Goal: Task Accomplishment & Management: Manage account settings

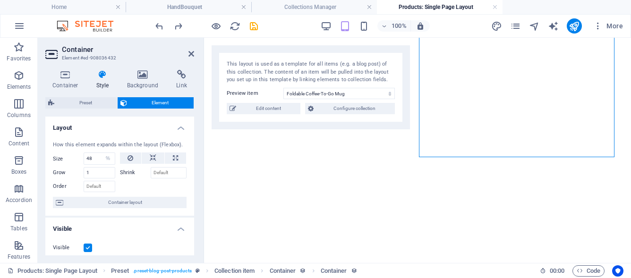
select select "%"
select select "px"
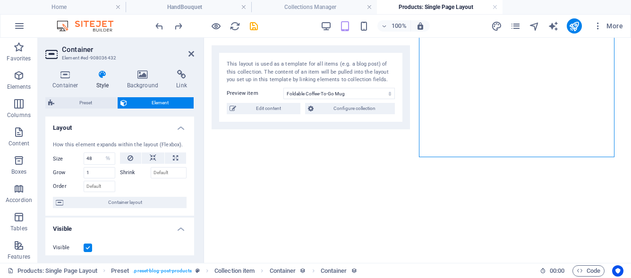
select select "px"
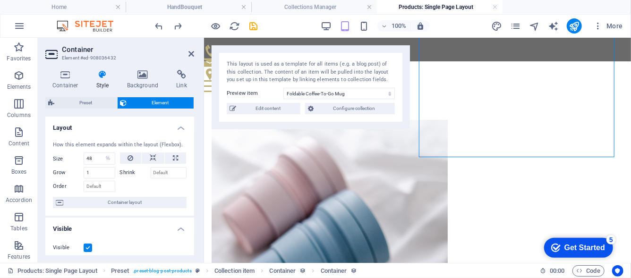
scroll to position [327, 0]
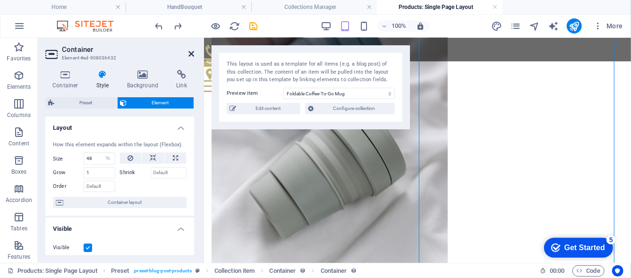
click at [193, 53] on icon at bounding box center [191, 54] width 6 height 8
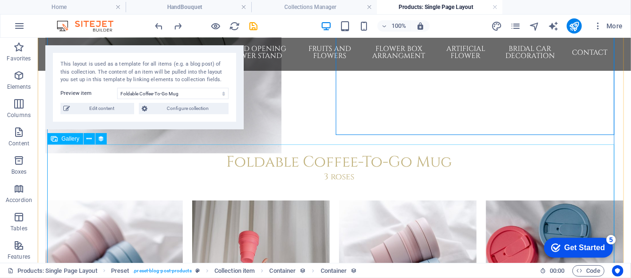
scroll to position [289, 0]
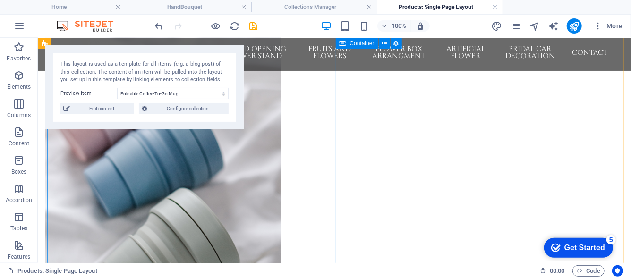
scroll to position [98, 0]
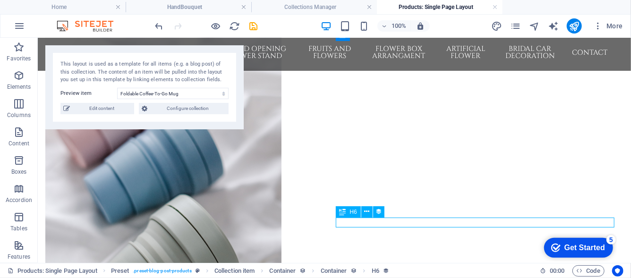
select select "description"
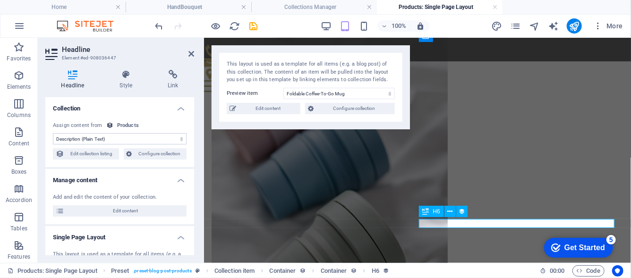
scroll to position [88, 0]
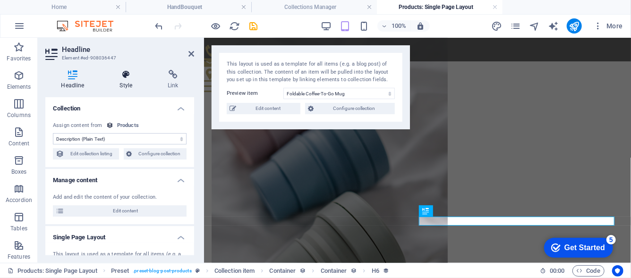
click at [127, 82] on h4 "Style" at bounding box center [128, 80] width 48 height 20
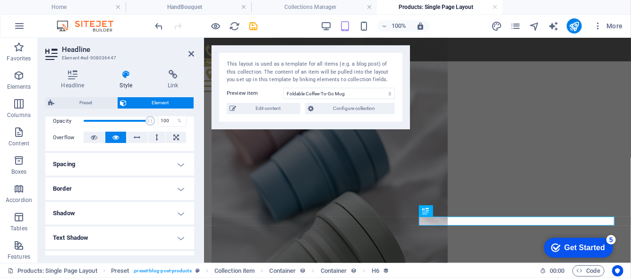
scroll to position [189, 0]
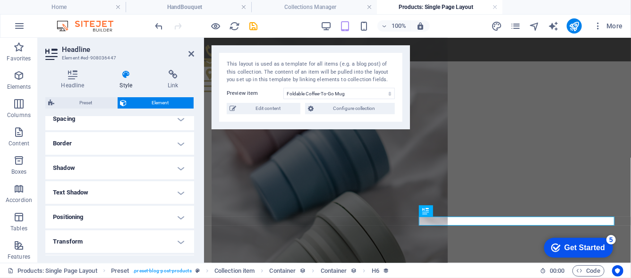
click at [138, 127] on h4 "Spacing" at bounding box center [119, 119] width 149 height 23
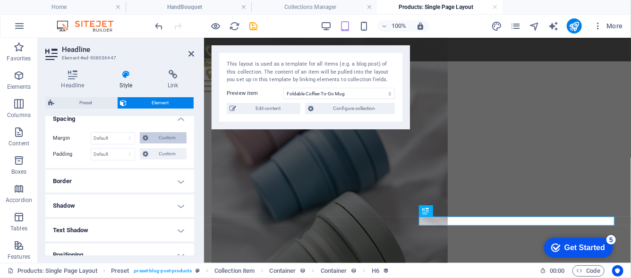
click at [168, 137] on span "Custom" at bounding box center [167, 137] width 33 height 11
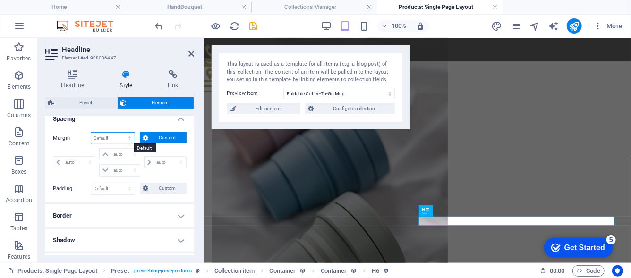
click at [114, 137] on select "Default auto px % rem vw vh Custom" at bounding box center [112, 138] width 43 height 11
click at [116, 154] on select "auto px % rem vw vh" at bounding box center [120, 154] width 40 height 11
select select "px"
click at [125, 149] on select "auto px % rem vw vh" at bounding box center [120, 154] width 40 height 11
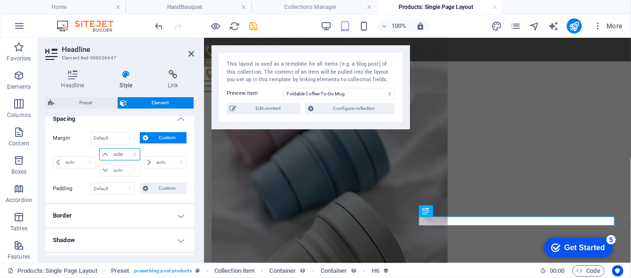
type input "0"
select select "px"
type input "0"
select select "px"
type input "0"
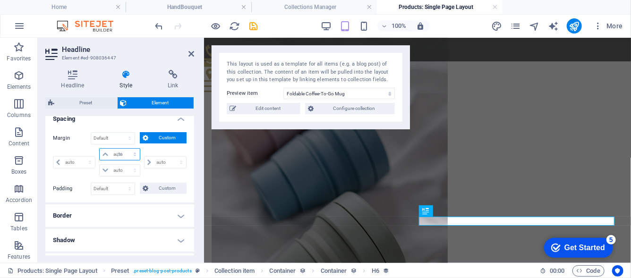
type input "0"
select select "px"
type input "0"
select select "px"
type input "50"
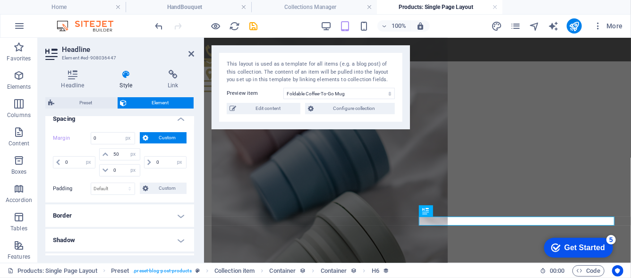
select select "DISABLED_OPTION_VALUE"
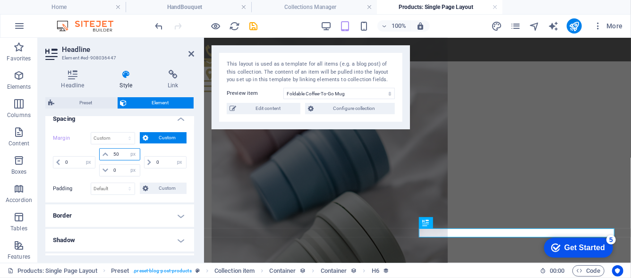
drag, startPoint x: 121, startPoint y: 157, endPoint x: 105, endPoint y: 153, distance: 16.2
click at [105, 153] on div "50 auto px % rem vw vh" at bounding box center [119, 154] width 41 height 12
type input "0"
select select "px"
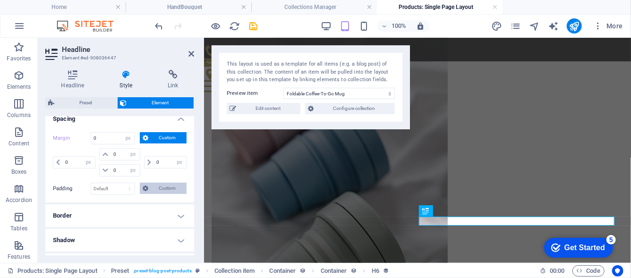
click at [148, 193] on button "Custom" at bounding box center [163, 188] width 47 height 11
click at [119, 199] on input "number" at bounding box center [125, 204] width 28 height 11
type input "50"
type input "0"
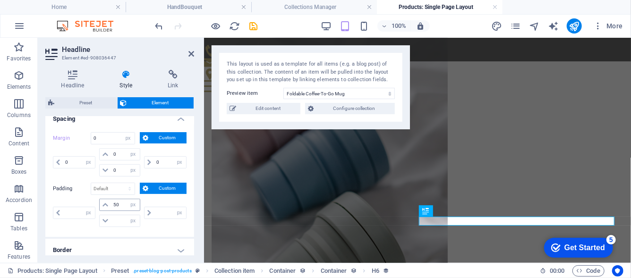
type input "0"
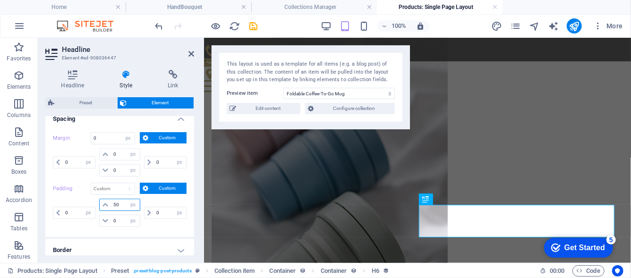
click at [118, 202] on input "50" at bounding box center [125, 204] width 28 height 11
type input "5"
type input "0"
select select "px"
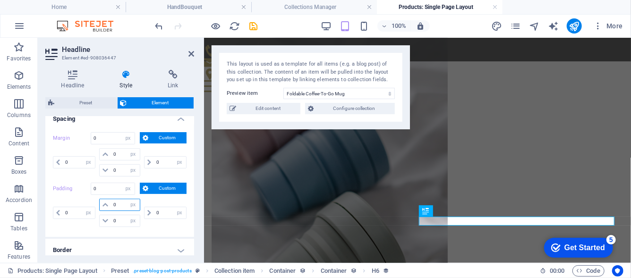
type input "0"
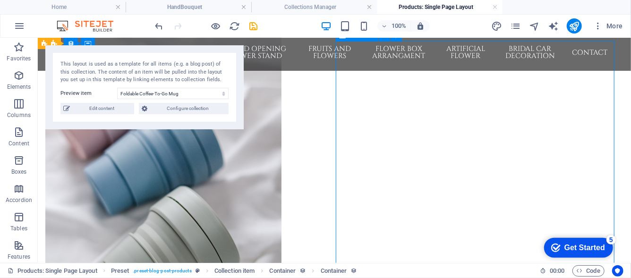
drag, startPoint x: 373, startPoint y: 136, endPoint x: 539, endPoint y: 136, distance: 166.3
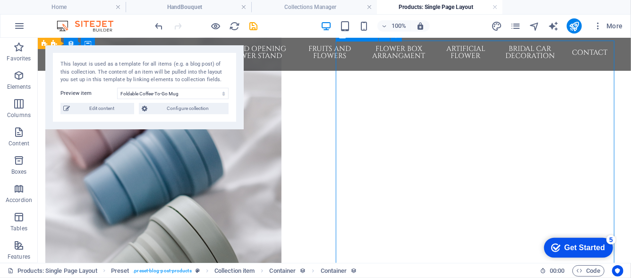
scroll to position [98, 0]
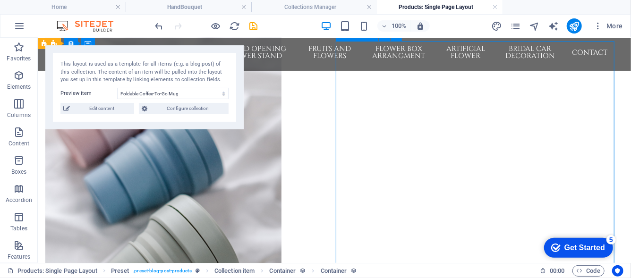
select select "%"
select select "px"
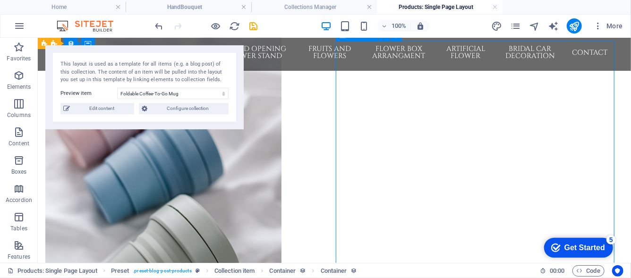
select select "px"
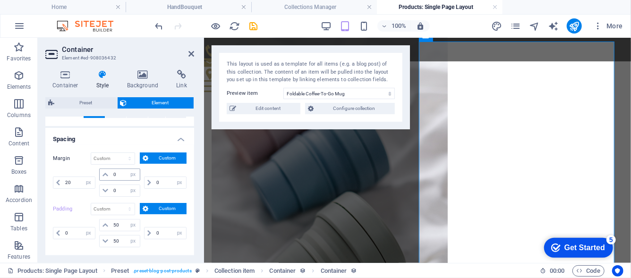
scroll to position [189, 0]
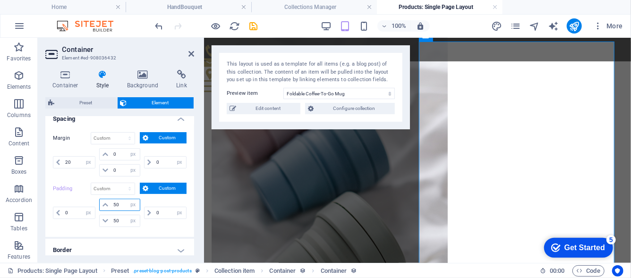
drag, startPoint x: 124, startPoint y: 206, endPoint x: 101, endPoint y: 194, distance: 26.0
click at [101, 194] on div "Padding Default px rem % vh vw Custom Custom 0 px rem % vh vw 50 px rem % vh vw…" at bounding box center [120, 206] width 134 height 47
type input "80"
drag, startPoint x: 119, startPoint y: 221, endPoint x: 95, endPoint y: 217, distance: 23.9
click at [95, 217] on div "0 px rem % vh vw 80 px rem % vh vw 50 px rem % vh vw 0 px rem % vh vw" at bounding box center [120, 213] width 134 height 28
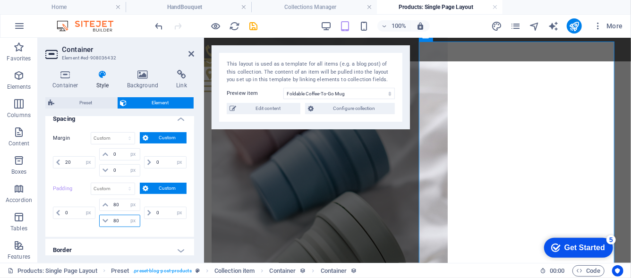
drag, startPoint x: 118, startPoint y: 220, endPoint x: 103, endPoint y: 218, distance: 14.8
click at [103, 218] on div "80 px rem % vh vw" at bounding box center [119, 221] width 41 height 12
type input "150"
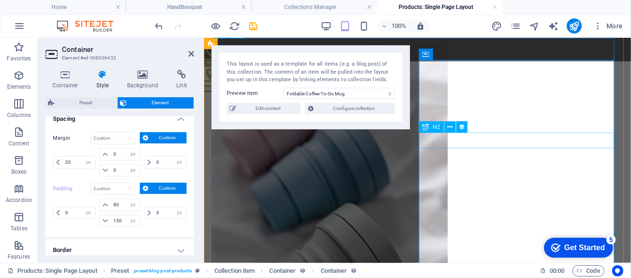
scroll to position [89, 0]
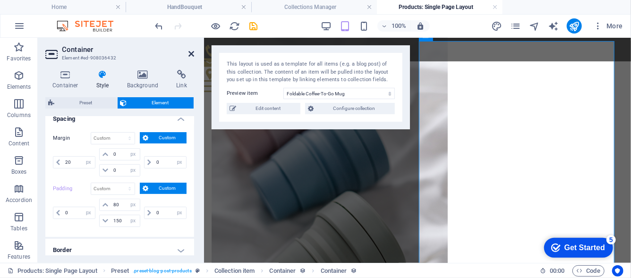
click at [191, 56] on icon at bounding box center [191, 54] width 6 height 8
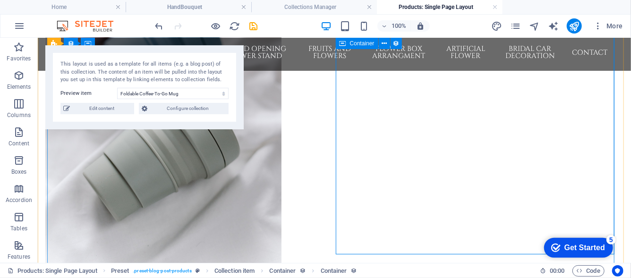
scroll to position [240, 0]
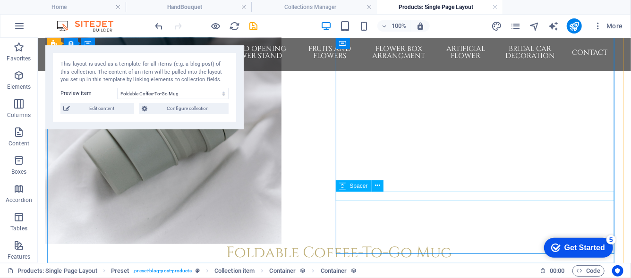
click at [420, 272] on div at bounding box center [338, 276] width 569 height 9
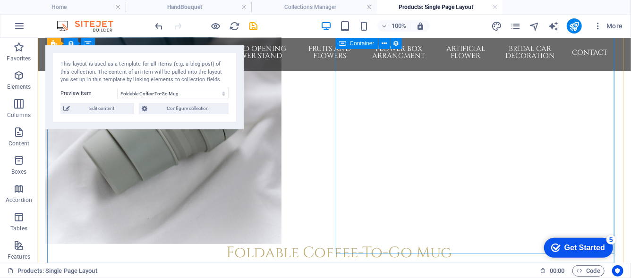
click at [415, 244] on div "Foldable Coffee-To-Go Mug 3 roses" at bounding box center [338, 258] width 569 height 28
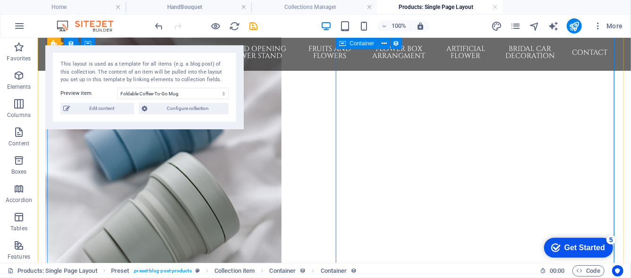
scroll to position [98, 0]
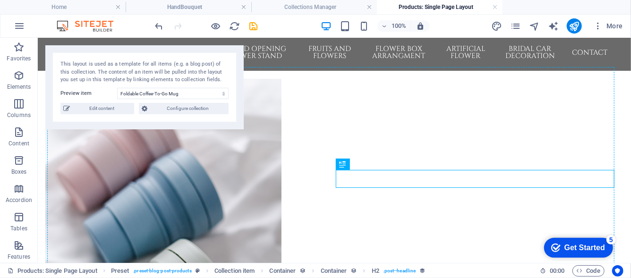
drag, startPoint x: 465, startPoint y: 183, endPoint x: 462, endPoint y: 214, distance: 31.4
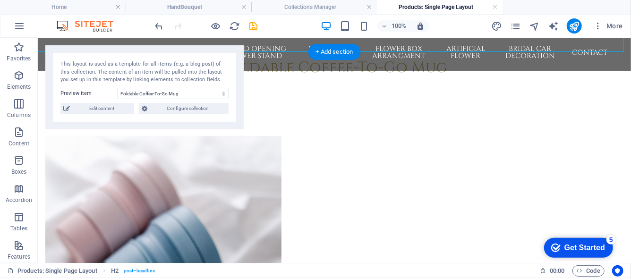
scroll to position [0, 0]
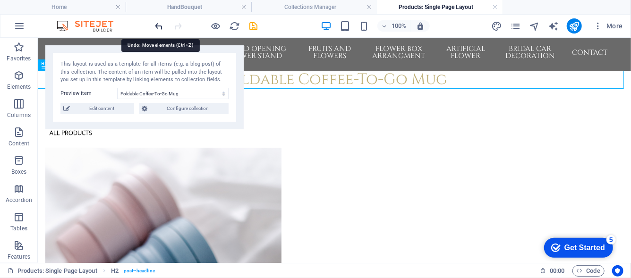
click at [162, 23] on icon "undo" at bounding box center [159, 26] width 11 height 11
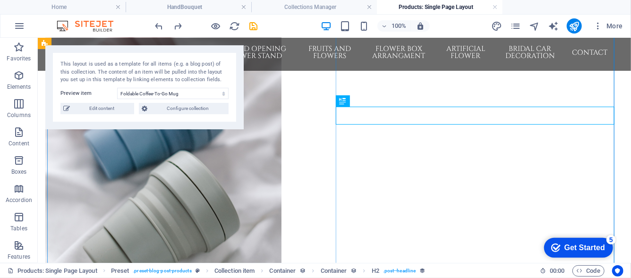
scroll to position [142, 0]
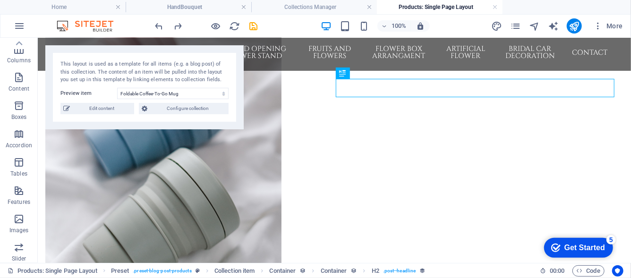
scroll to position [0, 0]
click at [9, 132] on span "Content" at bounding box center [19, 138] width 38 height 23
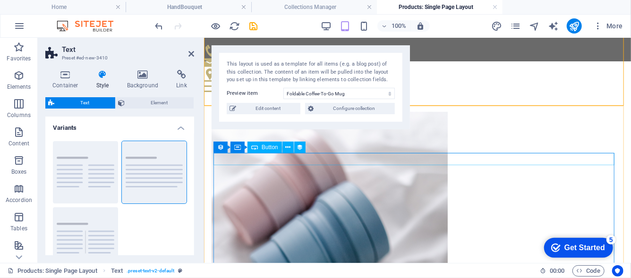
scroll to position [141, 0]
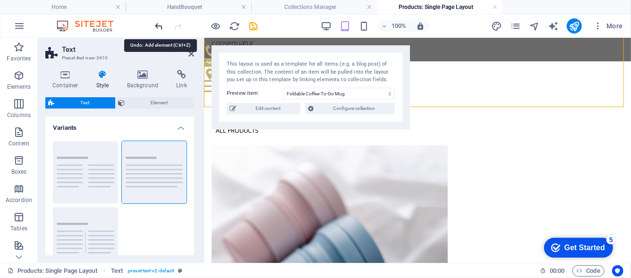
click at [165, 26] on icon "undo" at bounding box center [159, 26] width 11 height 11
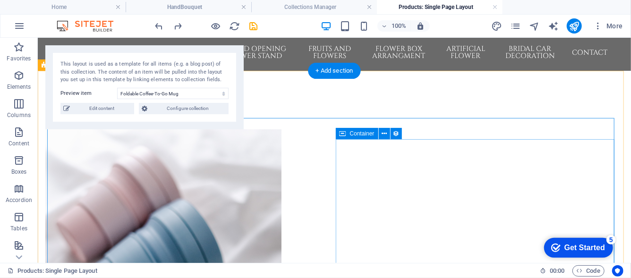
scroll to position [142, 0]
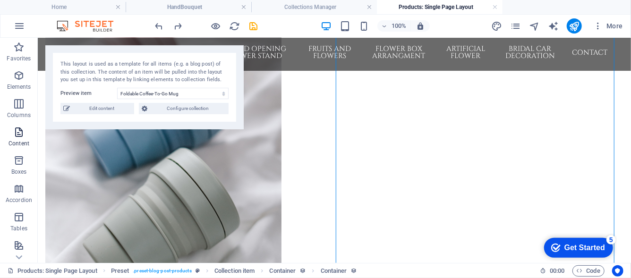
click at [17, 135] on icon "button" at bounding box center [18, 132] width 11 height 11
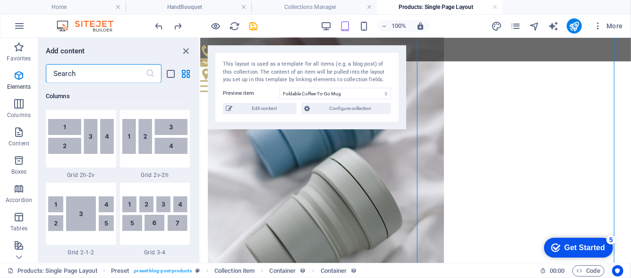
scroll to position [1730, 0]
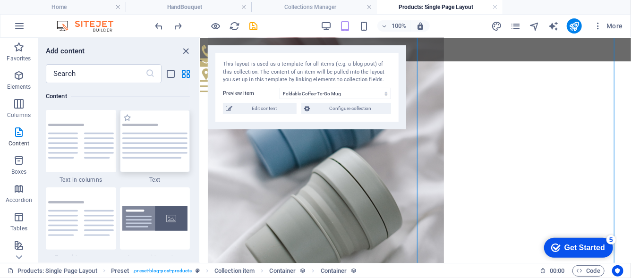
click at [150, 150] on img at bounding box center [155, 141] width 66 height 35
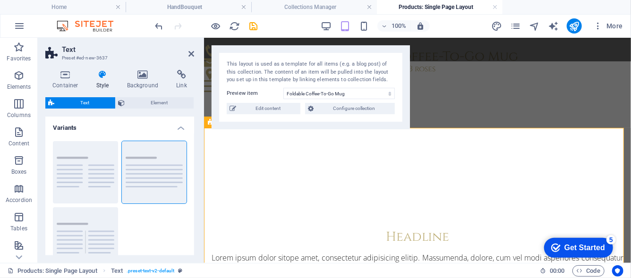
scroll to position [465, 0]
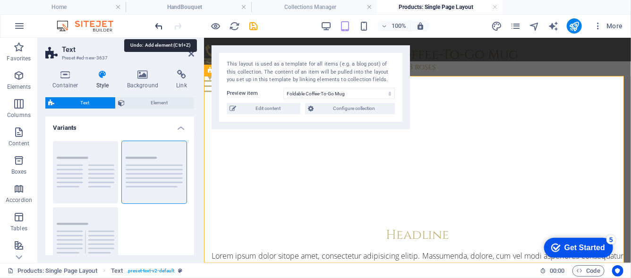
click at [159, 31] on icon "undo" at bounding box center [159, 26] width 11 height 11
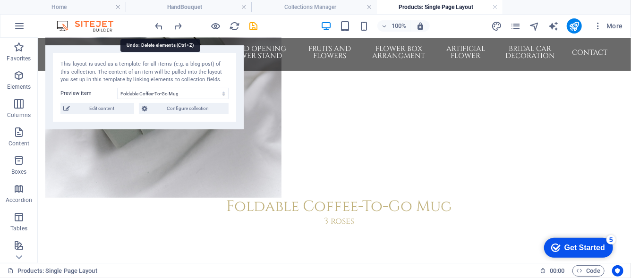
scroll to position [287, 0]
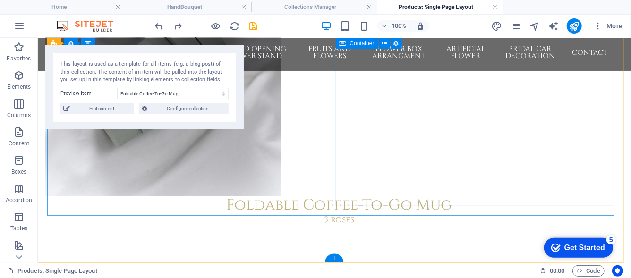
click at [523, 196] on div "Foldable Coffee-To-Go Mug 3 roses" at bounding box center [338, 210] width 569 height 28
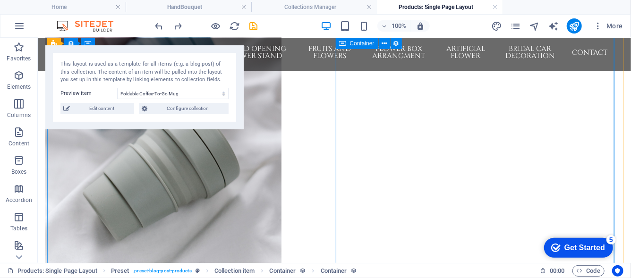
select select "%"
select select "px"
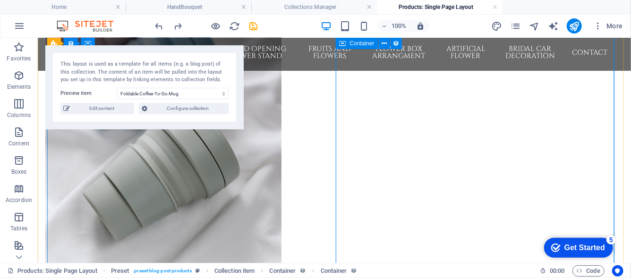
select select "px"
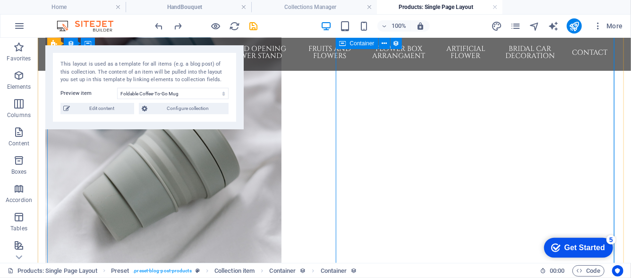
select select "px"
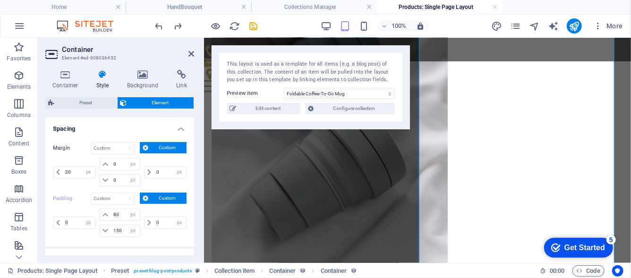
scroll to position [0, 0]
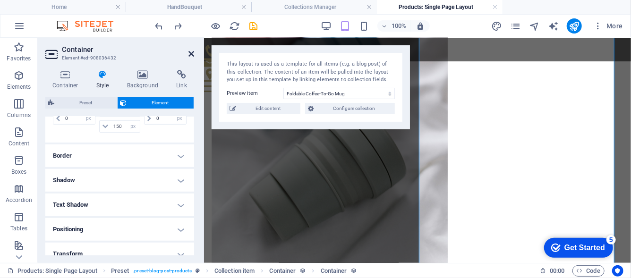
click at [190, 53] on icon at bounding box center [191, 54] width 6 height 8
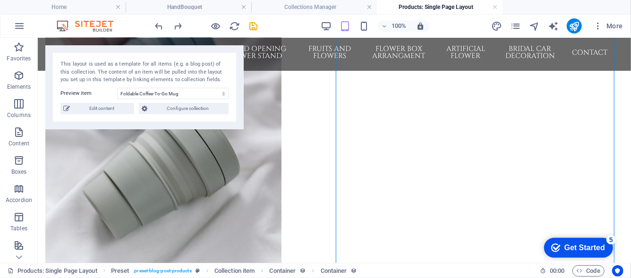
scroll to position [193, 0]
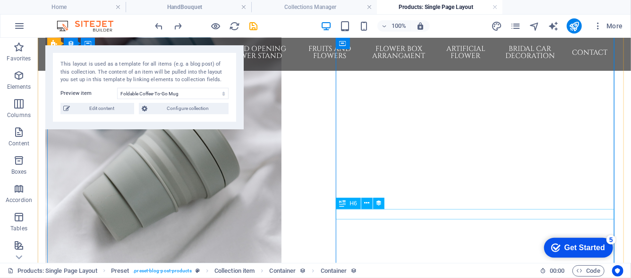
click at [347, 204] on div "H6" at bounding box center [348, 203] width 25 height 11
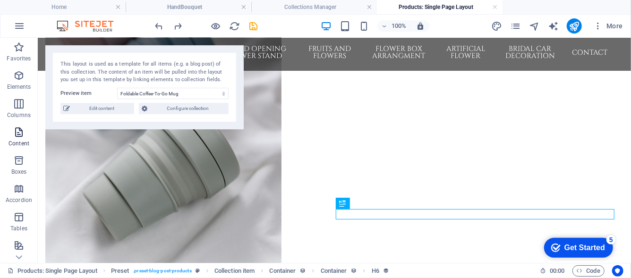
click at [17, 135] on icon "button" at bounding box center [18, 132] width 11 height 11
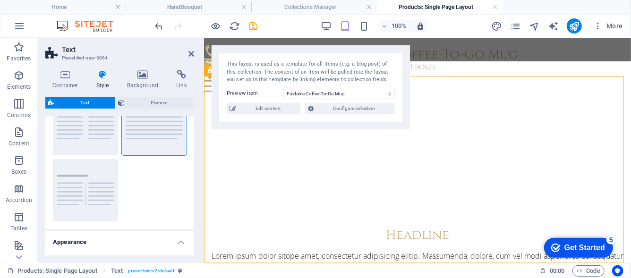
scroll to position [0, 0]
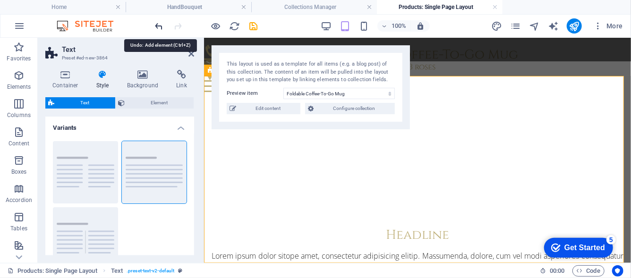
click at [165, 27] on icon "undo" at bounding box center [159, 26] width 11 height 11
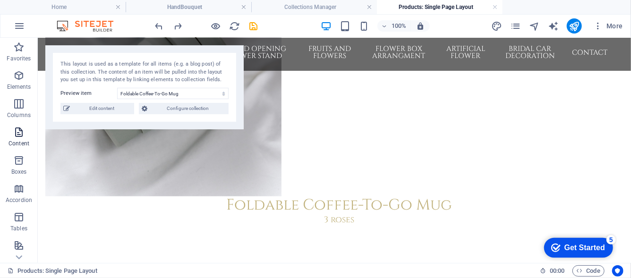
click at [18, 131] on icon "button" at bounding box center [18, 132] width 11 height 11
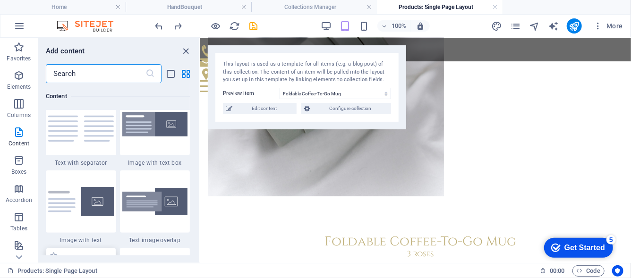
scroll to position [1919, 0]
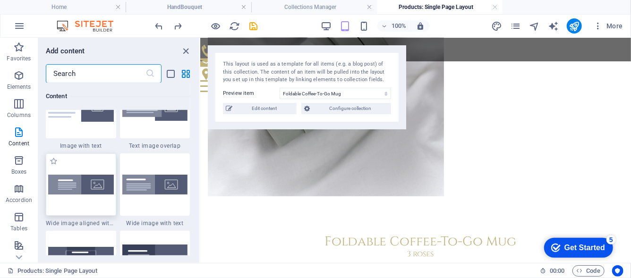
click at [89, 214] on div at bounding box center [81, 185] width 70 height 62
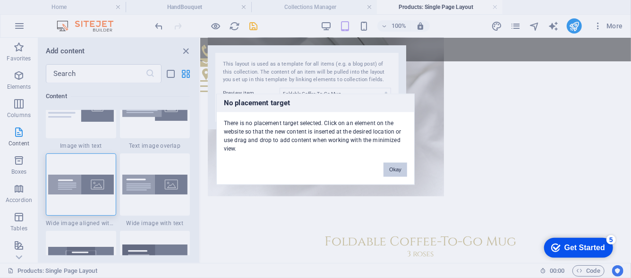
click at [388, 168] on button "Okay" at bounding box center [396, 170] width 24 height 14
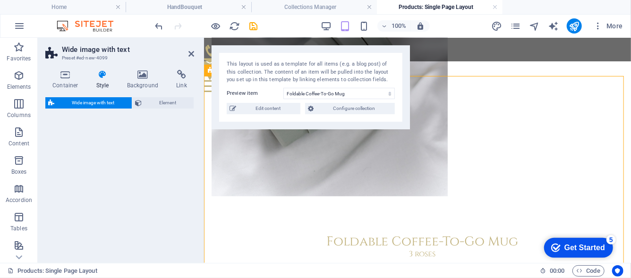
scroll to position [465, 0]
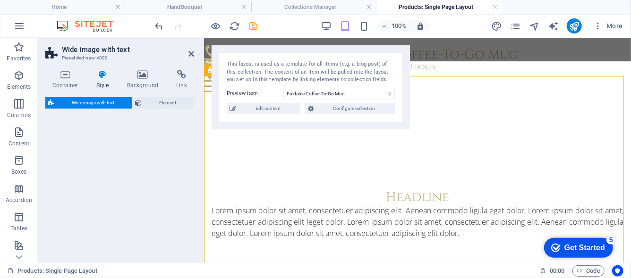
select select "%"
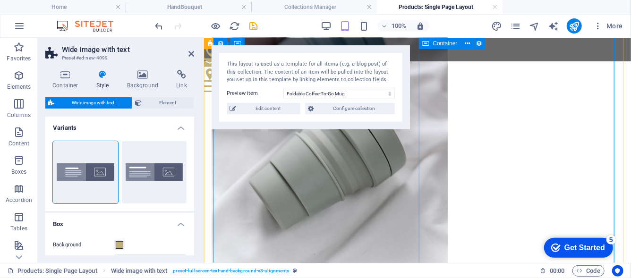
scroll to position [183, 0]
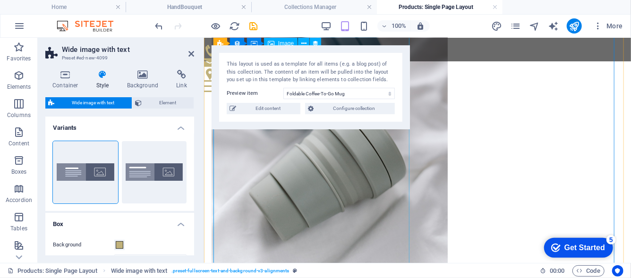
click at [356, 170] on div at bounding box center [417, 113] width 412 height 354
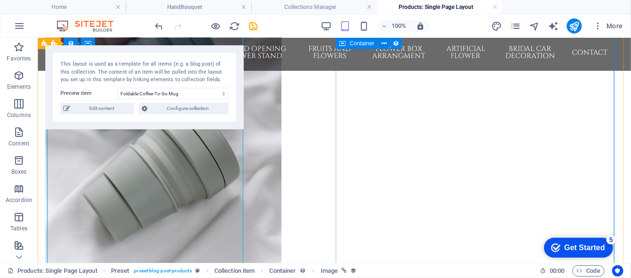
scroll to position [193, 0]
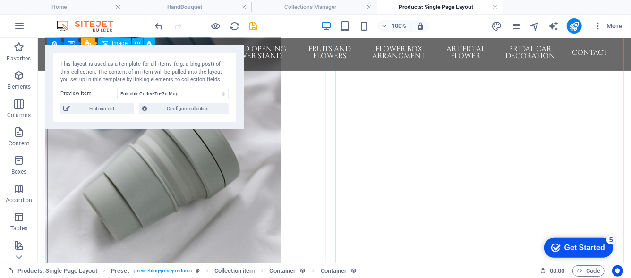
scroll to position [240, 0]
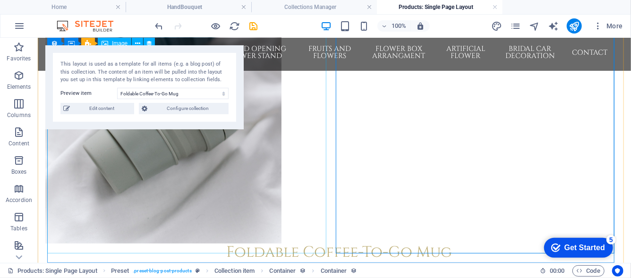
click at [248, 147] on div at bounding box center [334, 66] width 578 height 354
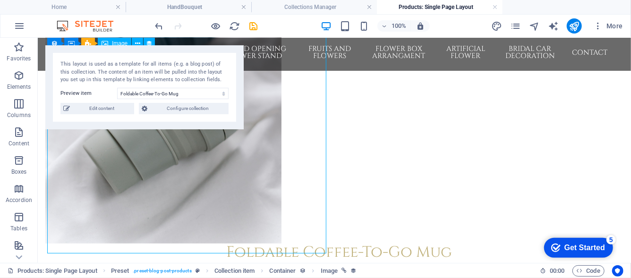
click at [248, 147] on div at bounding box center [334, 66] width 578 height 354
select select "image"
select select "px"
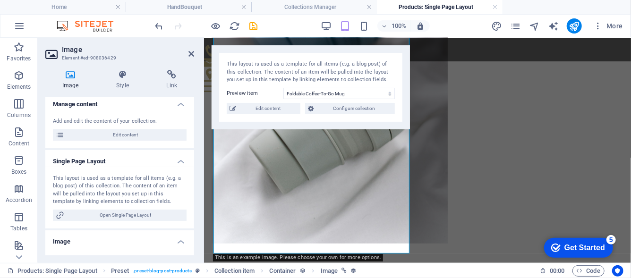
scroll to position [0, 0]
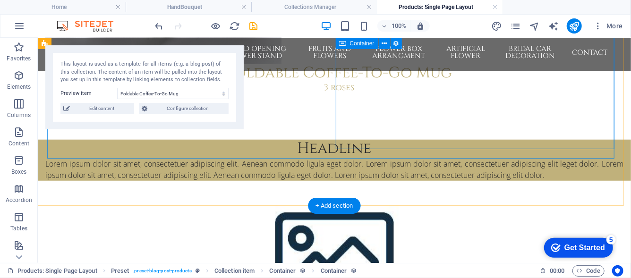
scroll to position [429, 0]
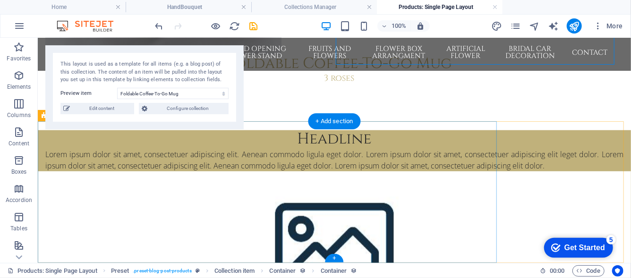
click at [463, 171] on div "Headline Lorem ipsum dolor sit amet, consectetuer adipiscing elit. Aenean commo…" at bounding box center [333, 150] width 593 height 41
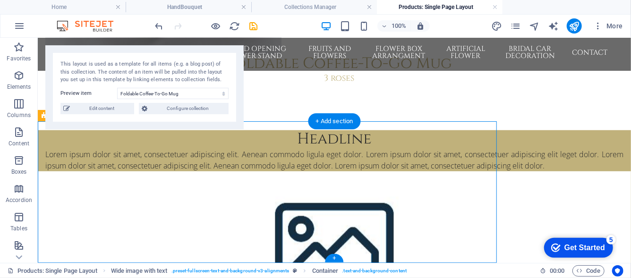
click at [463, 171] on div "Headline Lorem ipsum dolor sit amet, consectetuer adipiscing elit. Aenean commo…" at bounding box center [333, 150] width 593 height 41
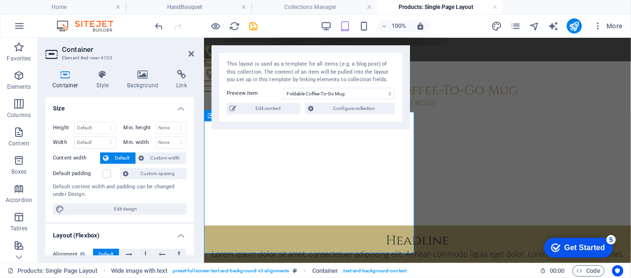
scroll to position [419, 0]
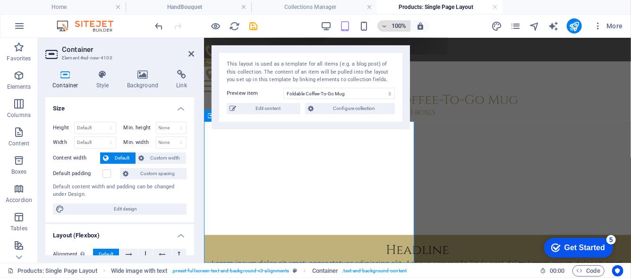
click at [401, 29] on h6 "100%" at bounding box center [399, 25] width 15 height 11
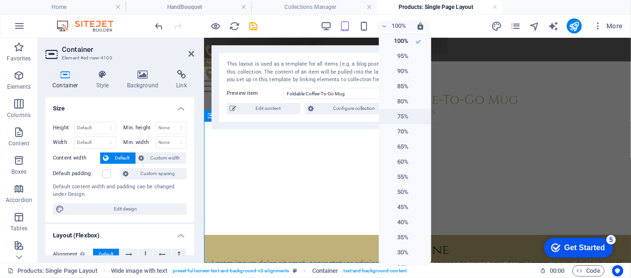
click at [405, 118] on h6 "75%" at bounding box center [397, 116] width 24 height 11
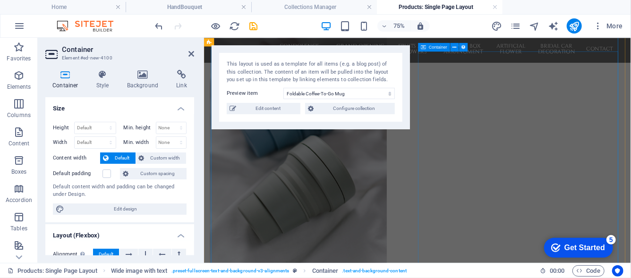
scroll to position [212, 0]
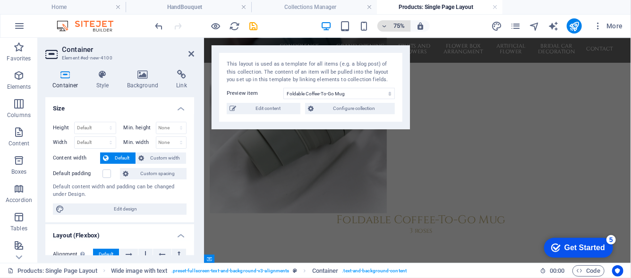
click at [398, 29] on h6 "75%" at bounding box center [399, 25] width 15 height 11
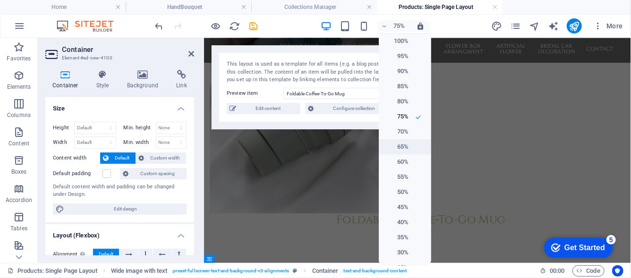
click at [406, 145] on h6 "65%" at bounding box center [397, 146] width 24 height 11
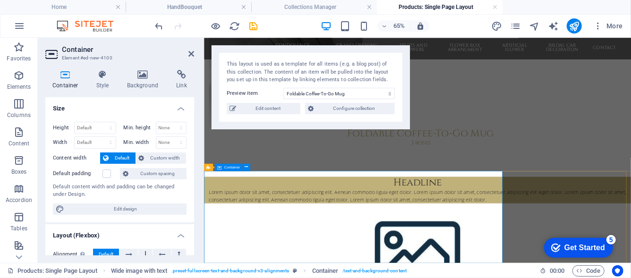
click at [538, 278] on div "Headline Lorem ipsum dolor sit amet, consectetuer adipiscing elit. Aenean commo…" at bounding box center [532, 271] width 657 height 41
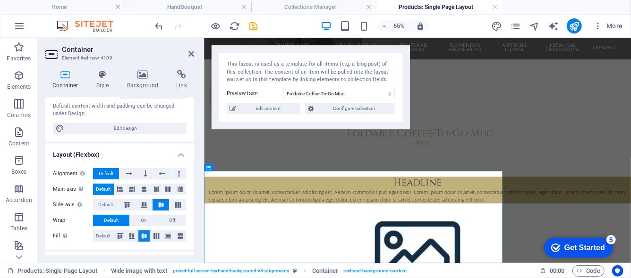
scroll to position [0, 0]
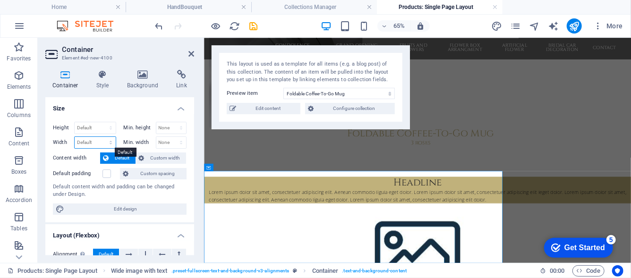
click at [106, 138] on select "Default px rem % em vh vw" at bounding box center [95, 142] width 41 height 11
select select "px"
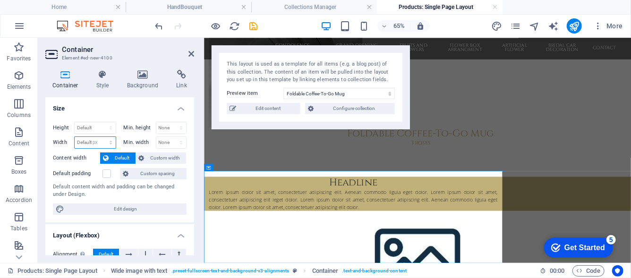
click at [102, 137] on select "Default px rem % em vh vw" at bounding box center [95, 142] width 41 height 11
type input "500"
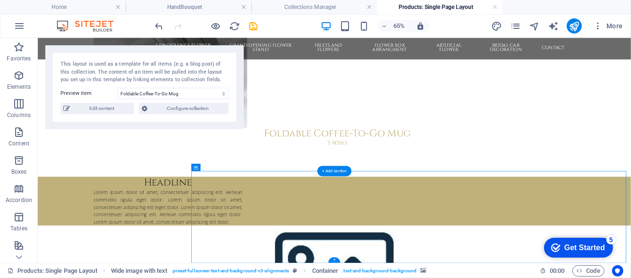
select select "px"
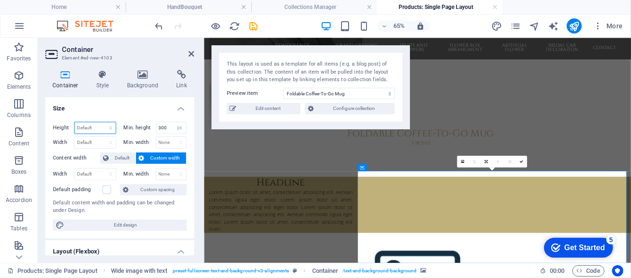
click at [94, 128] on select "Default px rem % vh vw" at bounding box center [95, 127] width 41 height 11
select select "px"
click at [102, 122] on select "Default px rem % vh vw" at bounding box center [95, 127] width 41 height 11
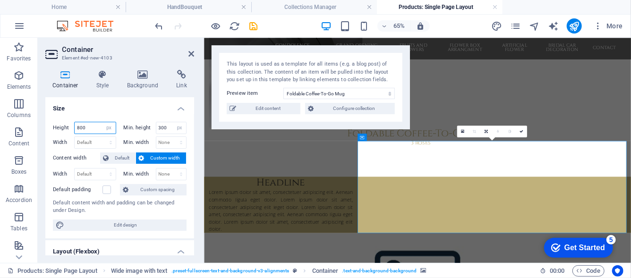
scroll to position [354, 0]
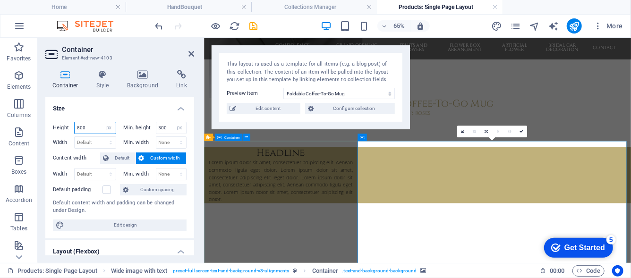
type input "800"
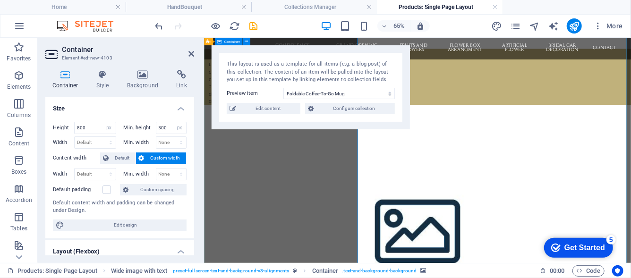
scroll to position [449, 0]
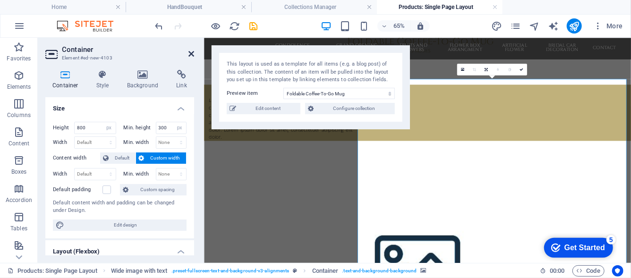
click at [190, 54] on icon at bounding box center [191, 54] width 6 height 8
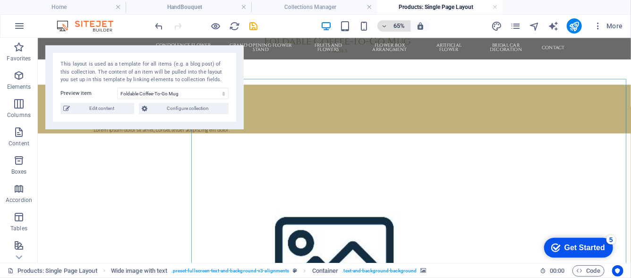
click at [401, 23] on h6 "65%" at bounding box center [399, 25] width 15 height 11
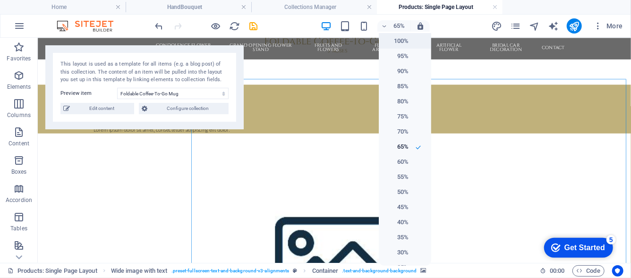
click at [401, 41] on h6 "100%" at bounding box center [397, 40] width 24 height 11
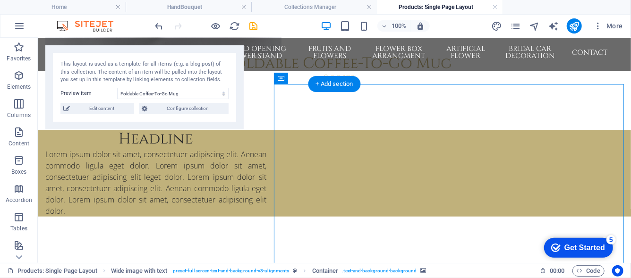
scroll to position [428, 0]
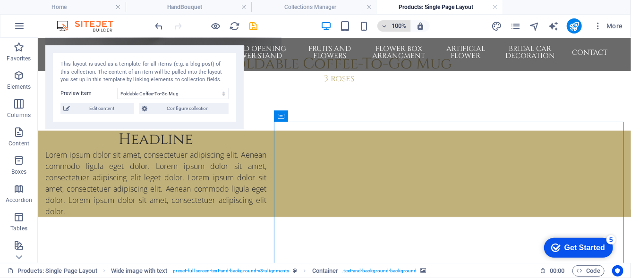
click at [387, 28] on icon "button" at bounding box center [384, 26] width 7 height 6
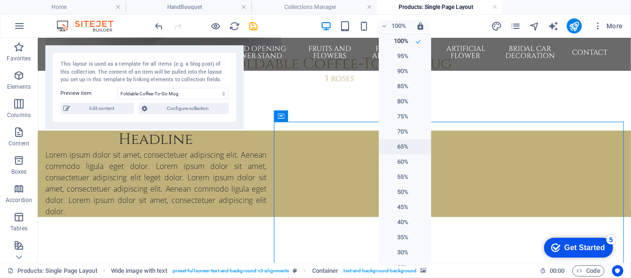
click at [403, 140] on li "65%" at bounding box center [405, 146] width 52 height 15
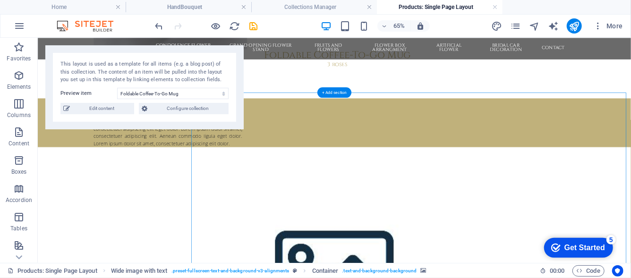
select select "px"
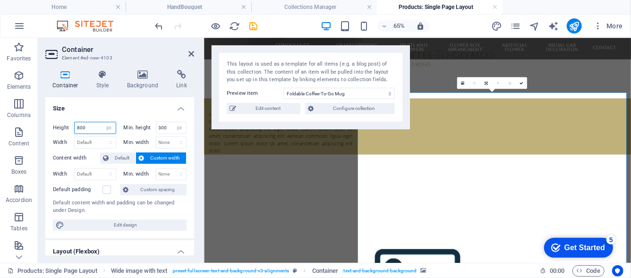
drag, startPoint x: 92, startPoint y: 129, endPoint x: 77, endPoint y: 129, distance: 14.2
click at [77, 129] on input "800" at bounding box center [95, 127] width 41 height 11
type input "500"
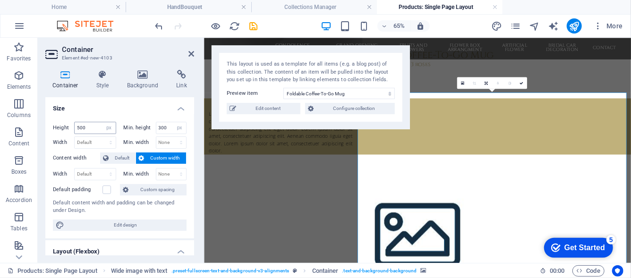
scroll to position [402, 0]
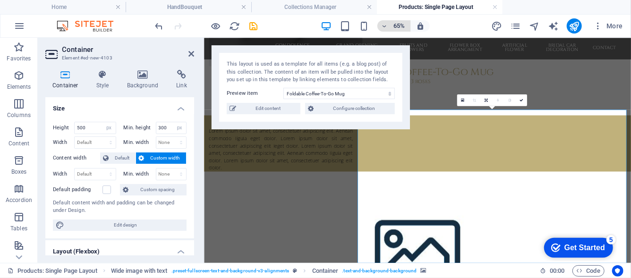
click at [396, 23] on h6 "65%" at bounding box center [399, 25] width 15 height 11
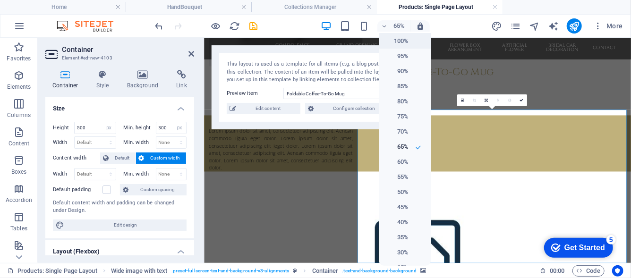
click at [399, 44] on h6 "100%" at bounding box center [397, 40] width 24 height 11
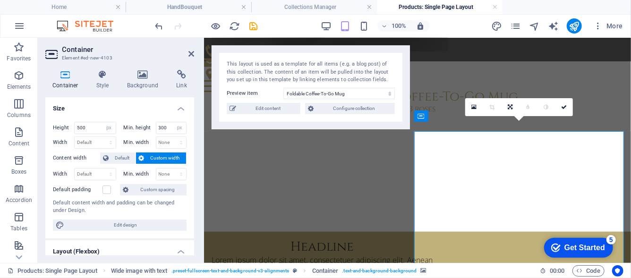
scroll to position [419, 0]
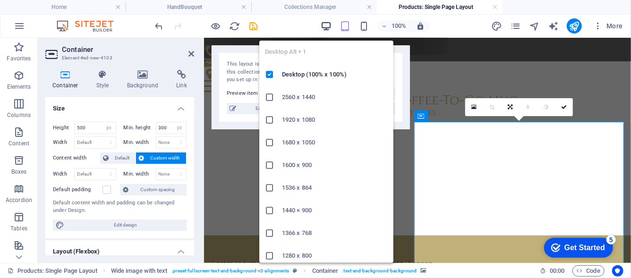
click at [329, 28] on icon "button" at bounding box center [326, 26] width 11 height 11
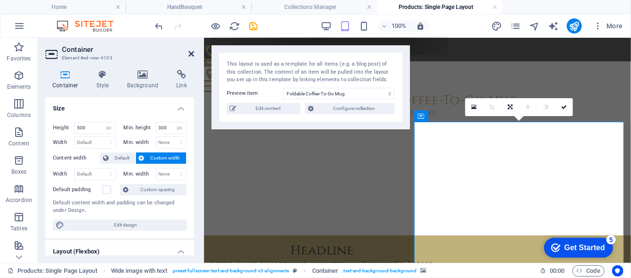
click at [192, 51] on icon at bounding box center [191, 54] width 6 height 8
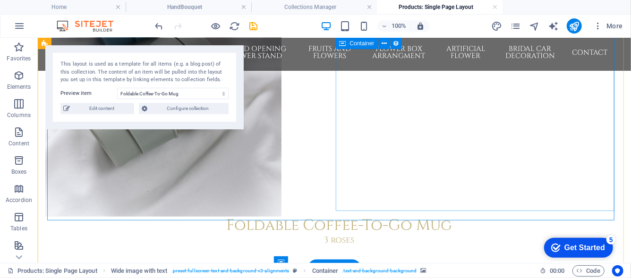
scroll to position [240, 0]
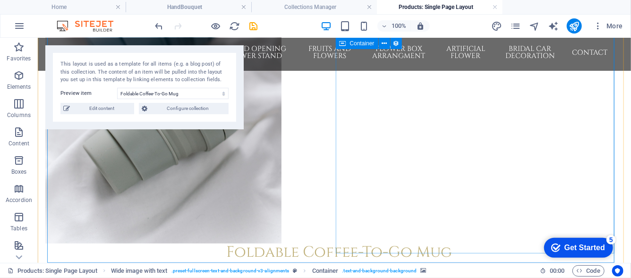
click at [462, 243] on div "Foldable Coffee-To-Go Mug 3 roses" at bounding box center [338, 257] width 569 height 28
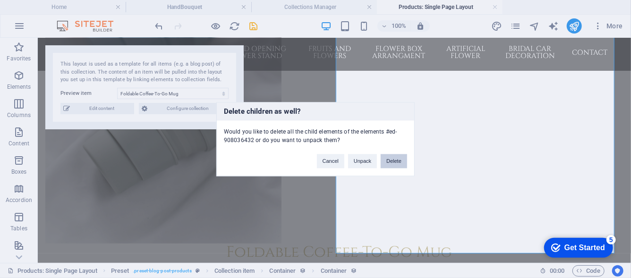
click at [386, 164] on button "Delete" at bounding box center [394, 161] width 26 height 14
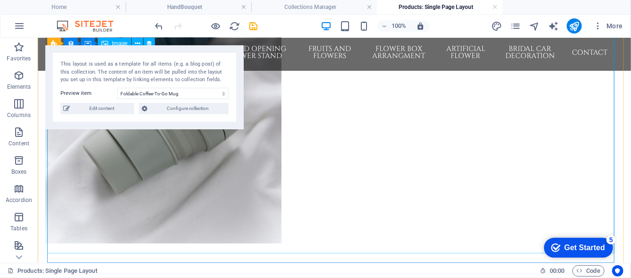
click at [206, 152] on div at bounding box center [334, 66] width 578 height 354
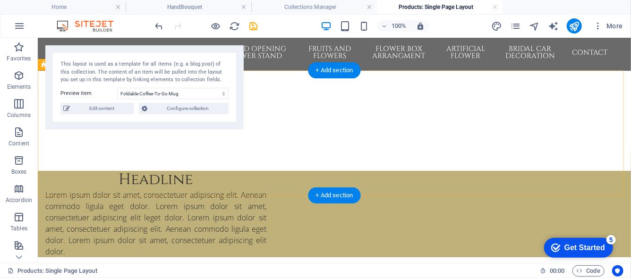
scroll to position [0, 0]
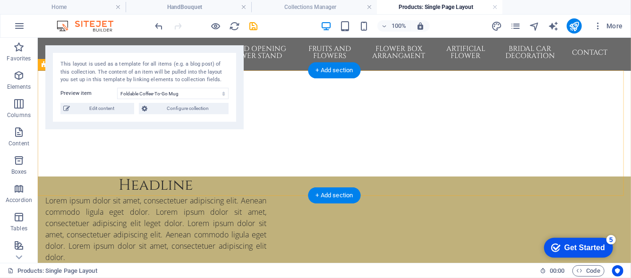
click at [462, 114] on div "All products" at bounding box center [333, 123] width 593 height 106
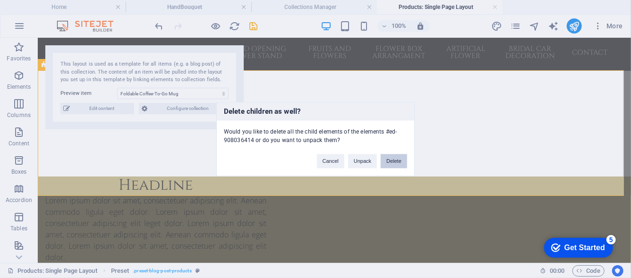
click at [394, 163] on button "Delete" at bounding box center [394, 161] width 26 height 14
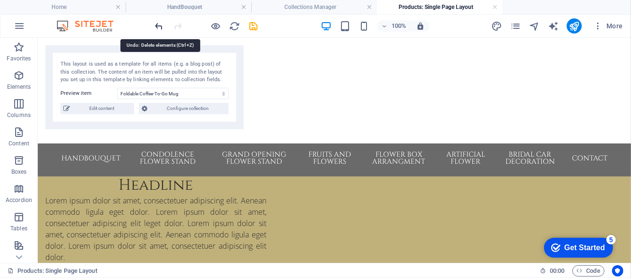
click at [160, 30] on icon "undo" at bounding box center [159, 26] width 11 height 11
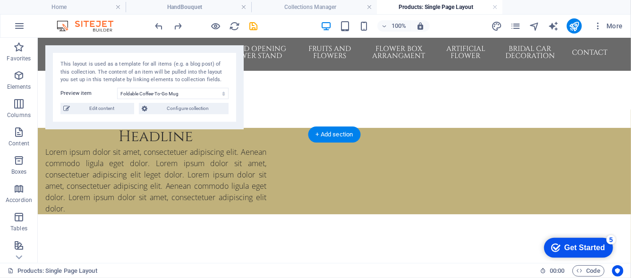
scroll to position [47, 0]
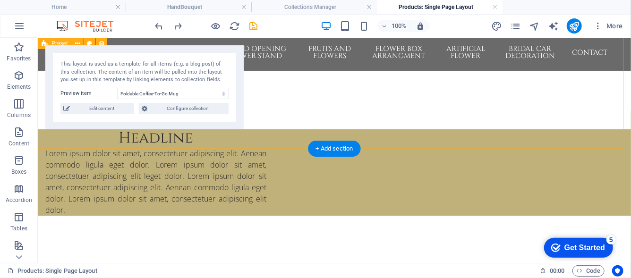
click at [276, 127] on div "All products" at bounding box center [333, 59] width 593 height 139
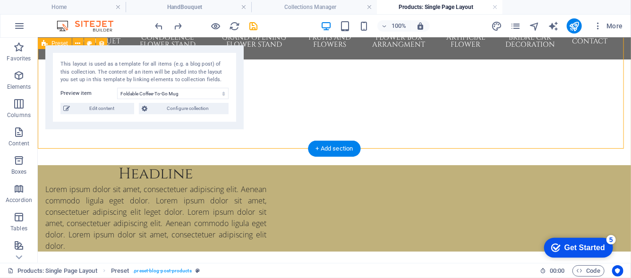
scroll to position [0, 0]
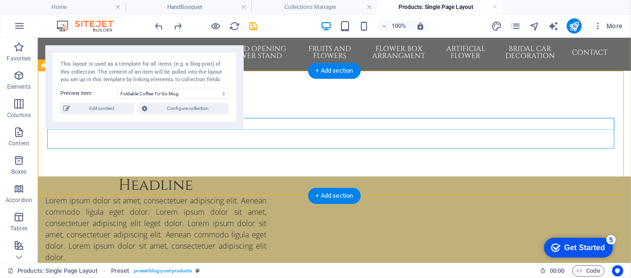
click at [277, 120] on div "All products" at bounding box center [334, 113] width 578 height 11
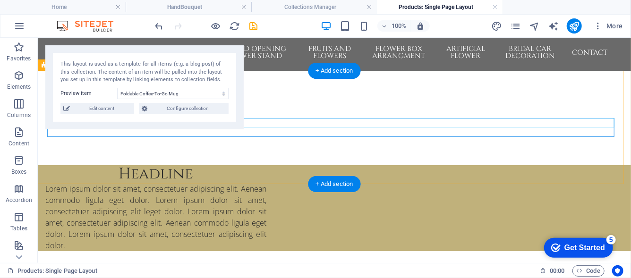
click at [277, 118] on div at bounding box center [334, 112] width 578 height 9
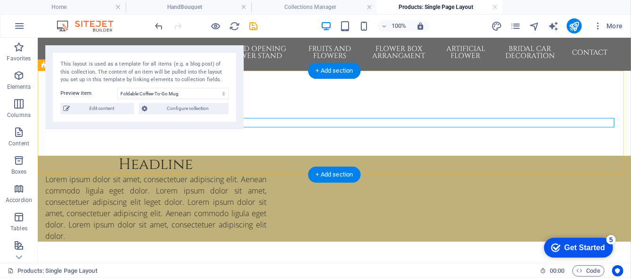
click at [277, 118] on div at bounding box center [334, 112] width 578 height 9
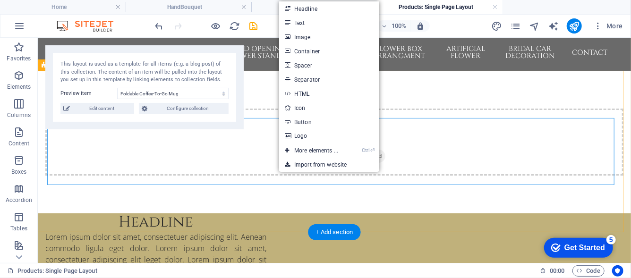
click at [251, 142] on div "Drop content here or Add elements Paste clipboard" at bounding box center [334, 141] width 578 height 67
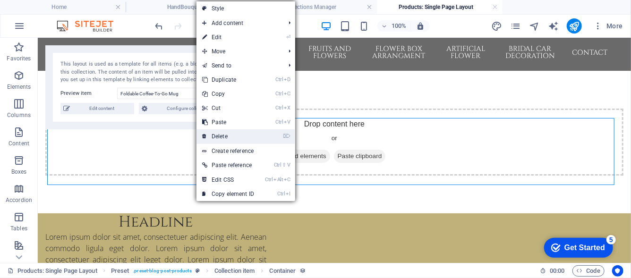
click at [239, 139] on link "⌦ Delete" at bounding box center [228, 136] width 63 height 14
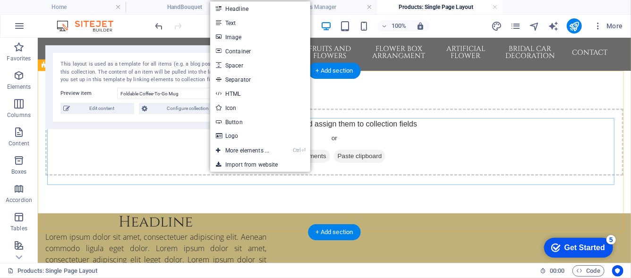
click at [147, 163] on div "Add elements and assign them to collection fields or Add elements Paste clipboa…" at bounding box center [334, 141] width 578 height 67
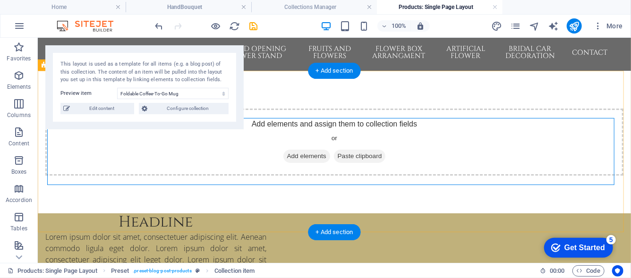
click at [171, 193] on div "Add elements and assign them to collection fields or Add elements Paste clipboa…" at bounding box center [333, 141] width 593 height 143
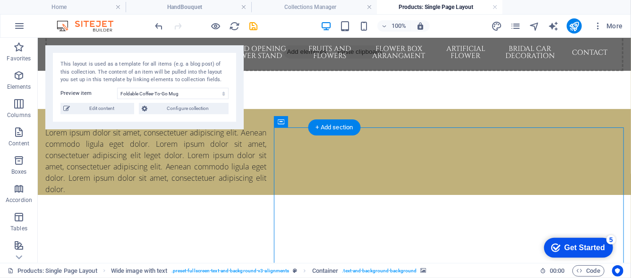
drag, startPoint x: 289, startPoint y: 248, endPoint x: 300, endPoint y: 258, distance: 15.7
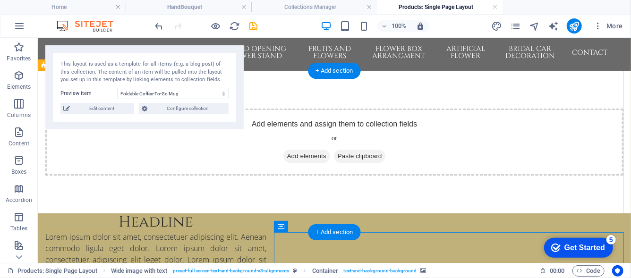
click at [341, 191] on div "Add elements and assign them to collection fields or Add elements Paste clipboa…" at bounding box center [333, 141] width 593 height 143
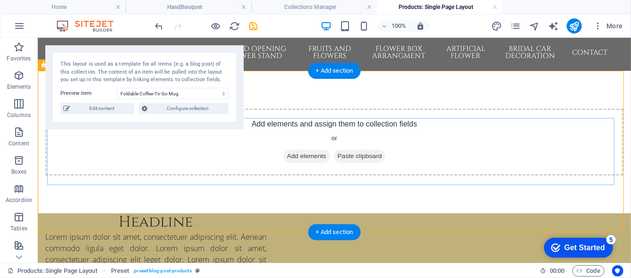
click at [337, 156] on icon at bounding box center [337, 156] width 0 height 0
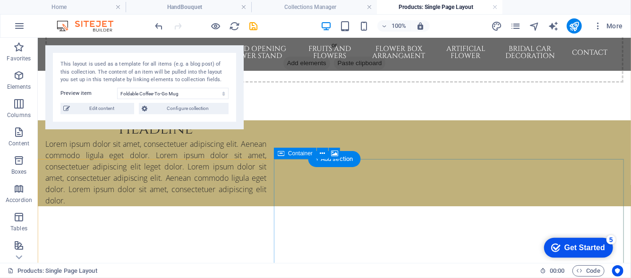
scroll to position [63, 0]
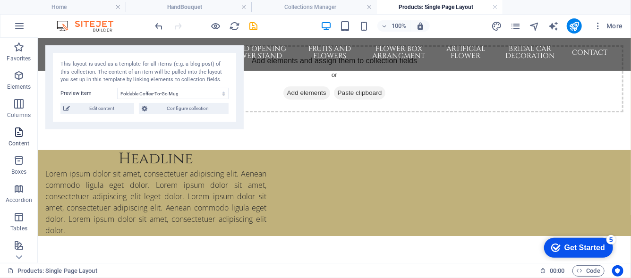
click at [24, 144] on p "Content" at bounding box center [19, 144] width 21 height 8
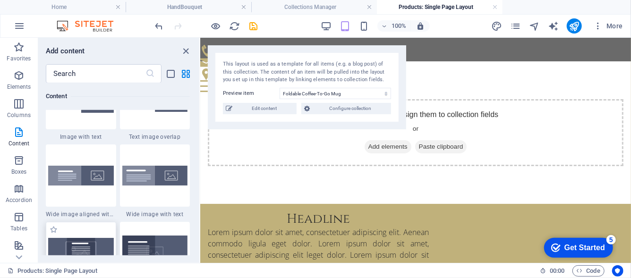
scroll to position [1919, 0]
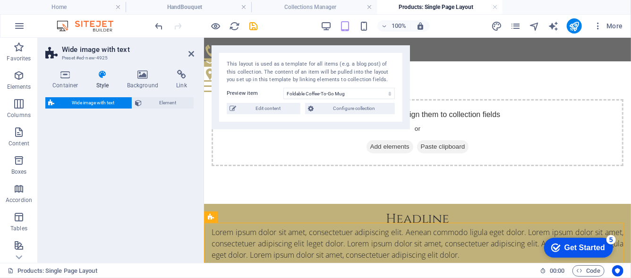
select select "%"
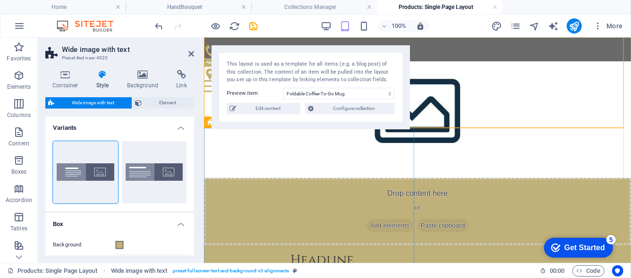
scroll to position [141, 0]
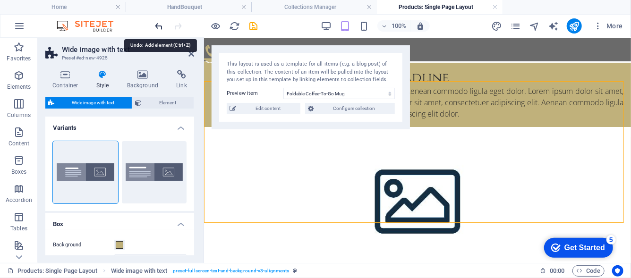
click at [162, 28] on icon "undo" at bounding box center [159, 26] width 11 height 11
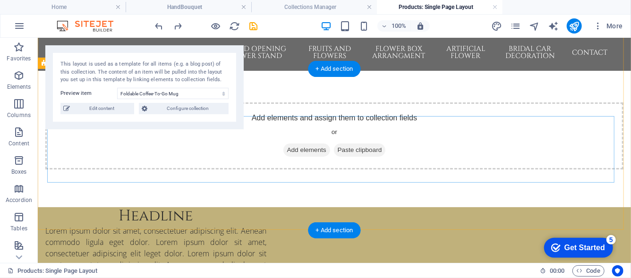
scroll to position [0, 0]
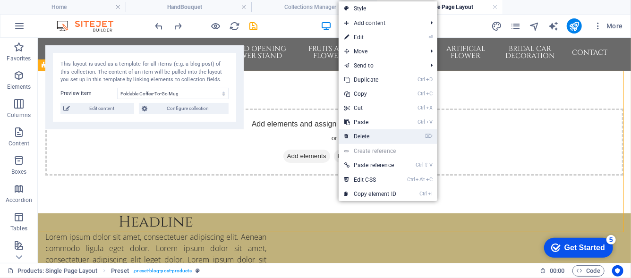
click at [356, 129] on link "⌦ Delete" at bounding box center [370, 136] width 63 height 14
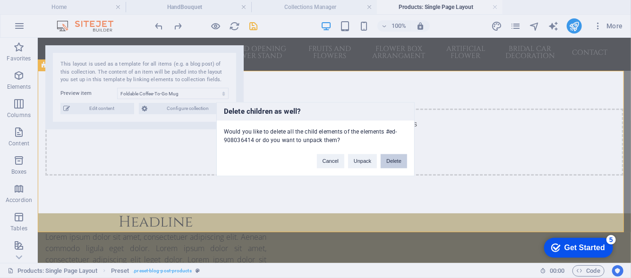
click at [397, 164] on button "Delete" at bounding box center [394, 161] width 26 height 14
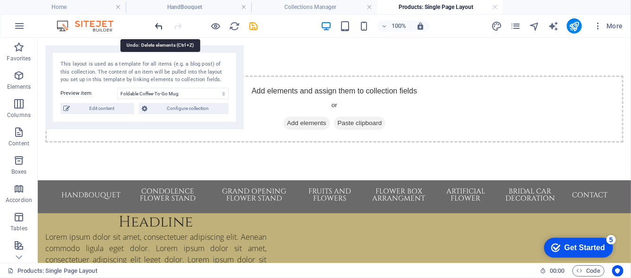
click at [159, 30] on icon "undo" at bounding box center [159, 26] width 11 height 11
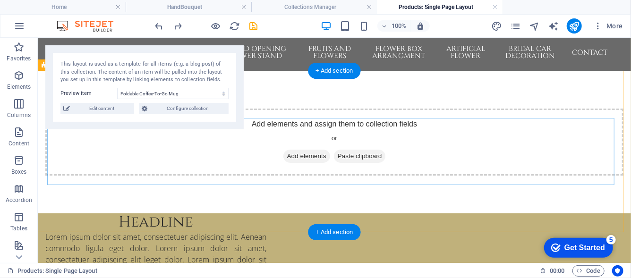
click at [291, 173] on div "Add elements and assign them to collection fields or Add elements Paste clipboa…" at bounding box center [334, 141] width 578 height 67
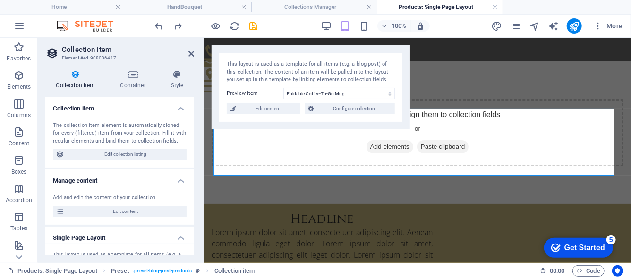
click at [191, 58] on header "Collection item Element #ed-908036417" at bounding box center [119, 50] width 149 height 25
click at [190, 55] on icon at bounding box center [191, 54] width 6 height 8
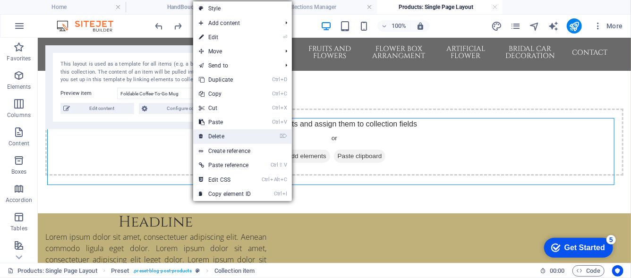
click at [237, 139] on link "⌦ Delete" at bounding box center [224, 136] width 63 height 14
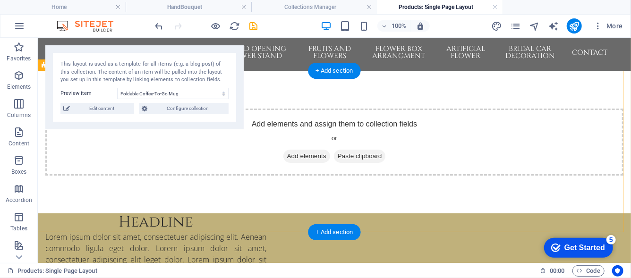
click at [219, 190] on div "Add elements and assign them to collection fields or Add elements Paste clipboa…" at bounding box center [333, 141] width 593 height 143
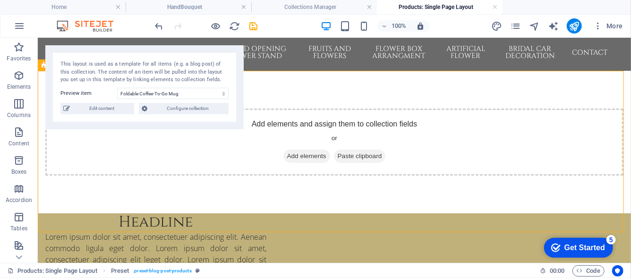
click at [44, 66] on icon at bounding box center [45, 65] width 6 height 11
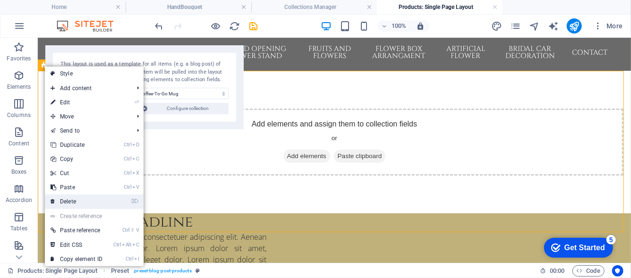
click at [52, 201] on icon at bounding box center [53, 202] width 5 height 14
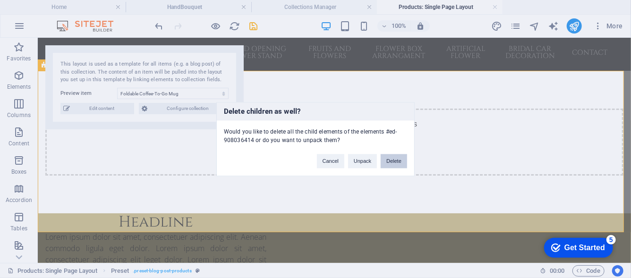
click at [390, 158] on button "Delete" at bounding box center [394, 161] width 26 height 14
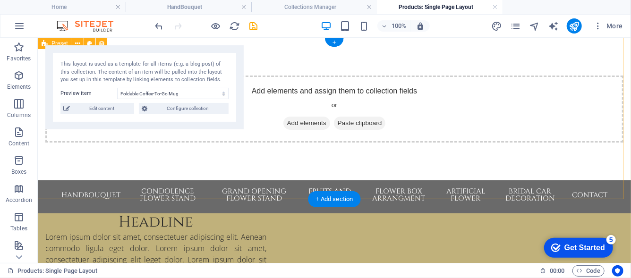
click at [389, 157] on div "Add elements and assign them to collection fields or Add elements Paste clipboa…" at bounding box center [333, 108] width 593 height 143
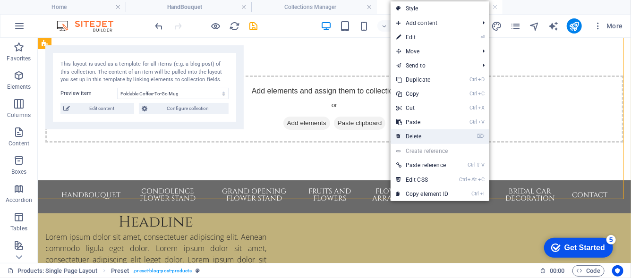
click at [411, 140] on link "⌦ Delete" at bounding box center [422, 136] width 63 height 14
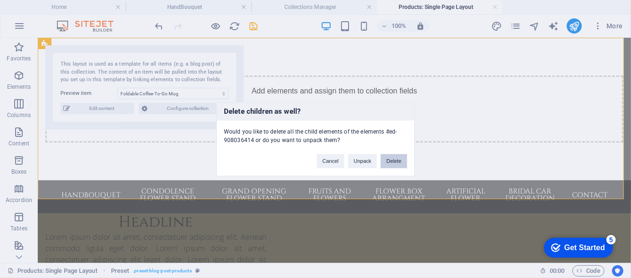
click at [394, 162] on button "Delete" at bounding box center [394, 161] width 26 height 14
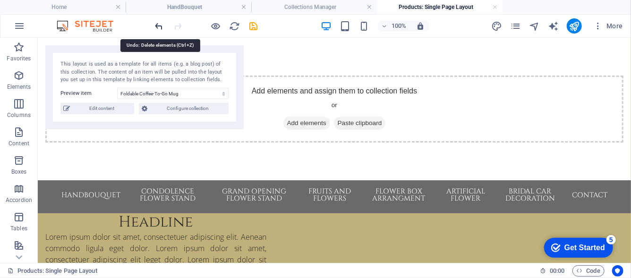
click at [160, 29] on icon "undo" at bounding box center [159, 26] width 11 height 11
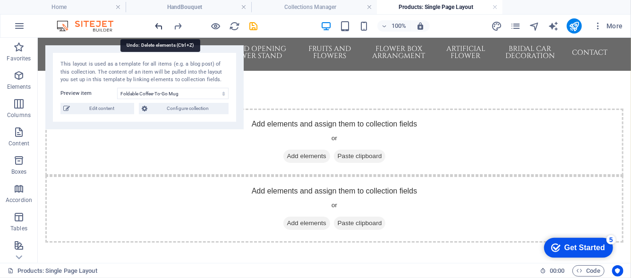
click at [160, 29] on icon "undo" at bounding box center [159, 26] width 11 height 11
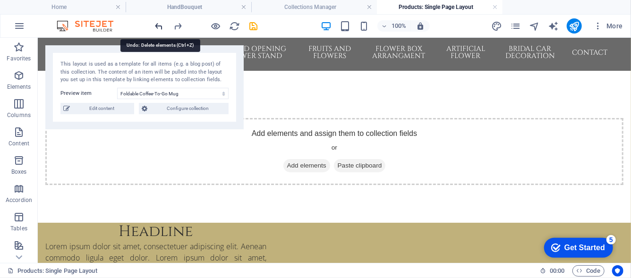
click at [160, 29] on icon "undo" at bounding box center [159, 26] width 11 height 11
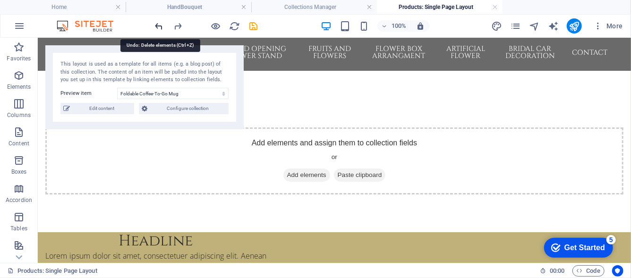
click at [160, 29] on icon "undo" at bounding box center [159, 26] width 11 height 11
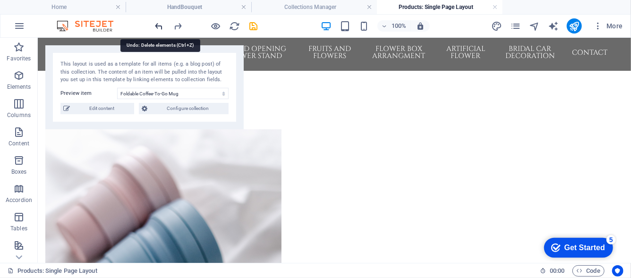
click at [160, 29] on icon "undo" at bounding box center [159, 26] width 11 height 11
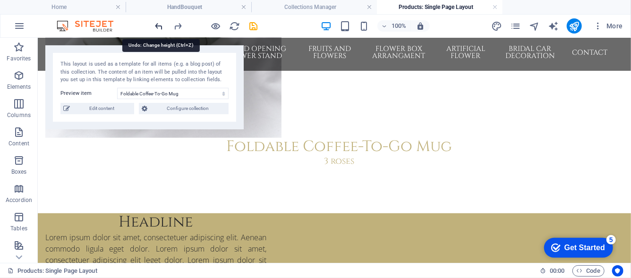
click at [160, 29] on icon "undo" at bounding box center [159, 26] width 11 height 11
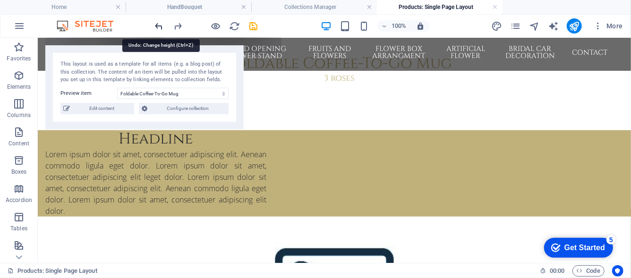
click at [160, 29] on icon "undo" at bounding box center [159, 26] width 11 height 11
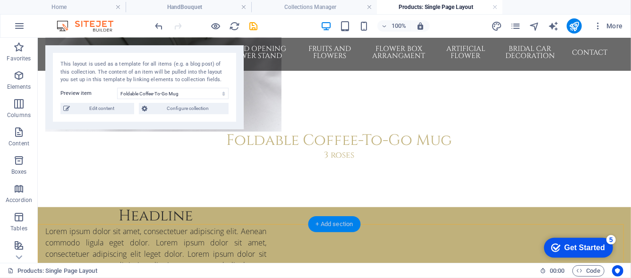
scroll to position [326, 0]
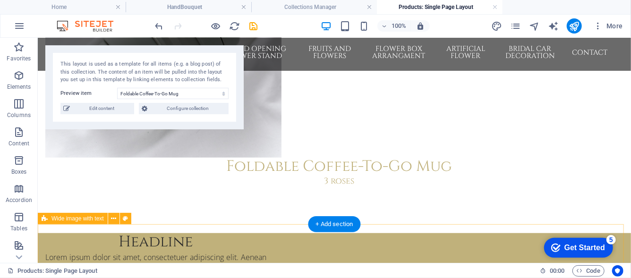
click at [330, 245] on div "Headline Lorem ipsum dolor sit amet, consectetuer adipiscing elit. Aenean commo…" at bounding box center [333, 276] width 593 height 86
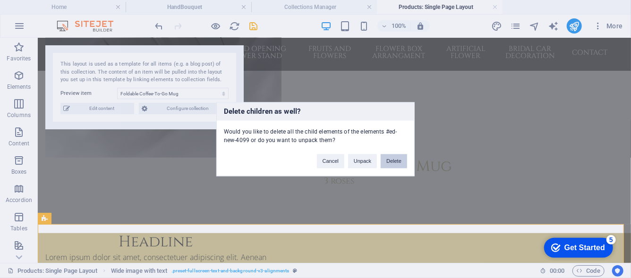
click at [405, 158] on button "Delete" at bounding box center [394, 161] width 26 height 14
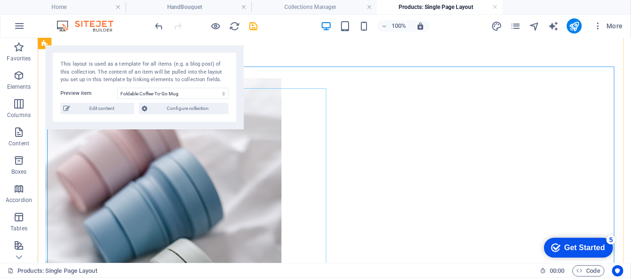
scroll to position [0, 0]
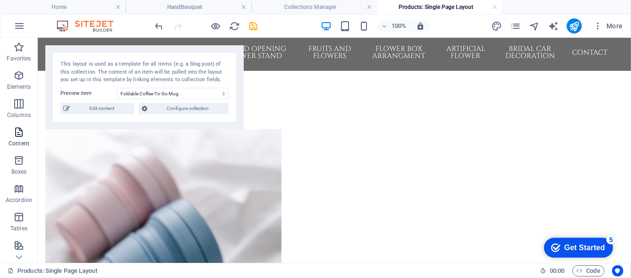
click at [14, 139] on span "Content" at bounding box center [19, 138] width 38 height 23
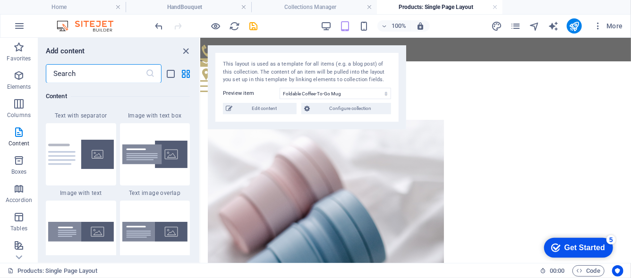
scroll to position [1919, 0]
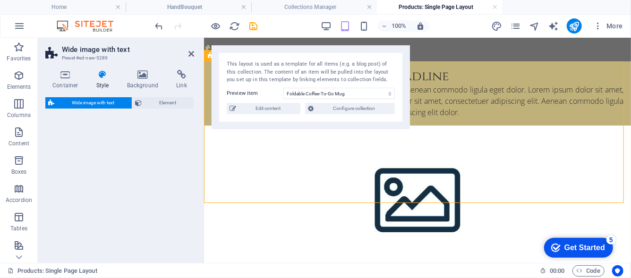
select select "%"
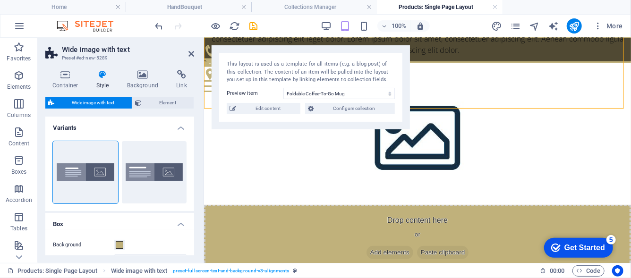
scroll to position [47, 0]
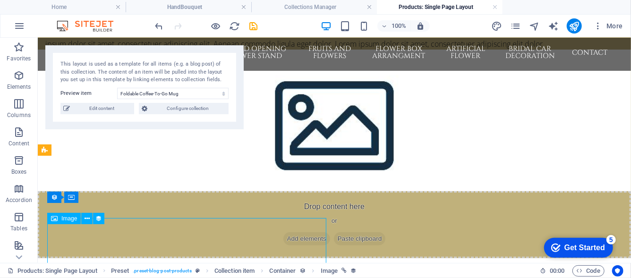
scroll to position [57, 0]
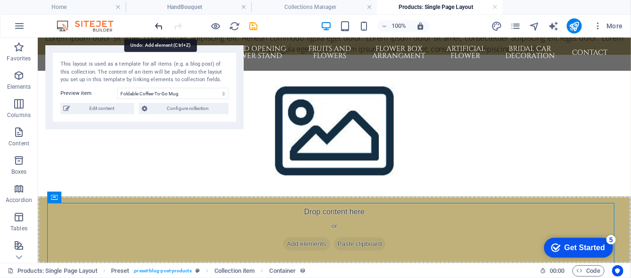
click at [164, 31] on icon "undo" at bounding box center [159, 26] width 11 height 11
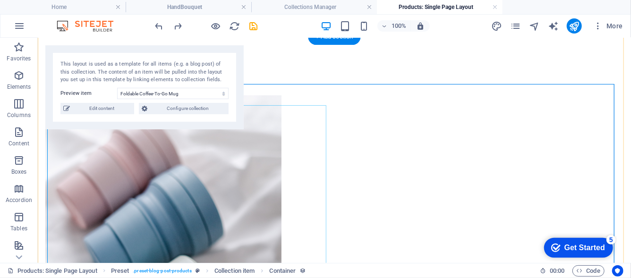
scroll to position [47, 0]
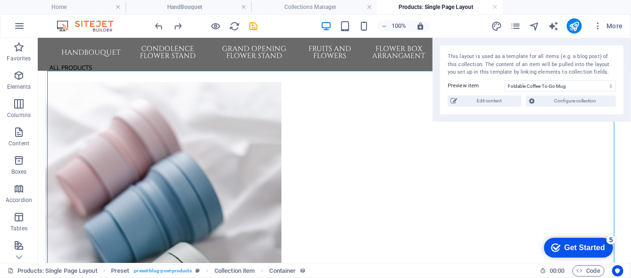
drag, startPoint x: 234, startPoint y: 61, endPoint x: 630, endPoint y: 51, distance: 396.5
click at [630, 51] on div "This layout is used as a template for all items (e.g. a blog post) of this coll…" at bounding box center [532, 80] width 198 height 84
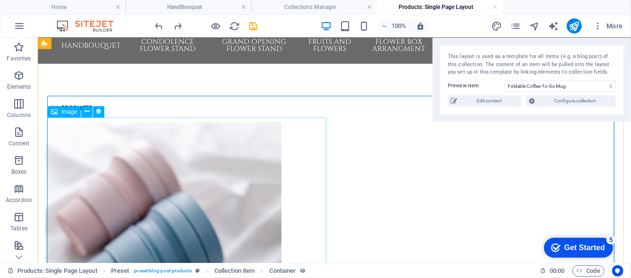
scroll to position [0, 0]
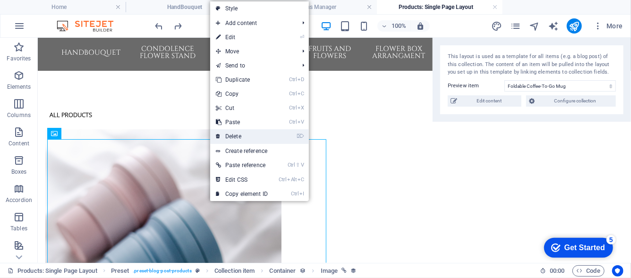
click at [240, 140] on link "⌦ Delete" at bounding box center [241, 136] width 63 height 14
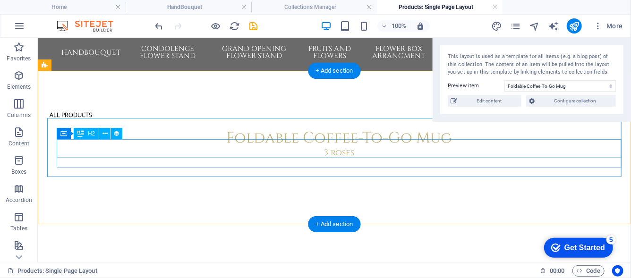
click at [323, 147] on div "Foldable Coffee-To-Go Mug" at bounding box center [338, 138] width 569 height 18
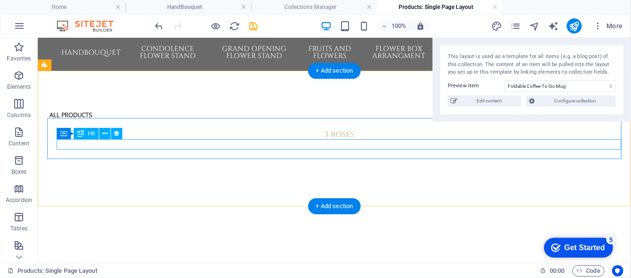
click at [326, 139] on div "3 roses" at bounding box center [338, 134] width 569 height 10
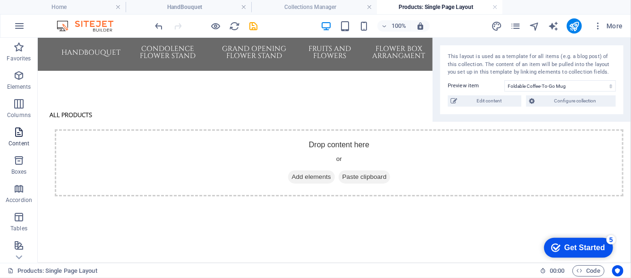
click at [17, 142] on p "Content" at bounding box center [19, 144] width 21 height 8
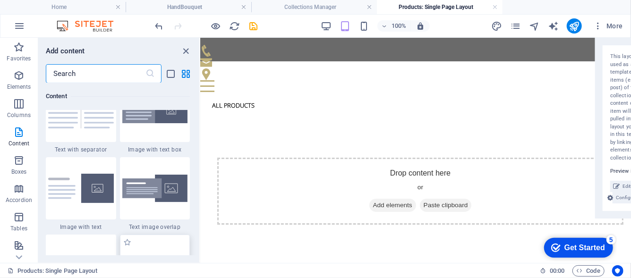
scroll to position [1872, 0]
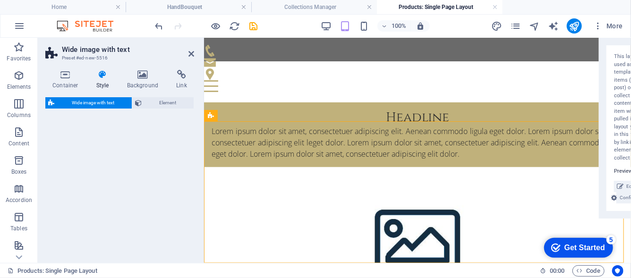
select select "%"
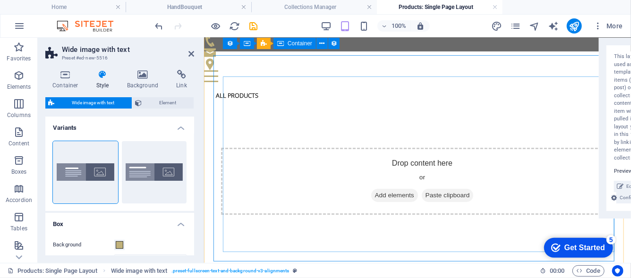
scroll to position [4, 0]
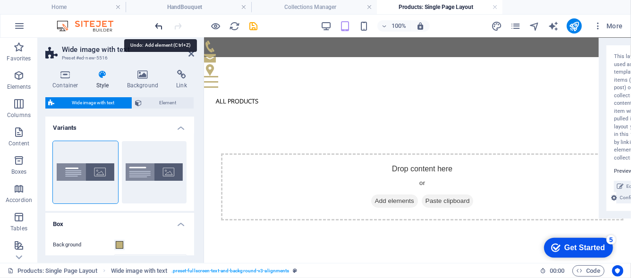
click at [161, 25] on icon "undo" at bounding box center [159, 26] width 11 height 11
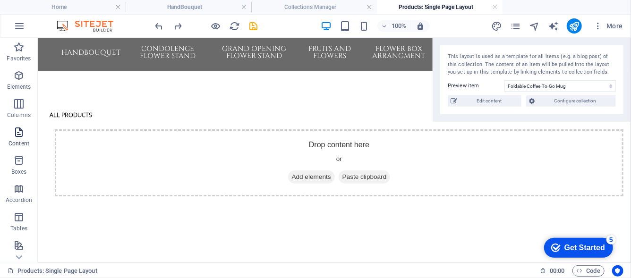
click at [29, 128] on span "Content" at bounding box center [19, 138] width 38 height 23
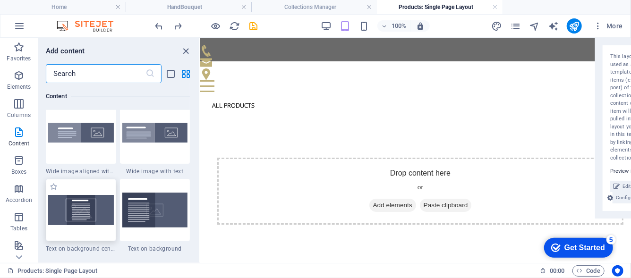
scroll to position [1919, 0]
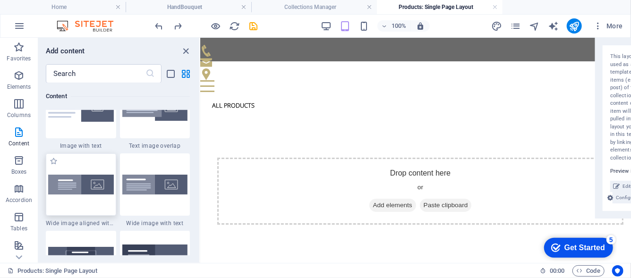
drag, startPoint x: 77, startPoint y: 171, endPoint x: 74, endPoint y: 194, distance: 23.8
click at [74, 194] on img at bounding box center [81, 185] width 66 height 20
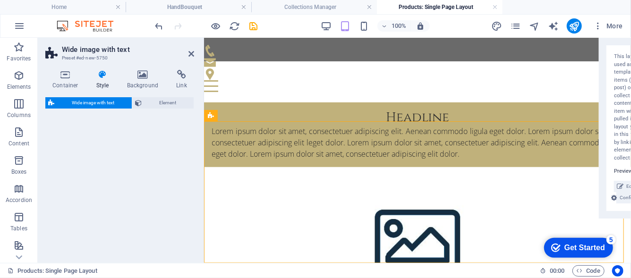
select select "%"
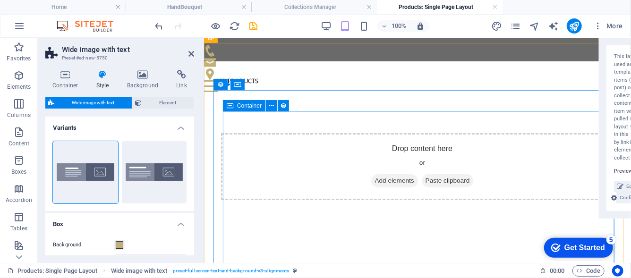
scroll to position [47, 0]
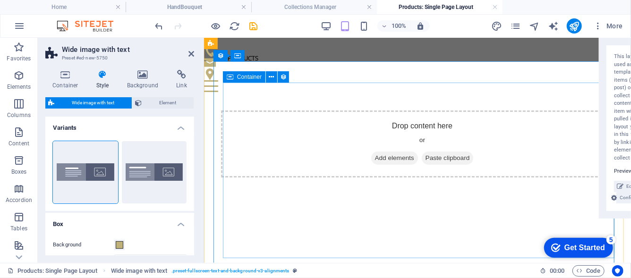
click at [402, 164] on span "Add elements" at bounding box center [394, 157] width 47 height 13
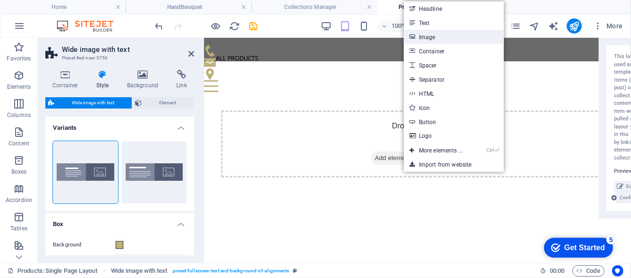
click at [453, 39] on link "Image" at bounding box center [454, 37] width 100 height 14
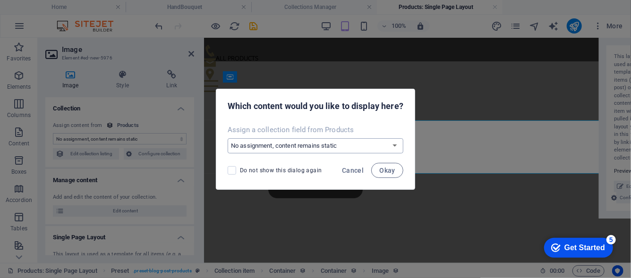
click at [376, 145] on select "No assignment, content remains static Create a new field Created at (Date) Upda…" at bounding box center [316, 145] width 176 height 15
select select "image"
click at [228, 138] on select "No assignment, content remains static Create a new field Created at (Date) Upda…" at bounding box center [316, 145] width 176 height 15
click at [397, 167] on button "Okay" at bounding box center [387, 170] width 32 height 15
select select "image"
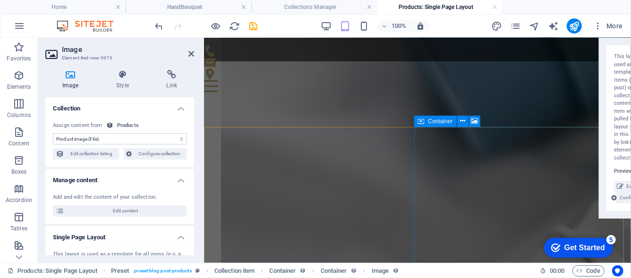
scroll to position [761, 0]
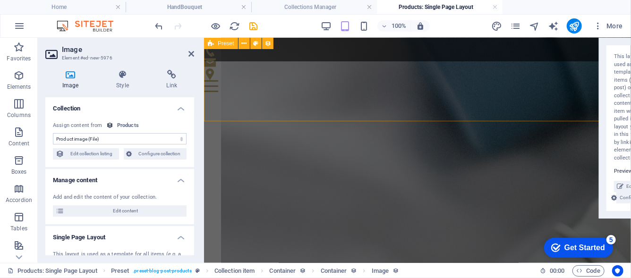
click at [367, 103] on div "All products" at bounding box center [417, 103] width 427 height 1655
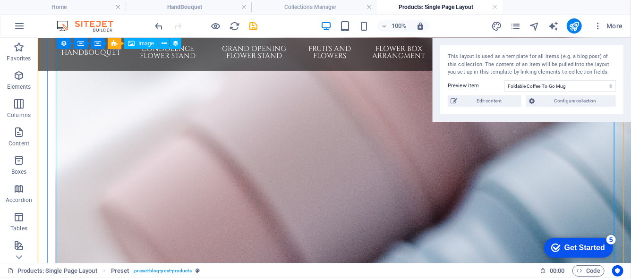
scroll to position [299, 0]
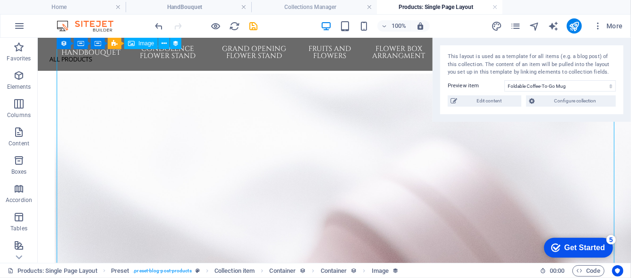
scroll to position [0, 0]
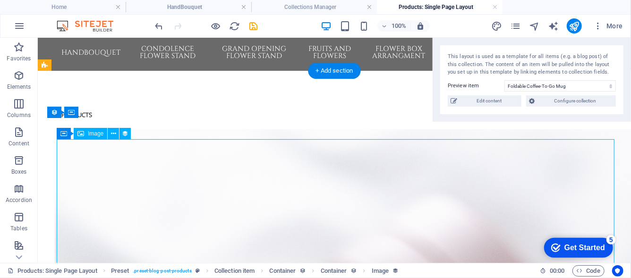
select select "image"
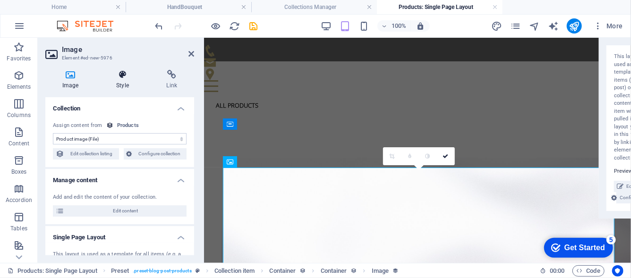
click at [129, 73] on icon at bounding box center [122, 74] width 46 height 9
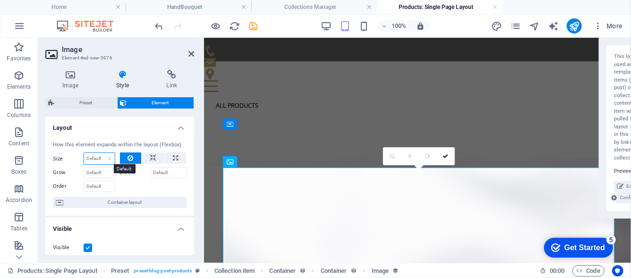
click at [103, 160] on select "Default auto px % 1/1 1/2 1/3 1/4 1/5 1/6 1/7 1/8 1/9 1/10" at bounding box center [99, 158] width 31 height 11
select select "1/2"
click at [101, 153] on select "Default auto px % 1/1 1/2 1/3 1/4 1/5 1/6 1/7 1/8 1/9 1/10" at bounding box center [99, 158] width 31 height 11
type input "50"
select select "%"
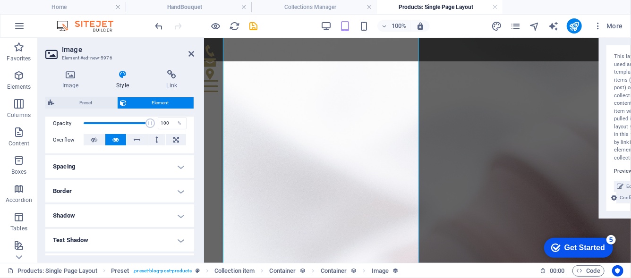
scroll to position [47, 0]
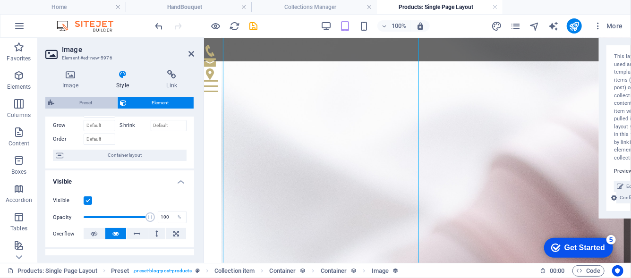
click at [85, 103] on span "Preset" at bounding box center [85, 102] width 57 height 11
select select "preset-blog-post-products"
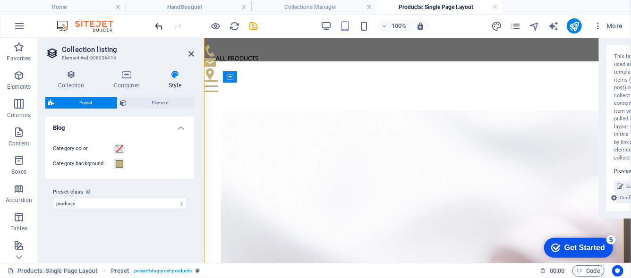
click at [164, 27] on icon "undo" at bounding box center [159, 26] width 11 height 11
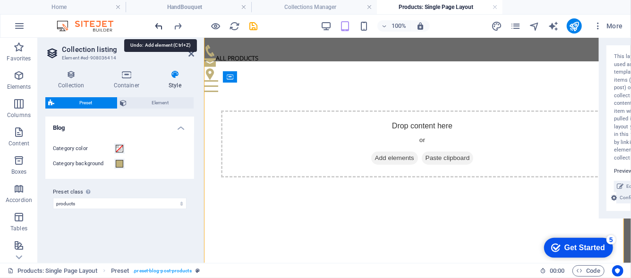
click at [164, 27] on icon "undo" at bounding box center [159, 26] width 11 height 11
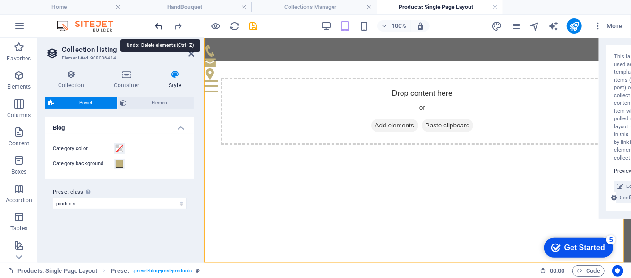
click at [164, 27] on icon "undo" at bounding box center [159, 26] width 11 height 11
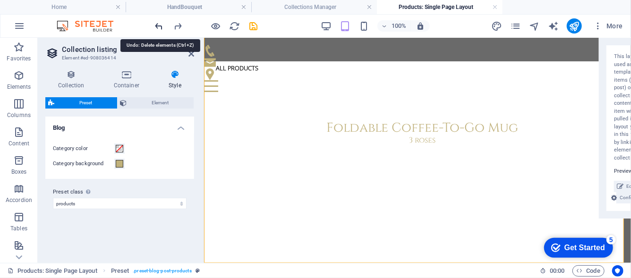
click at [164, 27] on icon "undo" at bounding box center [159, 26] width 11 height 11
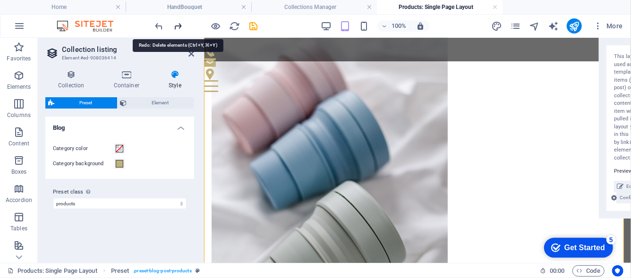
click at [183, 28] on icon "redo" at bounding box center [178, 26] width 11 height 11
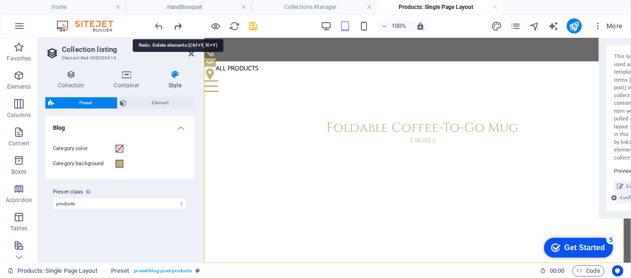
click at [183, 28] on icon "redo" at bounding box center [178, 26] width 11 height 11
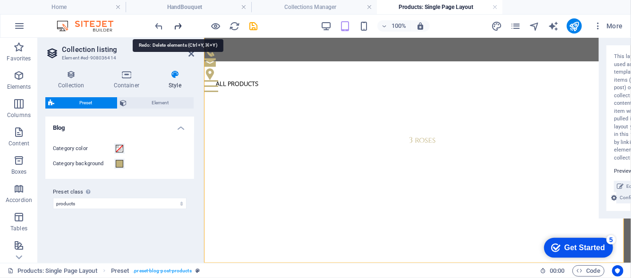
click at [183, 28] on icon "redo" at bounding box center [178, 26] width 11 height 11
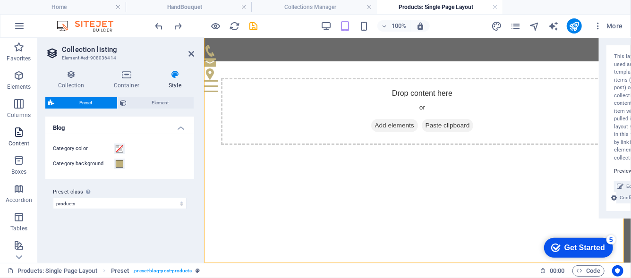
click at [13, 133] on span "Content" at bounding box center [19, 138] width 38 height 23
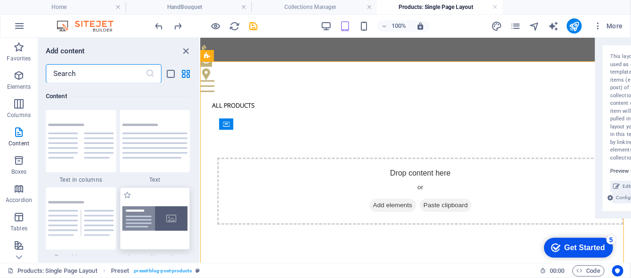
scroll to position [1872, 0]
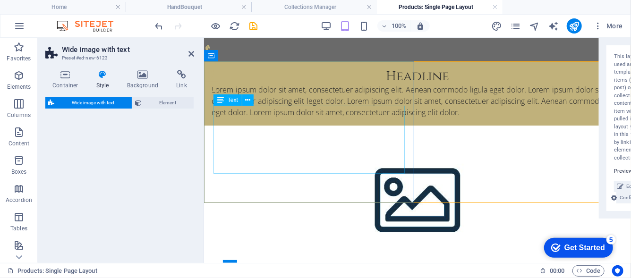
select select "%"
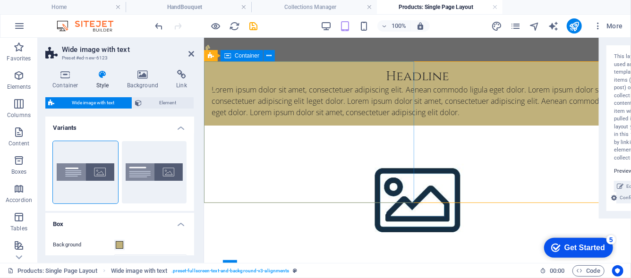
click at [403, 125] on div "Headline Lorem ipsum dolor sit amet, consectetuer adipiscing elit. Aenean commo…" at bounding box center [417, 93] width 427 height 64
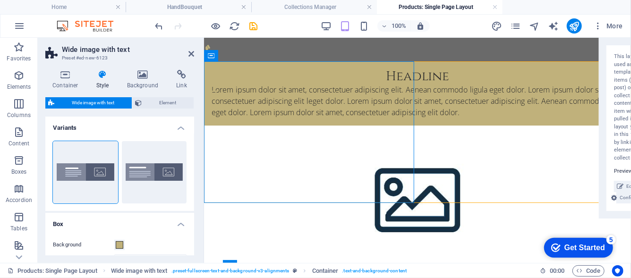
click at [443, 192] on figure at bounding box center [417, 196] width 427 height 142
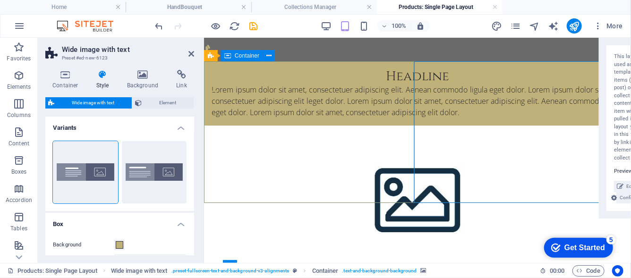
click at [373, 125] on div "Headline Lorem ipsum dolor sit amet, consectetuer adipiscing elit. Aenean commo…" at bounding box center [417, 93] width 427 height 64
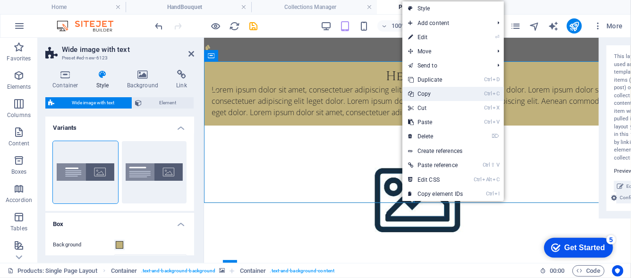
click at [428, 94] on link "Ctrl C Copy" at bounding box center [435, 94] width 66 height 14
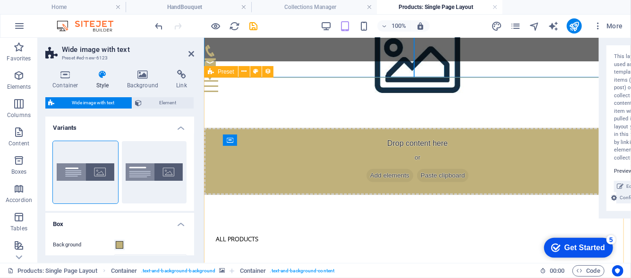
scroll to position [141, 0]
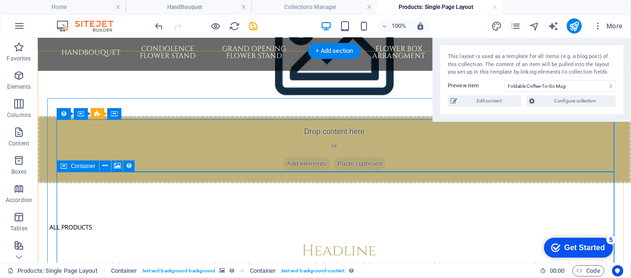
scroll to position [127, 0]
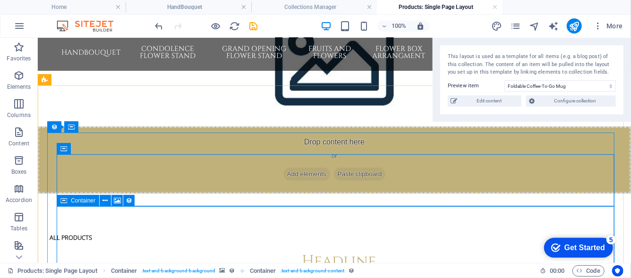
click at [91, 203] on span "Container" at bounding box center [83, 201] width 25 height 6
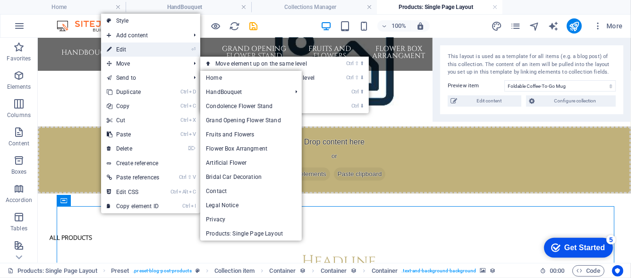
click at [154, 47] on link "⏎ Edit" at bounding box center [133, 50] width 64 height 14
select select "px"
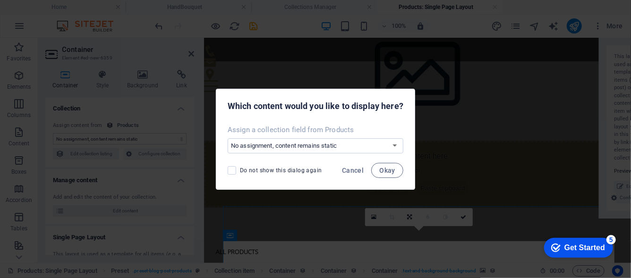
scroll to position [117, 0]
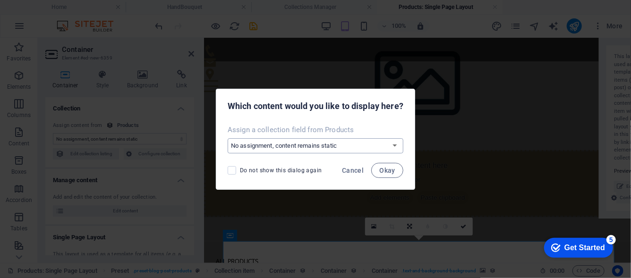
click at [392, 147] on select "No assignment, content remains static Create a new field Created at (Date) Upda…" at bounding box center [316, 145] width 176 height 15
select select "image"
click at [228, 138] on select "No assignment, content remains static Create a new field Created at (Date) Upda…" at bounding box center [316, 145] width 176 height 15
click at [393, 170] on span "Okay" at bounding box center [387, 171] width 16 height 8
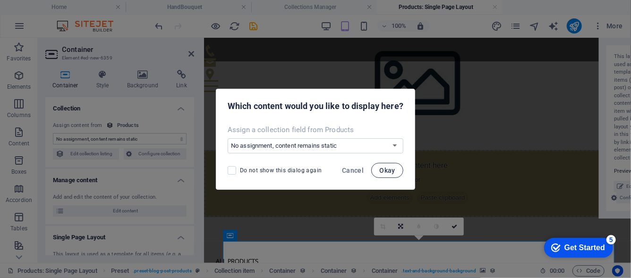
click at [388, 171] on span "Okay" at bounding box center [387, 171] width 16 height 8
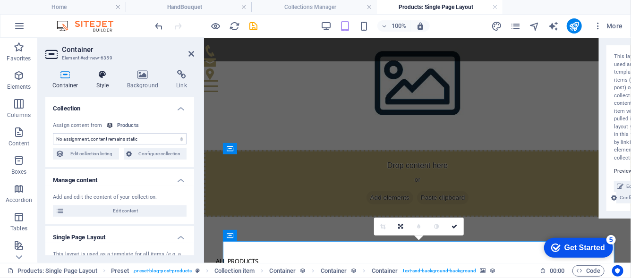
click at [100, 77] on icon at bounding box center [102, 74] width 27 height 9
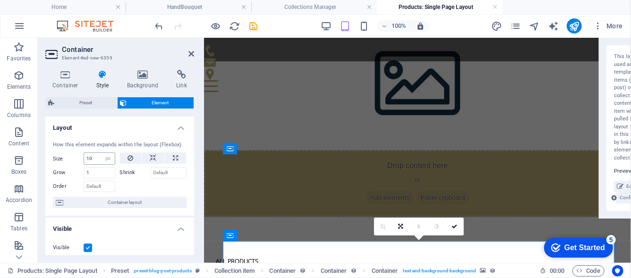
scroll to position [47, 0]
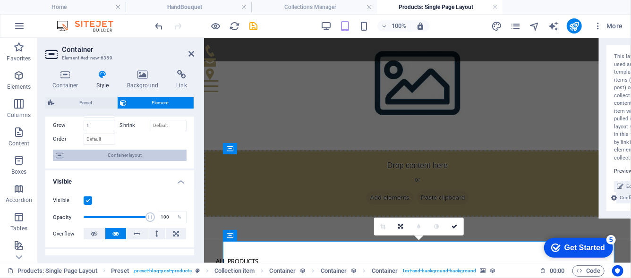
click at [112, 151] on span "Container layout" at bounding box center [125, 155] width 118 height 11
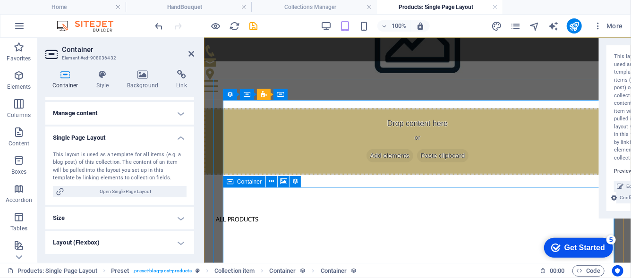
scroll to position [128, 0]
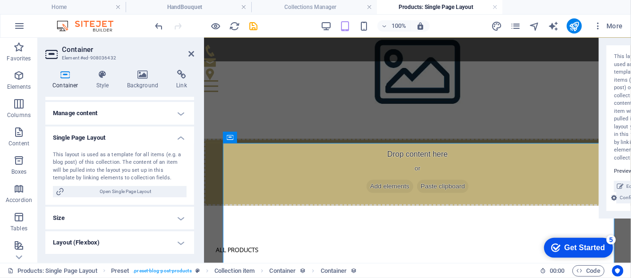
click at [162, 34] on div at bounding box center [207, 25] width 106 height 15
click at [163, 30] on icon "undo" at bounding box center [159, 26] width 11 height 11
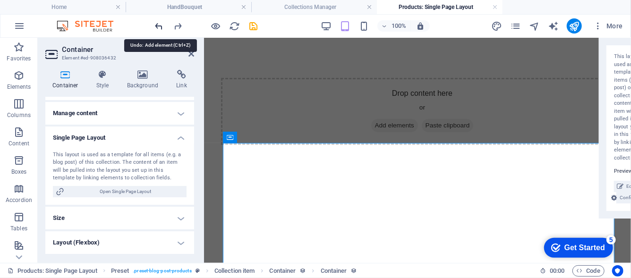
scroll to position [0, 0]
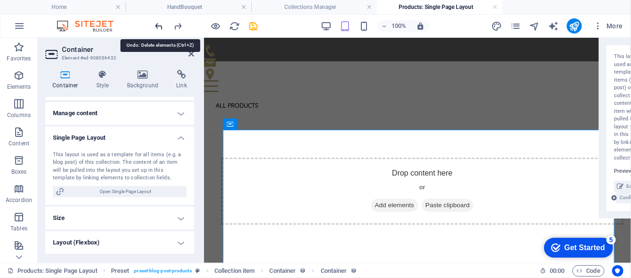
click at [163, 30] on icon "undo" at bounding box center [159, 26] width 11 height 11
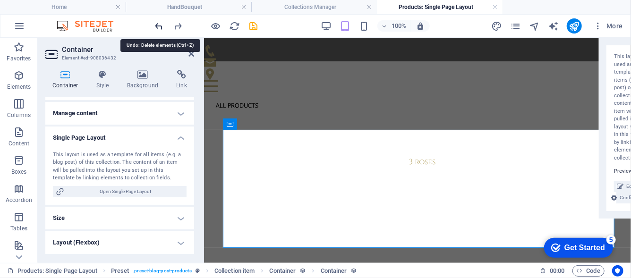
click at [163, 30] on icon "undo" at bounding box center [159, 26] width 11 height 11
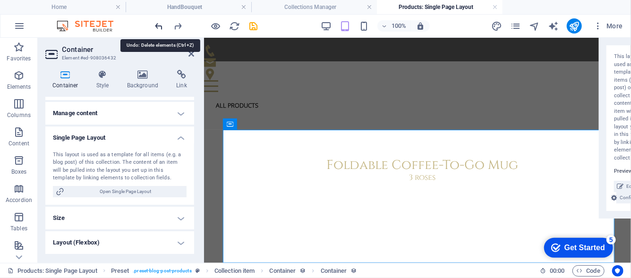
click at [163, 30] on icon "undo" at bounding box center [159, 26] width 11 height 11
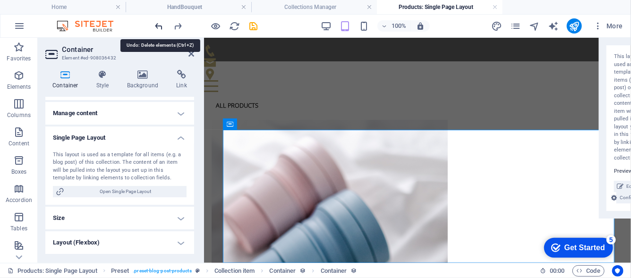
click at [163, 30] on icon "undo" at bounding box center [159, 26] width 11 height 11
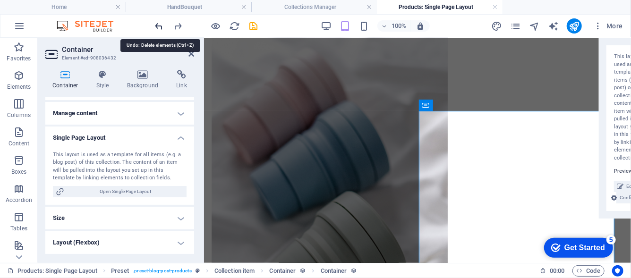
click at [163, 30] on icon "undo" at bounding box center [159, 26] width 11 height 11
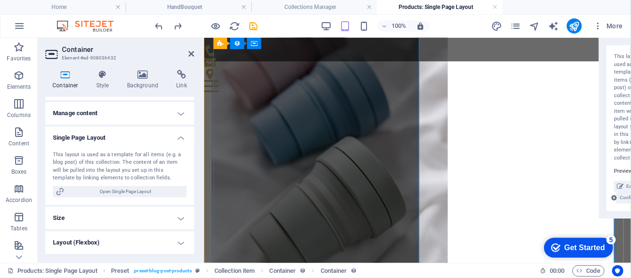
scroll to position [136, 0]
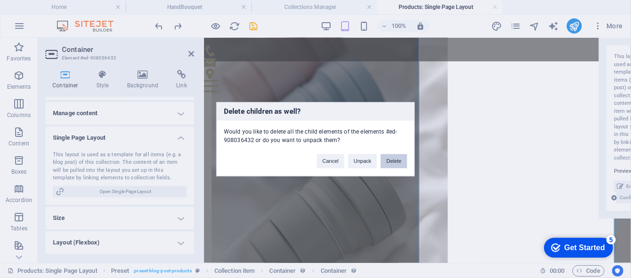
click at [400, 163] on button "Delete" at bounding box center [394, 161] width 26 height 14
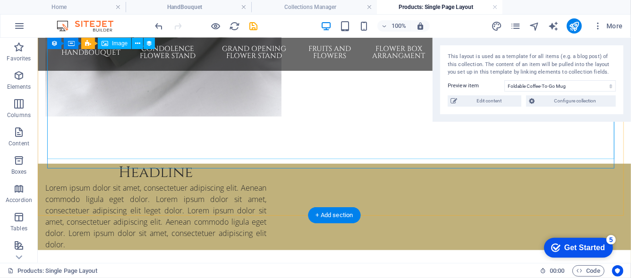
scroll to position [382, 0]
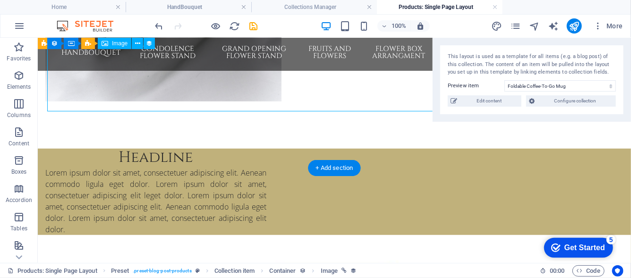
select select "image"
select select "px"
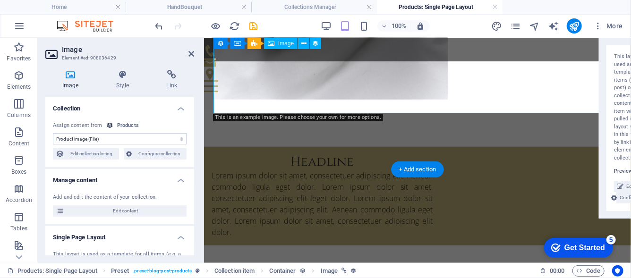
scroll to position [372, 0]
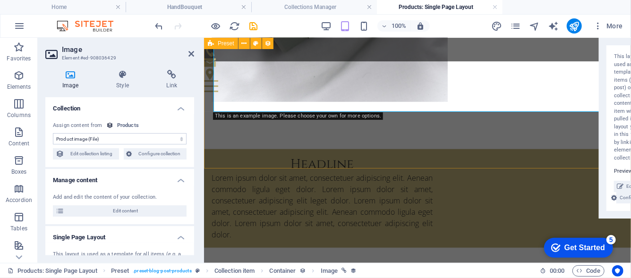
drag, startPoint x: 418, startPoint y: 151, endPoint x: 586, endPoint y: 153, distance: 167.7
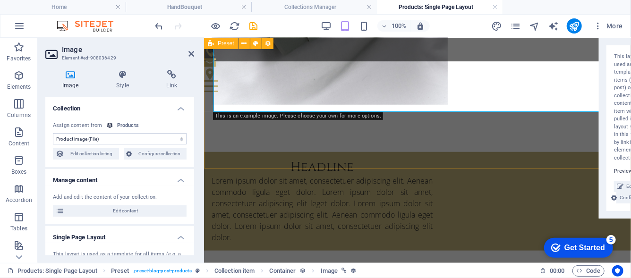
scroll to position [382, 0]
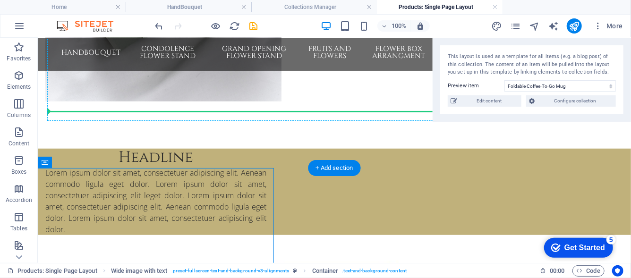
drag, startPoint x: 245, startPoint y: 188, endPoint x: 400, endPoint y: 81, distance: 188.6
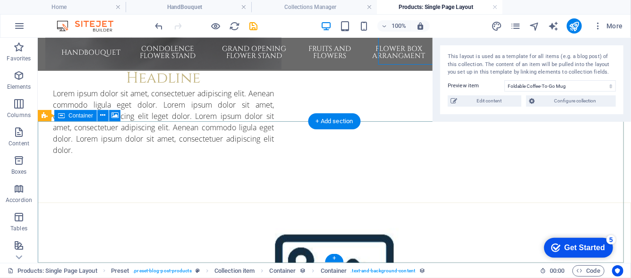
scroll to position [429, 0]
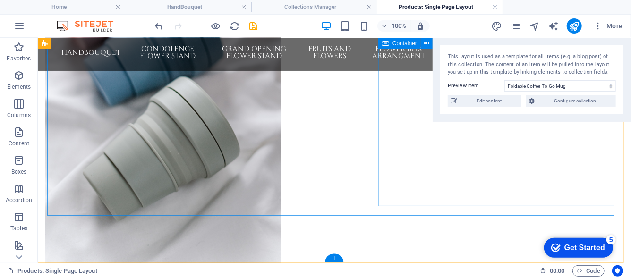
scroll to position [145, 0]
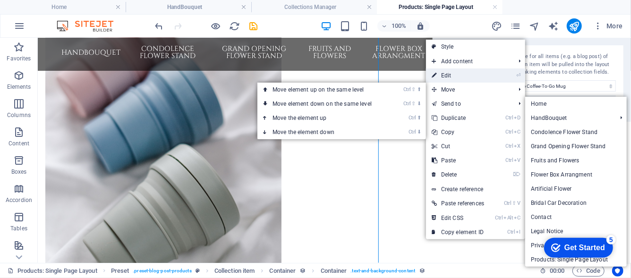
click at [479, 82] on link "⏎ Edit" at bounding box center [458, 75] width 64 height 14
select select "px"
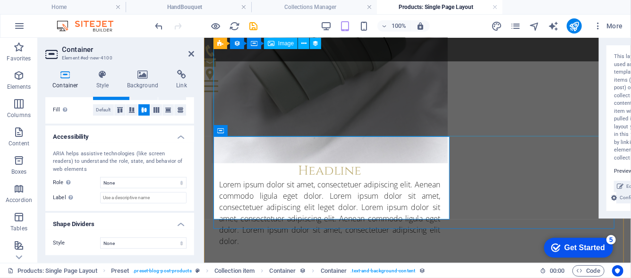
scroll to position [266, 0]
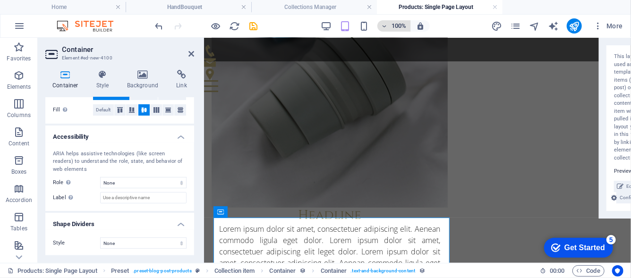
click at [395, 30] on h6 "100%" at bounding box center [399, 25] width 15 height 11
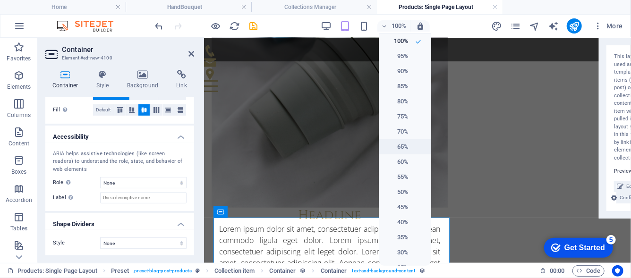
click at [407, 143] on li "65%" at bounding box center [405, 146] width 52 height 15
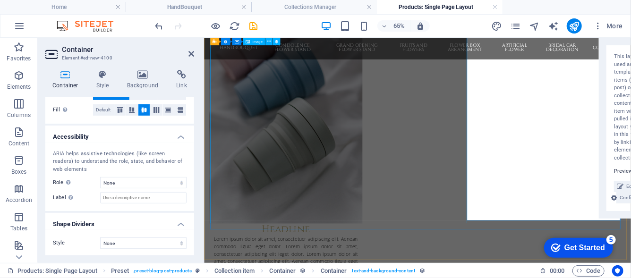
scroll to position [166, 0]
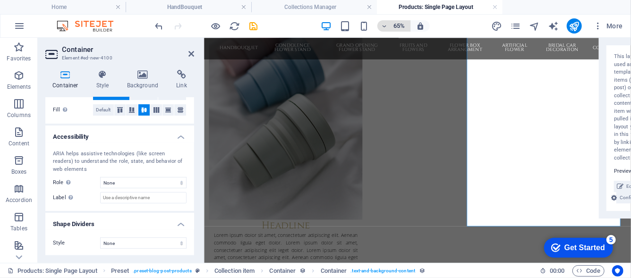
click at [394, 24] on h6 "65%" at bounding box center [399, 25] width 15 height 11
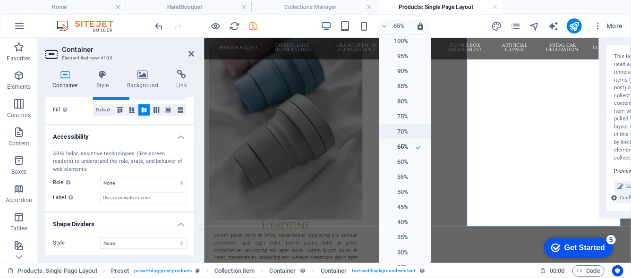
click at [404, 132] on h6 "70%" at bounding box center [397, 131] width 24 height 11
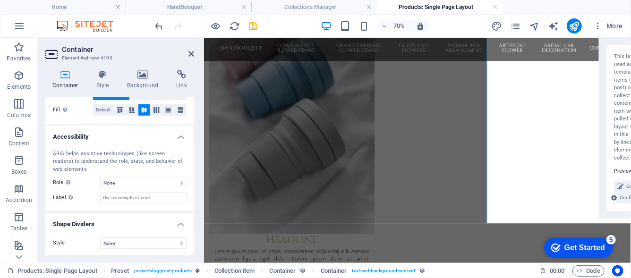
scroll to position [190, 0]
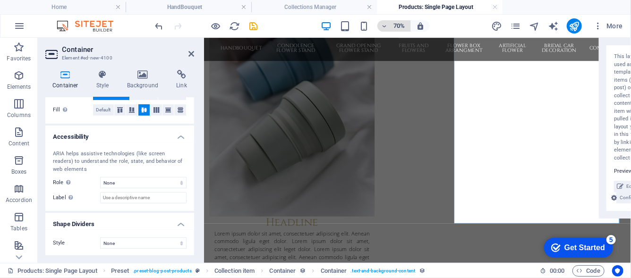
click at [393, 27] on h6 "70%" at bounding box center [399, 25] width 15 height 11
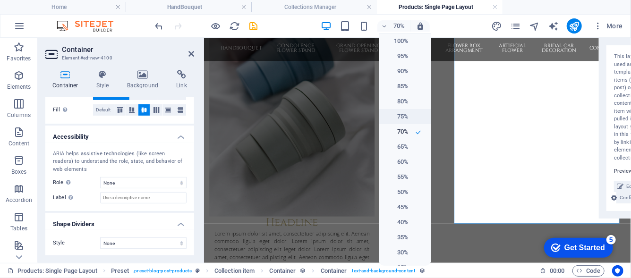
click at [403, 115] on h6 "75%" at bounding box center [397, 116] width 24 height 11
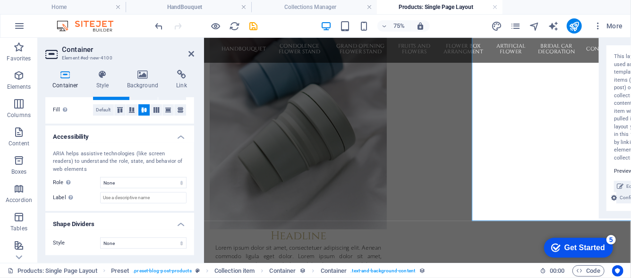
scroll to position [212, 0]
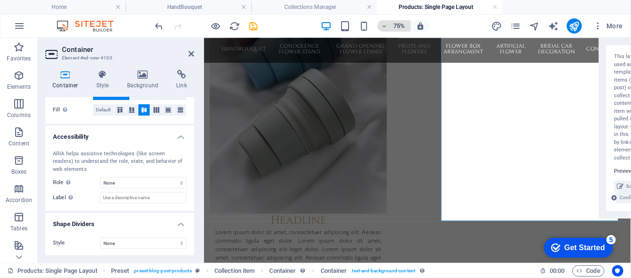
click at [392, 25] on span "75%" at bounding box center [394, 25] width 26 height 11
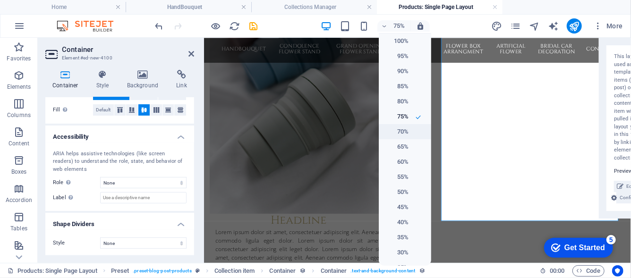
click at [399, 131] on h6 "70%" at bounding box center [397, 131] width 24 height 11
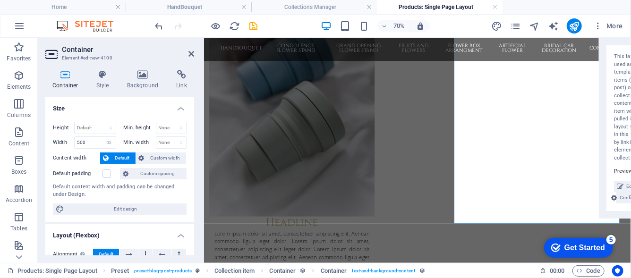
scroll to position [207, 0]
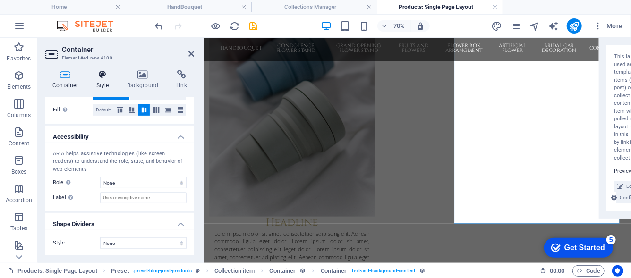
click at [103, 76] on icon at bounding box center [102, 74] width 27 height 9
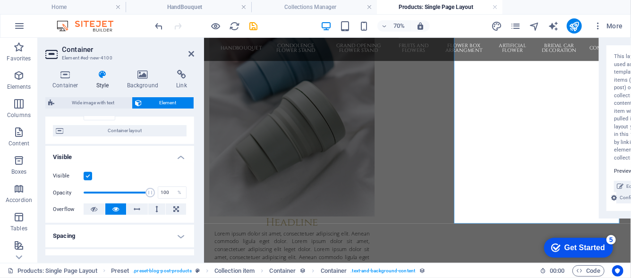
scroll to position [141, 0]
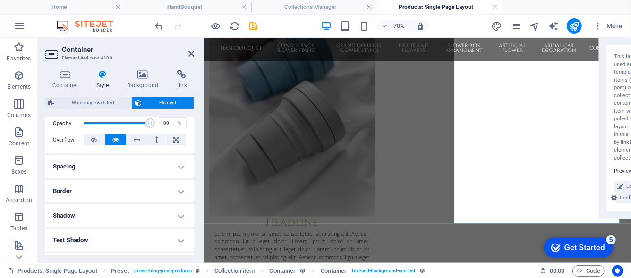
click at [113, 168] on h4 "Spacing" at bounding box center [119, 166] width 149 height 23
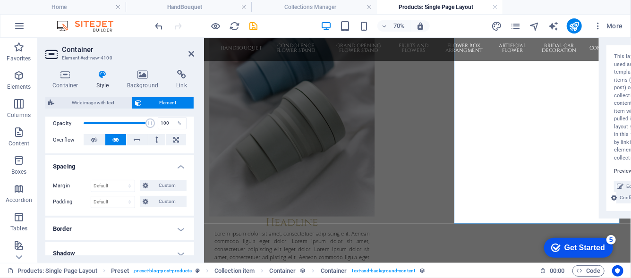
scroll to position [189, 0]
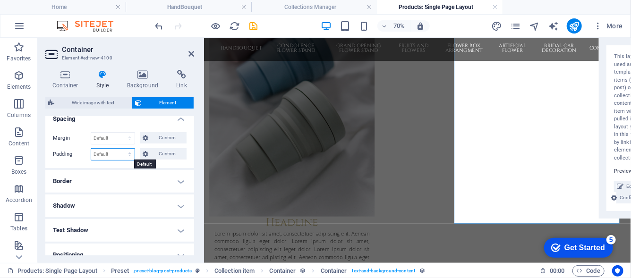
click at [118, 154] on select "Default px rem % vh vw Custom" at bounding box center [112, 154] width 43 height 11
select select "px"
click at [121, 149] on select "Default px rem % vh vw Custom" at bounding box center [112, 154] width 43 height 11
type input "0"
click at [154, 149] on span "Custom" at bounding box center [167, 153] width 33 height 11
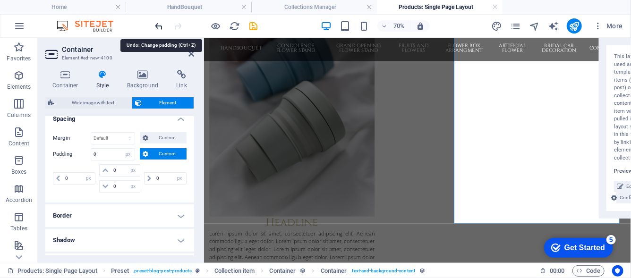
click at [159, 23] on icon "undo" at bounding box center [159, 26] width 11 height 11
select select "DISABLED_OPTION_VALUE"
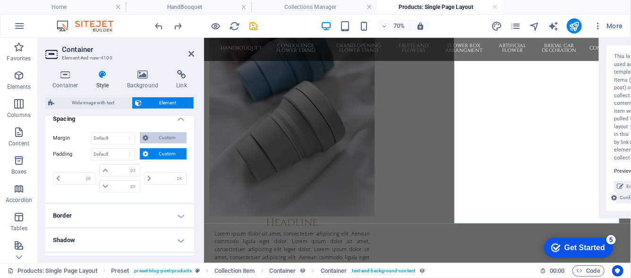
click at [165, 137] on span "Custom" at bounding box center [167, 137] width 33 height 11
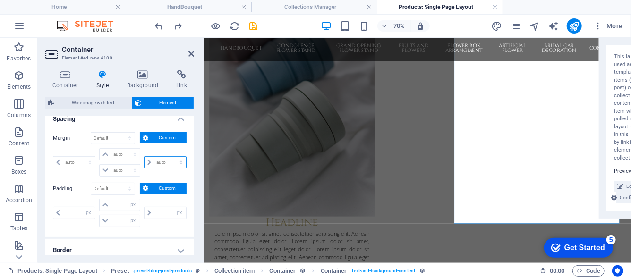
click at [163, 159] on select "auto px % rem vw vh" at bounding box center [166, 162] width 42 height 11
select select "px"
click at [171, 157] on select "auto px % rem vw vh" at bounding box center [166, 162] width 42 height 11
type input "0"
select select "px"
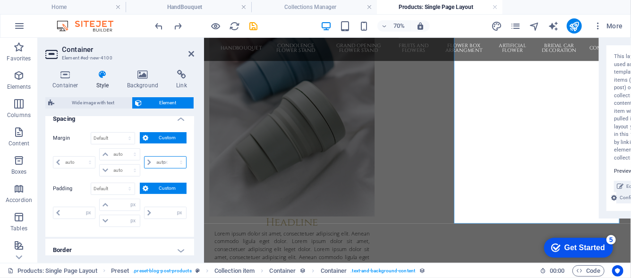
type input "0"
select select "px"
type input "0"
select select "px"
type input "0"
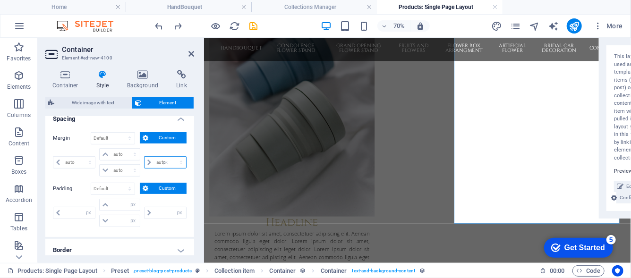
select select "px"
type input "50"
select select "DISABLED_OPTION_VALUE"
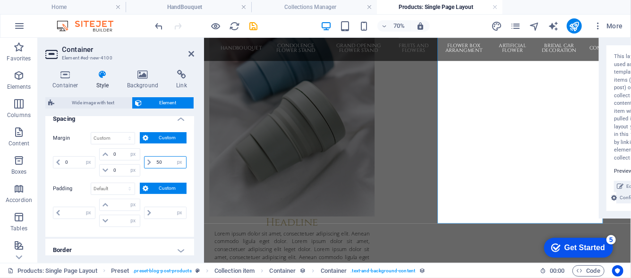
drag, startPoint x: 165, startPoint y: 162, endPoint x: 152, endPoint y: 160, distance: 12.9
click at [152, 160] on div "50 auto px % rem vw vh" at bounding box center [165, 162] width 43 height 12
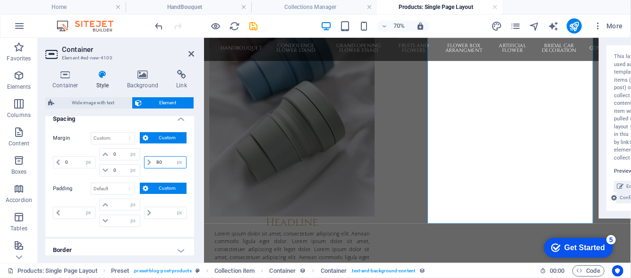
drag, startPoint x: 168, startPoint y: 161, endPoint x: 140, endPoint y: 155, distance: 28.4
click at [140, 155] on div "0 auto px % rem vw vh 0 auto px % rem vw vh 0 auto px % rem vw vh 80 auto px % …" at bounding box center [120, 162] width 134 height 28
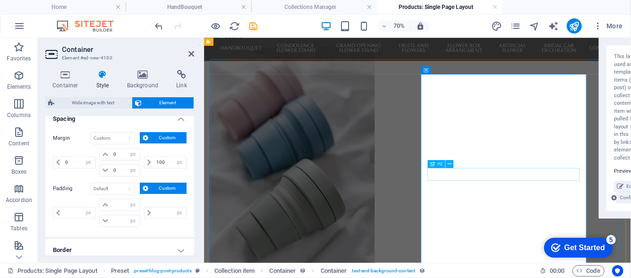
scroll to position [94, 0]
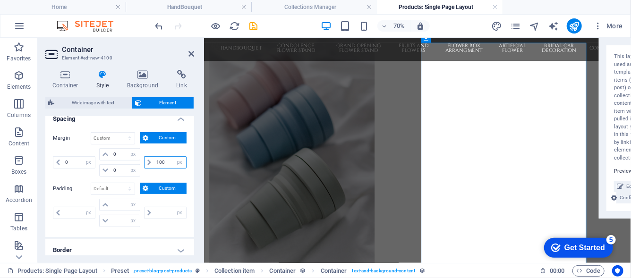
drag, startPoint x: 170, startPoint y: 159, endPoint x: 149, endPoint y: 158, distance: 21.3
click at [149, 158] on div "100 auto px % rem vw vh" at bounding box center [165, 162] width 43 height 12
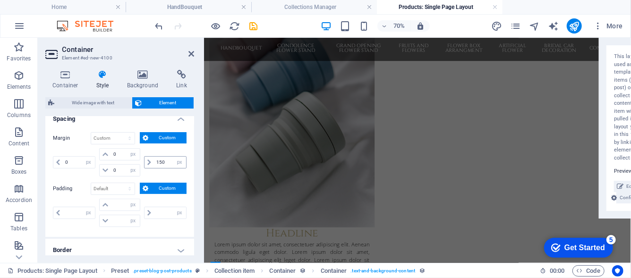
scroll to position [276, 0]
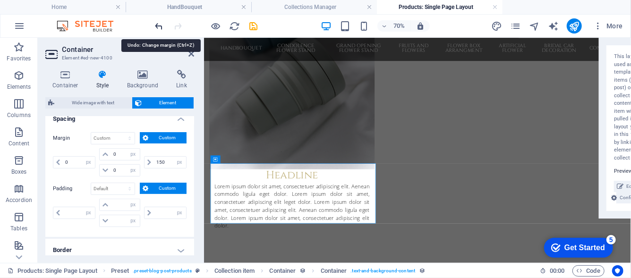
click at [159, 31] on icon "undo" at bounding box center [159, 26] width 11 height 11
type input "100"
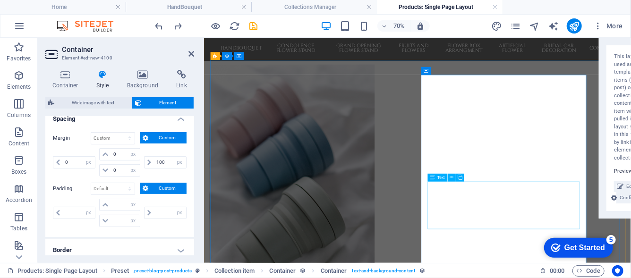
scroll to position [48, 0]
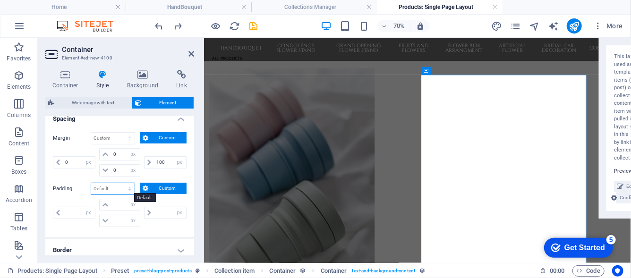
click at [115, 189] on select "Default px rem % vh vw Custom" at bounding box center [112, 188] width 43 height 11
select select "px"
click at [121, 183] on select "Default px rem % vh vw Custom" at bounding box center [112, 188] width 43 height 11
type input "0"
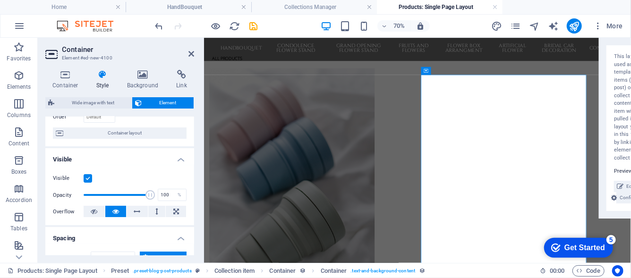
scroll to position [0, 0]
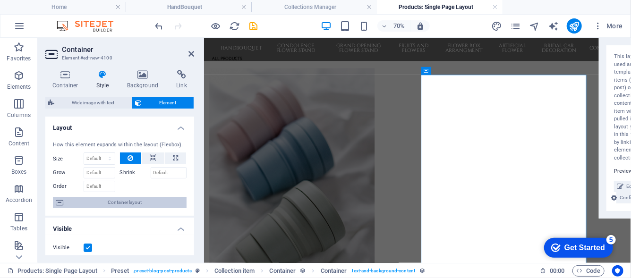
click at [119, 199] on span "Container layout" at bounding box center [125, 202] width 118 height 11
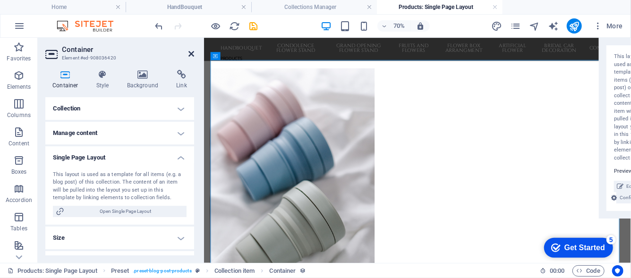
click at [191, 55] on icon at bounding box center [191, 54] width 6 height 8
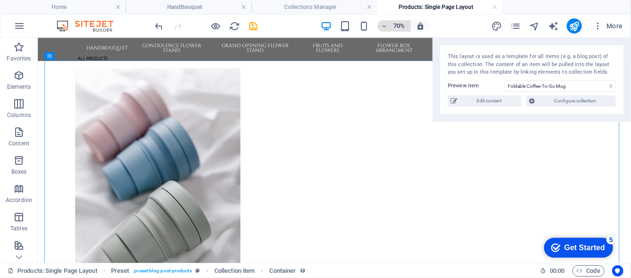
click at [401, 24] on h6 "70%" at bounding box center [399, 25] width 15 height 11
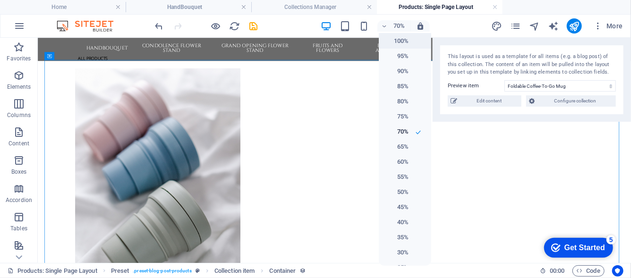
click at [398, 38] on h6 "100%" at bounding box center [397, 40] width 24 height 11
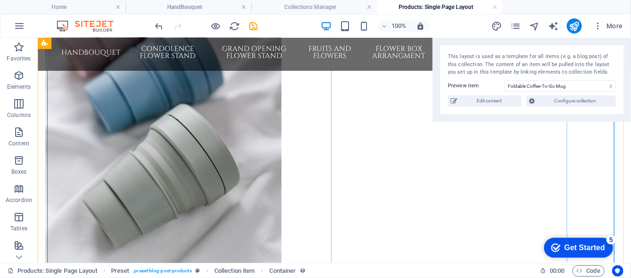
scroll to position [190, 0]
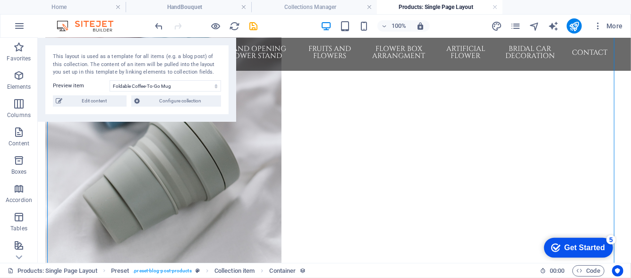
drag, startPoint x: 599, startPoint y: 54, endPoint x: 194, endPoint y: 53, distance: 404.4
click at [198, 51] on div "This layout is used as a template for all items (e.g. a blog post) of this coll…" at bounding box center [137, 80] width 198 height 84
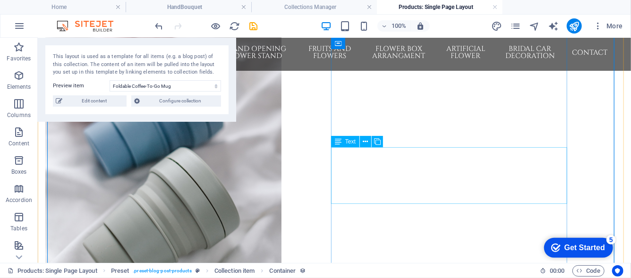
scroll to position [141, 0]
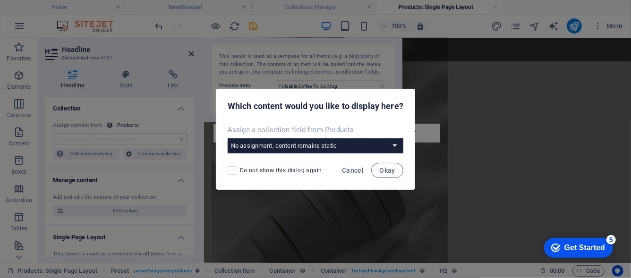
scroll to position [341, 0]
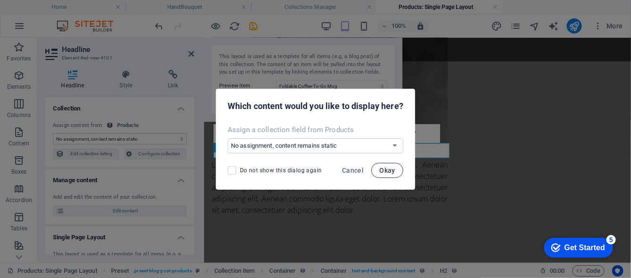
click at [385, 168] on span "Okay" at bounding box center [387, 171] width 16 height 8
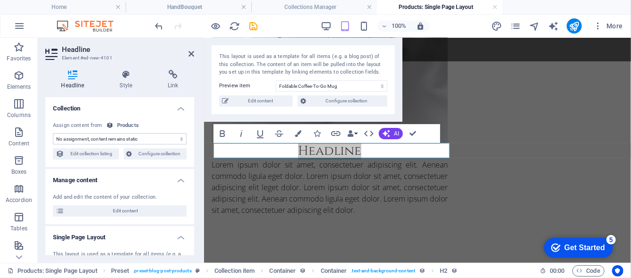
click at [145, 142] on select "No assignment, content remains static Created at (Date) Updated at (Date) Name …" at bounding box center [120, 138] width 134 height 11
select select "name"
click at [53, 133] on select "No assignment, content remains static Created at (Date) Updated at (Date) Name …" at bounding box center [120, 138] width 134 height 11
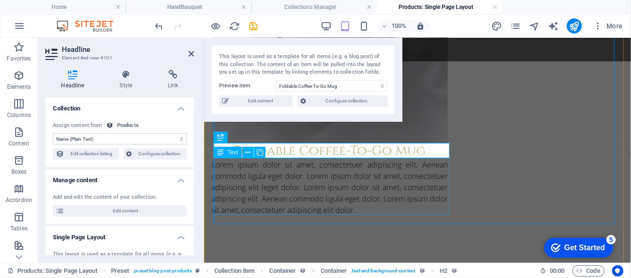
click at [286, 184] on div "Lorem ipsum dolor sit amet, consectetuer adipiscing elit. Aenean commodo ligula…" at bounding box center [329, 187] width 236 height 57
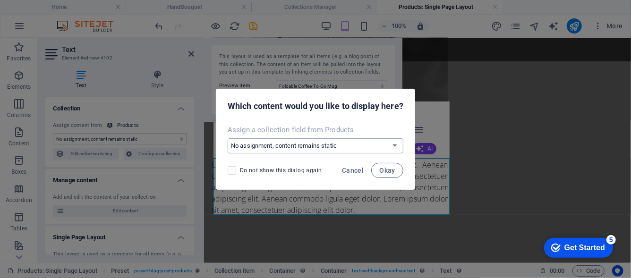
click at [341, 147] on select "No assignment, content remains static Create a new field Created at (Date) Upda…" at bounding box center [316, 145] width 176 height 15
select select "description"
click at [228, 138] on select "No assignment, content remains static Create a new field Created at (Date) Upda…" at bounding box center [316, 145] width 176 height 15
click at [382, 169] on span "Okay" at bounding box center [387, 171] width 16 height 8
select select "description"
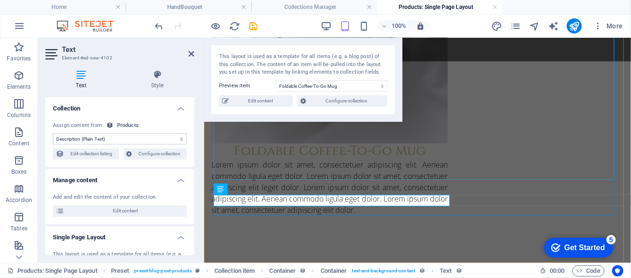
scroll to position [304, 0]
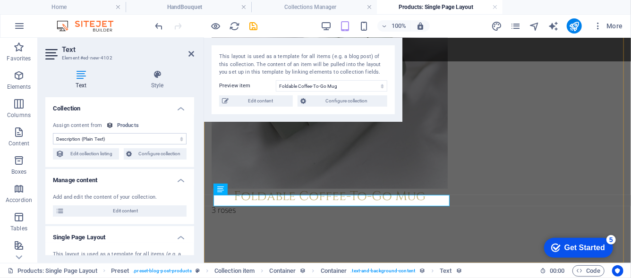
click at [318, 235] on div "All products Foldable Coffee-To-Go Mug 3 roses" at bounding box center [417, 7] width 427 height 511
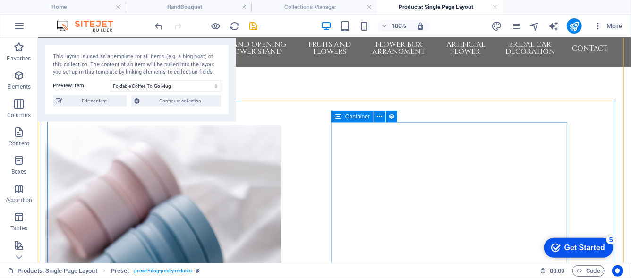
scroll to position [0, 0]
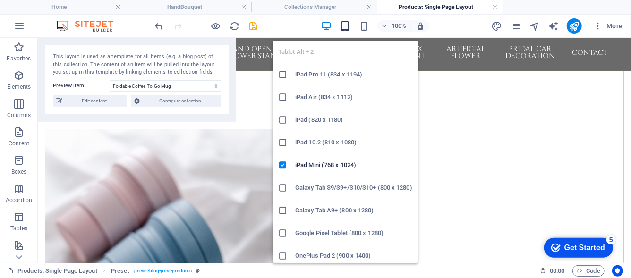
click at [348, 25] on icon "button" at bounding box center [345, 26] width 11 height 11
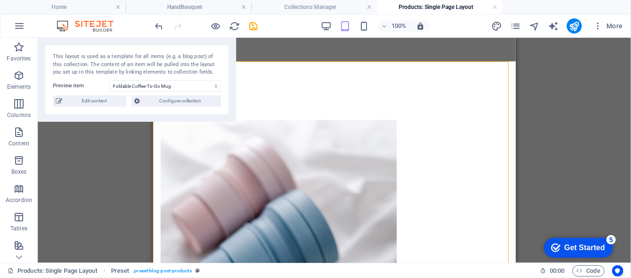
click at [533, 121] on div "Reference Preset Collection item Container Button Collection item Collection it…" at bounding box center [334, 150] width 593 height 225
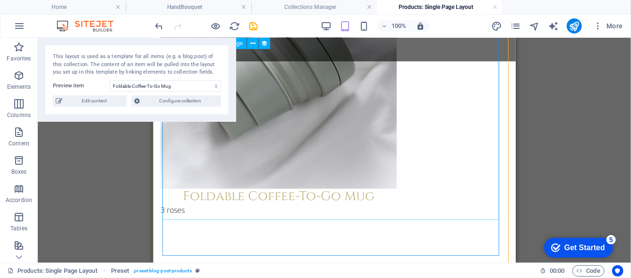
scroll to position [304, 0]
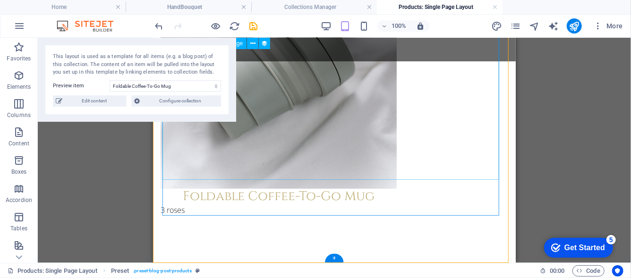
click at [409, 127] on div at bounding box center [334, 11] width 348 height 354
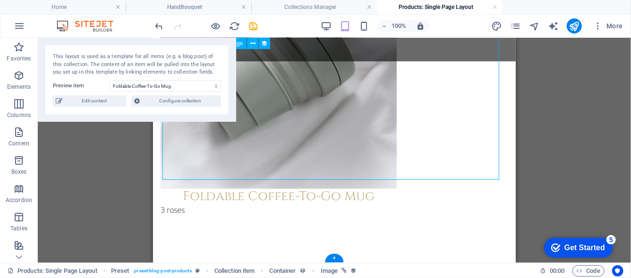
click at [409, 127] on div at bounding box center [334, 11] width 348 height 354
select select "image"
select select "px"
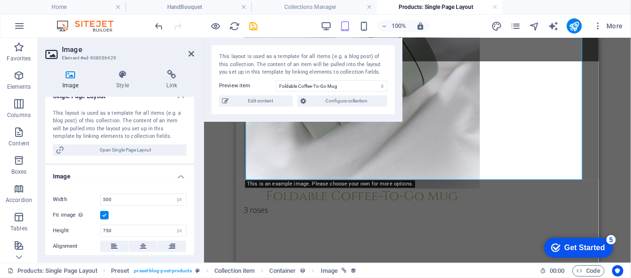
scroll to position [0, 0]
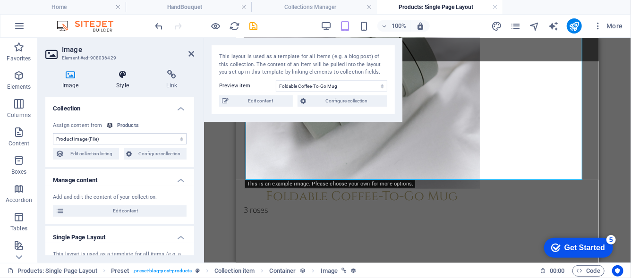
click at [120, 80] on h4 "Style" at bounding box center [124, 80] width 50 height 20
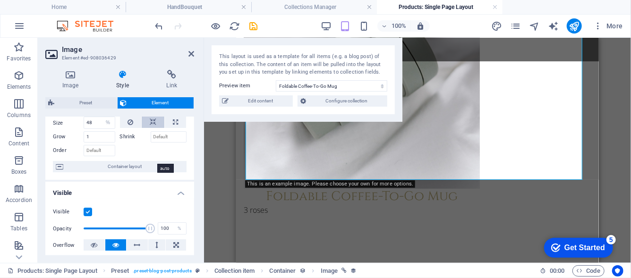
scroll to position [47, 0]
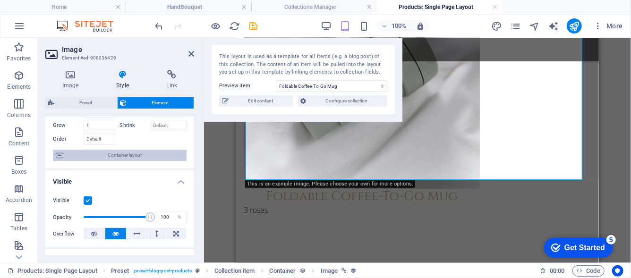
click at [112, 154] on span "Container layout" at bounding box center [125, 155] width 118 height 11
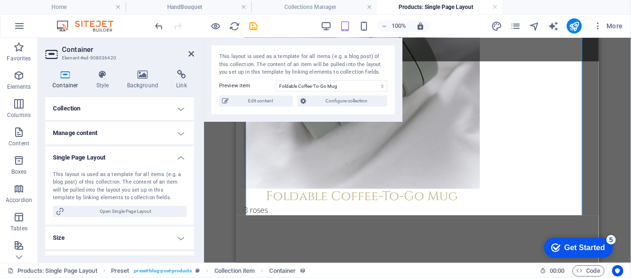
scroll to position [67, 0]
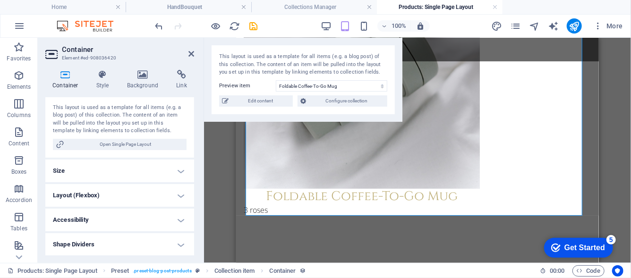
click at [115, 197] on h4 "Layout (Flexbox)" at bounding box center [119, 195] width 149 height 23
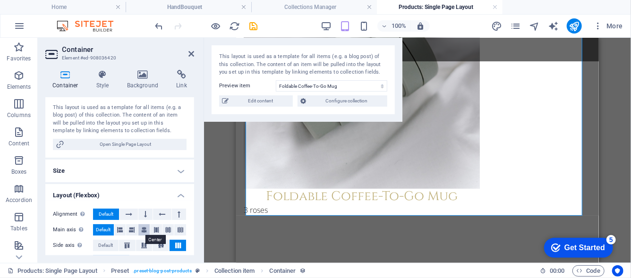
click at [143, 228] on icon at bounding box center [144, 229] width 6 height 11
click at [306, 149] on div at bounding box center [417, 11] width 348 height 354
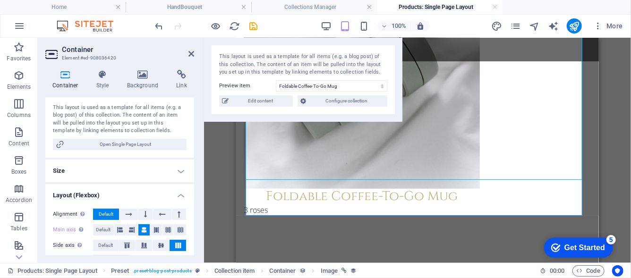
click at [306, 149] on div at bounding box center [417, 11] width 348 height 354
select select "%"
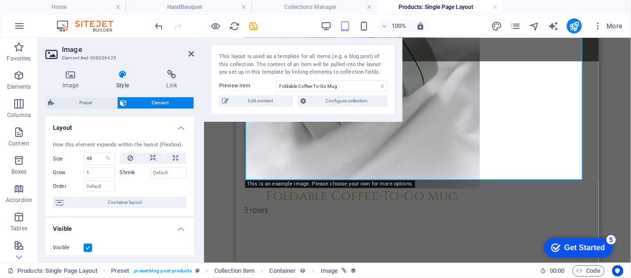
click at [306, 149] on div at bounding box center [417, 11] width 348 height 354
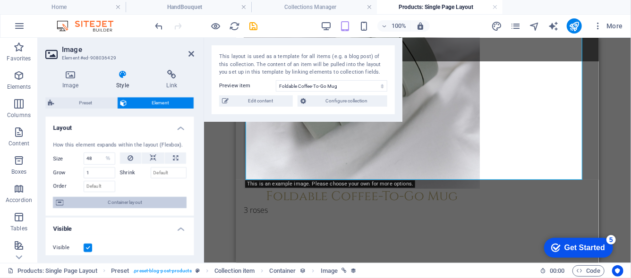
click at [168, 206] on span "Container layout" at bounding box center [125, 202] width 118 height 11
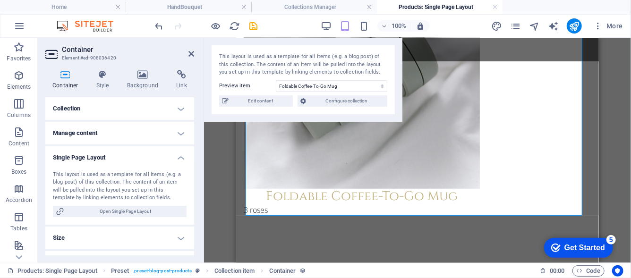
scroll to position [47, 0]
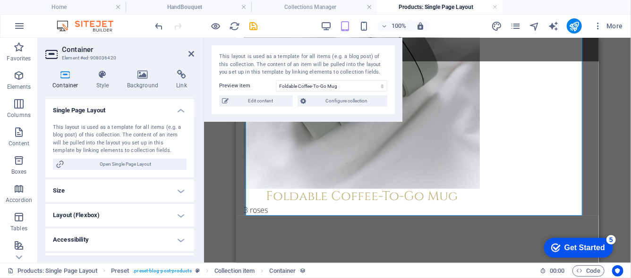
click at [135, 218] on h4 "Layout (Flexbox)" at bounding box center [119, 215] width 149 height 23
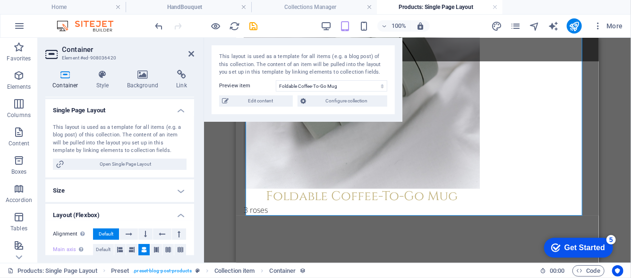
scroll to position [94, 0]
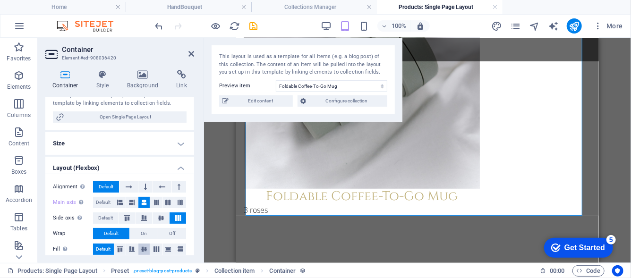
click at [145, 248] on icon at bounding box center [143, 250] width 11 height 6
click at [110, 250] on span "Default" at bounding box center [103, 249] width 15 height 11
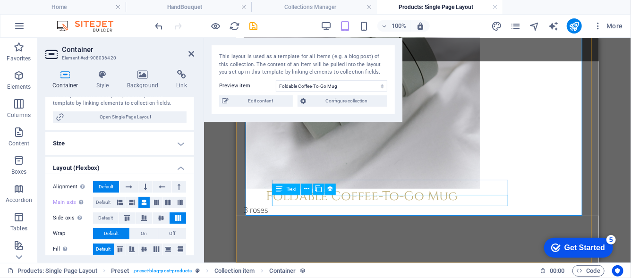
click at [425, 204] on div "3 roses" at bounding box center [361, 209] width 236 height 11
click at [426, 204] on div "3 roses" at bounding box center [361, 209] width 236 height 11
select select "description"
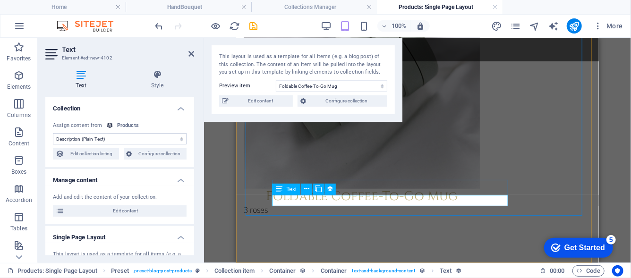
click at [286, 193] on div "Text" at bounding box center [286, 189] width 28 height 11
click at [286, 191] on div "Text" at bounding box center [286, 189] width 28 height 11
click at [296, 204] on div "3 roses" at bounding box center [361, 209] width 236 height 11
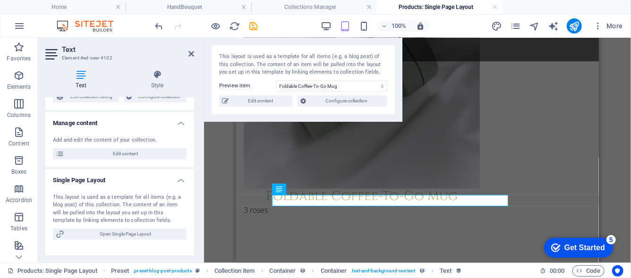
scroll to position [93, 0]
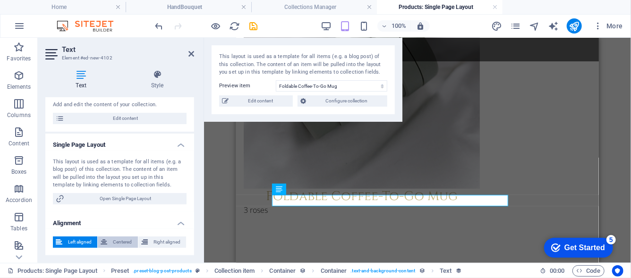
click at [109, 244] on button "Centered" at bounding box center [118, 242] width 40 height 11
click at [203, 157] on div at bounding box center [203, 150] width 2 height 225
click at [223, 155] on div "Reference Preset Collection item Container Button Preset Collection item Collec…" at bounding box center [417, 150] width 427 height 225
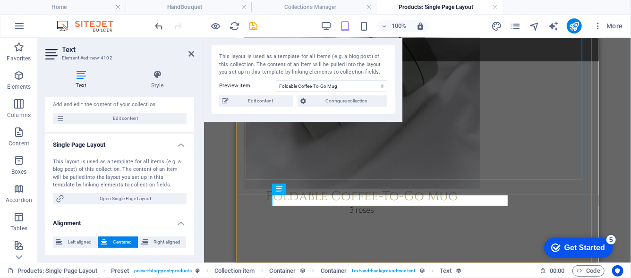
click at [272, 141] on div at bounding box center [417, 11] width 348 height 354
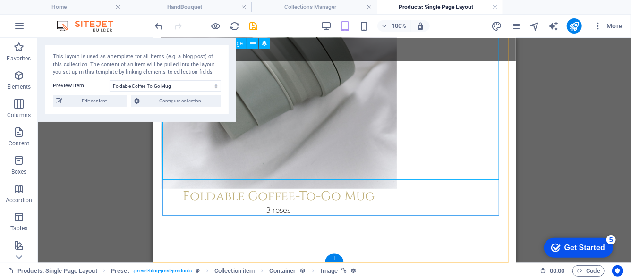
click at [342, 131] on div at bounding box center [334, 11] width 348 height 354
select select "%"
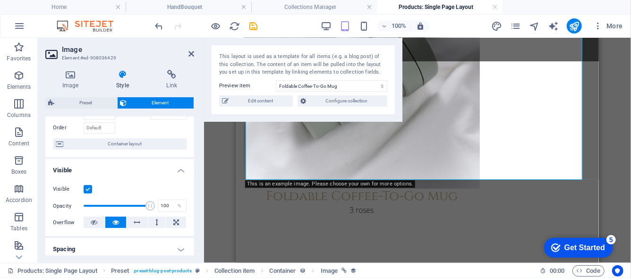
scroll to position [0, 0]
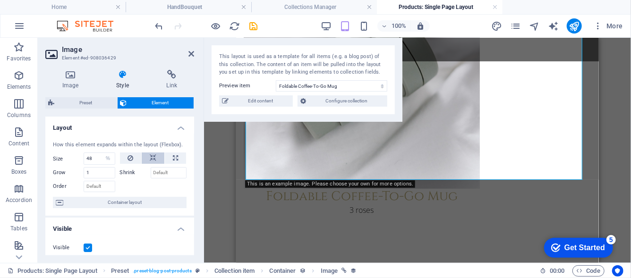
click at [156, 154] on button at bounding box center [153, 158] width 23 height 11
select select "DISABLED_OPTION_VALUE"
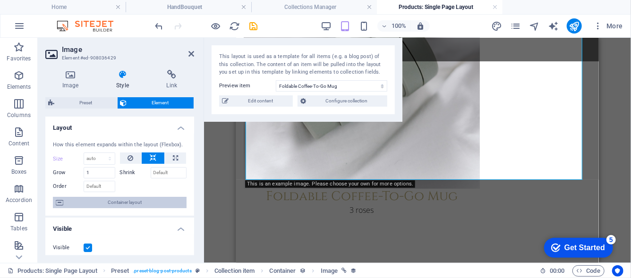
click at [129, 205] on span "Container layout" at bounding box center [125, 202] width 118 height 11
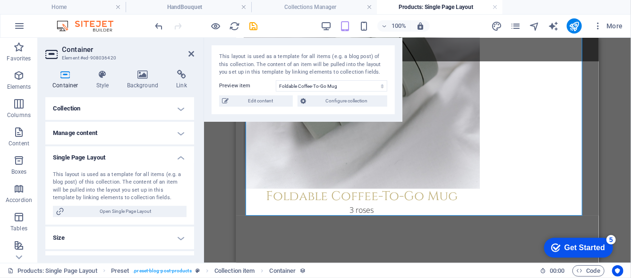
click at [171, 131] on h4 "Manage content" at bounding box center [119, 133] width 149 height 23
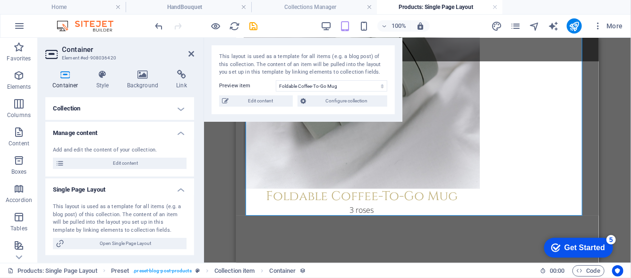
click at [171, 131] on h4 "Manage content" at bounding box center [119, 130] width 149 height 17
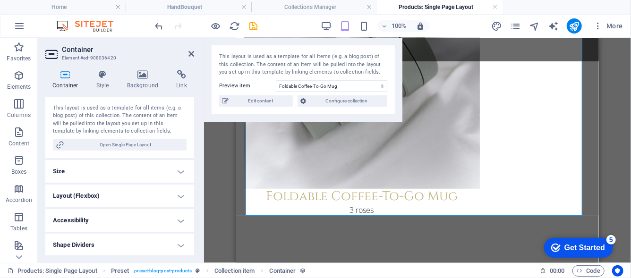
scroll to position [67, 0]
click at [139, 194] on h4 "Layout (Flexbox)" at bounding box center [119, 195] width 149 height 23
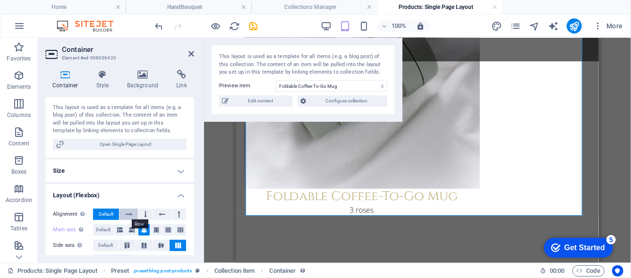
click at [128, 214] on icon at bounding box center [129, 214] width 7 height 11
click at [142, 214] on button at bounding box center [145, 214] width 14 height 11
click at [131, 217] on icon at bounding box center [129, 214] width 7 height 11
click at [106, 209] on span "Default" at bounding box center [106, 214] width 15 height 11
click at [144, 216] on icon at bounding box center [145, 214] width 3 height 11
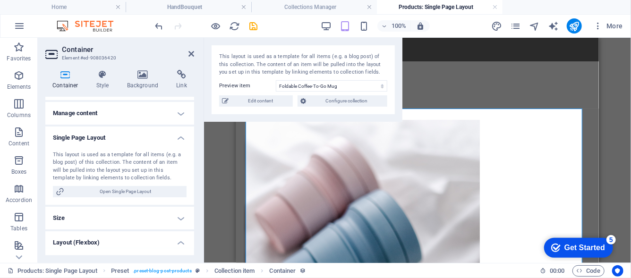
scroll to position [151, 0]
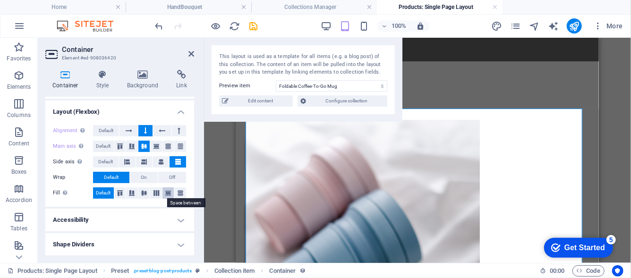
click at [165, 194] on icon at bounding box center [168, 193] width 11 height 6
click at [99, 195] on span "Default" at bounding box center [103, 193] width 15 height 11
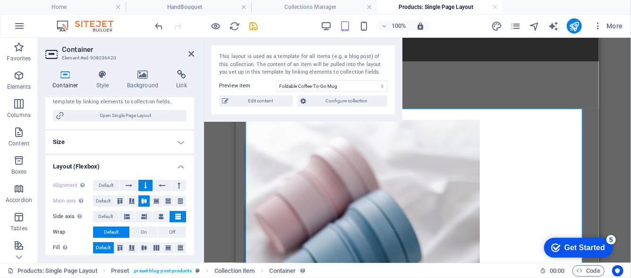
scroll to position [9, 0]
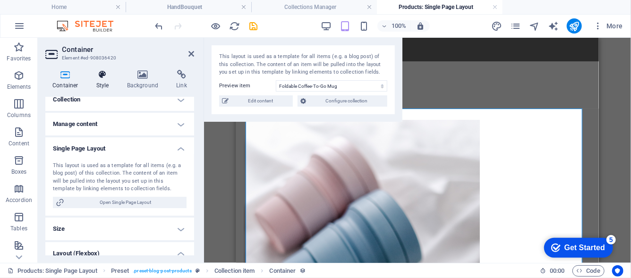
click at [101, 77] on icon at bounding box center [102, 74] width 27 height 9
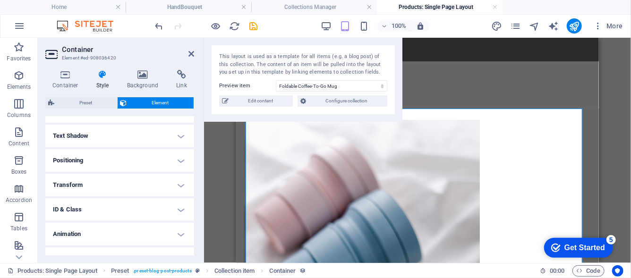
scroll to position [331, 0]
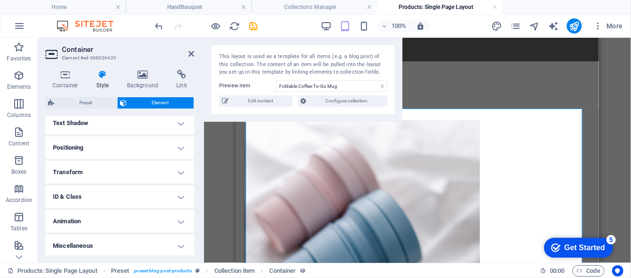
click at [126, 151] on h4 "Positioning" at bounding box center [119, 148] width 149 height 23
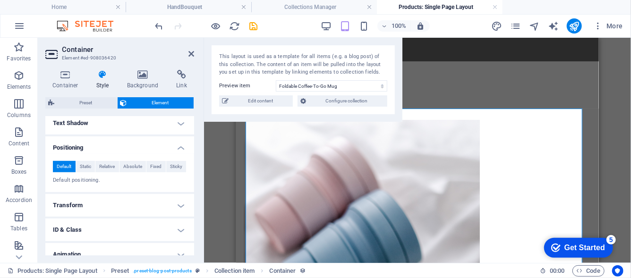
click at [126, 151] on h4 "Positioning" at bounding box center [119, 145] width 149 height 17
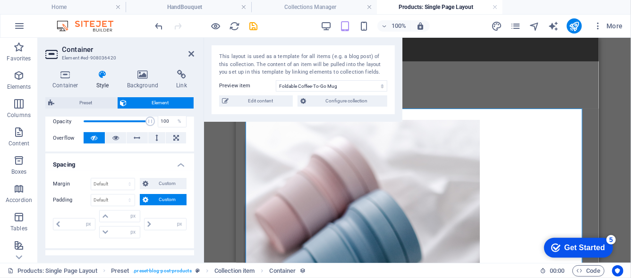
scroll to position [142, 0]
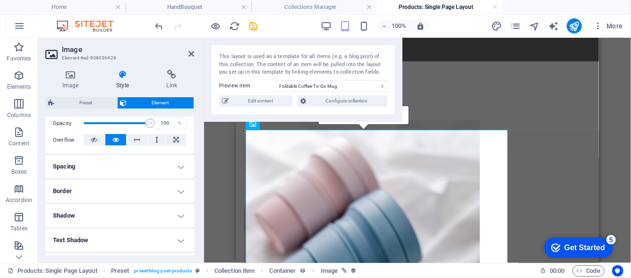
scroll to position [47, 0]
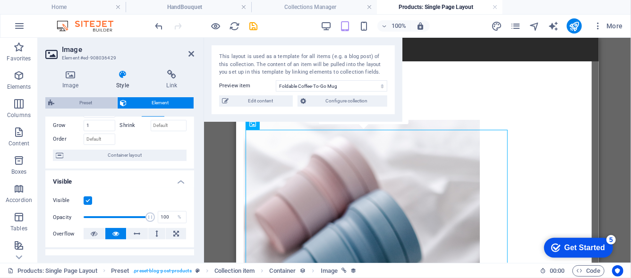
click at [104, 105] on span "Preset" at bounding box center [85, 102] width 57 height 11
select select "preset-blog-post-products"
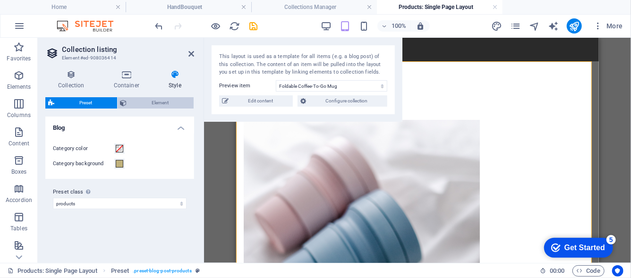
click at [159, 101] on span "Element" at bounding box center [160, 102] width 61 height 11
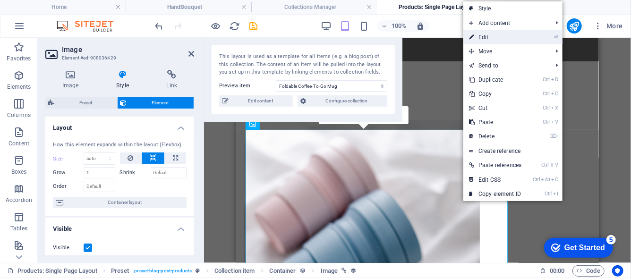
click at [501, 32] on link "⏎ Edit" at bounding box center [495, 37] width 64 height 14
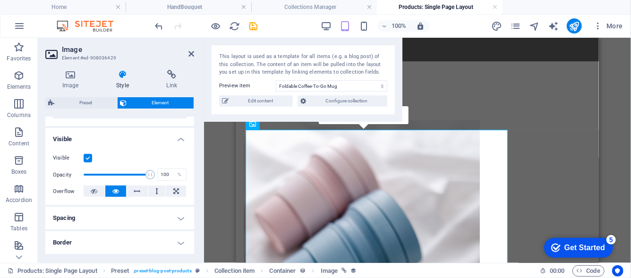
scroll to position [94, 0]
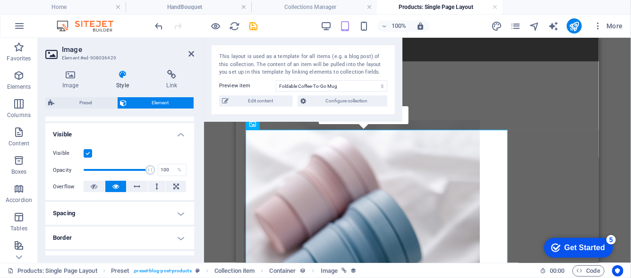
click at [161, 211] on h4 "Spacing" at bounding box center [119, 213] width 149 height 23
click at [161, 211] on h4 "Spacing" at bounding box center [119, 210] width 149 height 17
click at [169, 188] on button at bounding box center [176, 186] width 20 height 11
click at [120, 189] on button at bounding box center [115, 186] width 21 height 11
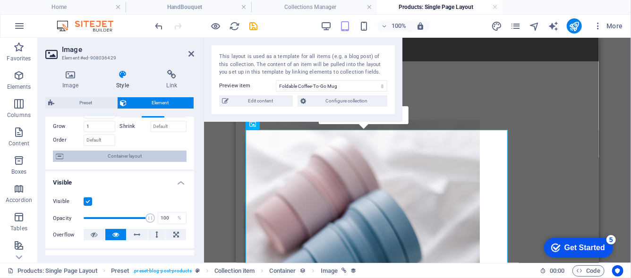
scroll to position [0, 0]
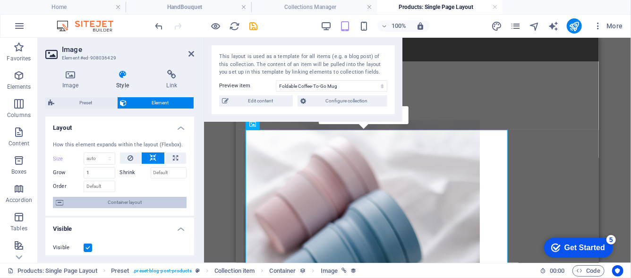
click at [79, 203] on span "Container layout" at bounding box center [125, 202] width 118 height 11
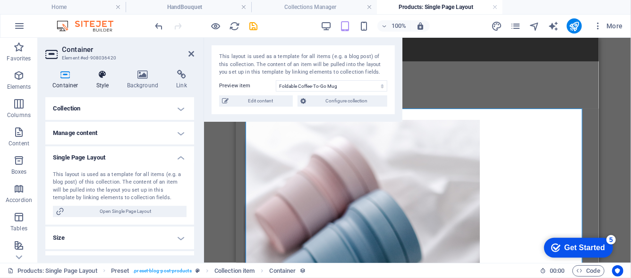
click at [100, 75] on icon at bounding box center [102, 74] width 27 height 9
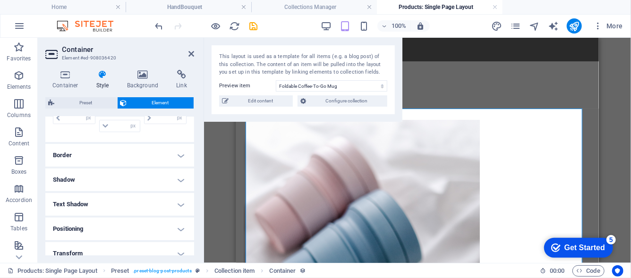
scroll to position [236, 0]
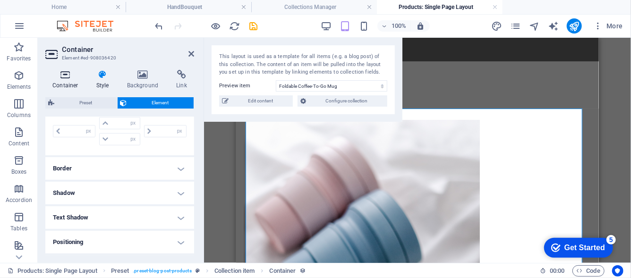
click at [66, 84] on h4 "Container" at bounding box center [67, 80] width 44 height 20
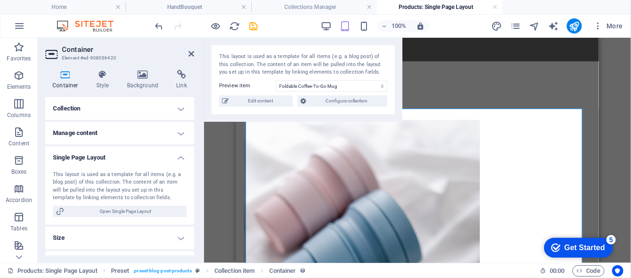
scroll to position [67, 0]
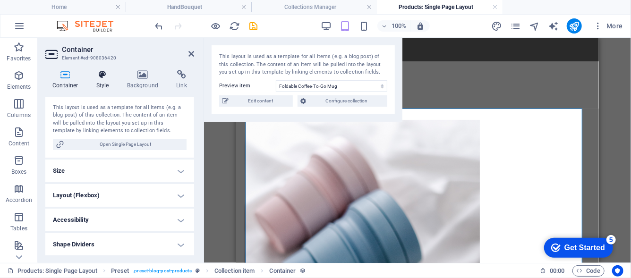
click at [99, 74] on icon at bounding box center [102, 74] width 27 height 9
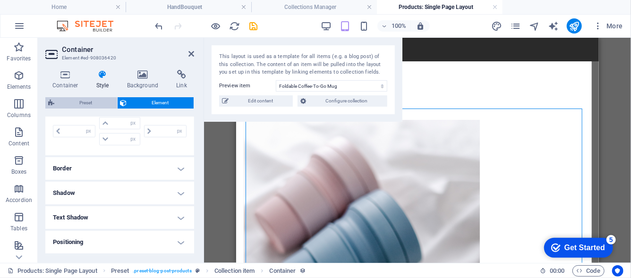
click at [86, 102] on span "Preset" at bounding box center [85, 102] width 57 height 11
select select "preset-blog-post-products"
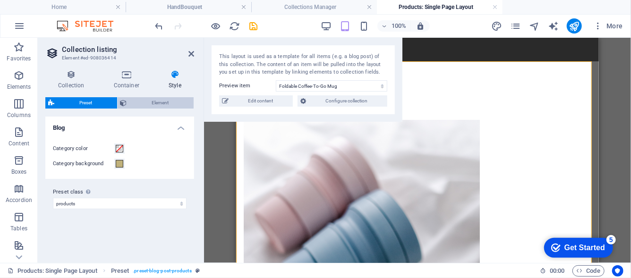
click at [136, 105] on span "Element" at bounding box center [160, 102] width 61 height 11
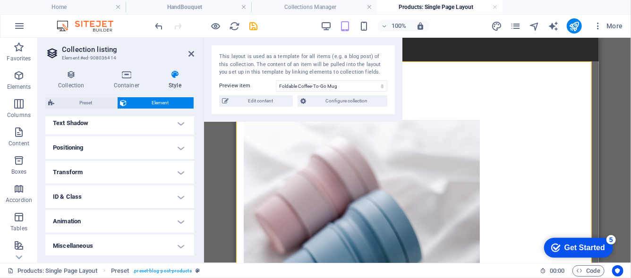
scroll to position [159, 0]
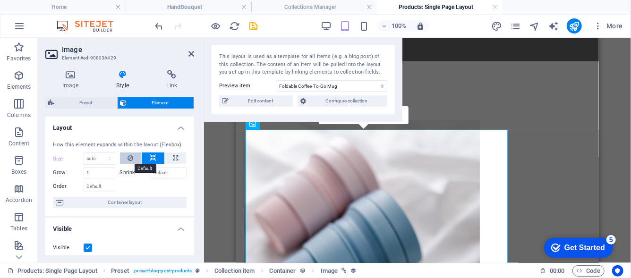
click at [125, 156] on button at bounding box center [131, 158] width 22 height 11
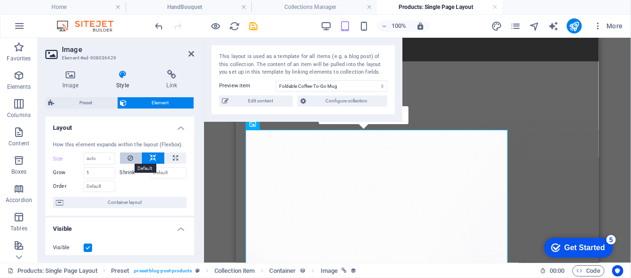
type input "48"
select select "%"
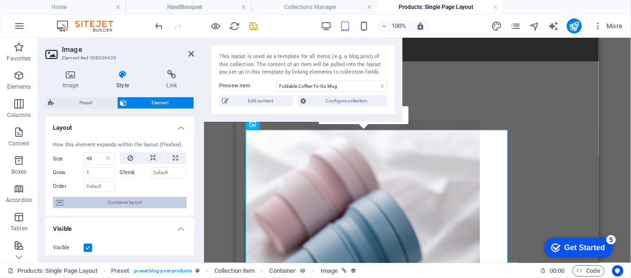
click at [129, 203] on span "Container layout" at bounding box center [125, 202] width 118 height 11
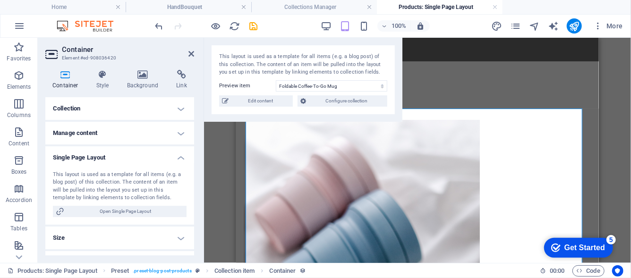
click at [132, 111] on h4 "Collection" at bounding box center [119, 108] width 149 height 23
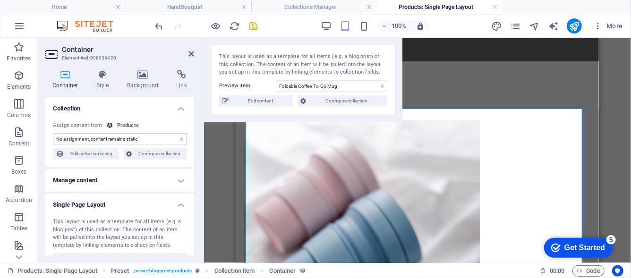
click at [132, 111] on h4 "Collection" at bounding box center [119, 105] width 149 height 17
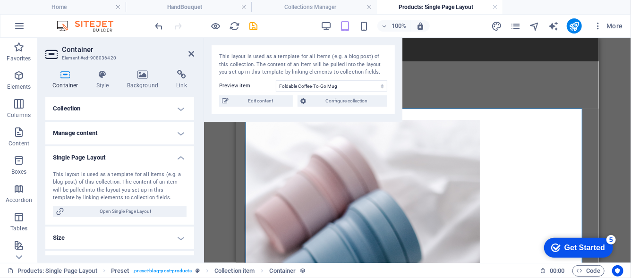
scroll to position [67, 0]
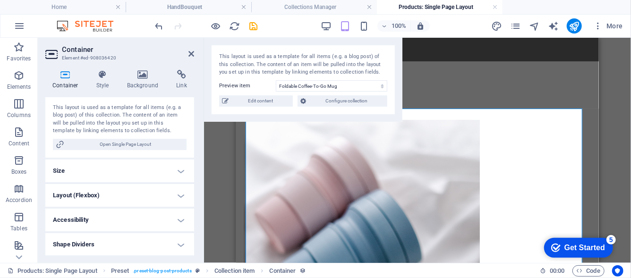
click at [122, 194] on h4 "Layout (Flexbox)" at bounding box center [119, 195] width 149 height 23
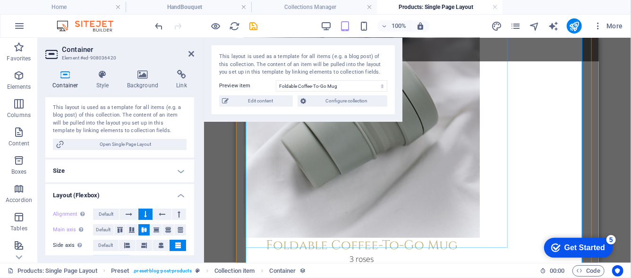
scroll to position [304, 0]
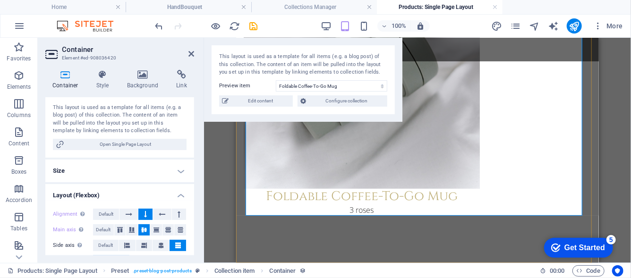
click at [514, 150] on div "All products Foldable Coffee-To-Go Mug 3 roses" at bounding box center [417, 18] width 348 height 411
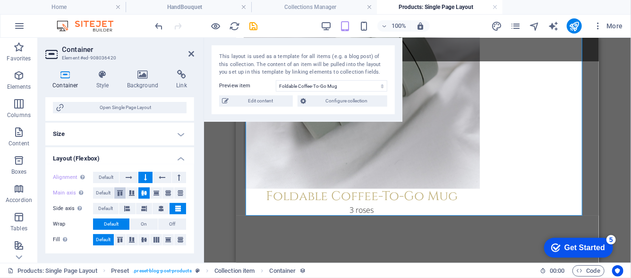
scroll to position [114, 0]
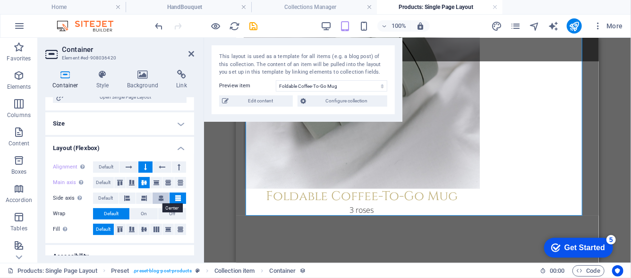
click at [162, 198] on icon at bounding box center [161, 198] width 6 height 11
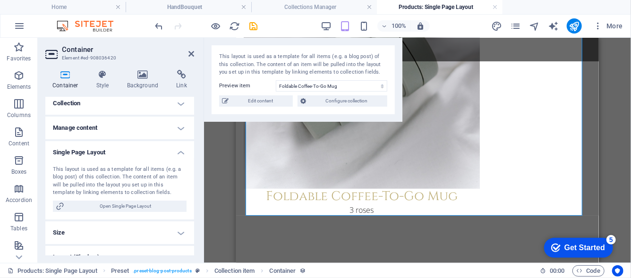
scroll to position [0, 0]
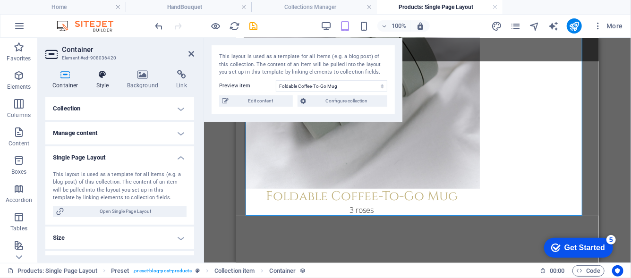
click at [96, 85] on h4 "Style" at bounding box center [104, 80] width 31 height 20
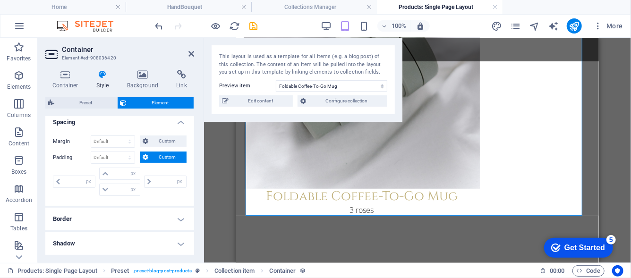
scroll to position [189, 0]
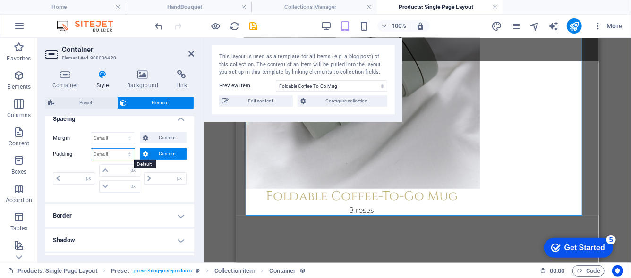
click at [116, 158] on select "Default px rem % vh vw Custom" at bounding box center [112, 154] width 43 height 11
select select "px"
click at [121, 149] on select "Default px rem % vh vw Custom" at bounding box center [112, 154] width 43 height 11
type input "0"
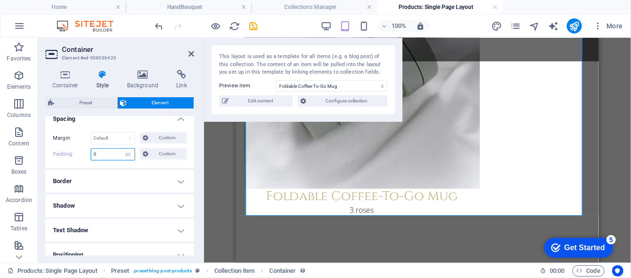
click at [111, 149] on input "0" at bounding box center [112, 154] width 43 height 11
type input "5"
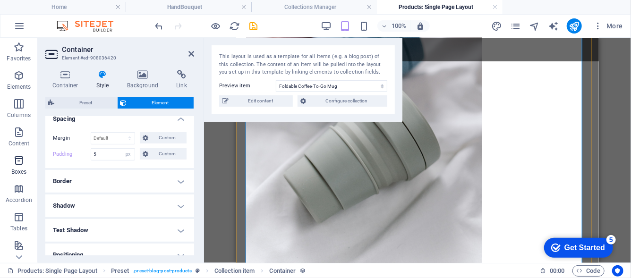
scroll to position [210, 0]
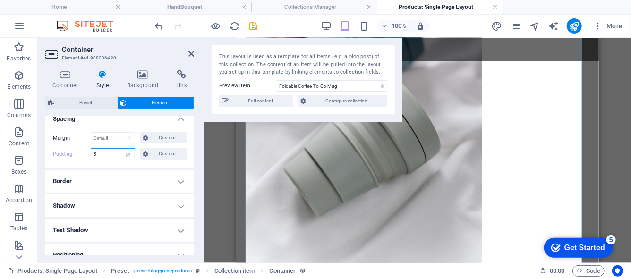
drag, startPoint x: 120, startPoint y: 153, endPoint x: 90, endPoint y: 149, distance: 31.0
click at [90, 149] on div "Padding 5 Default px rem % vh vw Custom Custom" at bounding box center [120, 154] width 134 height 12
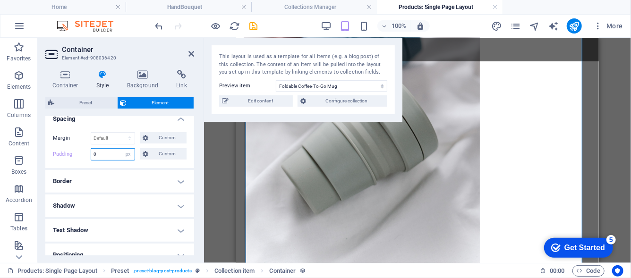
type input "0"
click at [107, 145] on div "Margin Default auto px % rem vw vh Custom Custom auto px % rem vw vh auto px % …" at bounding box center [119, 146] width 149 height 43
click at [115, 137] on select "Default auto px % rem vw vh Custom" at bounding box center [112, 138] width 43 height 11
select select "px"
click at [121, 133] on select "Default auto px % rem vw vh Custom" at bounding box center [112, 138] width 43 height 11
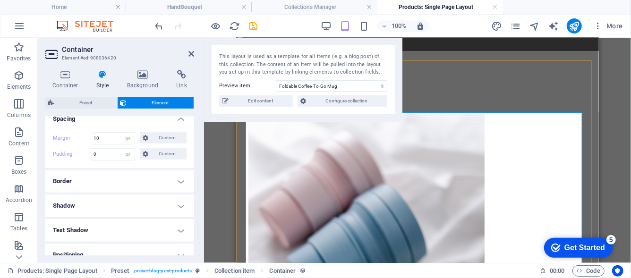
scroll to position [0, 0]
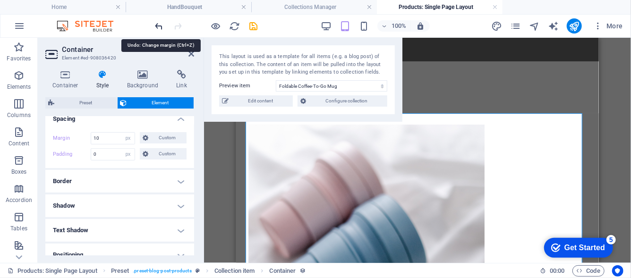
click at [162, 24] on icon "undo" at bounding box center [159, 26] width 11 height 11
type input "0"
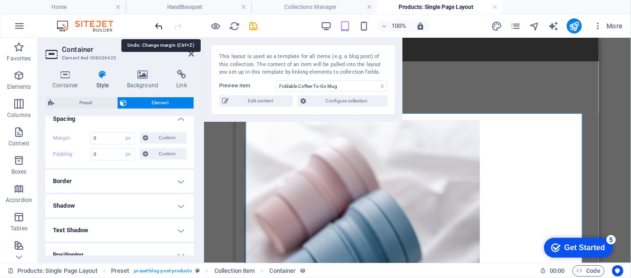
click at [162, 24] on icon "undo" at bounding box center [159, 26] width 11 height 11
select select "DISABLED_OPTION_VALUE"
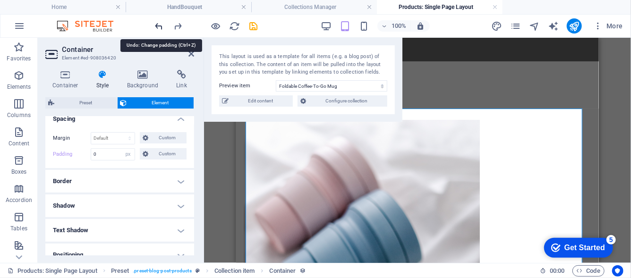
click at [162, 24] on icon "undo" at bounding box center [159, 26] width 11 height 11
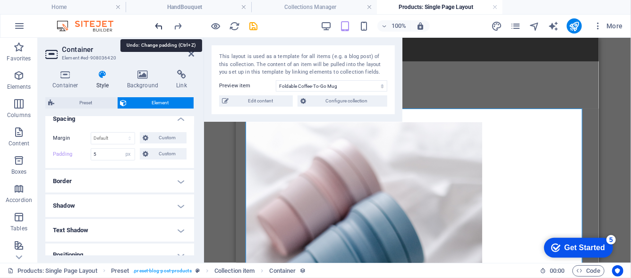
click at [162, 24] on icon "undo" at bounding box center [159, 26] width 11 height 11
type input "0"
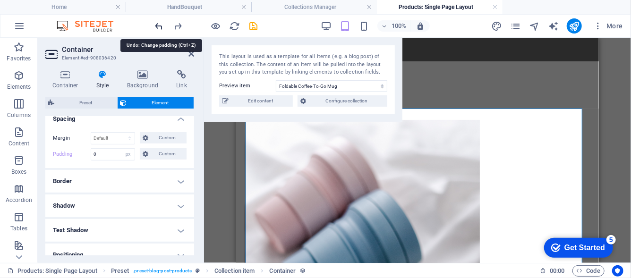
click at [162, 24] on icon "undo" at bounding box center [159, 26] width 11 height 11
select select "DISABLED_OPTION_VALUE"
click at [162, 24] on icon "undo" at bounding box center [159, 26] width 11 height 11
click at [219, 135] on div "Drag here to replace the existing content. Press “Ctrl” if you want to create a…" at bounding box center [417, 150] width 427 height 225
click at [189, 51] on icon at bounding box center [191, 54] width 6 height 8
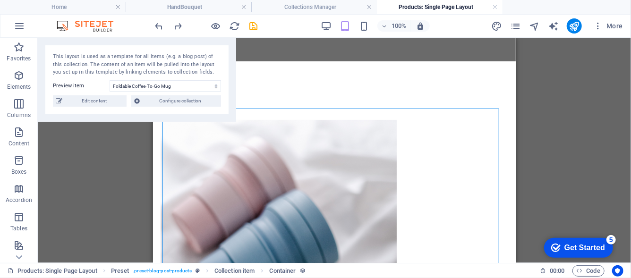
click at [587, 130] on div "Drag here to replace the existing content. Press “Ctrl” if you want to create a…" at bounding box center [334, 150] width 593 height 225
drag, startPoint x: 154, startPoint y: 87, endPoint x: 523, endPoint y: 82, distance: 368.5
click at [534, 83] on div "Drag here to replace the existing content. Press “Ctrl” if you want to create a…" at bounding box center [334, 150] width 593 height 225
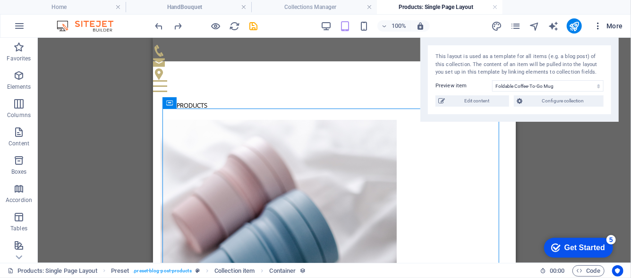
drag, startPoint x: 218, startPoint y: 56, endPoint x: 602, endPoint y: 21, distance: 386.1
click at [602, 38] on section "Favorites Elements Columns Content Boxes Accordion Tables Features Images Slide…" at bounding box center [315, 150] width 631 height 225
click at [590, 135] on div "Drag here to replace the existing content. Press “Ctrl” if you want to create a…" at bounding box center [334, 150] width 593 height 225
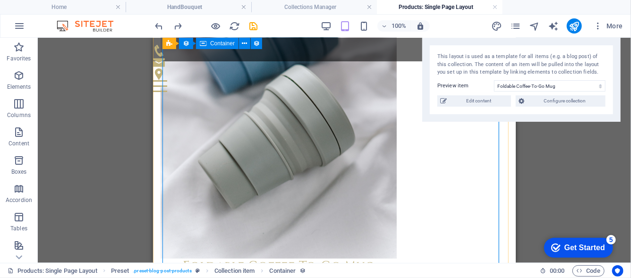
scroll to position [163, 0]
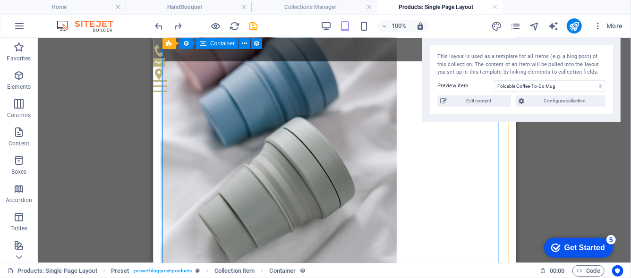
click at [442, 185] on div "All products Foldable Coffee-To-Go Mug 3 roses" at bounding box center [334, 141] width 348 height 411
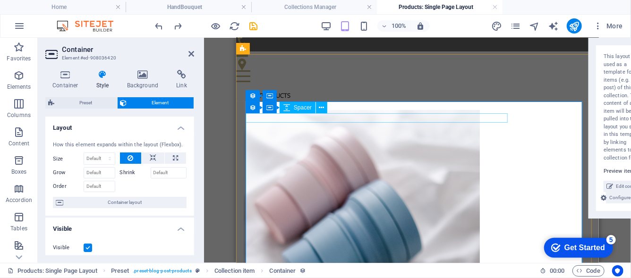
scroll to position [0, 0]
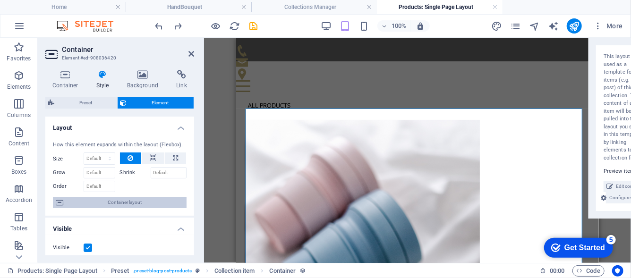
click at [108, 205] on span "Container layout" at bounding box center [125, 202] width 118 height 11
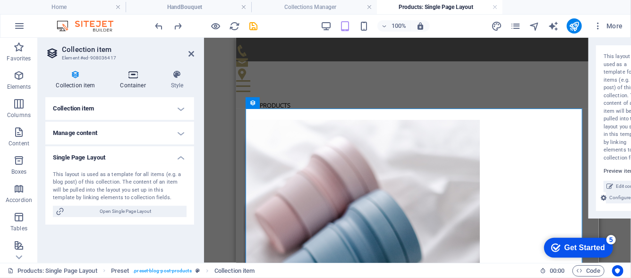
click at [125, 88] on h4 "Container" at bounding box center [135, 80] width 51 height 20
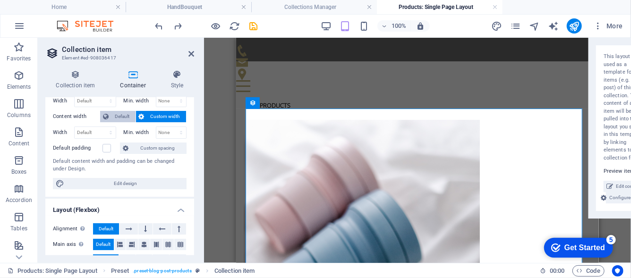
scroll to position [90, 0]
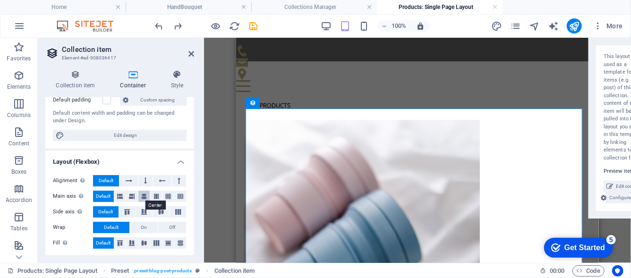
click at [141, 197] on icon at bounding box center [144, 196] width 6 height 11
click at [135, 181] on button at bounding box center [129, 180] width 18 height 11
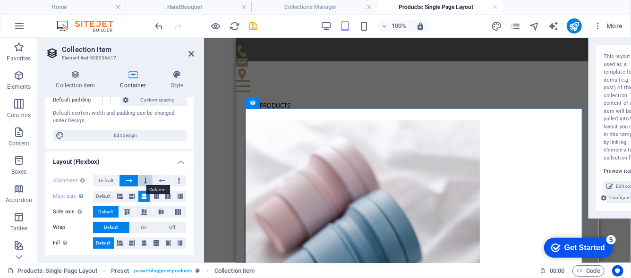
click at [144, 182] on icon at bounding box center [145, 180] width 3 height 11
click at [103, 178] on span "Default" at bounding box center [106, 180] width 15 height 11
click at [139, 238] on button at bounding box center [144, 243] width 12 height 11
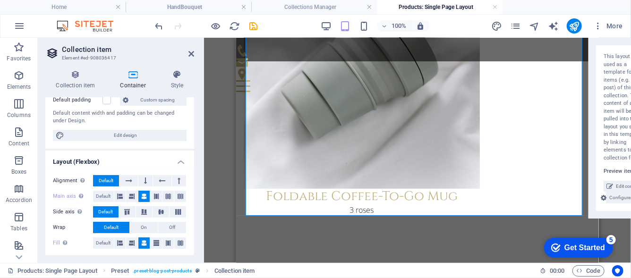
scroll to position [43, 0]
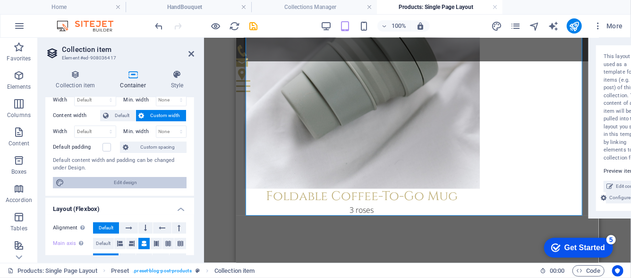
click at [132, 183] on span "Edit design" at bounding box center [125, 182] width 117 height 11
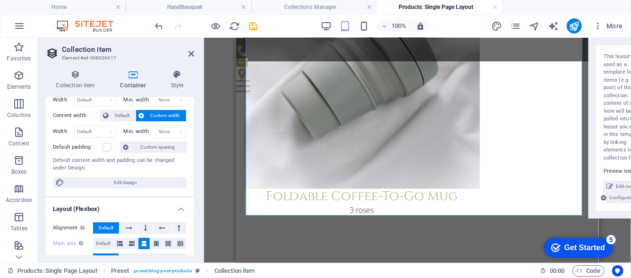
select select "px"
select select "300"
select select "px"
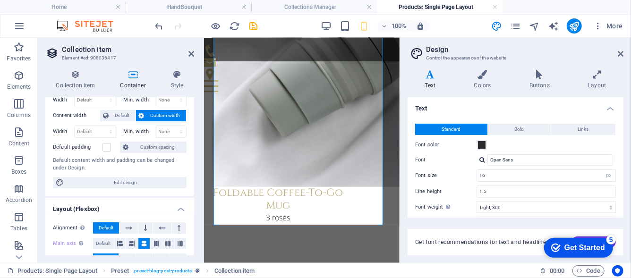
scroll to position [295, 0]
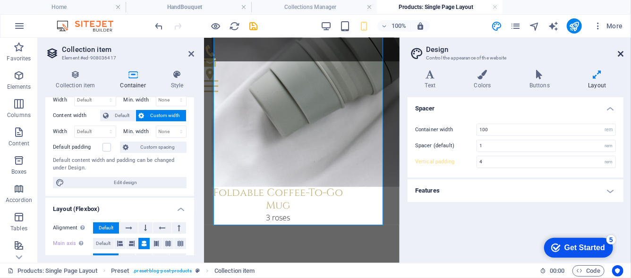
click at [623, 54] on icon at bounding box center [621, 54] width 6 height 8
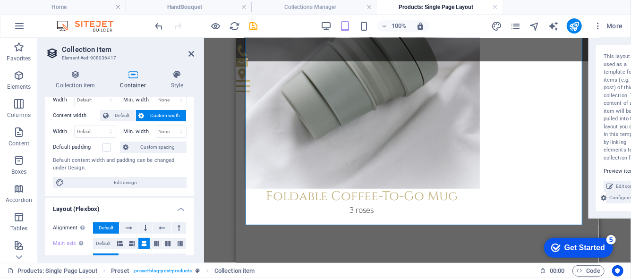
scroll to position [90, 0]
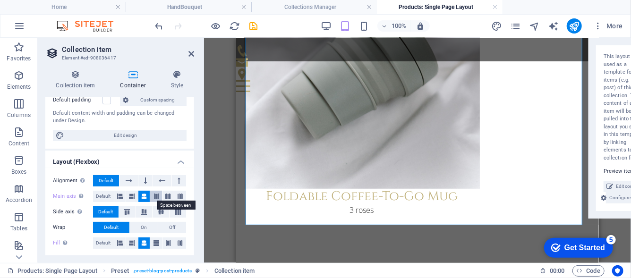
click at [154, 192] on icon at bounding box center [157, 196] width 6 height 11
click at [149, 178] on button at bounding box center [145, 180] width 14 height 11
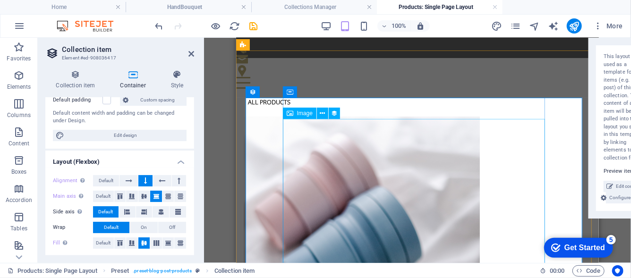
scroll to position [0, 0]
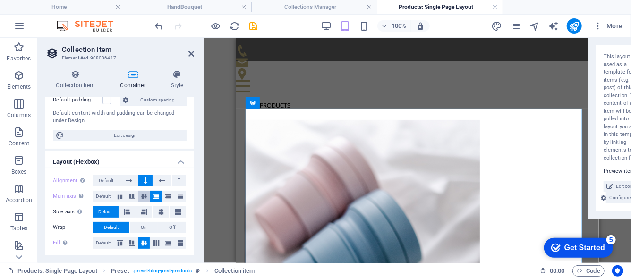
click at [143, 194] on icon at bounding box center [143, 197] width 11 height 6
click at [171, 196] on icon at bounding box center [168, 197] width 11 height 6
click at [159, 194] on icon at bounding box center [156, 197] width 11 height 6
click at [143, 194] on icon at bounding box center [143, 197] width 11 height 6
click at [120, 194] on icon at bounding box center [119, 197] width 11 height 6
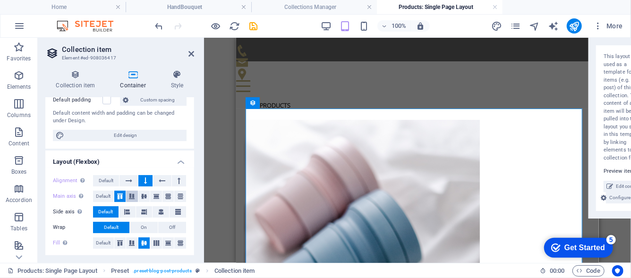
click at [134, 194] on icon at bounding box center [131, 197] width 11 height 6
click at [140, 194] on icon at bounding box center [143, 197] width 11 height 6
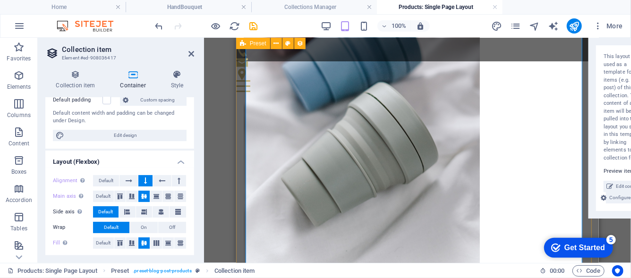
scroll to position [304, 0]
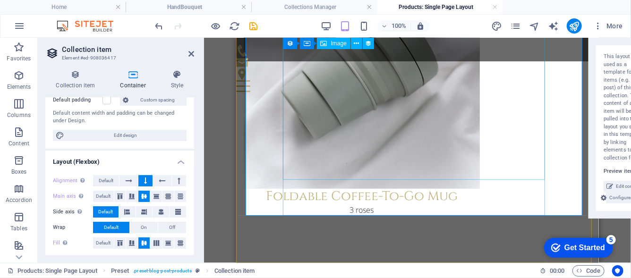
click at [471, 150] on div at bounding box center [417, 11] width 348 height 354
select select "%"
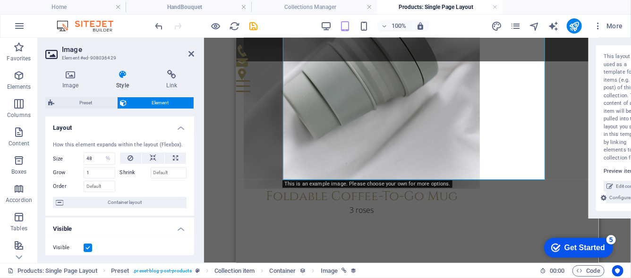
scroll to position [94, 0]
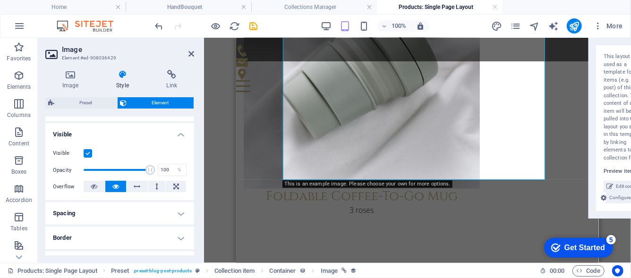
click at [123, 213] on h4 "Spacing" at bounding box center [119, 213] width 149 height 23
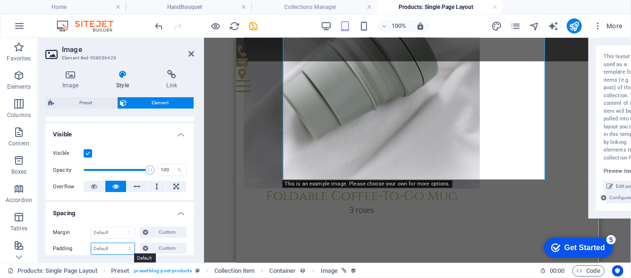
click at [107, 249] on select "Default px rem % vh vw Custom" at bounding box center [112, 248] width 43 height 11
select select "px"
click at [121, 243] on select "Default px rem % vh vw Custom" at bounding box center [112, 248] width 43 height 11
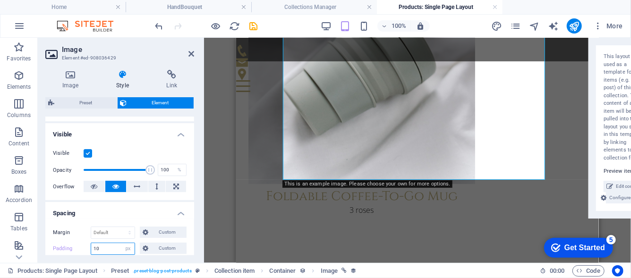
drag, startPoint x: 118, startPoint y: 251, endPoint x: 66, endPoint y: 240, distance: 52.7
click at [66, 240] on div "Margin Default auto px % rem vw vh Custom Custom auto px % rem vw vh auto px % …" at bounding box center [119, 240] width 149 height 43
type input "0"
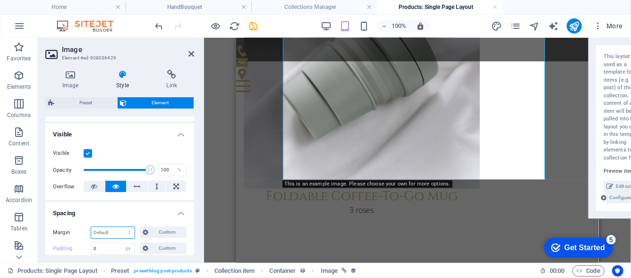
click at [123, 229] on select "Default auto px % rem vw vh Custom" at bounding box center [112, 232] width 43 height 11
select select "px"
click at [121, 227] on select "Default auto px % rem vw vh Custom" at bounding box center [112, 232] width 43 height 11
type input "0"
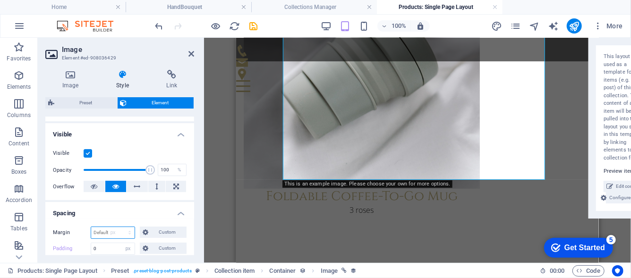
select select "px"
type input "0"
select select "px"
type input "0"
select select "px"
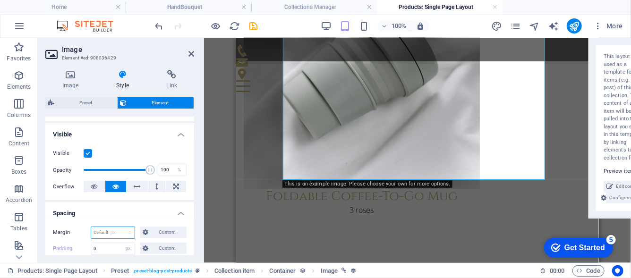
type input "0"
select select "px"
click at [159, 231] on span "Custom" at bounding box center [167, 232] width 33 height 11
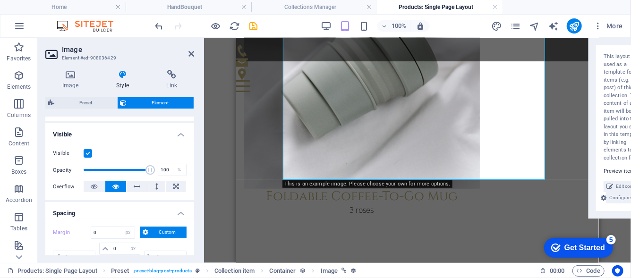
scroll to position [141, 0]
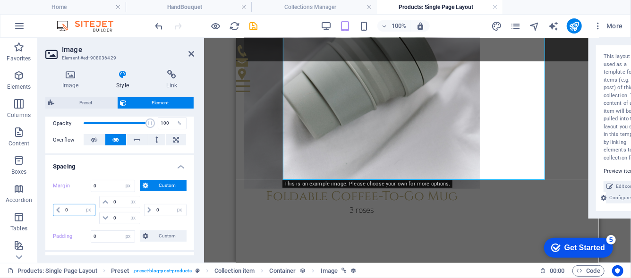
click at [73, 206] on input "0" at bounding box center [79, 210] width 32 height 11
drag, startPoint x: 73, startPoint y: 206, endPoint x: 46, endPoint y: 204, distance: 27.0
click at [46, 204] on div "Margin 0 Default auto px % rem vw vh Custom Custom 0 auto px % rem vw vh 0 auto…" at bounding box center [119, 211] width 149 height 78
type input "10"
select select "DISABLED_OPTION_VALUE"
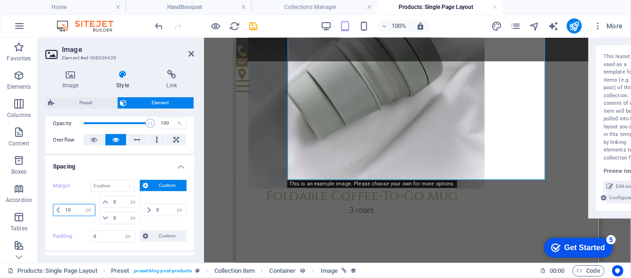
drag, startPoint x: 75, startPoint y: 210, endPoint x: 58, endPoint y: 208, distance: 16.6
click at [58, 208] on div "10 auto px % rem vw vh" at bounding box center [74, 210] width 43 height 12
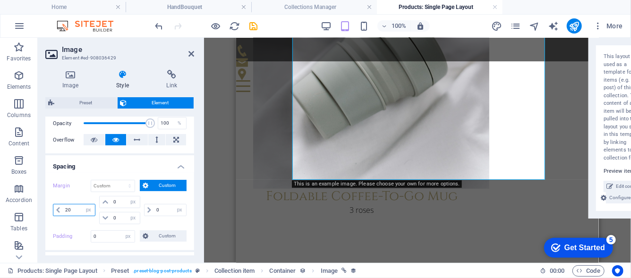
drag, startPoint x: 77, startPoint y: 205, endPoint x: 41, endPoint y: 204, distance: 36.0
click at [41, 204] on div "Image Style Link Collection No assignment, content remains static Created at (D…" at bounding box center [120, 162] width 164 height 201
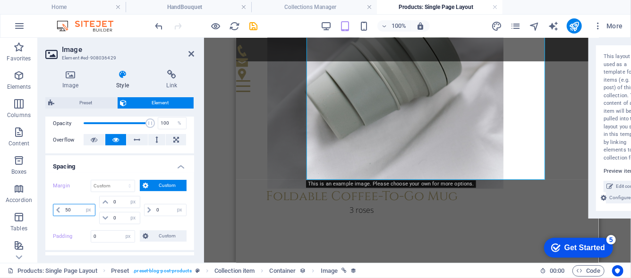
drag, startPoint x: 78, startPoint y: 210, endPoint x: 55, endPoint y: 208, distance: 23.7
click at [55, 208] on div "50 auto px % rem vw vh" at bounding box center [74, 210] width 43 height 12
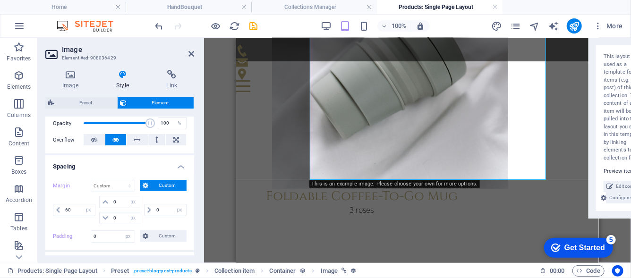
click at [220, 142] on div "Drag here to replace the existing content. Press “Ctrl” if you want to create a…" at bounding box center [417, 150] width 427 height 225
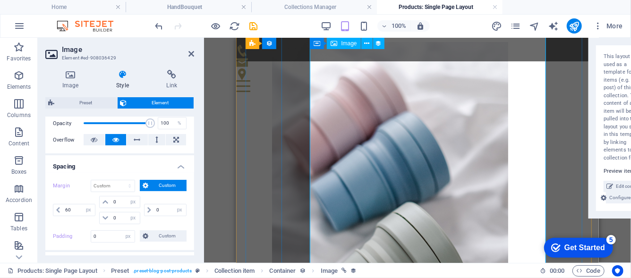
scroll to position [21, 0]
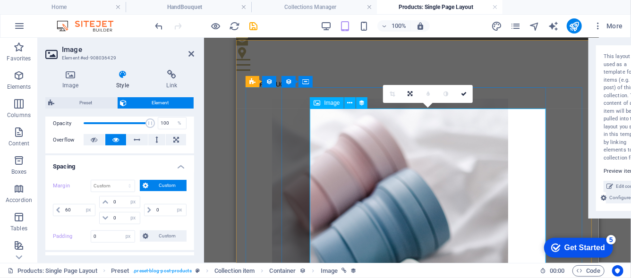
click at [491, 135] on div at bounding box center [431, 275] width 319 height 354
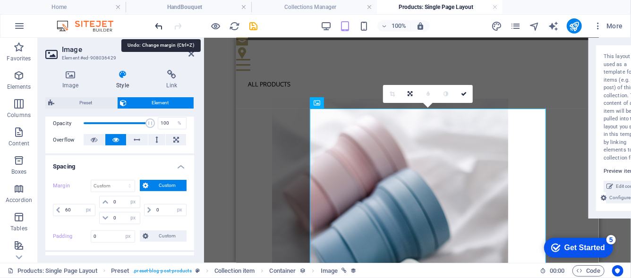
click at [163, 23] on icon "undo" at bounding box center [159, 26] width 11 height 11
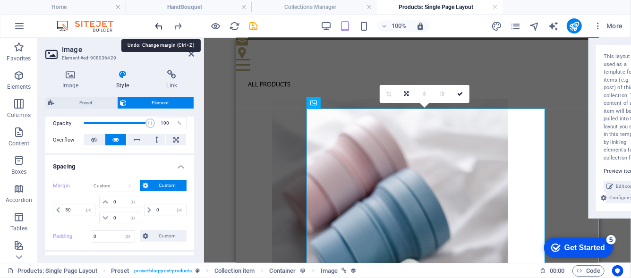
click at [163, 23] on icon "undo" at bounding box center [159, 26] width 11 height 11
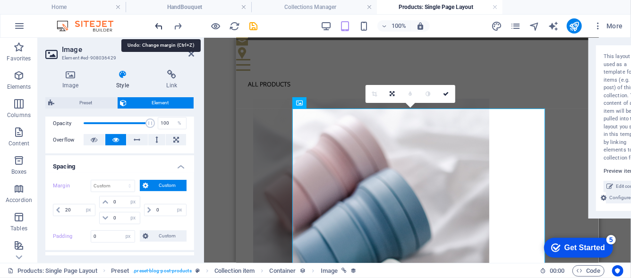
click at [163, 24] on icon "undo" at bounding box center [159, 26] width 11 height 11
type input "10"
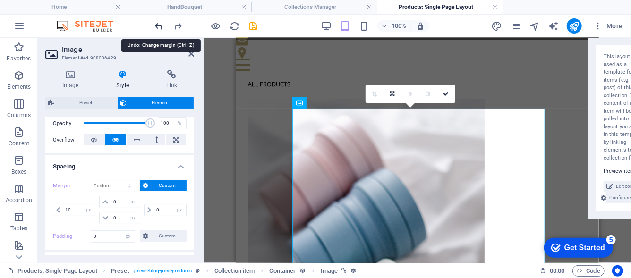
click at [163, 24] on icon "undo" at bounding box center [159, 26] width 11 height 11
type input "0"
select select "px"
type input "0"
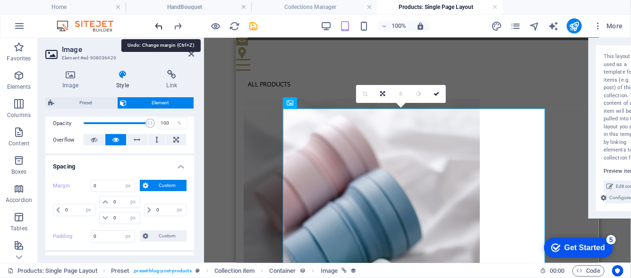
click at [163, 24] on icon "undo" at bounding box center [159, 26] width 11 height 11
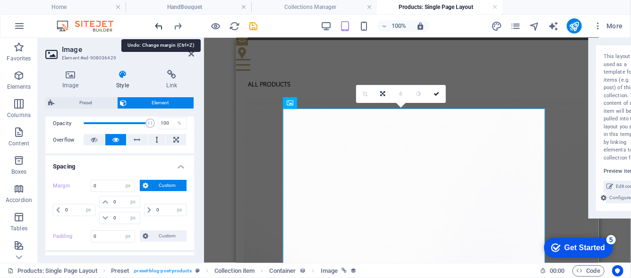
select select "DISABLED_OPTION_VALUE"
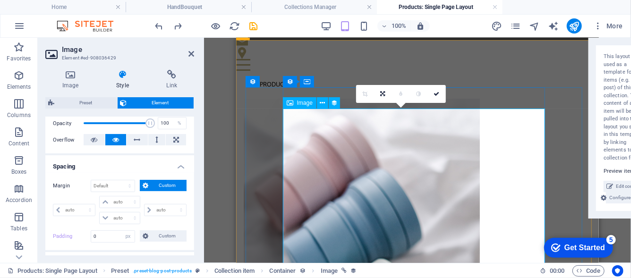
click at [520, 142] on div at bounding box center [417, 275] width 348 height 354
click at [83, 85] on h4 "Image" at bounding box center [72, 80] width 54 height 20
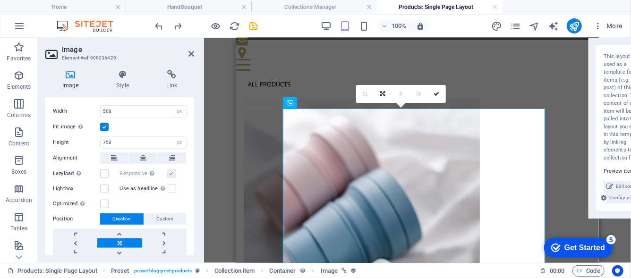
scroll to position [236, 0]
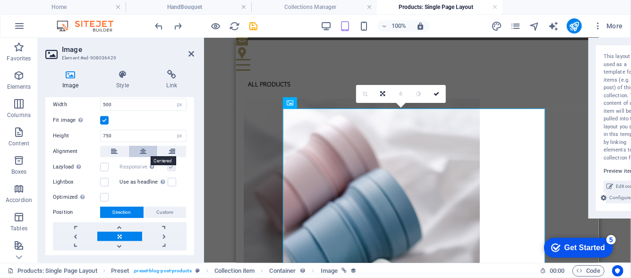
click at [146, 151] on button at bounding box center [143, 151] width 28 height 11
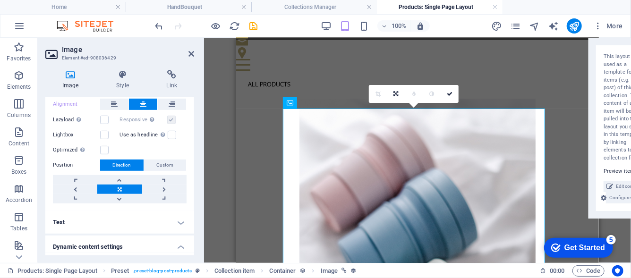
scroll to position [344, 0]
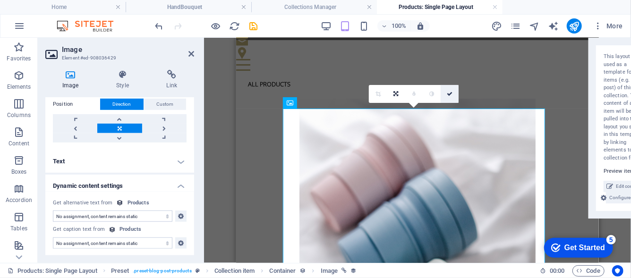
click at [447, 96] on icon at bounding box center [450, 94] width 6 height 6
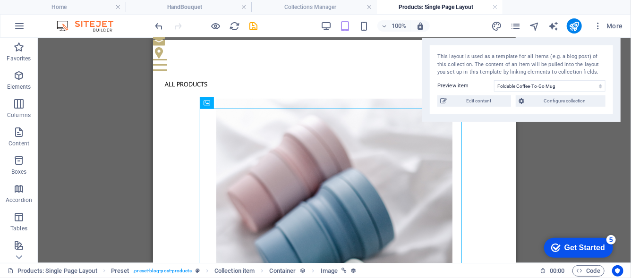
click at [56, 98] on div "Drag here to replace the existing content. Press “Ctrl” if you want to create a…" at bounding box center [334, 150] width 593 height 225
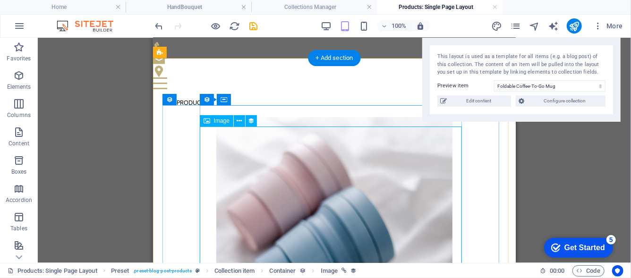
scroll to position [0, 0]
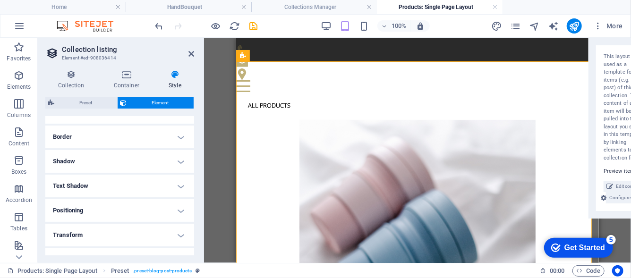
scroll to position [47, 0]
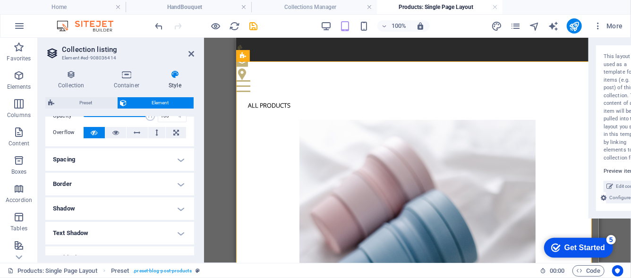
click at [136, 159] on h4 "Spacing" at bounding box center [119, 159] width 149 height 23
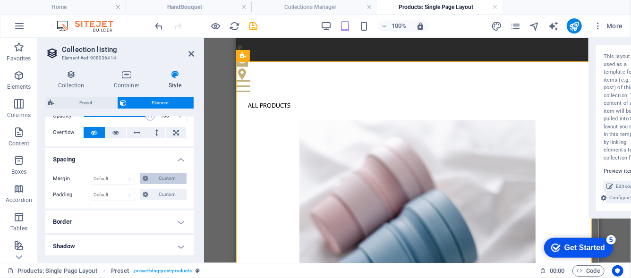
click at [155, 180] on span "Custom" at bounding box center [167, 178] width 33 height 11
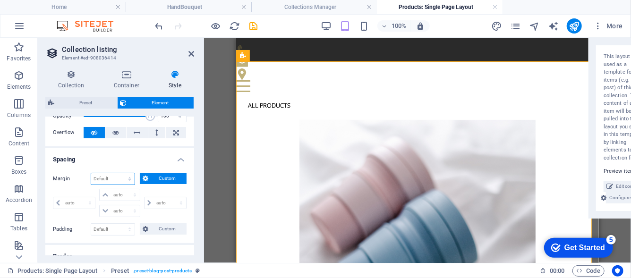
click at [118, 180] on select "Default auto px % rem vw vh Custom" at bounding box center [112, 178] width 43 height 11
select select "px"
click at [121, 173] on select "Default auto px % rem vw vh Custom" at bounding box center [112, 178] width 43 height 11
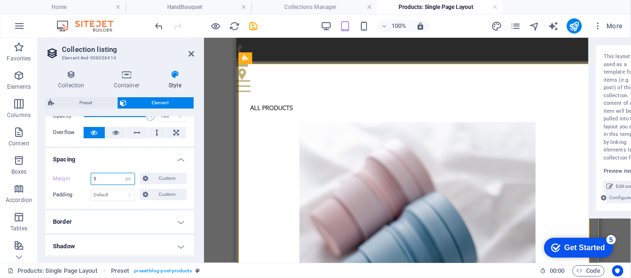
drag, startPoint x: 103, startPoint y: 181, endPoint x: 77, endPoint y: 167, distance: 29.2
click at [77, 167] on div "Margin 5 Default auto px % rem vw vh Custom Custom 5 auto px % rem vw vh 5 auto…" at bounding box center [119, 186] width 149 height 43
type input "0"
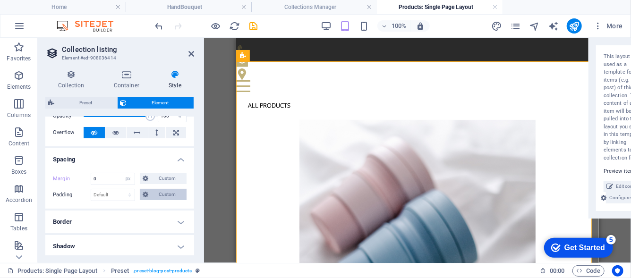
click at [156, 196] on span "Custom" at bounding box center [167, 194] width 33 height 11
click at [107, 197] on select "Default px rem % vh vw Custom" at bounding box center [112, 194] width 43 height 11
select select "px"
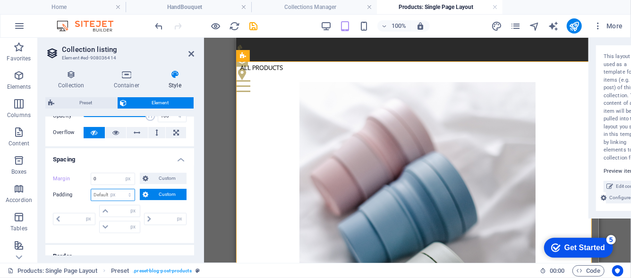
click at [121, 189] on select "Default px rem % vh vw Custom" at bounding box center [112, 194] width 43 height 11
type input "20"
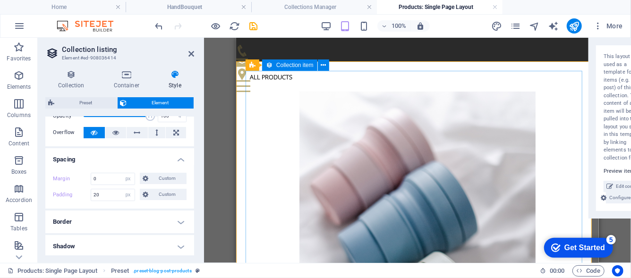
click at [273, 151] on article "All products Foldable Coffee-To-Go Mug 3 roses" at bounding box center [417, 275] width 344 height 411
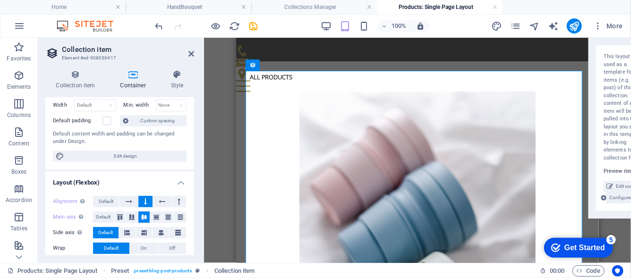
scroll to position [90, 0]
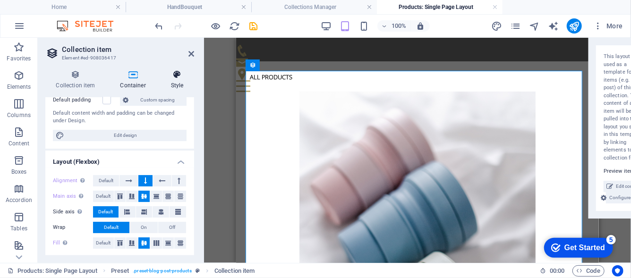
click at [175, 85] on h4 "Style" at bounding box center [177, 80] width 34 height 20
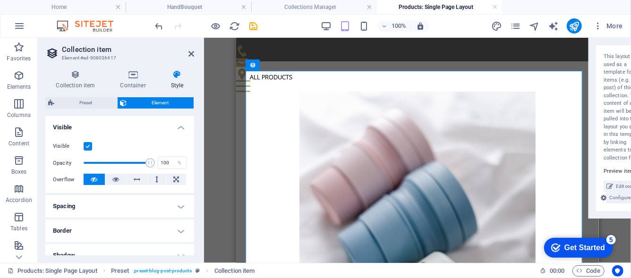
scroll to position [141, 0]
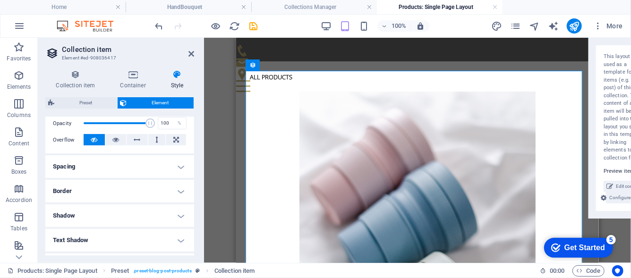
click at [131, 165] on h4 "Spacing" at bounding box center [119, 166] width 149 height 23
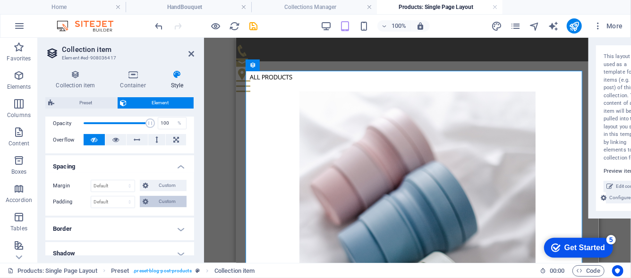
click at [161, 203] on span "Custom" at bounding box center [167, 201] width 33 height 11
click at [76, 221] on input "number" at bounding box center [79, 226] width 32 height 11
type input "0"
select select "px"
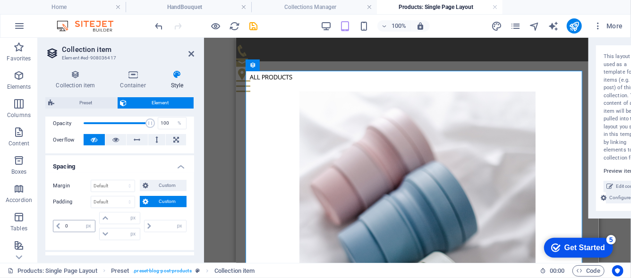
type input "0"
drag, startPoint x: 76, startPoint y: 221, endPoint x: 26, endPoint y: 215, distance: 50.4
click at [26, 216] on section "Favorites Elements Columns Content Boxes Accordion Tables Features Images Slide…" at bounding box center [315, 150] width 631 height 225
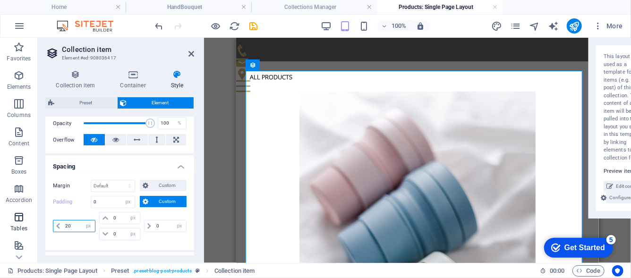
type input "20"
select select "DISABLED_OPTION_VALUE"
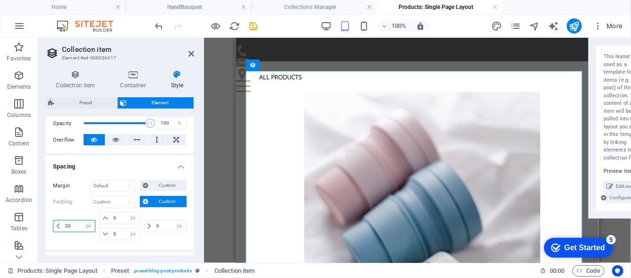
drag, startPoint x: 73, startPoint y: 222, endPoint x: 43, endPoint y: 219, distance: 30.9
click at [43, 219] on div "Collection item Container Style Collection item The collection item element is …" at bounding box center [120, 162] width 164 height 201
type input "0"
select select "px"
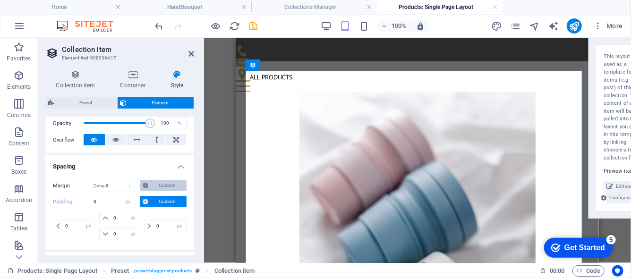
click at [151, 186] on span "Custom" at bounding box center [167, 185] width 33 height 11
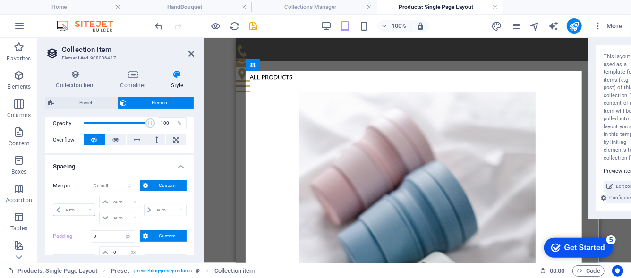
click at [79, 208] on select "auto px % rem vw vh" at bounding box center [74, 210] width 42 height 11
select select "px"
click at [81, 205] on select "auto px % rem vw vh" at bounding box center [74, 210] width 42 height 11
type input "0"
select select "px"
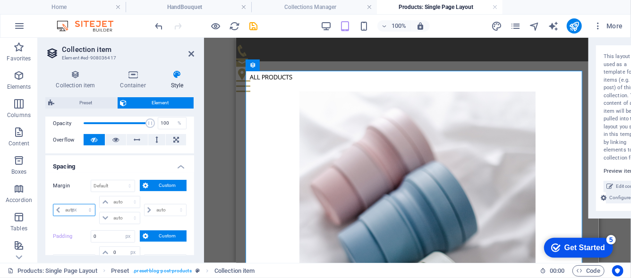
type input "0"
select select "px"
type input "0"
select select "px"
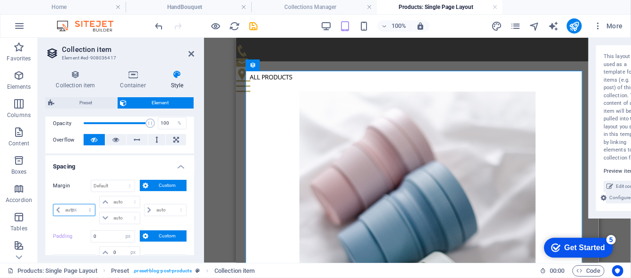
type input "0"
select select "px"
click at [107, 189] on input "0" at bounding box center [112, 185] width 43 height 11
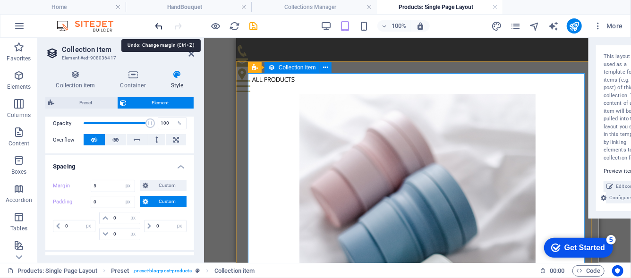
click at [161, 28] on icon "undo" at bounding box center [159, 26] width 11 height 11
type input "0"
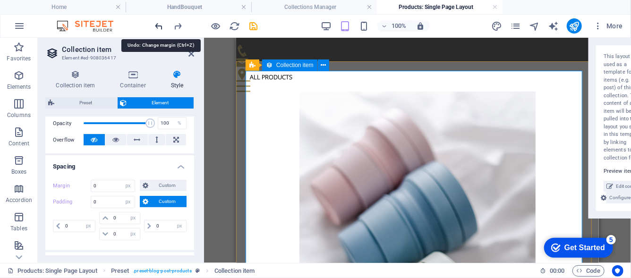
click at [161, 28] on icon "undo" at bounding box center [159, 26] width 11 height 11
select select "DISABLED_OPTION_VALUE"
click at [161, 28] on icon "undo" at bounding box center [159, 26] width 11 height 11
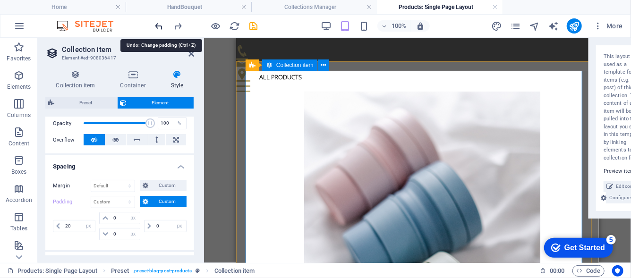
click at [161, 28] on icon "undo" at bounding box center [159, 26] width 11 height 11
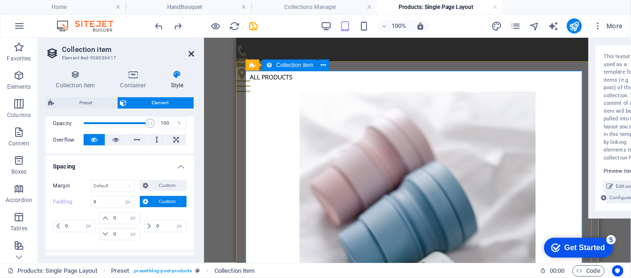
click at [191, 51] on icon at bounding box center [191, 54] width 6 height 8
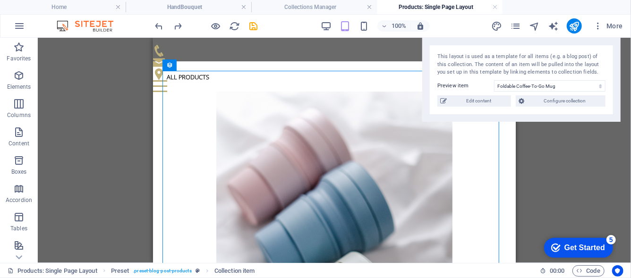
click at [607, 171] on div "Drag here to replace the existing content. Press “Ctrl” if you want to create a…" at bounding box center [334, 150] width 593 height 225
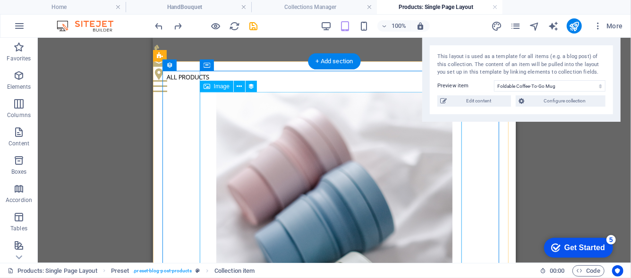
scroll to position [229, 0]
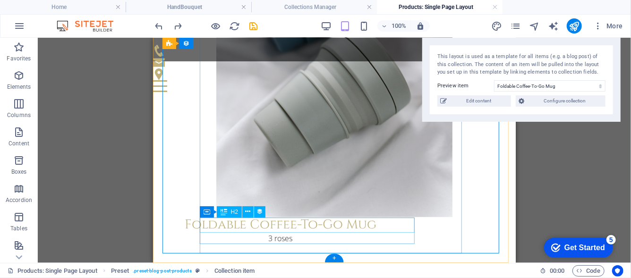
click at [398, 229] on div "Foldable Coffee-To-Go Mug" at bounding box center [280, 224] width 236 height 15
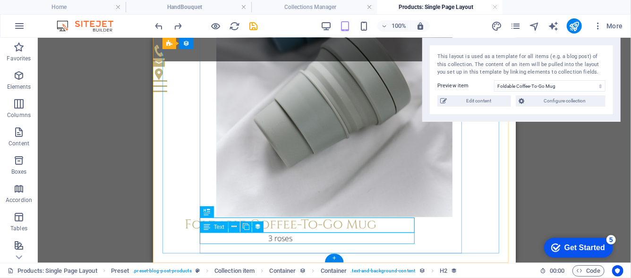
click at [398, 234] on div "3 roses" at bounding box center [280, 237] width 236 height 11
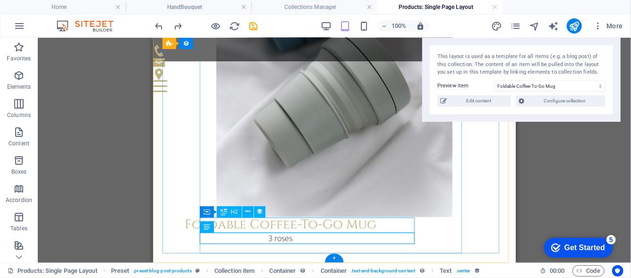
click at [398, 230] on div "Foldable Coffee-To-Go Mug" at bounding box center [280, 224] width 236 height 15
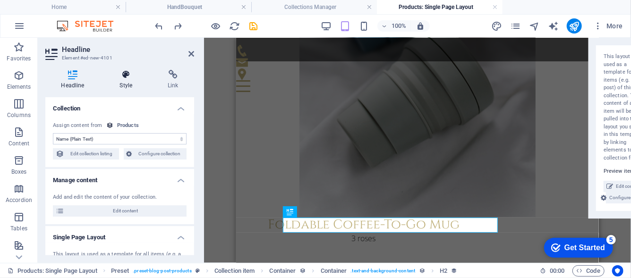
click at [140, 77] on icon at bounding box center [126, 74] width 44 height 9
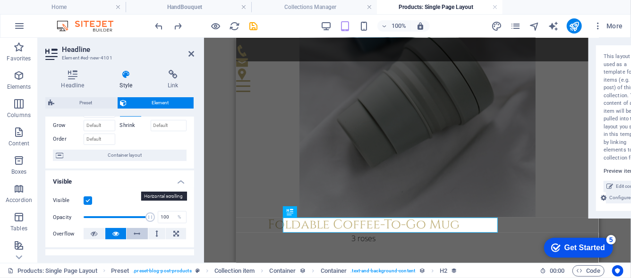
scroll to position [0, 0]
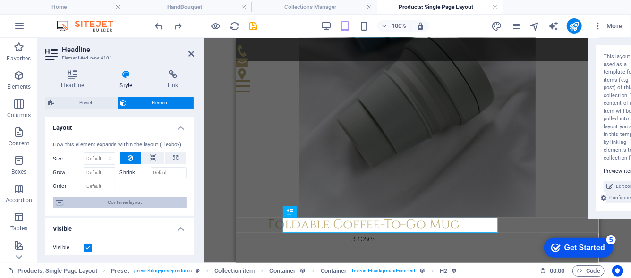
click at [136, 201] on span "Container layout" at bounding box center [125, 202] width 118 height 11
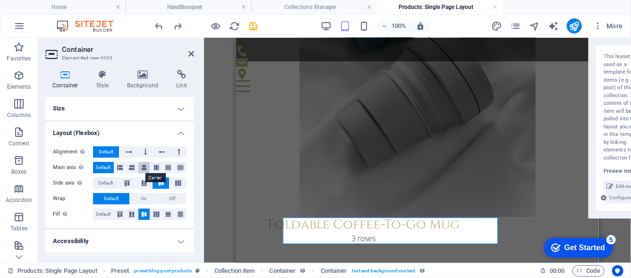
click at [142, 168] on icon at bounding box center [144, 167] width 6 height 11
click at [144, 152] on icon at bounding box center [145, 151] width 3 height 11
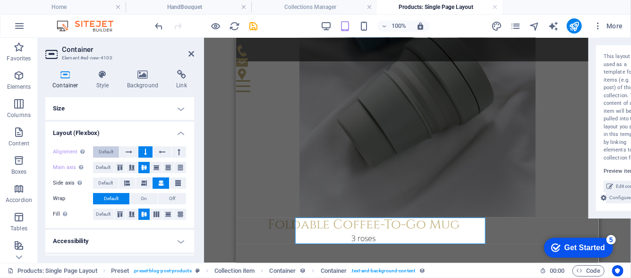
click at [116, 153] on button "Default" at bounding box center [106, 151] width 26 height 11
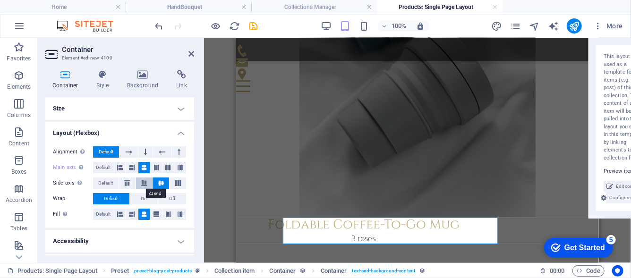
click at [141, 180] on button at bounding box center [144, 183] width 17 height 11
click at [155, 179] on button at bounding box center [161, 183] width 17 height 11
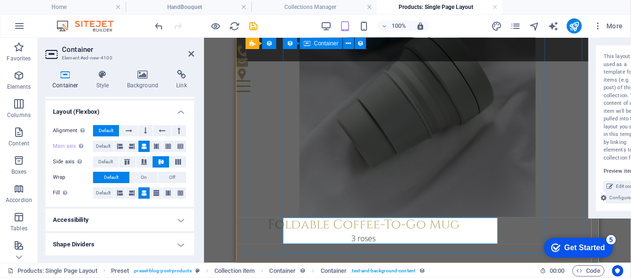
click at [512, 233] on div "All products Foldable Coffee-To-Go Mug 3 roses" at bounding box center [417, 47] width 344 height 411
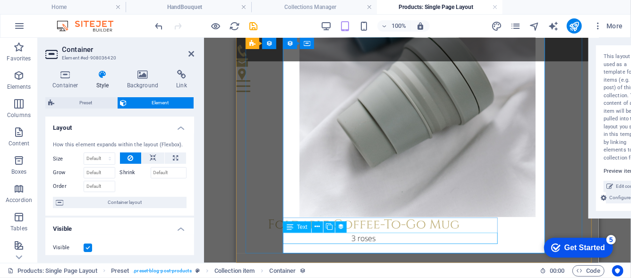
click at [472, 234] on div "3 roses" at bounding box center [363, 237] width 236 height 11
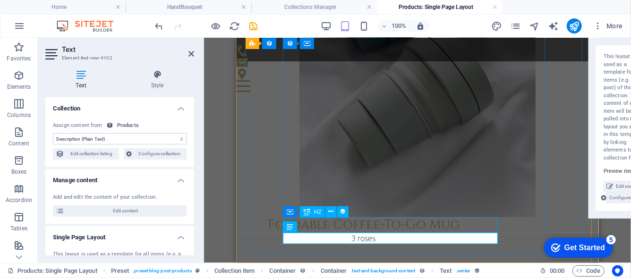
click at [481, 227] on div "Foldable Coffee-To-Go Mug" at bounding box center [363, 224] width 236 height 15
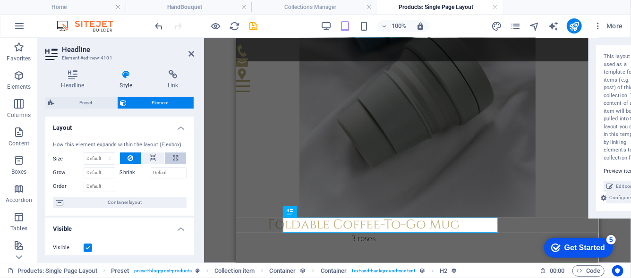
click at [168, 155] on button at bounding box center [175, 158] width 21 height 11
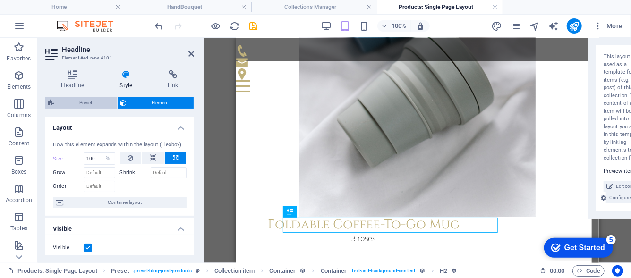
click at [103, 104] on span "Preset" at bounding box center [85, 102] width 57 height 11
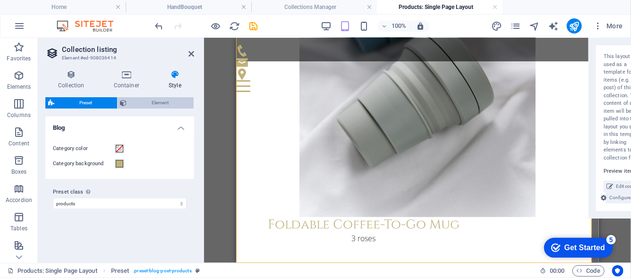
click at [157, 101] on span "Element" at bounding box center [160, 102] width 61 height 11
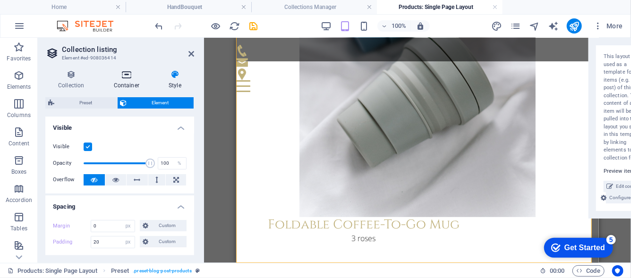
click at [133, 78] on icon at bounding box center [126, 74] width 51 height 9
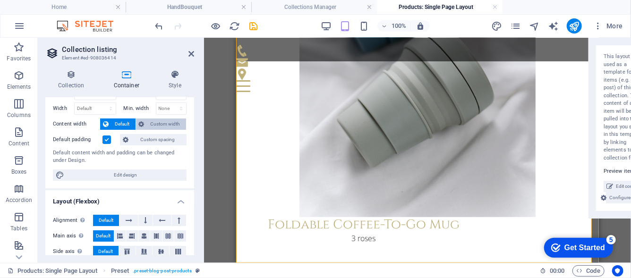
scroll to position [74, 0]
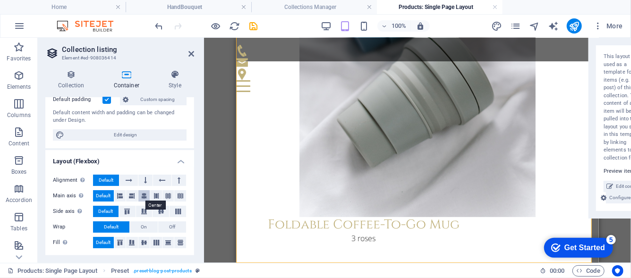
click at [141, 193] on icon at bounding box center [144, 195] width 6 height 11
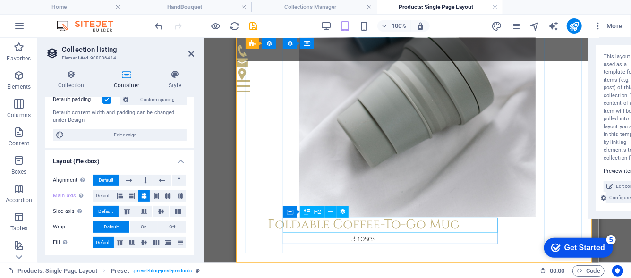
click at [481, 230] on div "Foldable Coffee-To-Go Mug" at bounding box center [363, 224] width 236 height 15
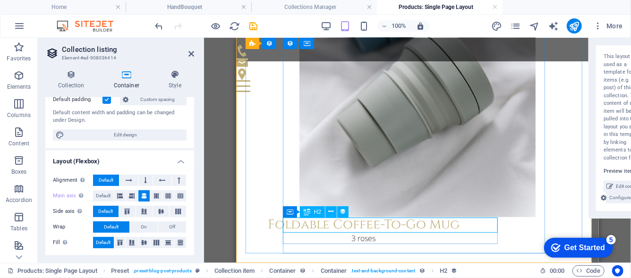
click at [360, 228] on div "Foldable Coffee-To-Go Mug" at bounding box center [363, 224] width 236 height 15
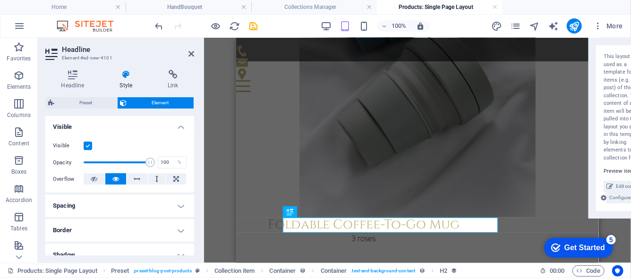
scroll to position [47, 0]
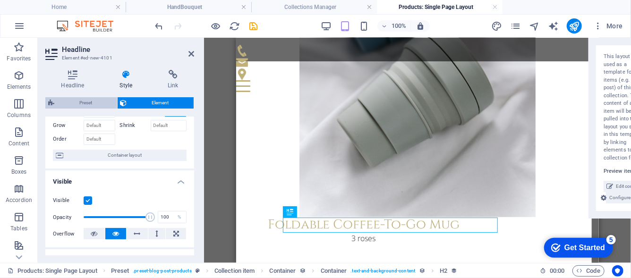
click at [106, 103] on span "Preset" at bounding box center [85, 102] width 57 height 11
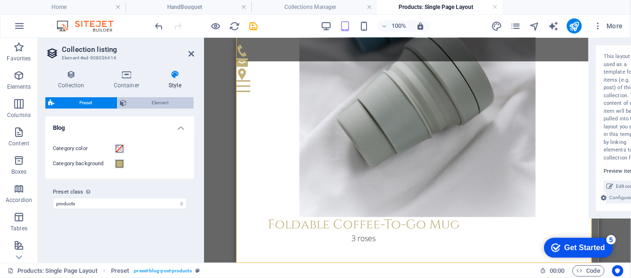
click at [140, 103] on span "Element" at bounding box center [160, 102] width 61 height 11
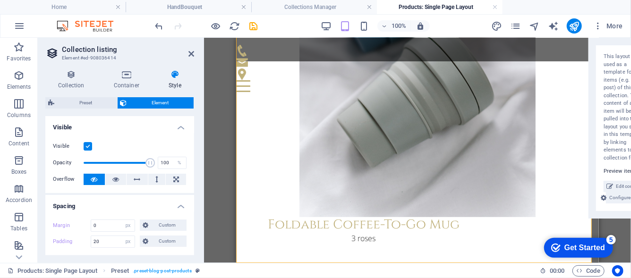
scroll to position [0, 0]
click at [120, 240] on input "20" at bounding box center [112, 242] width 43 height 11
drag, startPoint x: 120, startPoint y: 240, endPoint x: 72, endPoint y: 232, distance: 49.4
click at [73, 234] on div "Margin 0 Default auto px % rem vw vh Custom Custom 0 auto px % rem vw vh 0 auto…" at bounding box center [119, 234] width 149 height 43
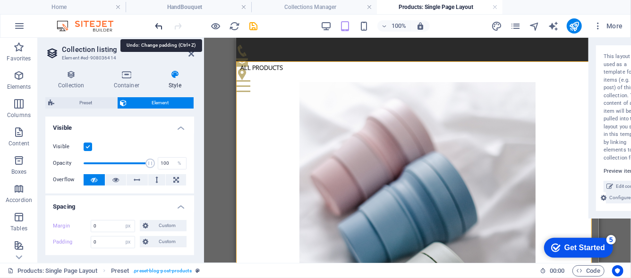
click at [162, 22] on icon "undo" at bounding box center [159, 26] width 11 height 11
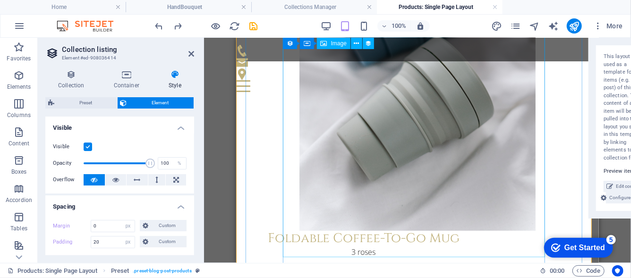
scroll to position [229, 0]
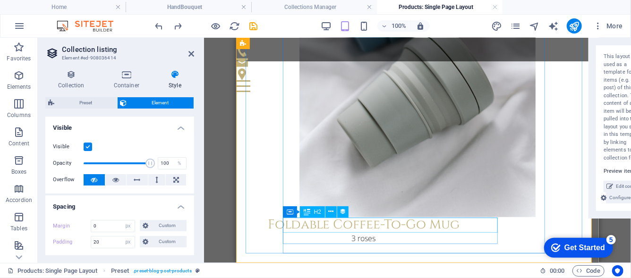
click at [433, 231] on div "Foldable Coffee-To-Go Mug" at bounding box center [363, 224] width 236 height 15
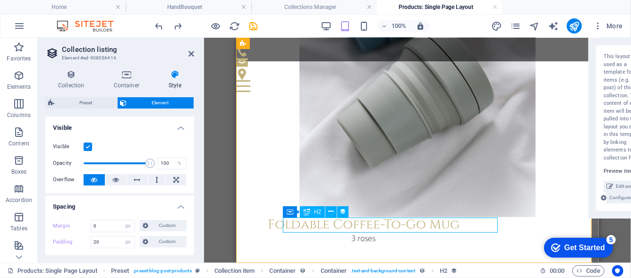
click at [433, 231] on div "Foldable Coffee-To-Go Mug" at bounding box center [363, 224] width 236 height 15
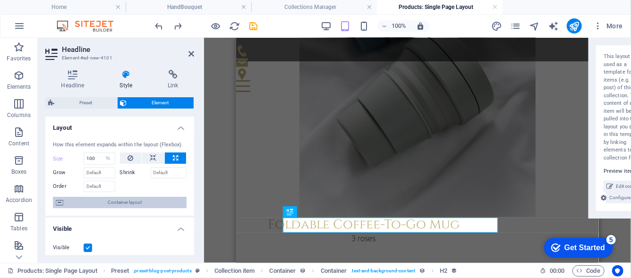
click at [103, 203] on span "Container layout" at bounding box center [125, 202] width 118 height 11
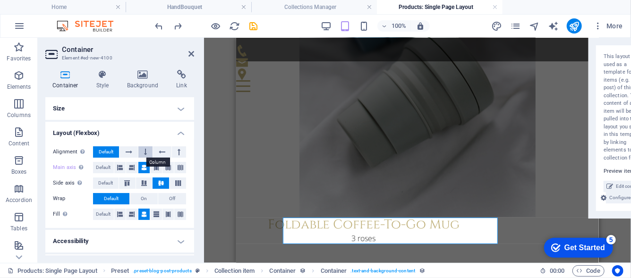
click at [140, 151] on button at bounding box center [145, 151] width 14 height 11
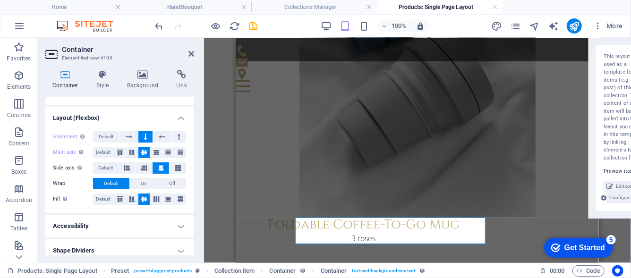
scroll to position [21, 0]
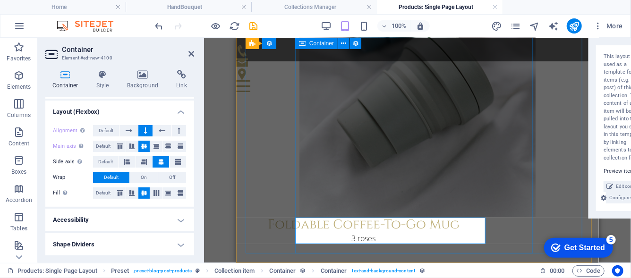
click at [515, 233] on div "All products Foldable Coffee-To-Go Mug 3 roses" at bounding box center [417, 47] width 344 height 411
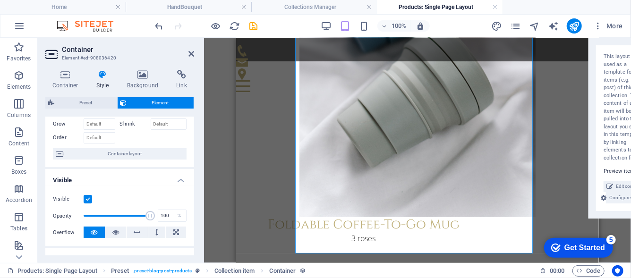
scroll to position [47, 0]
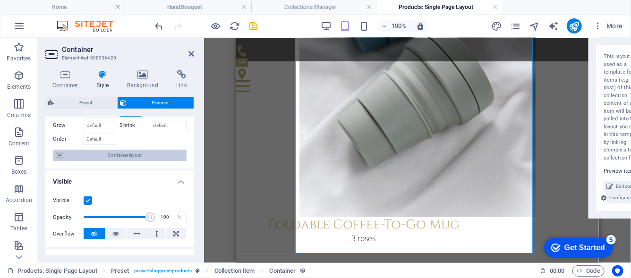
click at [127, 156] on span "Container layout" at bounding box center [125, 155] width 118 height 11
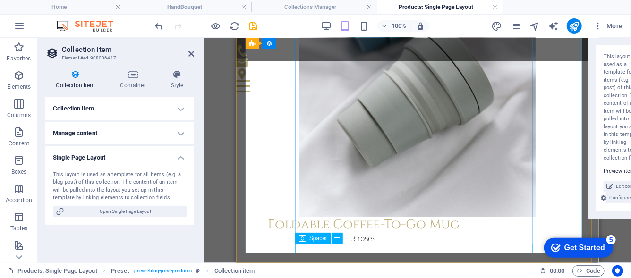
click at [334, 248] on div at bounding box center [417, 248] width 344 height 9
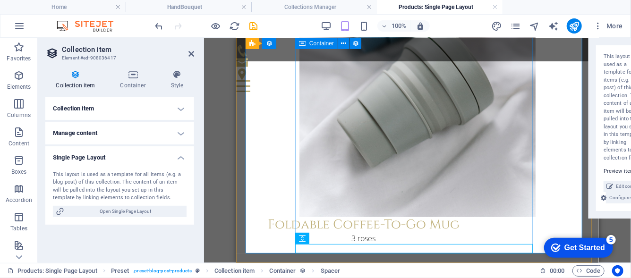
click at [531, 226] on div "All products Foldable Coffee-To-Go Mug 3 roses" at bounding box center [417, 47] width 344 height 411
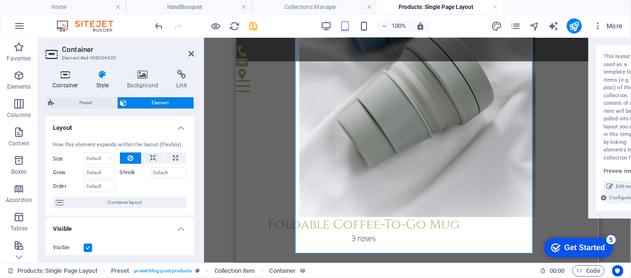
click at [67, 84] on h4 "Container" at bounding box center [67, 80] width 44 height 20
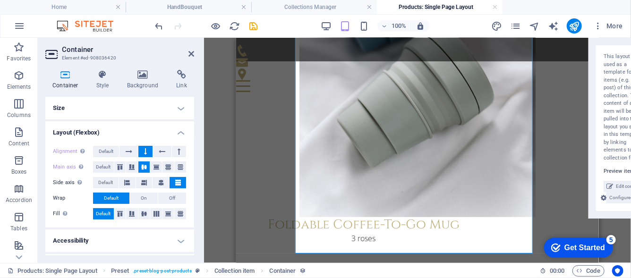
scroll to position [141, 0]
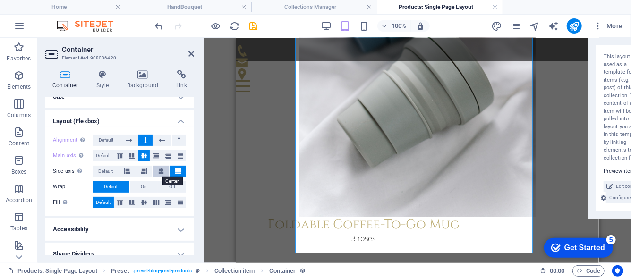
click at [161, 167] on icon at bounding box center [161, 171] width 6 height 11
click at [130, 135] on icon at bounding box center [129, 140] width 7 height 11
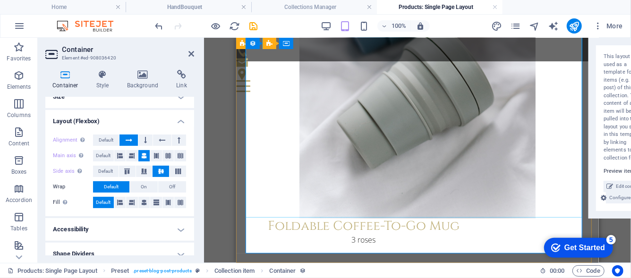
scroll to position [229, 0]
click at [481, 231] on div "Foldable Coffee-To-Go Mug 3 roses" at bounding box center [363, 230] width 236 height 26
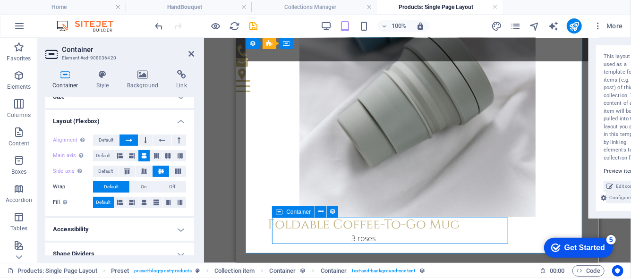
click at [481, 231] on div "Foldable Coffee-To-Go Mug 3 roses" at bounding box center [363, 230] width 236 height 26
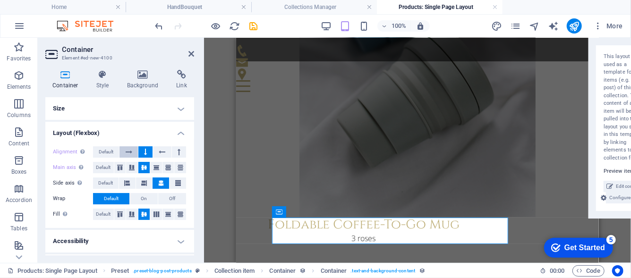
click at [127, 147] on icon at bounding box center [129, 151] width 7 height 11
click at [111, 151] on span "Default" at bounding box center [106, 151] width 15 height 11
click at [144, 147] on icon at bounding box center [145, 151] width 3 height 11
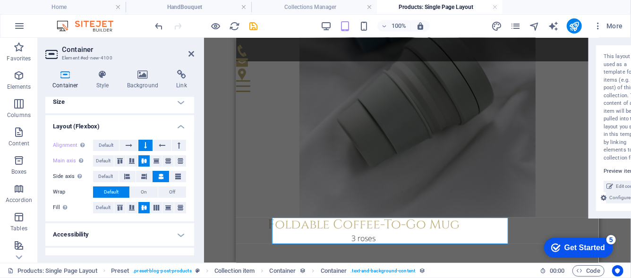
scroll to position [0, 0]
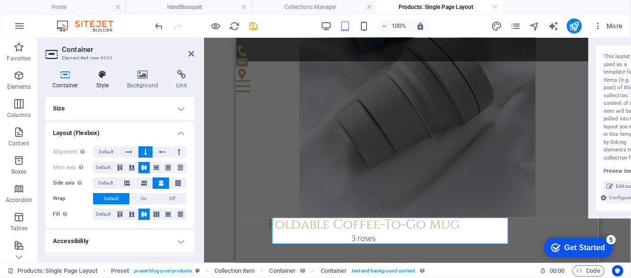
click at [105, 81] on h4 "Style" at bounding box center [104, 80] width 31 height 20
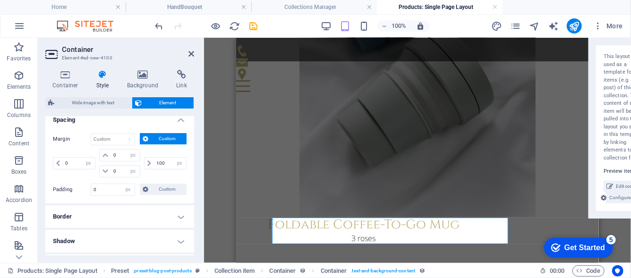
scroll to position [189, 0]
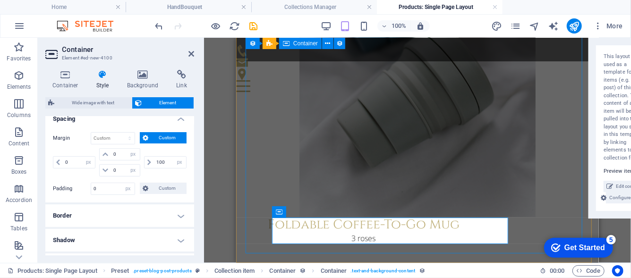
click at [257, 227] on div "All products Foldable Coffee-To-Go Mug 3 roses" at bounding box center [417, 47] width 344 height 411
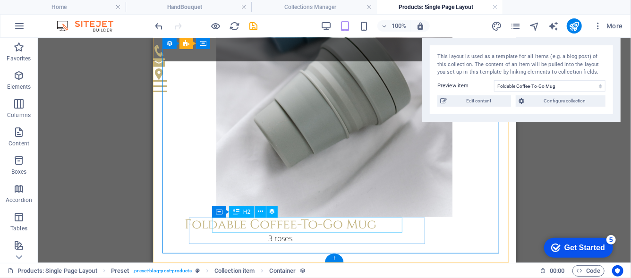
click at [257, 227] on div "Foldable Coffee-To-Go Mug" at bounding box center [280, 224] width 236 height 15
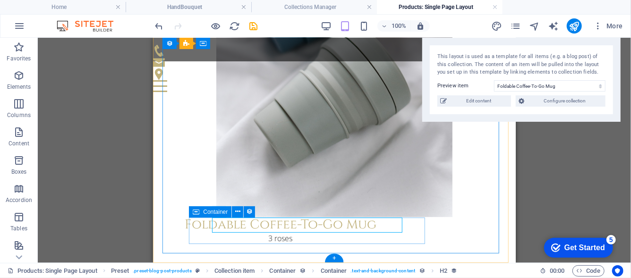
click at [398, 227] on div "Foldable Coffee-To-Go Mug 3 roses" at bounding box center [280, 230] width 236 height 26
click at [398, 224] on div "Foldable Coffee-To-Go Mug 3 roses" at bounding box center [280, 230] width 236 height 26
select select "px"
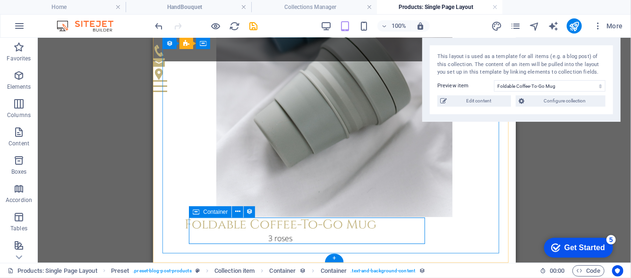
select select "px"
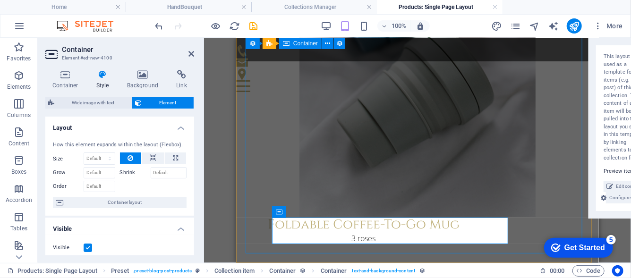
click at [548, 219] on div "All products Foldable Coffee-To-Go Mug 3 roses" at bounding box center [417, 47] width 344 height 411
drag, startPoint x: 296, startPoint y: 188, endPoint x: 532, endPoint y: 226, distance: 239.3
click at [532, 226] on div "Reference Preset Collection item Container Button Preset Collection item Collec…" at bounding box center [417, 150] width 427 height 225
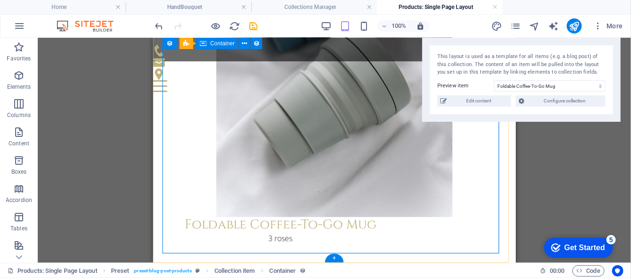
click at [434, 228] on div "All products Foldable Coffee-To-Go Mug 3 roses" at bounding box center [334, 47] width 344 height 411
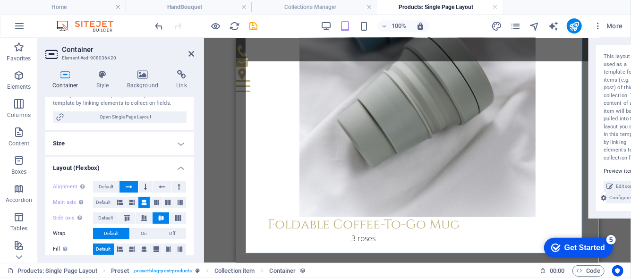
scroll to position [141, 0]
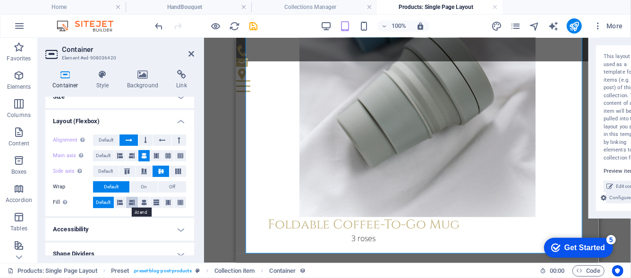
click at [132, 201] on icon at bounding box center [132, 202] width 6 height 11
click at [147, 203] on button at bounding box center [144, 202] width 12 height 11
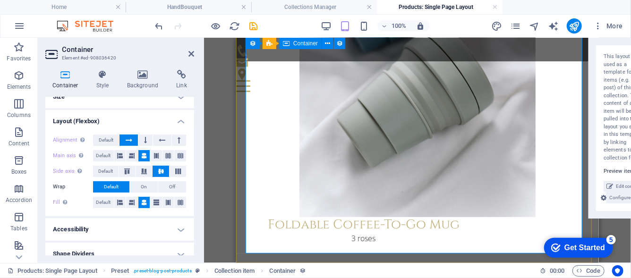
click at [266, 227] on div "All products Foldable Coffee-To-Go Mug 3 roses" at bounding box center [417, 47] width 344 height 411
click at [322, 196] on div at bounding box center [417, 40] width 344 height 354
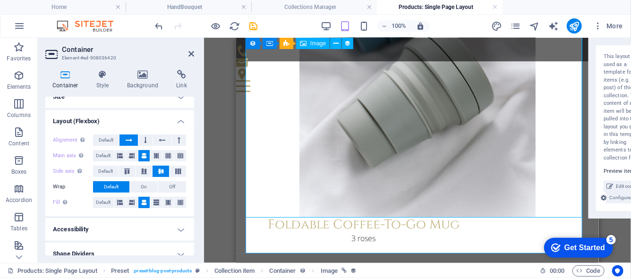
click at [322, 196] on div at bounding box center [417, 40] width 344 height 354
select select "image"
select select "px"
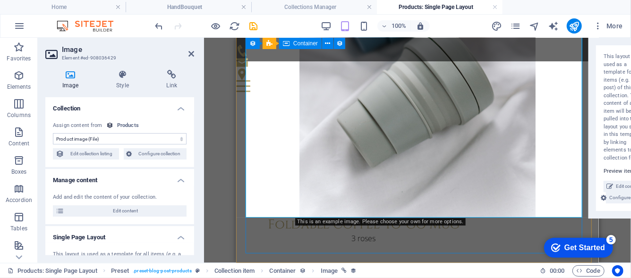
click at [262, 238] on div "All products Foldable Coffee-To-Go Mug 3 roses" at bounding box center [417, 47] width 344 height 411
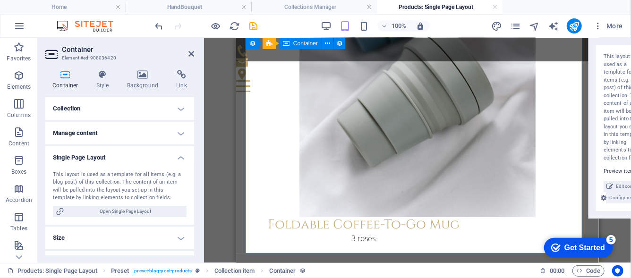
click at [262, 238] on div "All products Foldable Coffee-To-Go Mug 3 roses" at bounding box center [417, 47] width 344 height 411
click at [263, 229] on div "All products Foldable Coffee-To-Go Mug 3 roses" at bounding box center [417, 47] width 344 height 411
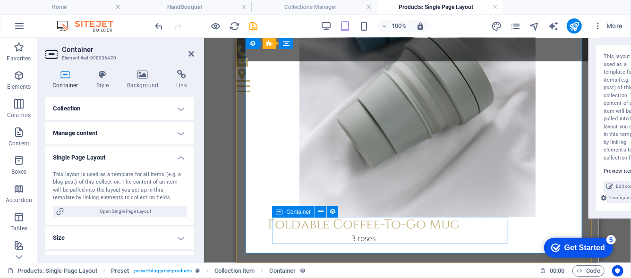
click at [287, 229] on div "Foldable Coffee-To-Go Mug 3 roses" at bounding box center [363, 230] width 236 height 26
select select "px"
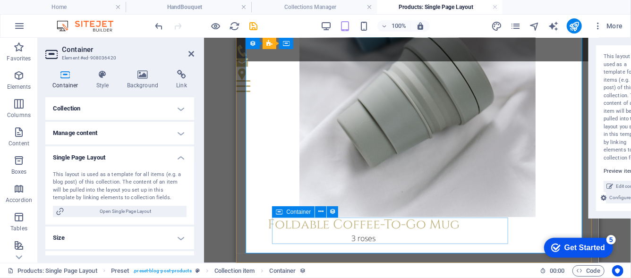
select select "px"
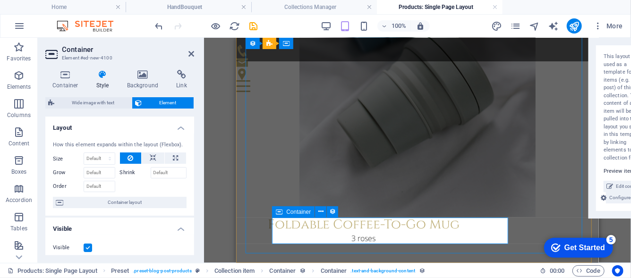
click at [281, 211] on icon at bounding box center [279, 211] width 7 height 11
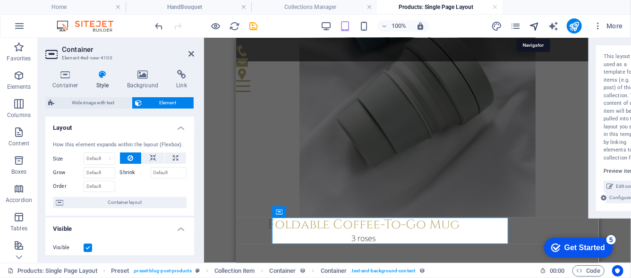
click at [534, 26] on icon "navigator" at bounding box center [534, 26] width 11 height 11
select select "17018505-en"
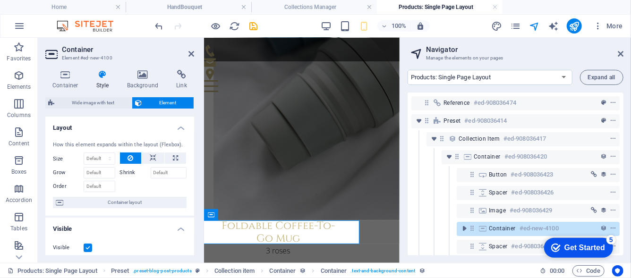
scroll to position [9, 0]
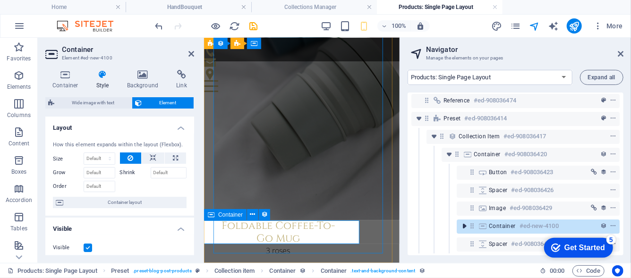
click at [465, 222] on icon "toggle-expand" at bounding box center [464, 226] width 9 height 9
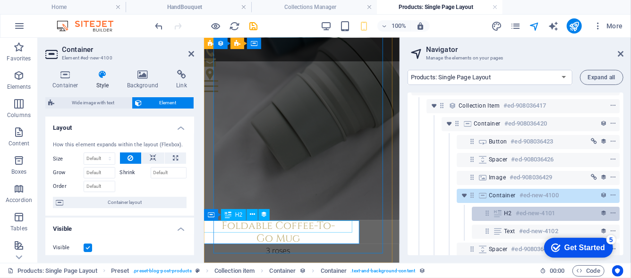
scroll to position [45, 0]
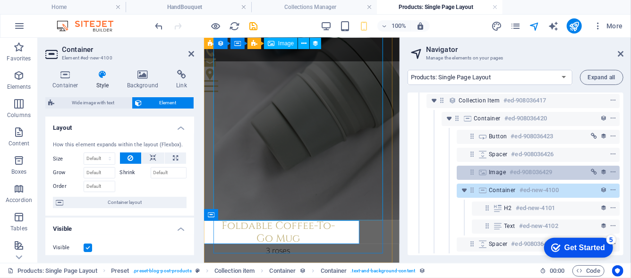
click at [494, 167] on div "Image #ed-908036429" at bounding box center [531, 172] width 84 height 11
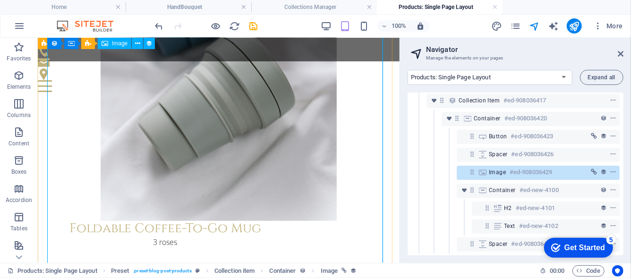
scroll to position [229, 0]
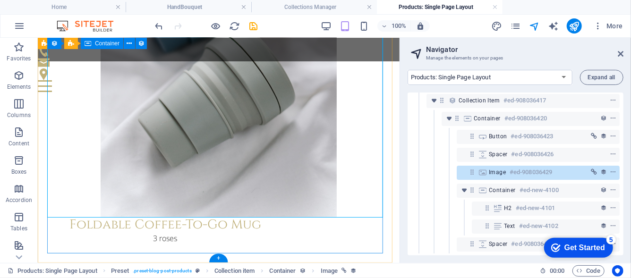
click at [350, 237] on div "All products Foldable Coffee-To-Go Mug 3 roses" at bounding box center [218, 47] width 343 height 411
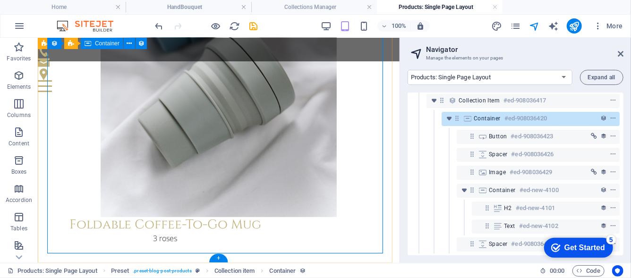
click at [365, 232] on div "All products Foldable Coffee-To-Go Mug 3 roses" at bounding box center [218, 47] width 343 height 411
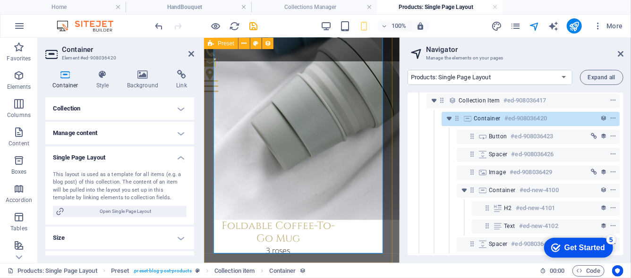
click at [373, 256] on div "All products Foldable Coffee-To-Go Mug 3 roses" at bounding box center [302, 43] width 196 height 463
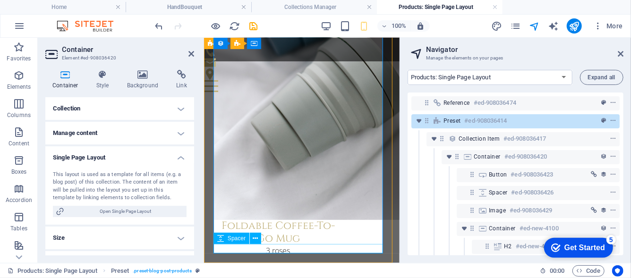
scroll to position [229, 0]
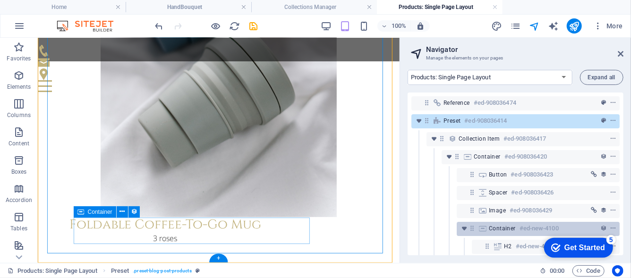
click at [505, 231] on span "Container" at bounding box center [502, 229] width 27 height 8
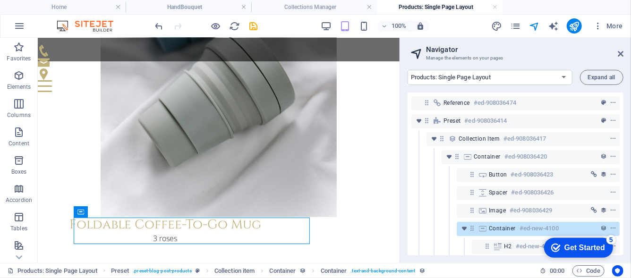
click at [621, 51] on icon at bounding box center [621, 54] width 6 height 8
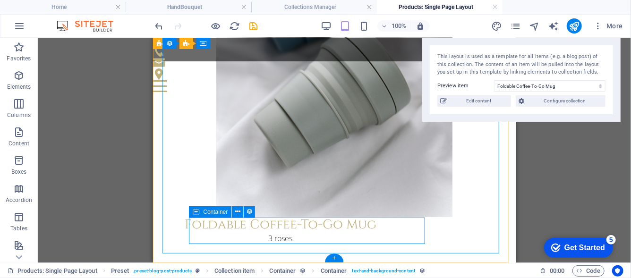
click at [398, 234] on div "Foldable Coffee-To-Go Mug 3 roses" at bounding box center [280, 230] width 236 height 26
select select "px"
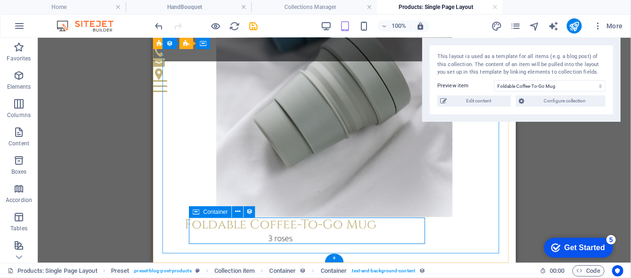
select select "px"
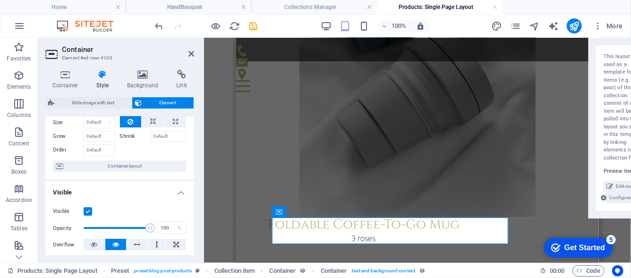
scroll to position [47, 0]
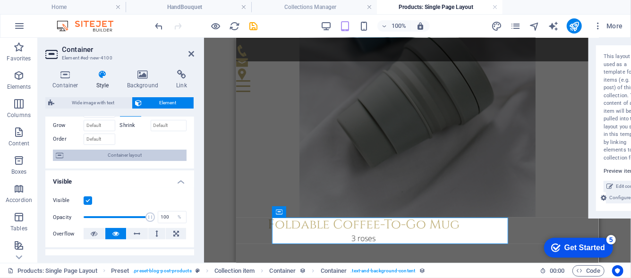
click at [137, 152] on span "Container layout" at bounding box center [125, 155] width 118 height 11
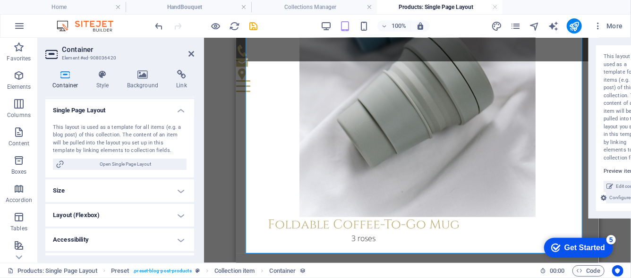
scroll to position [67, 0]
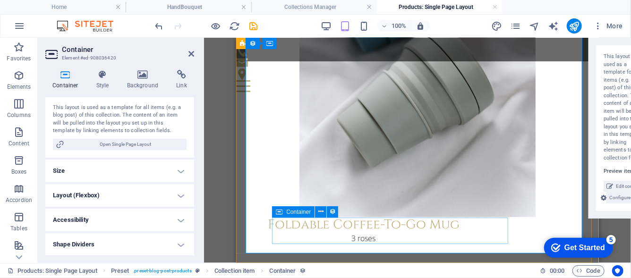
click at [290, 227] on div "Foldable Coffee-To-Go Mug 3 roses" at bounding box center [363, 230] width 236 height 26
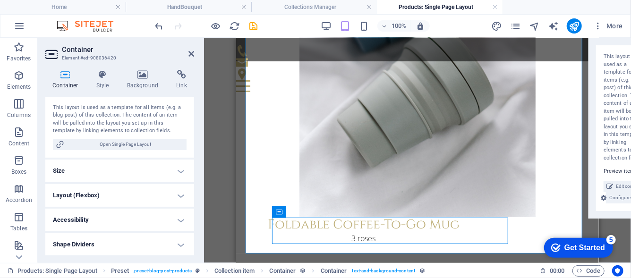
click at [149, 198] on h4 "Layout (Flexbox)" at bounding box center [119, 195] width 149 height 23
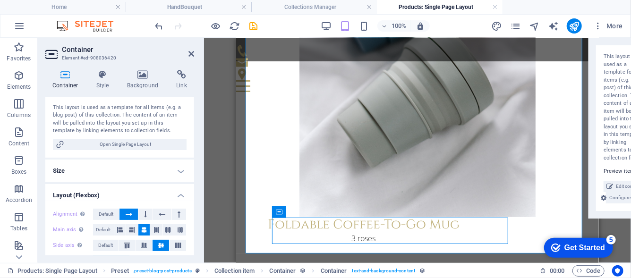
scroll to position [114, 0]
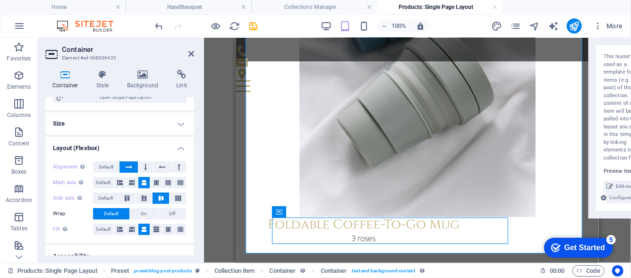
click at [146, 157] on div "Alignment Determines the flex direction. Default Main axis Determine how elemen…" at bounding box center [119, 198] width 149 height 89
click at [146, 162] on button at bounding box center [145, 167] width 14 height 11
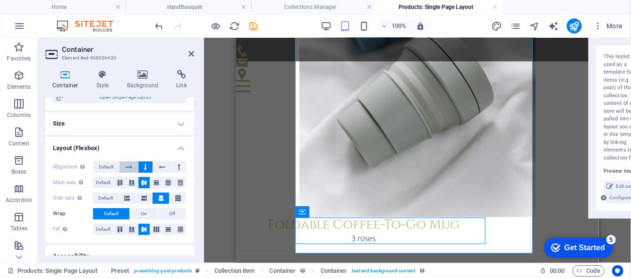
click at [129, 168] on icon at bounding box center [129, 167] width 7 height 11
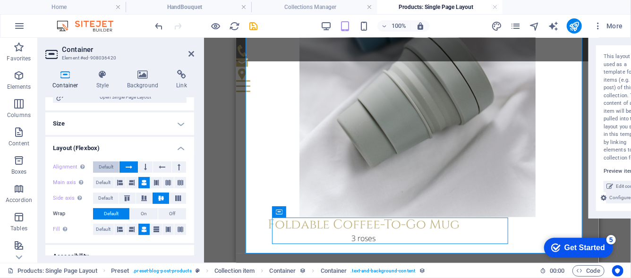
click at [102, 163] on span "Default" at bounding box center [106, 167] width 15 height 11
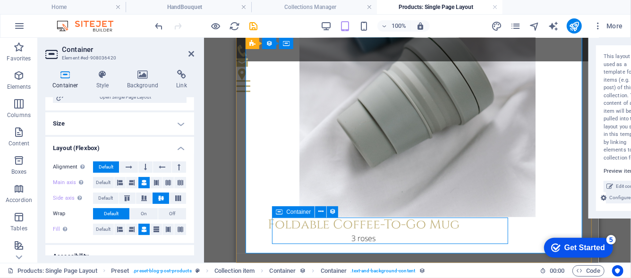
click at [283, 227] on div "Foldable Coffee-To-Go Mug 3 roses" at bounding box center [363, 230] width 236 height 26
select select "px"
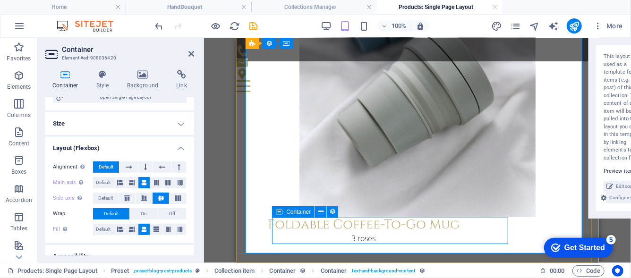
select select "px"
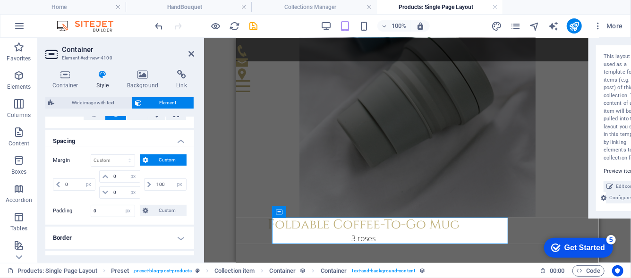
scroll to position [189, 0]
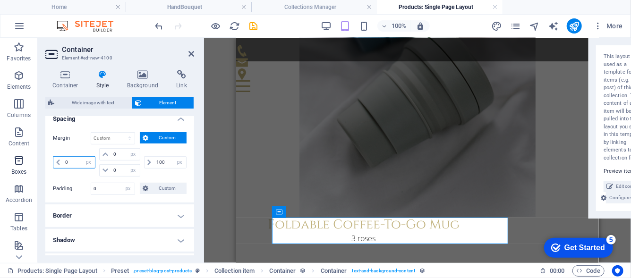
drag, startPoint x: 77, startPoint y: 160, endPoint x: 33, endPoint y: 158, distance: 44.4
click at [47, 161] on div "Margin Default auto px % rem vw vh Custom Custom 0 auto px % rem vw vh 0 auto p…" at bounding box center [119, 164] width 149 height 78
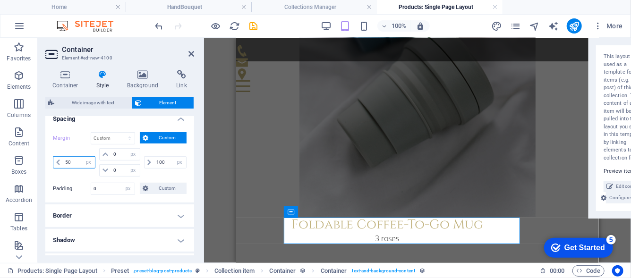
drag, startPoint x: 79, startPoint y: 157, endPoint x: 53, endPoint y: 161, distance: 26.7
click at [53, 161] on div "50 auto px % rem vw vh" at bounding box center [74, 162] width 43 height 12
drag, startPoint x: 70, startPoint y: 160, endPoint x: 42, endPoint y: 163, distance: 28.5
click at [42, 163] on div "Container Style Background Link Size Height Default px rem % vh vw Min. height …" at bounding box center [120, 162] width 164 height 201
drag, startPoint x: 72, startPoint y: 162, endPoint x: 43, endPoint y: 150, distance: 31.3
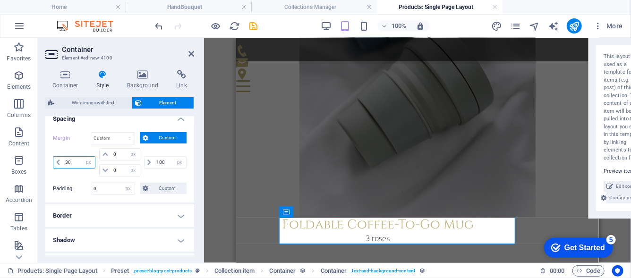
click at [53, 163] on div "30 auto px % rem vw vh" at bounding box center [74, 162] width 43 height 12
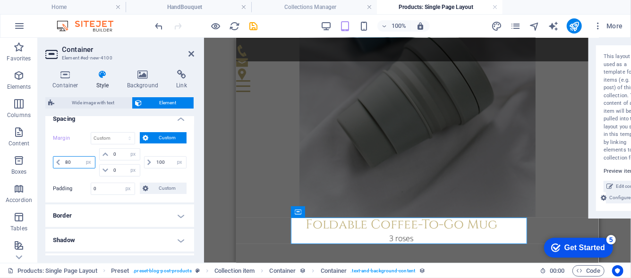
drag, startPoint x: 72, startPoint y: 160, endPoint x: 59, endPoint y: 159, distance: 13.3
click at [59, 159] on div "80 auto px % rem vw vh" at bounding box center [74, 162] width 43 height 12
type input "100"
click at [188, 48] on h2 "Container" at bounding box center [128, 49] width 132 height 9
click at [191, 51] on icon at bounding box center [191, 54] width 6 height 8
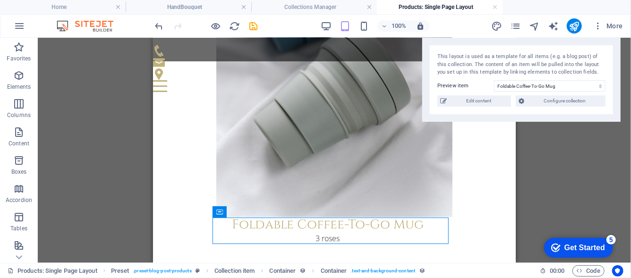
click at [97, 154] on div "Reference Preset Preset Collection item Container Button Preset Collection item…" at bounding box center [334, 150] width 593 height 225
click at [565, 177] on div "Reference Preset Preset Collection item Container Button Preset Collection item…" at bounding box center [334, 150] width 593 height 225
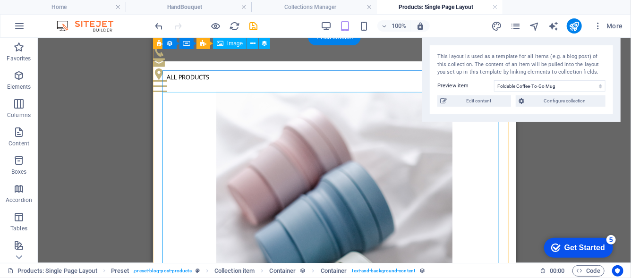
scroll to position [0, 0]
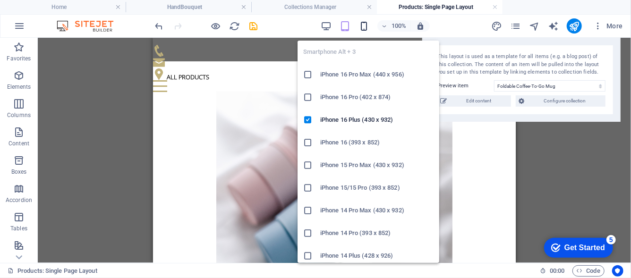
click at [368, 24] on icon "button" at bounding box center [364, 26] width 11 height 11
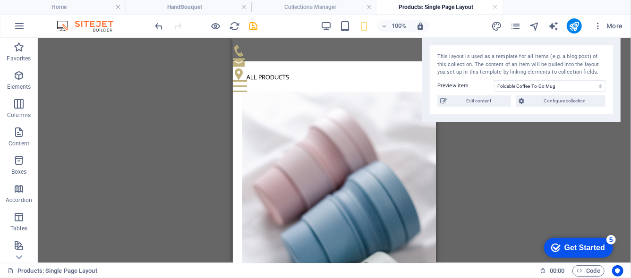
click at [522, 185] on div "Reference Preset Preset Collection item Container Button Preset Collection item…" at bounding box center [334, 150] width 593 height 225
click at [254, 27] on icon "save" at bounding box center [253, 26] width 11 height 11
click at [287, 7] on h4 "Collections Manager" at bounding box center [314, 7] width 126 height 10
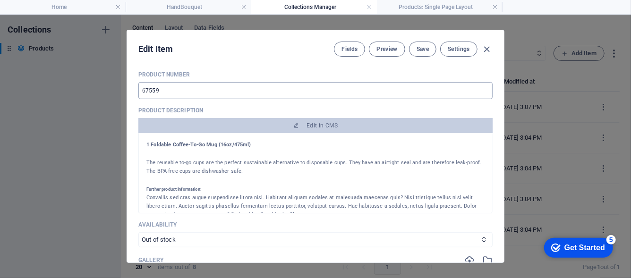
scroll to position [223, 0]
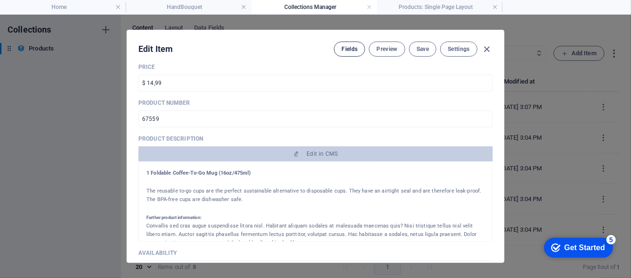
click at [349, 46] on span "Fields" at bounding box center [350, 49] width 16 height 8
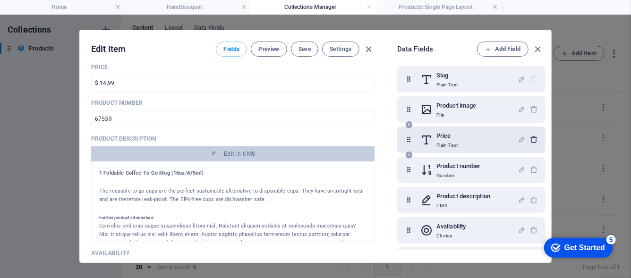
scroll to position [47, 0]
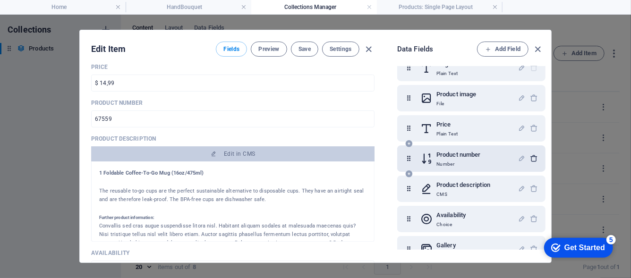
click at [531, 157] on icon "button" at bounding box center [534, 158] width 8 height 8
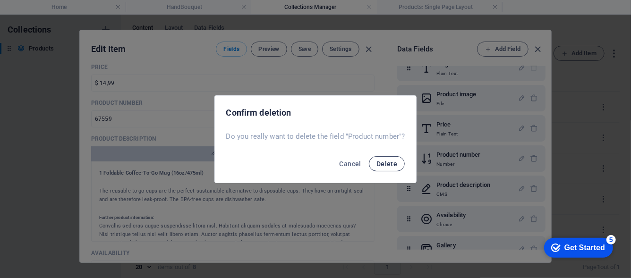
click at [384, 167] on button "Delete" at bounding box center [387, 163] width 36 height 15
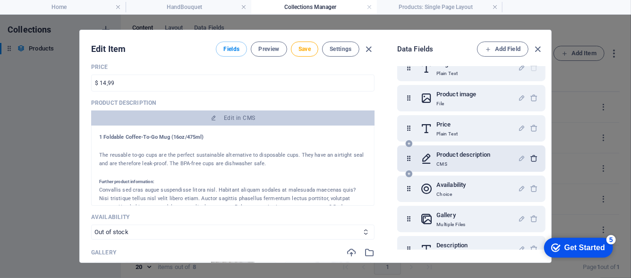
click at [534, 155] on icon "button" at bounding box center [534, 158] width 8 height 8
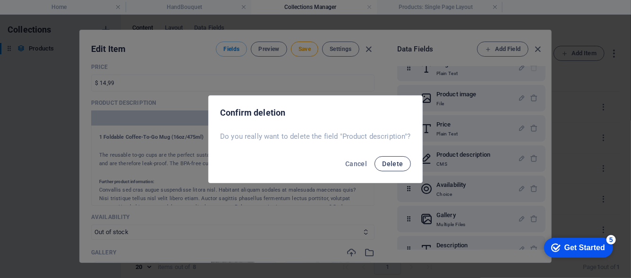
click at [406, 161] on button "Delete" at bounding box center [393, 163] width 36 height 15
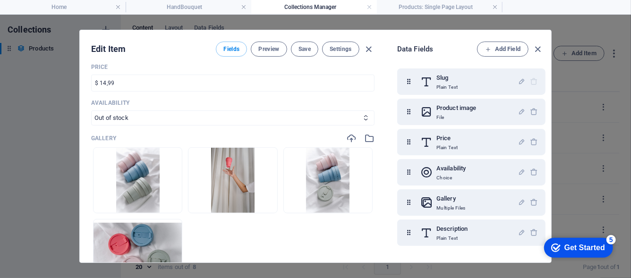
scroll to position [33, 0]
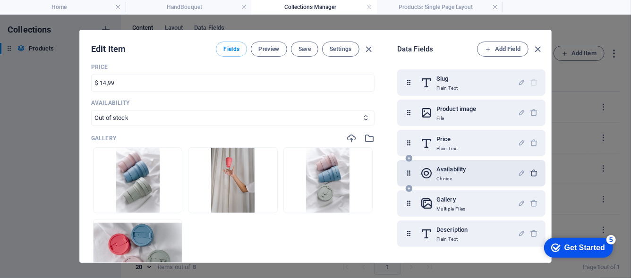
click at [532, 170] on icon "button" at bounding box center [534, 173] width 8 height 8
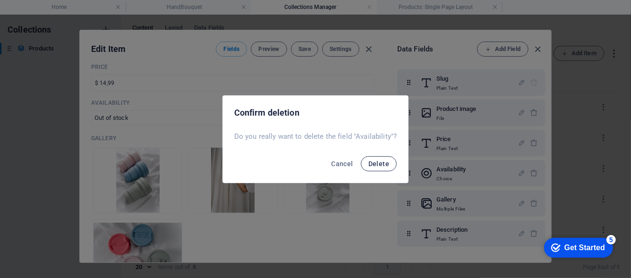
click at [372, 161] on span "Delete" at bounding box center [378, 164] width 21 height 8
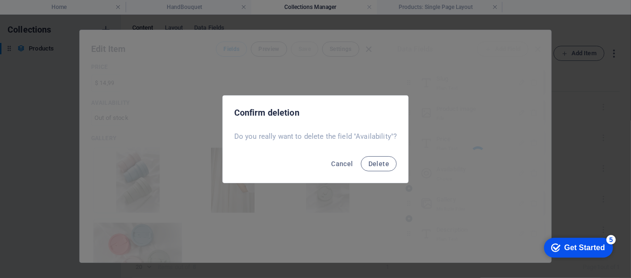
scroll to position [2, 0]
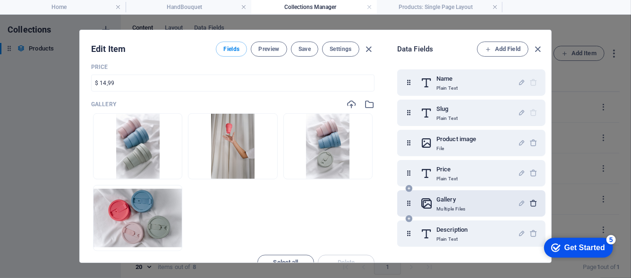
click at [533, 199] on icon "button" at bounding box center [534, 203] width 8 height 8
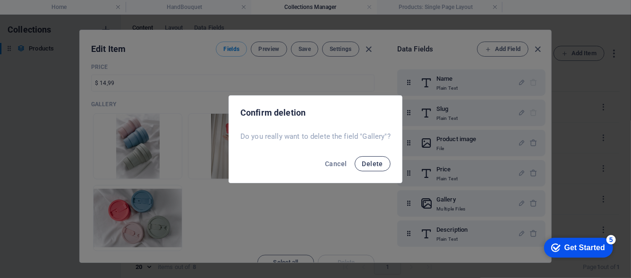
click at [371, 163] on span "Delete" at bounding box center [372, 164] width 21 height 8
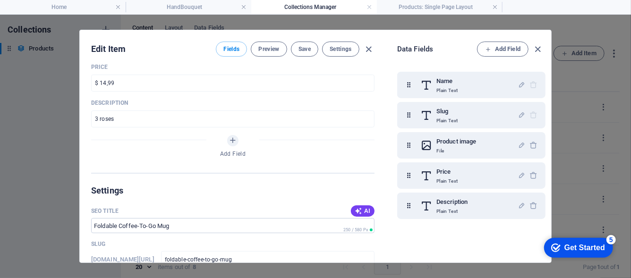
scroll to position [0, 0]
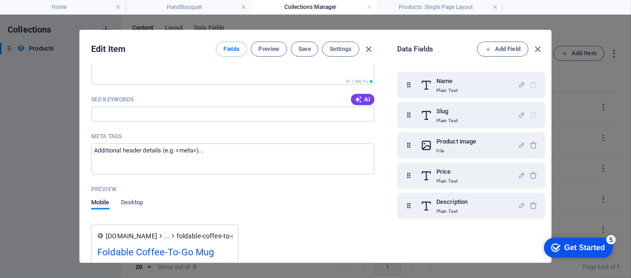
click at [30, 110] on div "Edit Item Fields Preview Save Settings Name Foldable Coffee-To-Go Mug ​ Slug [D…" at bounding box center [315, 147] width 631 height 264
type input "foldable-coffee-to-go-mug"
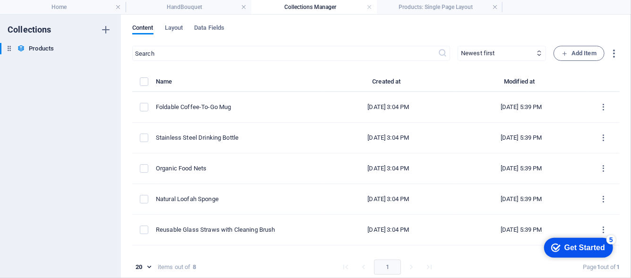
scroll to position [422, 0]
click at [449, 9] on h4 "Products: Single Page Layout" at bounding box center [440, 7] width 126 height 10
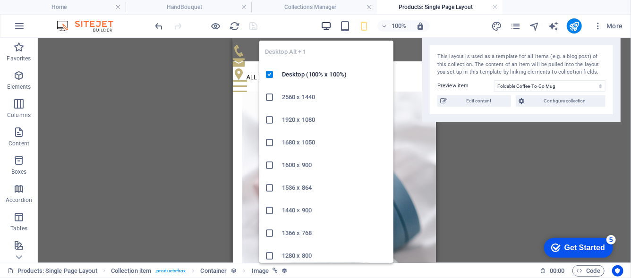
click at [331, 27] on icon "button" at bounding box center [326, 26] width 11 height 11
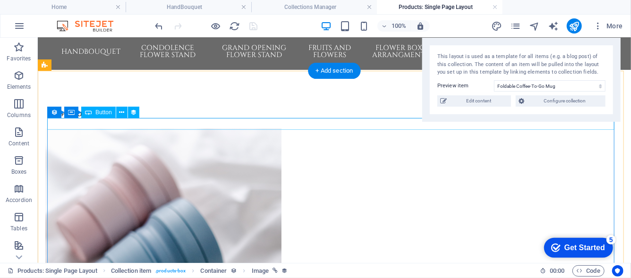
scroll to position [0, 0]
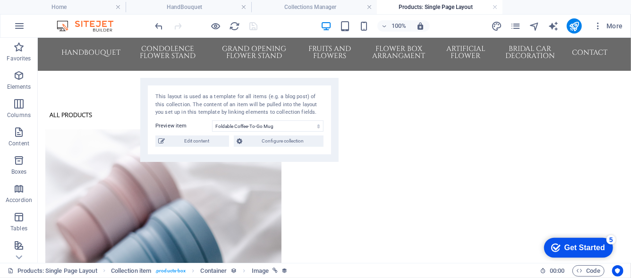
drag, startPoint x: 553, startPoint y: 58, endPoint x: 271, endPoint y: 98, distance: 284.9
click at [271, 98] on div "This layout is used as a template for all items (e.g. a blog post) of this coll…" at bounding box center [239, 105] width 168 height 24
drag, startPoint x: 223, startPoint y: 8, endPoint x: 222, endPoint y: 13, distance: 5.3
click at [223, 8] on h4 "HandBouquet" at bounding box center [189, 7] width 126 height 10
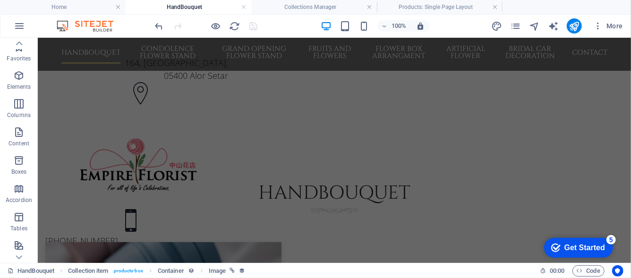
scroll to position [249, 0]
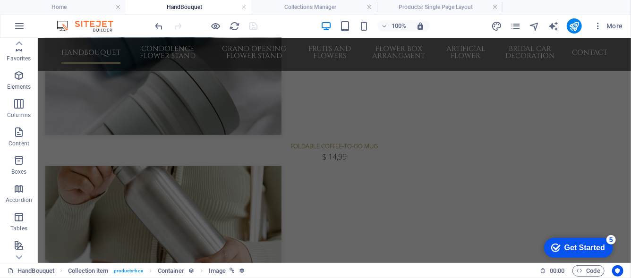
click at [214, 10] on h4 "HandBouquet" at bounding box center [189, 7] width 126 height 10
click at [308, 9] on h4 "Collections Manager" at bounding box center [314, 7] width 126 height 10
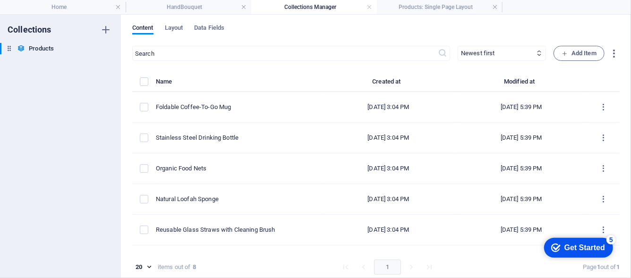
scroll to position [0, 0]
click at [42, 45] on h6 "Products" at bounding box center [41, 48] width 25 height 11
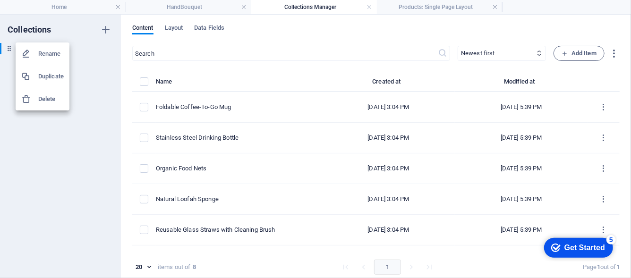
click at [44, 51] on h6 "Rename" at bounding box center [51, 53] width 26 height 11
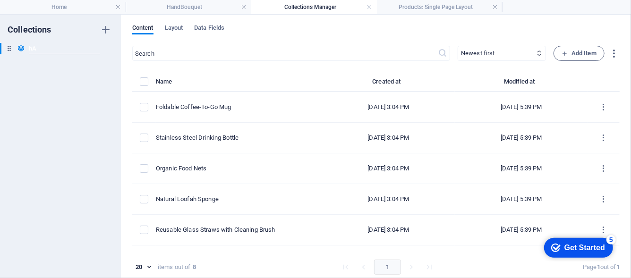
type input "h"
type input "Handbouquet"
click at [103, 50] on icon "button" at bounding box center [106, 48] width 7 height 7
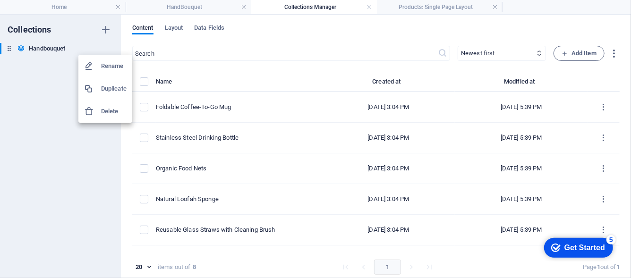
click at [113, 92] on h6 "Duplicate" at bounding box center [114, 88] width 26 height 11
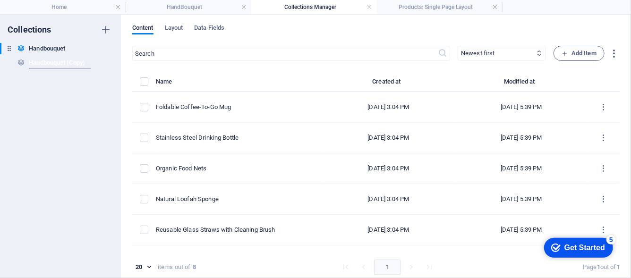
click at [82, 57] on input "Handbouquet (Copy)" at bounding box center [60, 62] width 62 height 11
type input "Bridal"
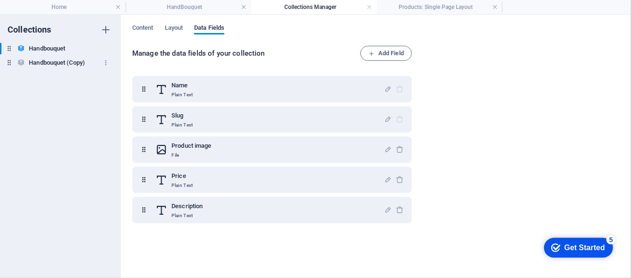
click at [53, 63] on h6 "Handbouquet (Copy)" at bounding box center [57, 62] width 56 height 11
click at [57, 52] on h6 "Handbouquet" at bounding box center [47, 48] width 36 height 11
click at [139, 28] on span "Content" at bounding box center [142, 28] width 21 height 13
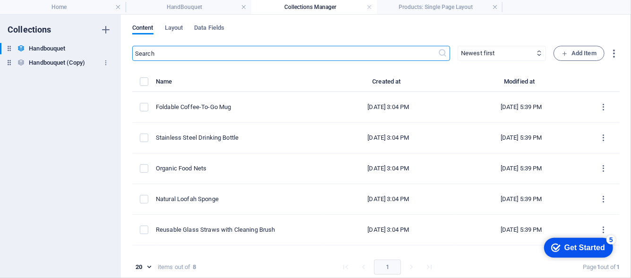
click at [61, 62] on h6 "Handbouquet (Copy)" at bounding box center [57, 62] width 56 height 11
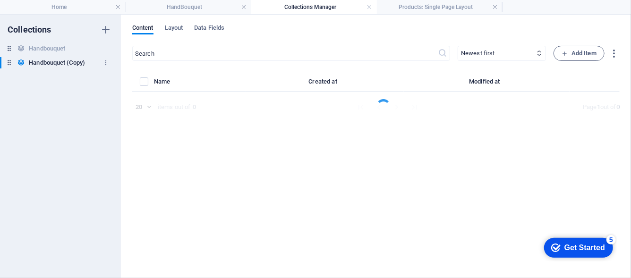
click at [61, 62] on h6 "Handbouquet (Copy)" at bounding box center [57, 62] width 56 height 11
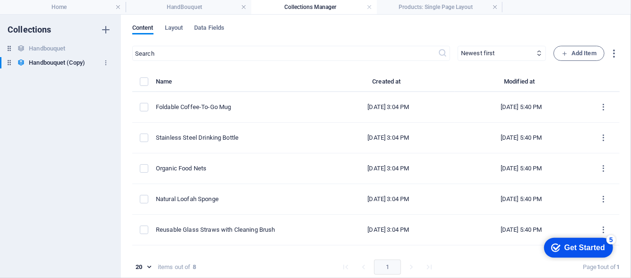
click at [61, 62] on h6 "Handbouquet (Copy)" at bounding box center [57, 62] width 56 height 11
type input "Bridal"
click at [60, 62] on div "Bridal Bridal" at bounding box center [55, 62] width 111 height 11
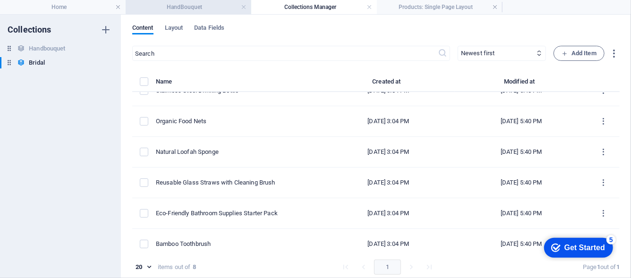
click at [188, 13] on li "HandBouquet" at bounding box center [189, 7] width 126 height 14
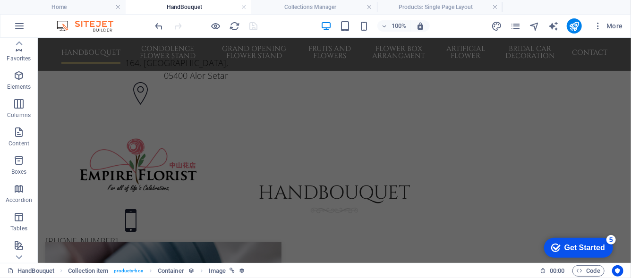
scroll to position [249, 0]
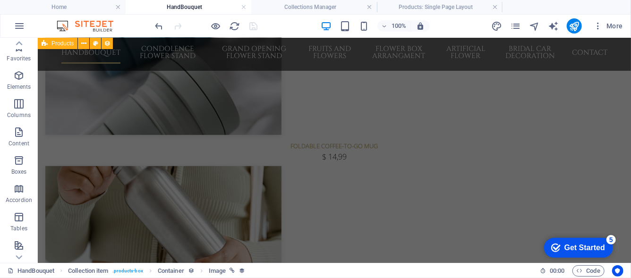
click at [471, 33] on div "100% More" at bounding box center [390, 25] width 473 height 15
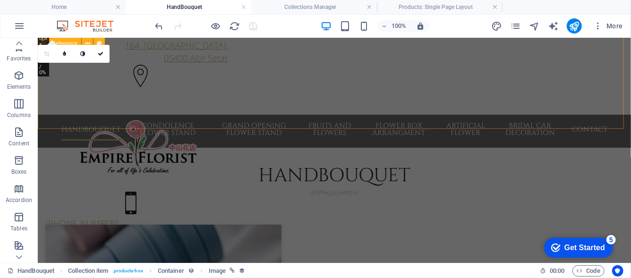
scroll to position [0, 0]
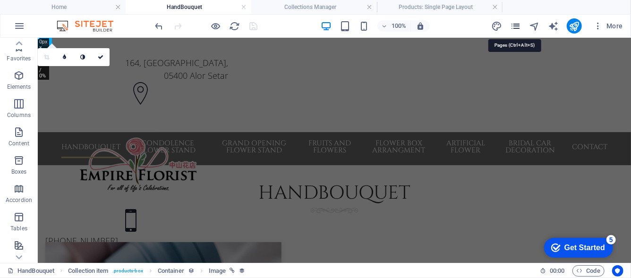
click at [517, 28] on icon "pages" at bounding box center [515, 26] width 11 height 11
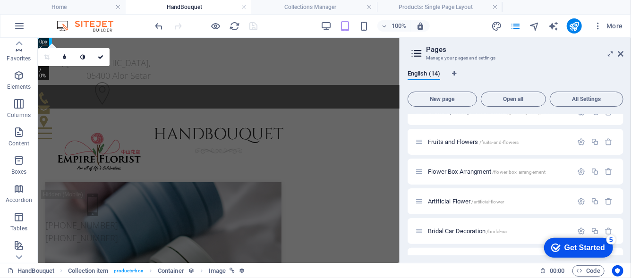
scroll to position [252, 0]
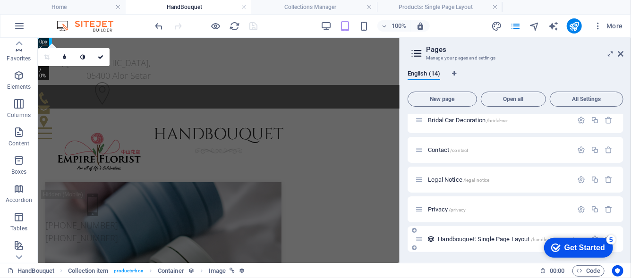
click at [480, 248] on div "Handbouquet: Single Page Layout /handbouquet-single-page-layout" at bounding box center [516, 239] width 216 height 26
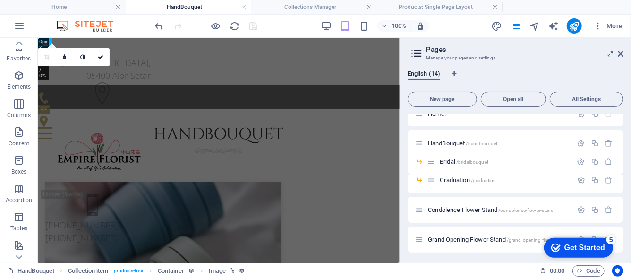
scroll to position [0, 0]
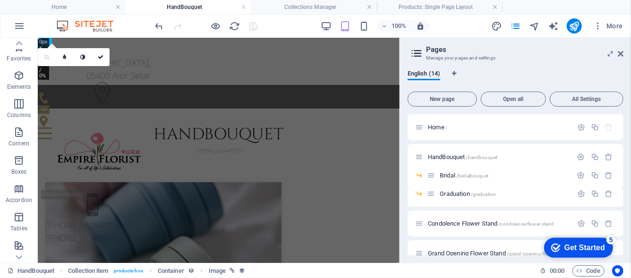
click at [518, 271] on div "HandBouquet Collection item . products-box Container Image" at bounding box center [270, 270] width 525 height 11
click at [622, 54] on icon at bounding box center [621, 54] width 6 height 8
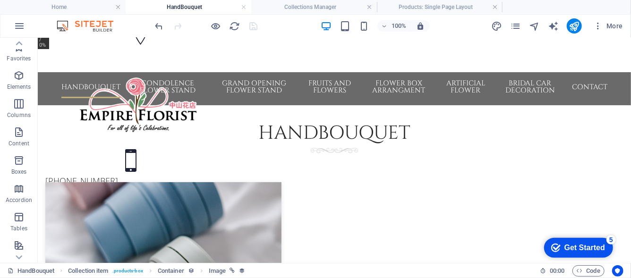
scroll to position [94, 0]
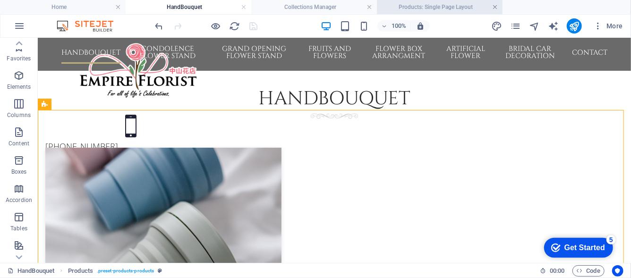
click at [496, 8] on link at bounding box center [495, 7] width 6 height 9
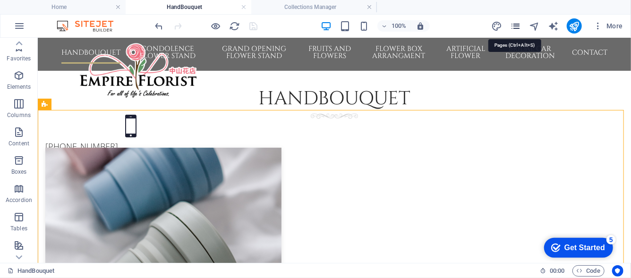
click at [513, 25] on icon "pages" at bounding box center [515, 26] width 11 height 11
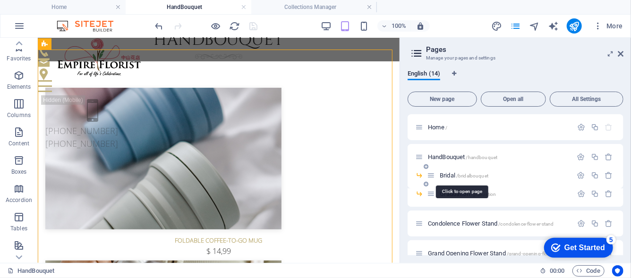
click at [466, 176] on span "/bridalbouquet" at bounding box center [472, 175] width 32 height 5
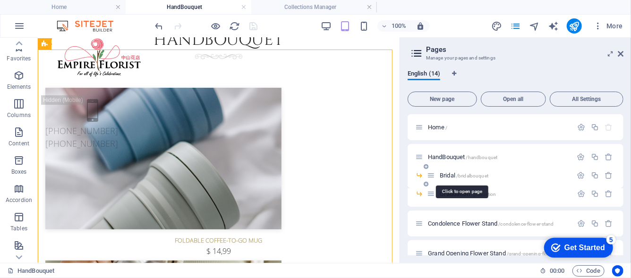
scroll to position [0, 0]
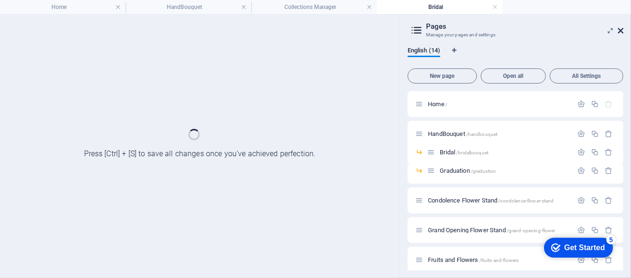
click at [622, 28] on icon at bounding box center [621, 31] width 6 height 8
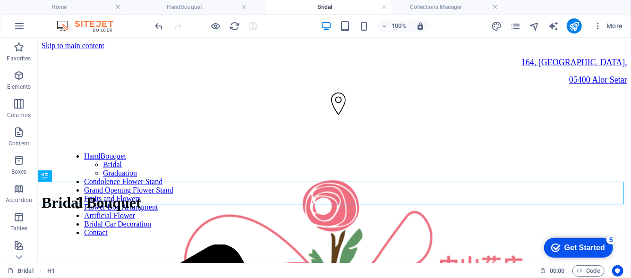
drag, startPoint x: 420, startPoint y: 6, endPoint x: 308, endPoint y: 12, distance: 111.7
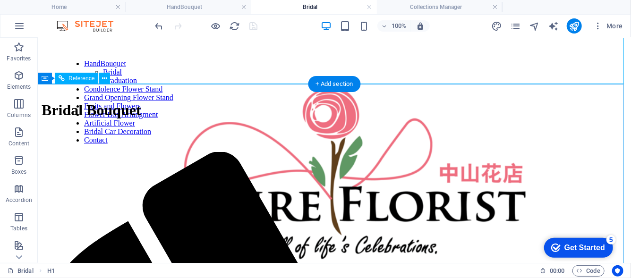
scroll to position [47, 0]
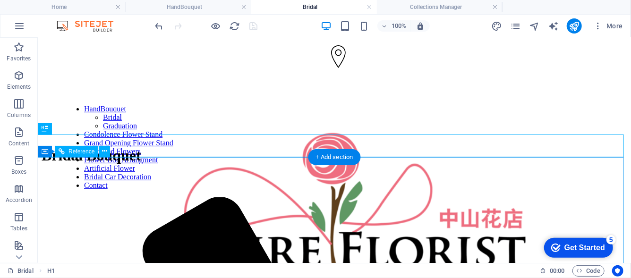
click at [411, 174] on div at bounding box center [334, 186] width 586 height 24
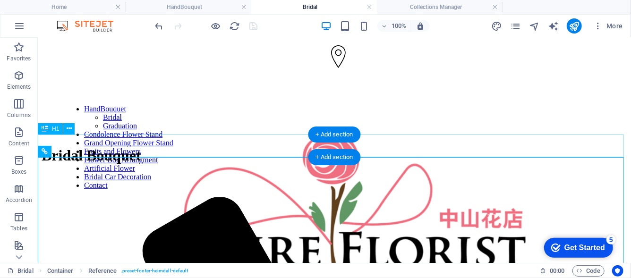
click at [432, 153] on div "Bridal Bouquet" at bounding box center [334, 154] width 586 height 17
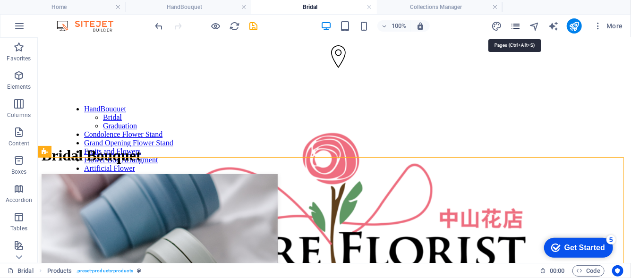
click at [521, 28] on icon "pages" at bounding box center [515, 26] width 11 height 11
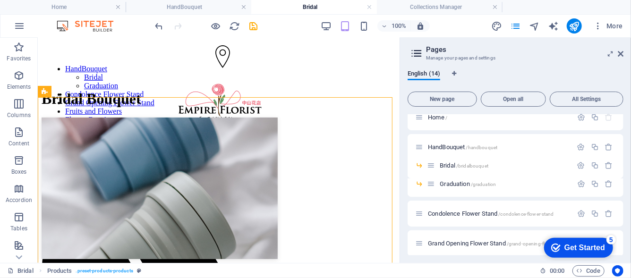
scroll to position [0, 0]
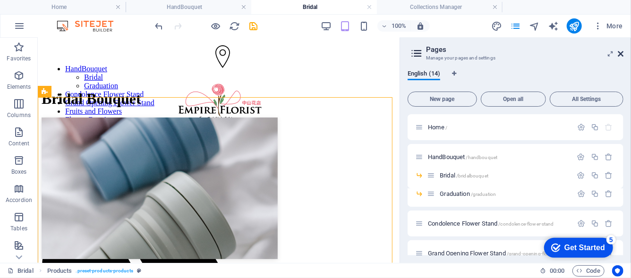
click at [620, 55] on icon at bounding box center [621, 54] width 6 height 8
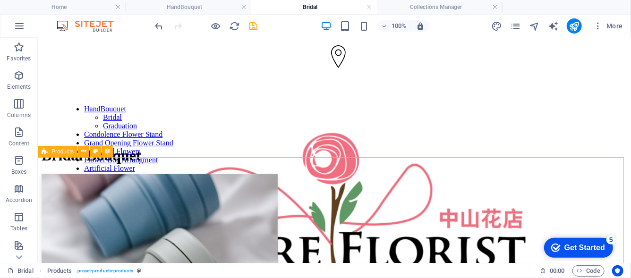
click at [45, 153] on icon at bounding box center [45, 151] width 6 height 11
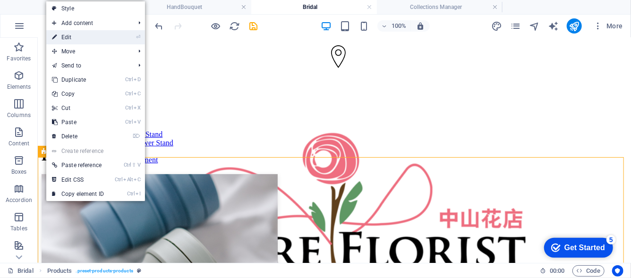
click at [76, 33] on link "⏎ Edit" at bounding box center [77, 37] width 63 height 14
select select "68ba8b71c5352606d603bb02"
select select "createdAt_DESC"
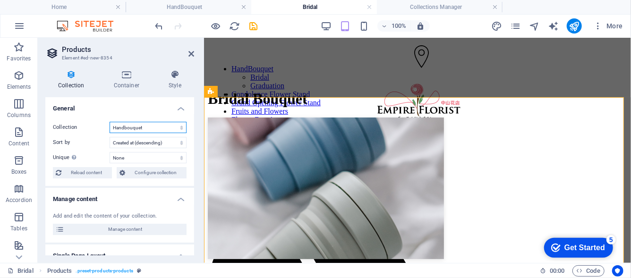
click at [145, 126] on select "Bridal Handbouquet" at bounding box center [148, 127] width 77 height 11
click at [110, 122] on select "Bridal Handbouquet" at bounding box center [148, 127] width 77 height 11
select select "68ba8b71c5352606d603bb02"
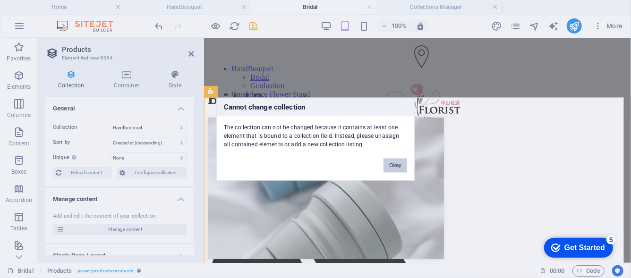
click at [399, 161] on button "Okay" at bounding box center [396, 165] width 24 height 14
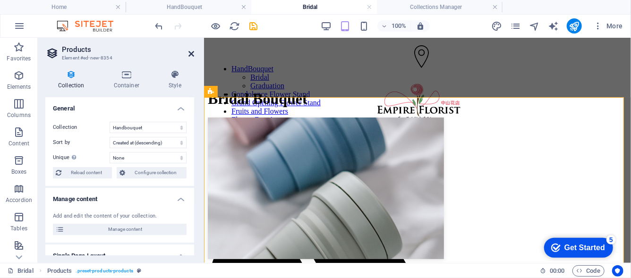
click at [191, 55] on icon at bounding box center [191, 54] width 6 height 8
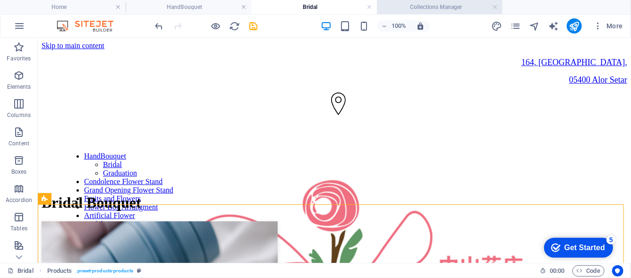
click at [416, 12] on h4 "Collections Manager" at bounding box center [440, 7] width 126 height 10
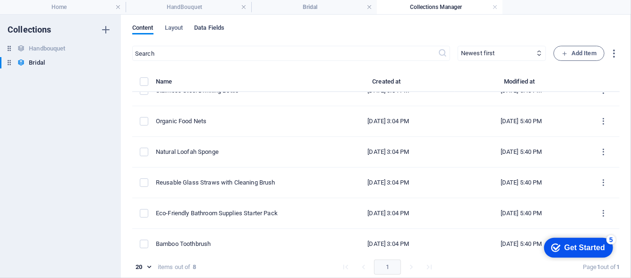
click at [205, 28] on span "Data Fields" at bounding box center [209, 28] width 30 height 13
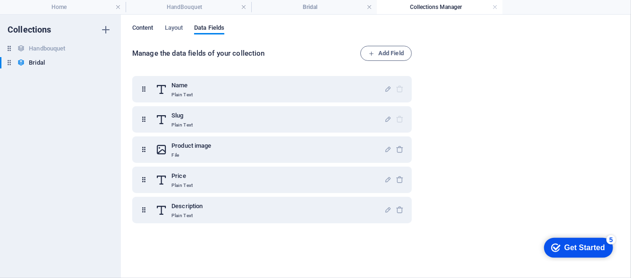
click at [144, 27] on span "Content" at bounding box center [142, 28] width 21 height 13
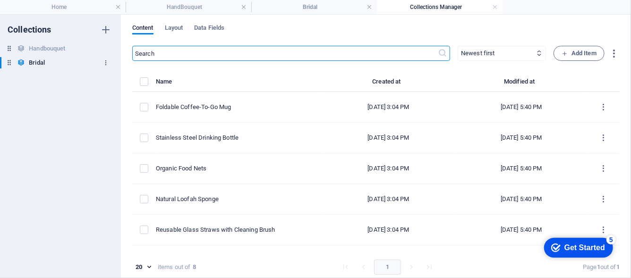
click at [105, 65] on icon "button" at bounding box center [106, 63] width 7 height 7
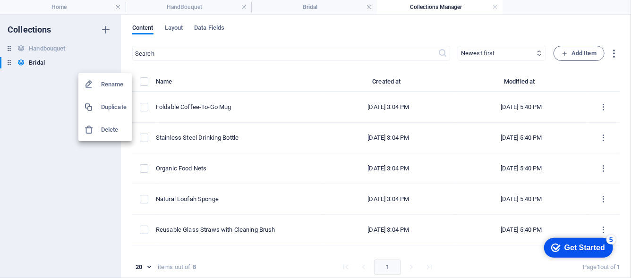
click at [111, 130] on h6 "Delete" at bounding box center [114, 129] width 26 height 11
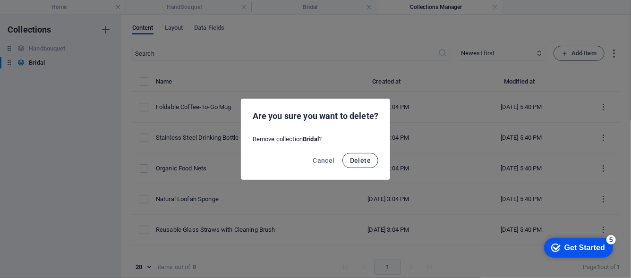
click at [366, 161] on span "Delete" at bounding box center [360, 161] width 21 height 8
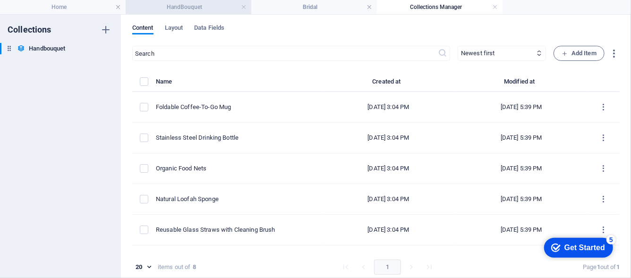
click at [164, 8] on h4 "HandBouquet" at bounding box center [189, 7] width 126 height 10
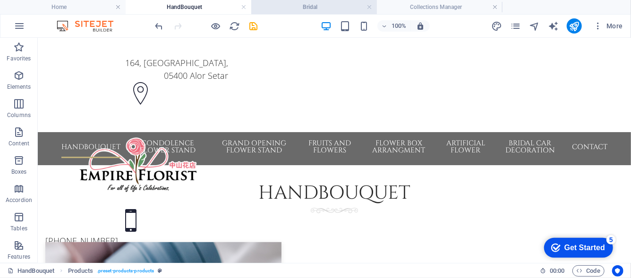
scroll to position [94, 0]
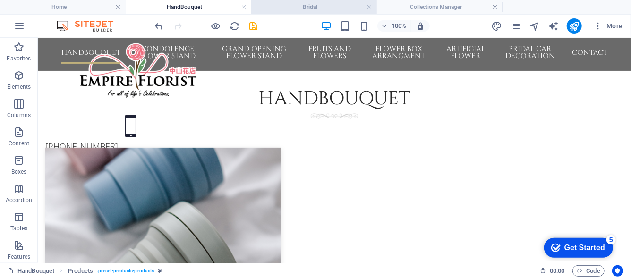
click at [296, 10] on h4 "Bridal" at bounding box center [314, 7] width 126 height 10
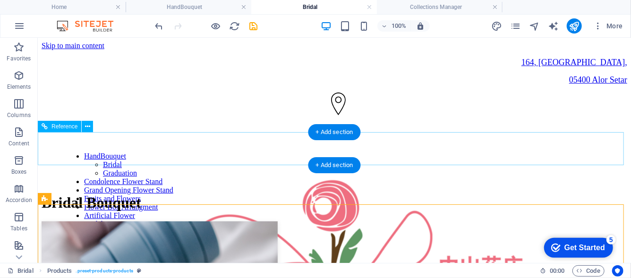
scroll to position [0, 0]
click at [241, 152] on nav "HandBouquet Bridal Graduation Condolence Flower Stand Grand Opening Flower Stan…" at bounding box center [334, 194] width 586 height 85
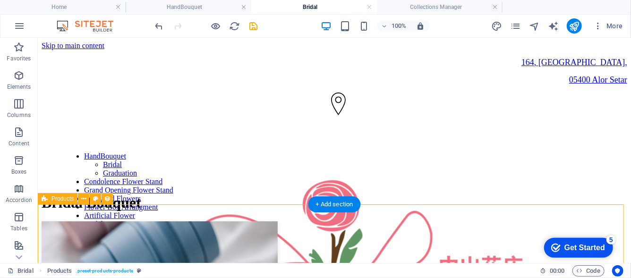
select select "68ba8b71c5352606d603bb02"
select select "createdAt_DESC"
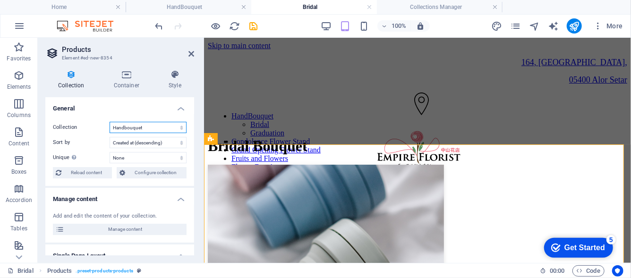
click at [169, 126] on select "Bridal Handbouquet" at bounding box center [148, 127] width 77 height 11
click at [110, 122] on select "Bridal Handbouquet" at bounding box center [148, 127] width 77 height 11
select select "68ba8b71c5352606d603bb02"
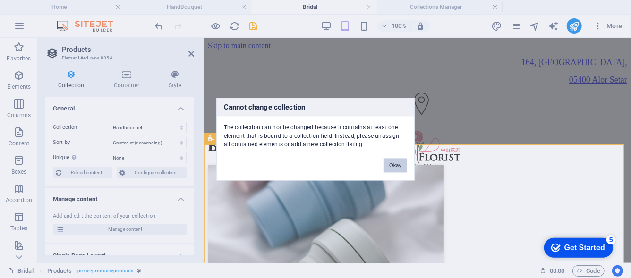
drag, startPoint x: 380, startPoint y: 166, endPoint x: 395, endPoint y: 166, distance: 15.1
click at [380, 166] on div "Okay" at bounding box center [395, 161] width 38 height 24
click at [399, 165] on button "Okay" at bounding box center [396, 165] width 24 height 14
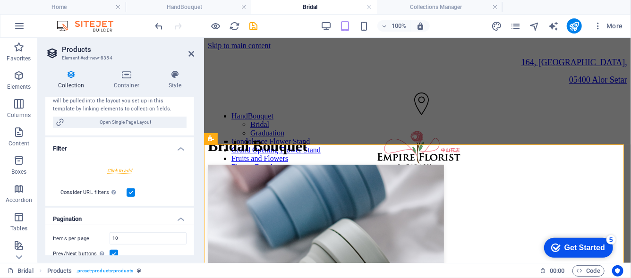
scroll to position [189, 0]
click at [191, 51] on icon at bounding box center [191, 54] width 6 height 8
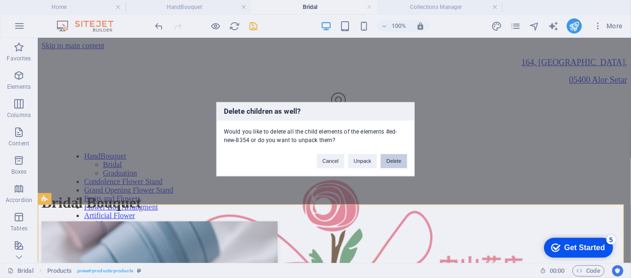
click at [401, 156] on button "Delete" at bounding box center [394, 161] width 26 height 14
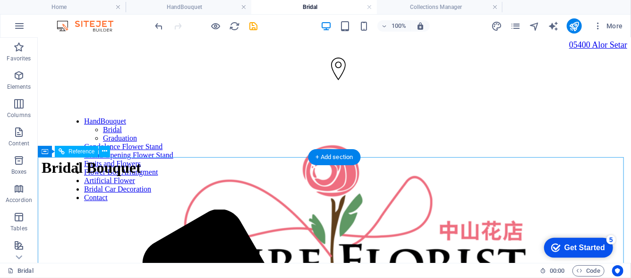
scroll to position [47, 0]
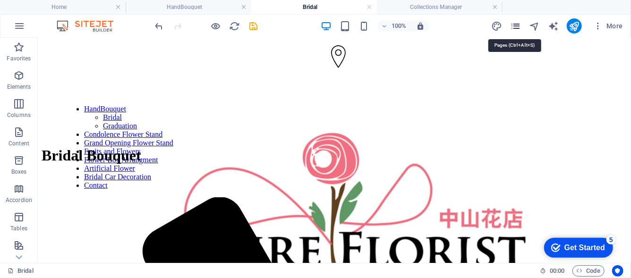
click at [520, 28] on icon "pages" at bounding box center [515, 26] width 11 height 11
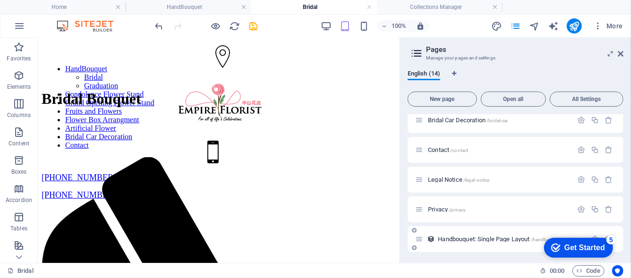
click at [489, 239] on span "Handbouquet: Single Page Layout /handbouquet-single-page-layout" at bounding box center [520, 239] width 165 height 7
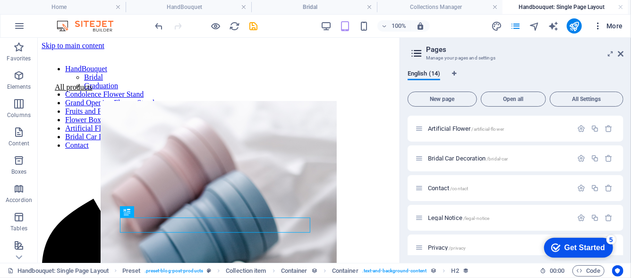
scroll to position [229, 0]
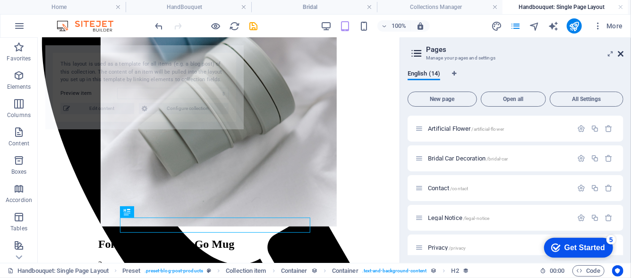
select select "68ba8b72b637faceac0edb0c"
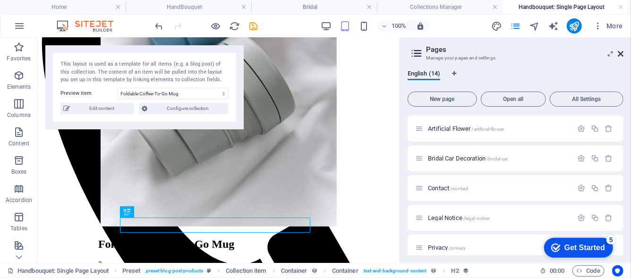
click at [619, 53] on icon at bounding box center [621, 54] width 6 height 8
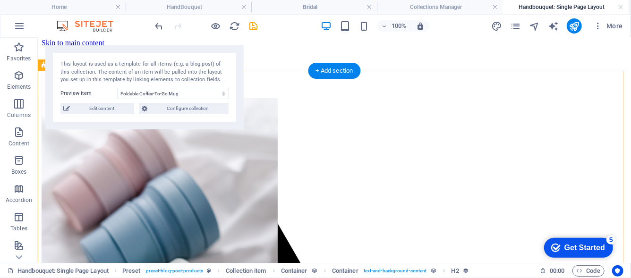
scroll to position [0, 0]
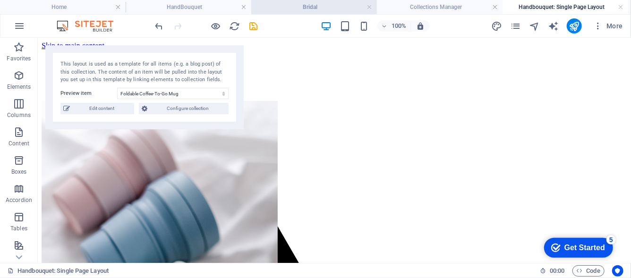
click at [331, 7] on h4 "Bridal" at bounding box center [314, 7] width 126 height 10
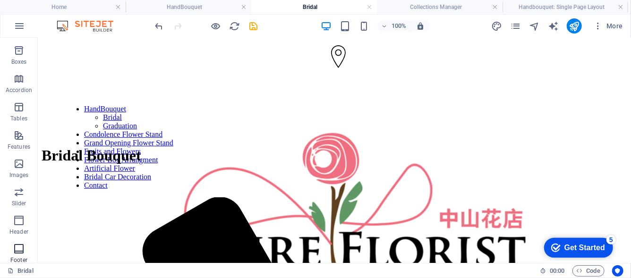
scroll to position [199, 0]
click at [19, 240] on icon "button" at bounding box center [18, 244] width 11 height 11
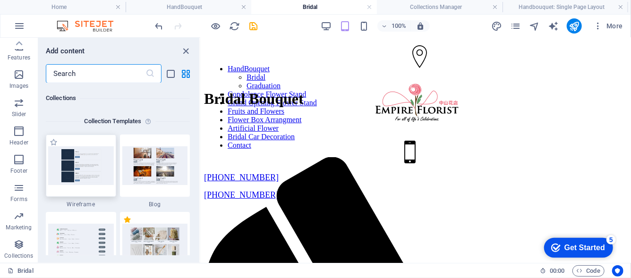
scroll to position [8725, 0]
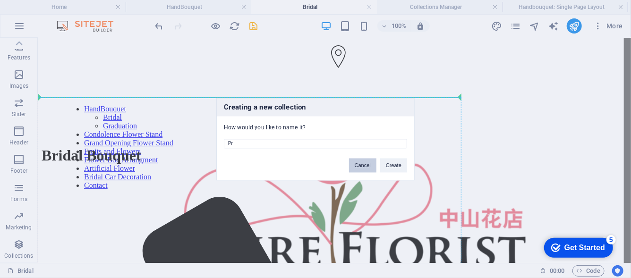
type input "P"
type input "Bridal"
click at [399, 163] on button "Create" at bounding box center [393, 165] width 27 height 14
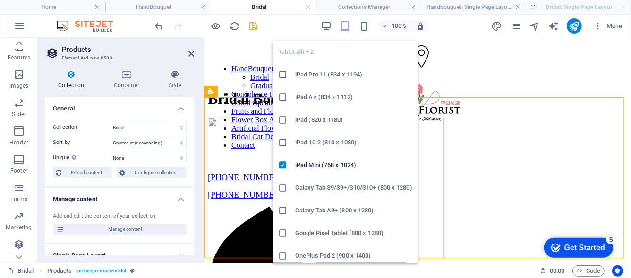
select select "createdAt_DESC"
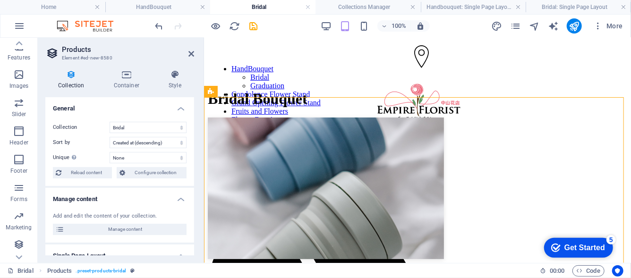
scroll to position [0, 0]
click at [190, 50] on h2 "Products" at bounding box center [128, 49] width 132 height 9
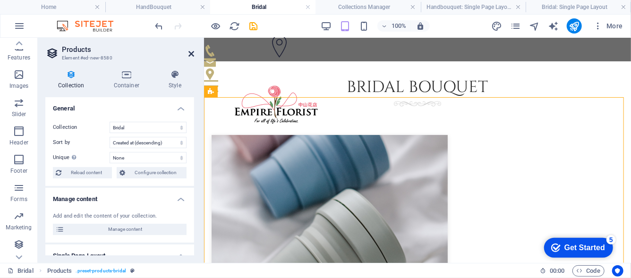
click at [189, 54] on icon at bounding box center [191, 54] width 6 height 8
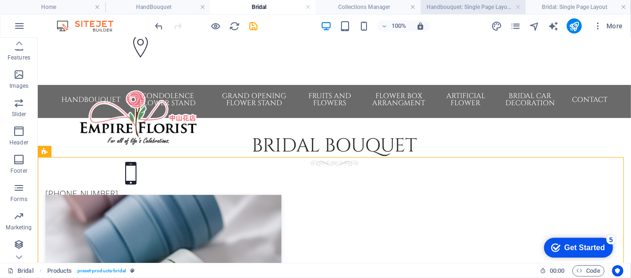
click at [469, 12] on li "Handbouquet: Single Page Layout" at bounding box center [473, 7] width 105 height 14
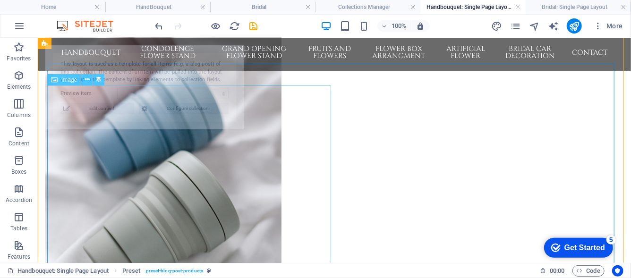
select select "68ba8b72b637faceac0edb0c"
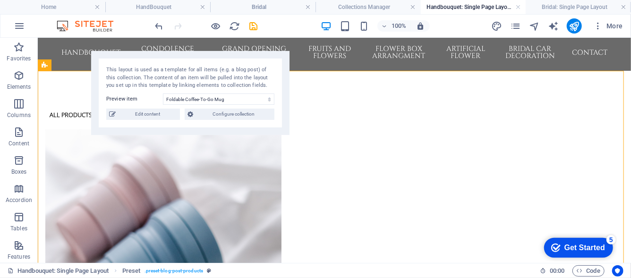
drag, startPoint x: 162, startPoint y: 69, endPoint x: 267, endPoint y: 66, distance: 105.4
click at [267, 67] on div "This layout is used as a template for all items (e.g. a blog post) of this coll…" at bounding box center [190, 78] width 168 height 24
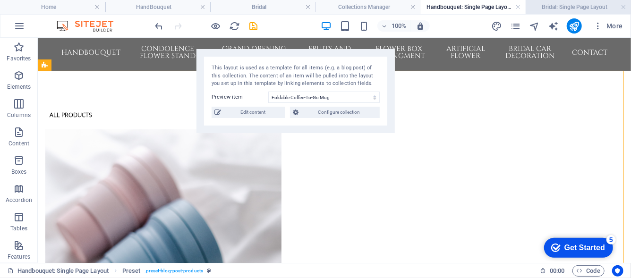
click at [562, 2] on h4 "Bridal: Single Page Layout" at bounding box center [578, 7] width 105 height 10
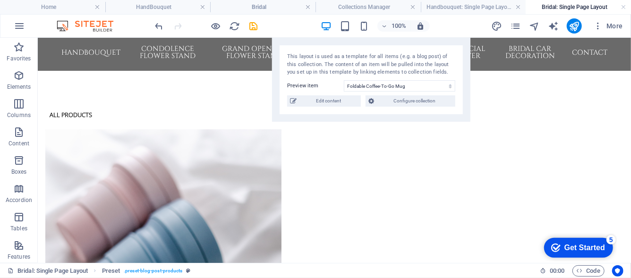
drag, startPoint x: 329, startPoint y: 73, endPoint x: 433, endPoint y: 66, distance: 103.7
click at [433, 66] on div "This layout is used as a template for all items (e.g. a blog post) of this coll…" at bounding box center [371, 65] width 168 height 24
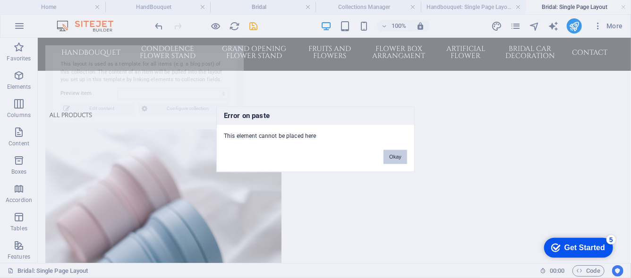
select select "68ba8b72b637faceac0edb0c"
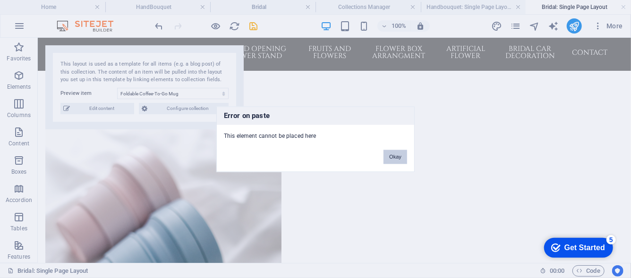
click at [391, 155] on button "Okay" at bounding box center [396, 157] width 24 height 14
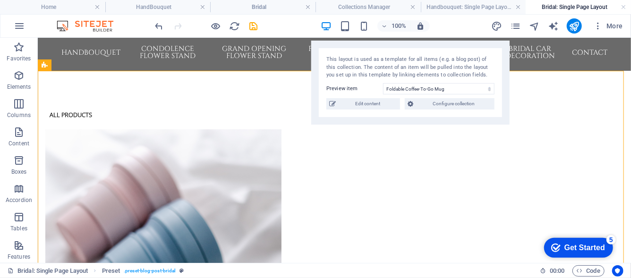
drag, startPoint x: 455, startPoint y: 75, endPoint x: 522, endPoint y: 62, distance: 68.3
click at [495, 62] on div "This layout is used as a template for all items (e.g. a blog post) of this coll…" at bounding box center [410, 68] width 168 height 24
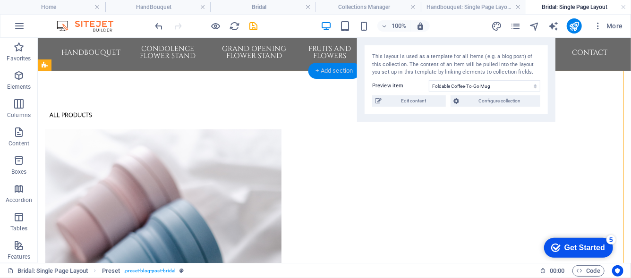
click at [326, 70] on div "+ Add section" at bounding box center [334, 71] width 52 height 16
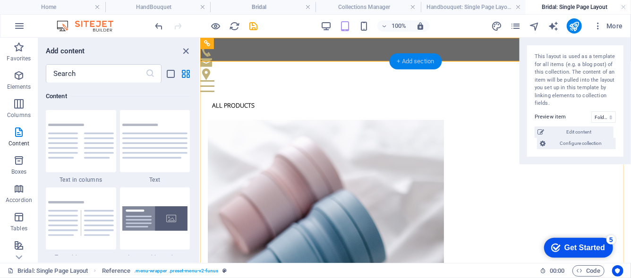
click at [418, 62] on div "+ Add section" at bounding box center [416, 61] width 52 height 16
click at [181, 53] on icon "close panel" at bounding box center [186, 51] width 11 height 11
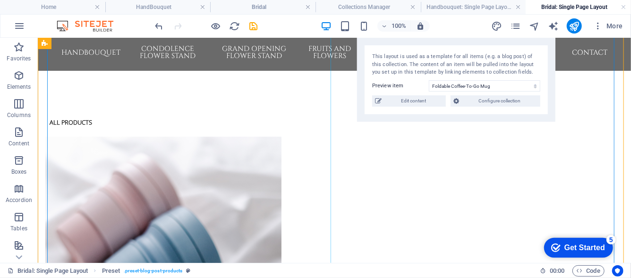
scroll to position [651, 0]
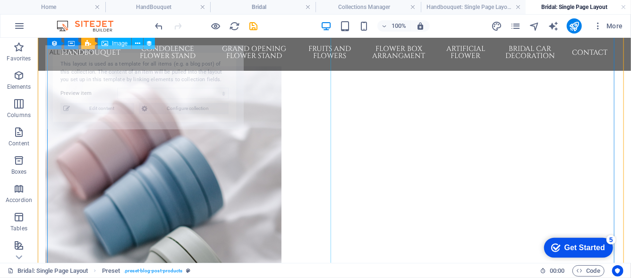
select select "68ba8b72b637faceac0edb0c"
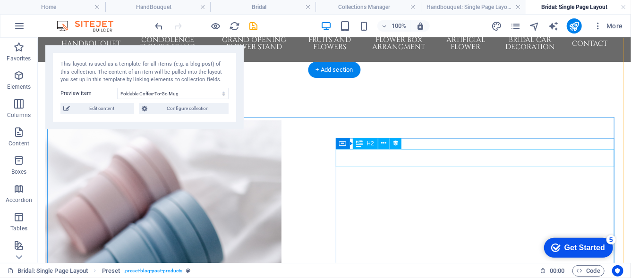
scroll to position [0, 0]
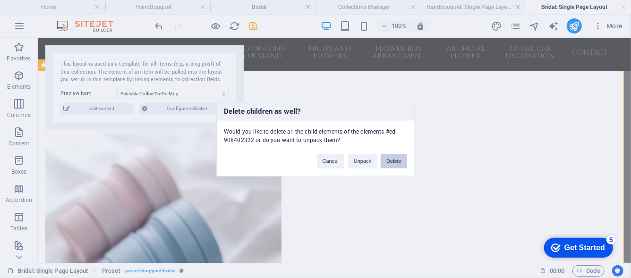
click at [402, 164] on button "Delete" at bounding box center [394, 161] width 26 height 14
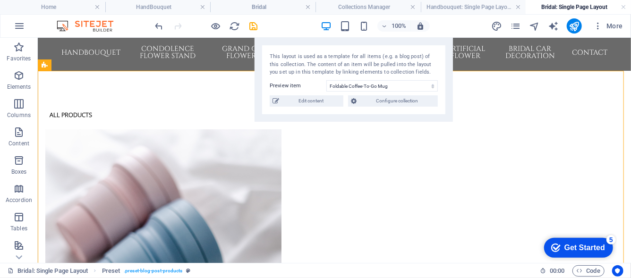
drag, startPoint x: 206, startPoint y: 77, endPoint x: 464, endPoint y: 55, distance: 258.8
click at [438, 55] on div "This layout is used as a template for all items (e.g. a blog post) of this coll…" at bounding box center [354, 65] width 168 height 24
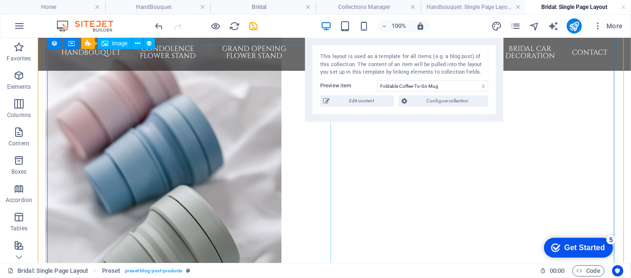
scroll to position [94, 0]
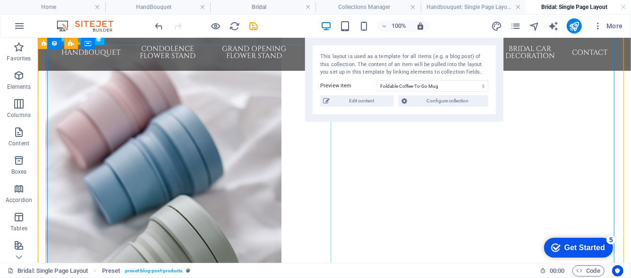
click at [202, 176] on figure at bounding box center [334, 211] width 578 height 354
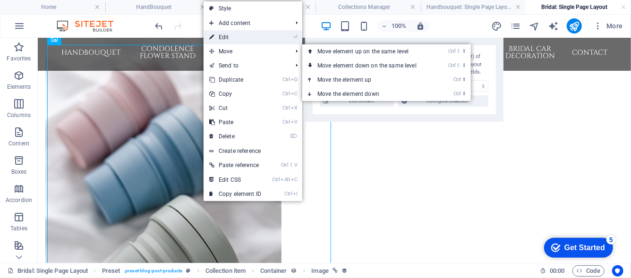
click at [235, 39] on link "⏎ Edit" at bounding box center [235, 37] width 63 height 14
select select "image"
select select "px"
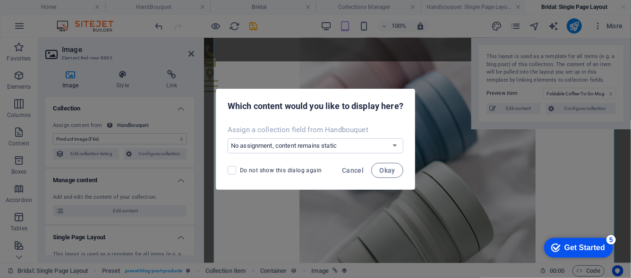
scroll to position [85, 0]
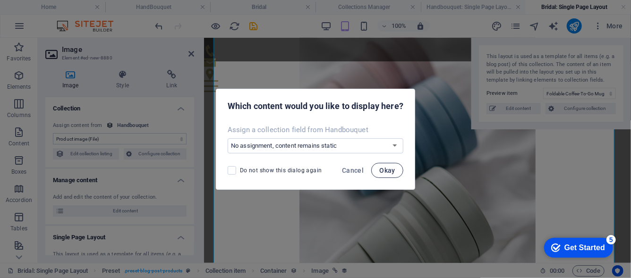
click at [394, 172] on span "Okay" at bounding box center [387, 171] width 16 height 8
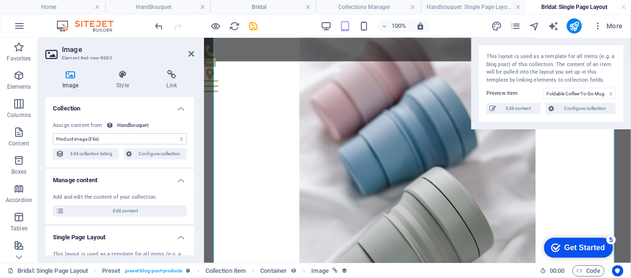
click at [135, 126] on div "Handbouquet" at bounding box center [133, 126] width 32 height 8
click at [135, 124] on div "Handbouquet" at bounding box center [133, 126] width 32 height 8
click at [104, 154] on span "Edit collection listing" at bounding box center [91, 153] width 49 height 11
select select "68ba8b71c5352606d603bb02"
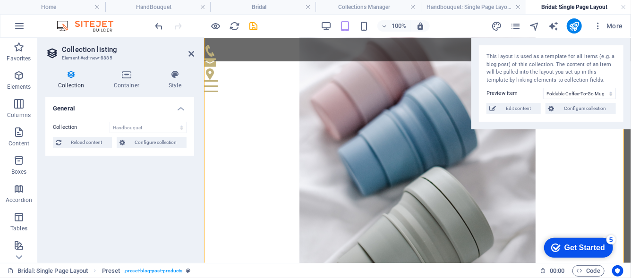
click at [129, 139] on span "Configure collection" at bounding box center [156, 142] width 56 height 11
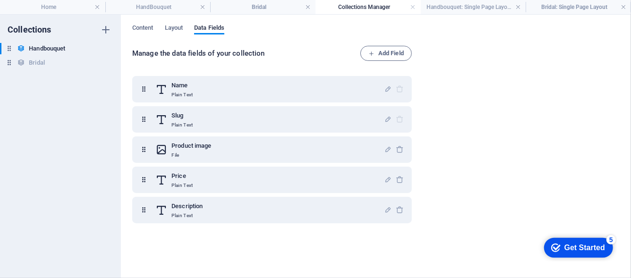
scroll to position [0, 0]
click at [53, 68] on div "Bridal Bridal" at bounding box center [55, 62] width 111 height 11
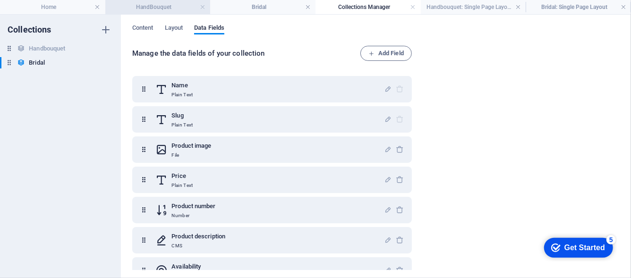
click at [171, 7] on h4 "HandBouquet" at bounding box center [157, 7] width 105 height 10
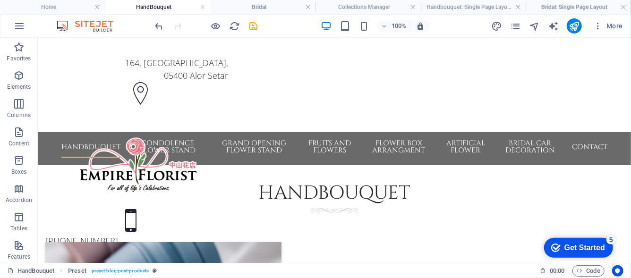
scroll to position [94, 0]
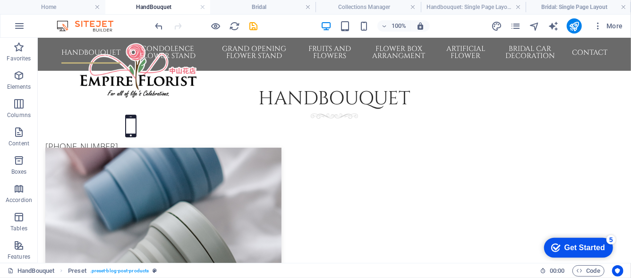
click at [572, 6] on h4 "Bridal: Single Page Layout" at bounding box center [578, 7] width 105 height 10
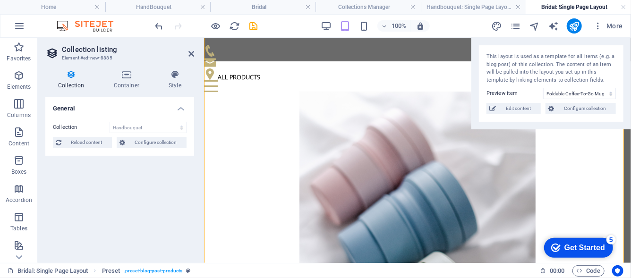
scroll to position [85, 0]
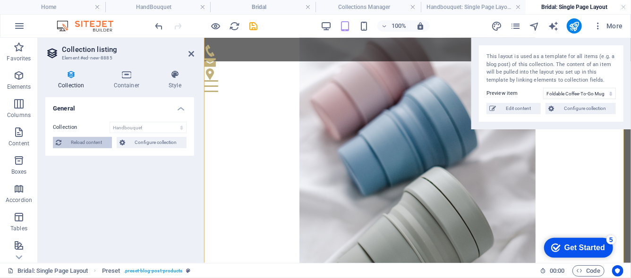
click at [111, 144] on button "Reload content" at bounding box center [82, 142] width 59 height 11
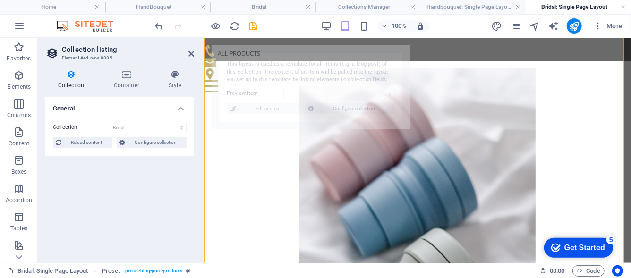
select select "68ba8b72b637faceac0edb0c"
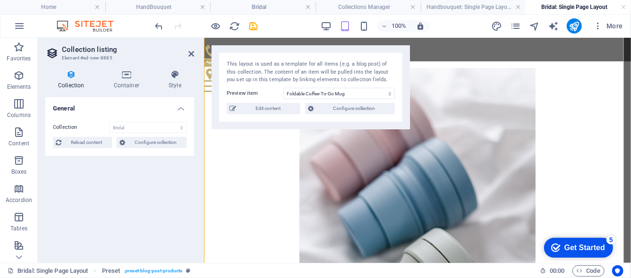
click at [182, 107] on h4 "General" at bounding box center [119, 105] width 149 height 17
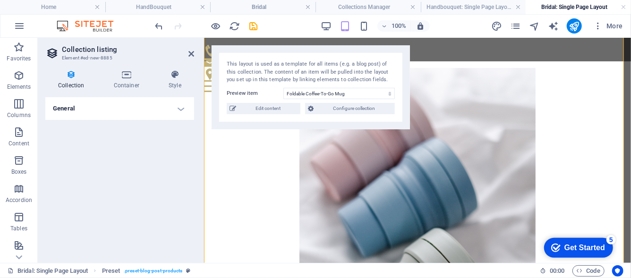
click at [182, 107] on h4 "General" at bounding box center [119, 108] width 149 height 23
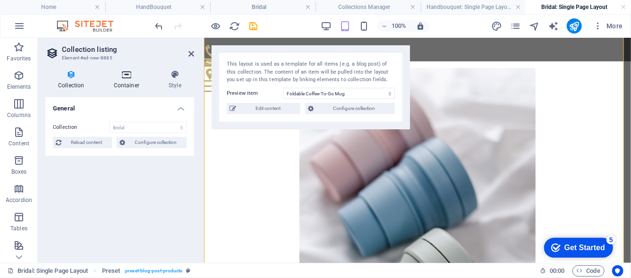
click at [119, 74] on icon at bounding box center [126, 74] width 51 height 9
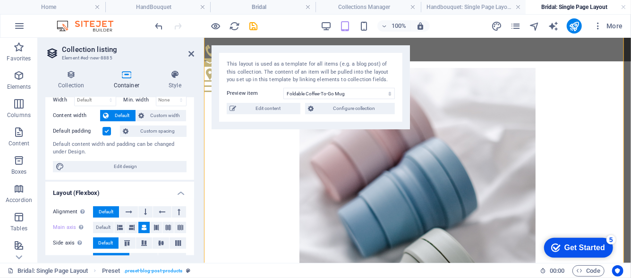
scroll to position [74, 0]
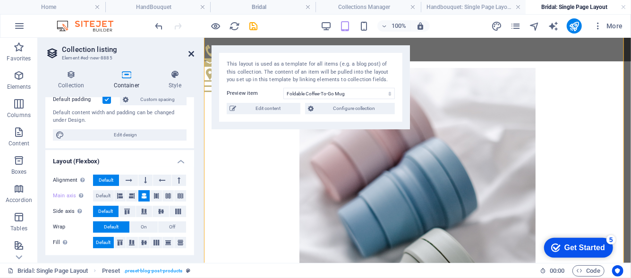
click at [190, 55] on icon at bounding box center [191, 54] width 6 height 8
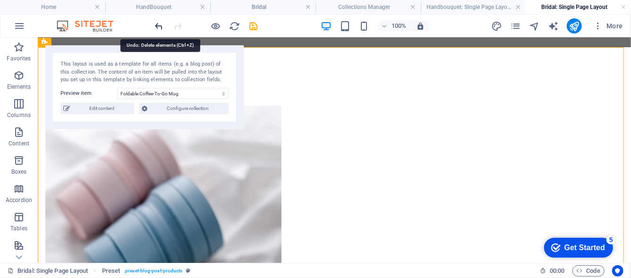
click at [165, 25] on icon "undo" at bounding box center [159, 26] width 11 height 11
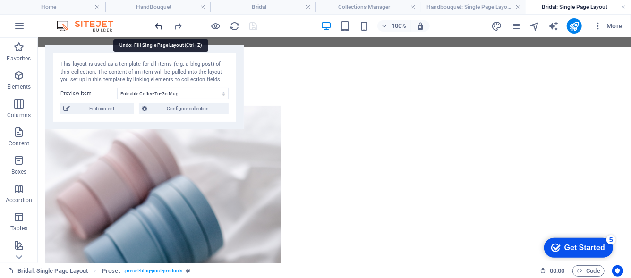
scroll to position [299, 0]
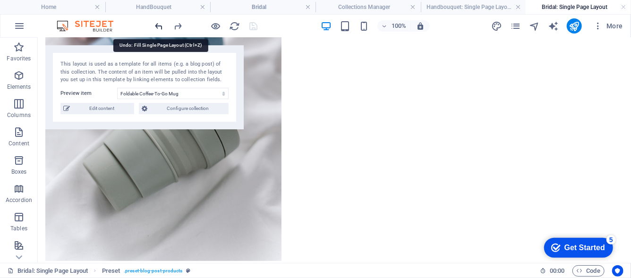
click at [165, 25] on icon "undo" at bounding box center [159, 26] width 11 height 11
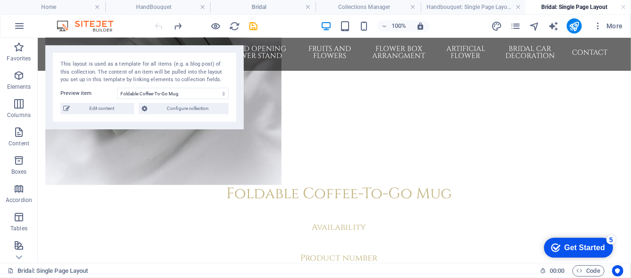
click at [165, 25] on div at bounding box center [207, 25] width 106 height 15
click at [624, 4] on link at bounding box center [624, 7] width 6 height 9
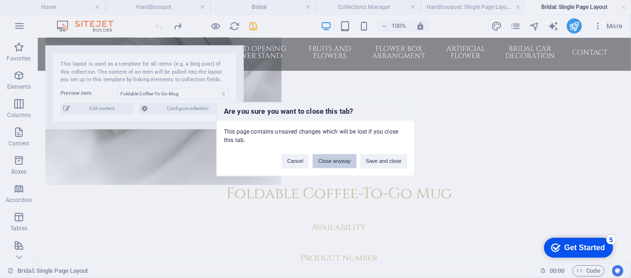
click at [351, 157] on button "Close anyway" at bounding box center [334, 161] width 43 height 14
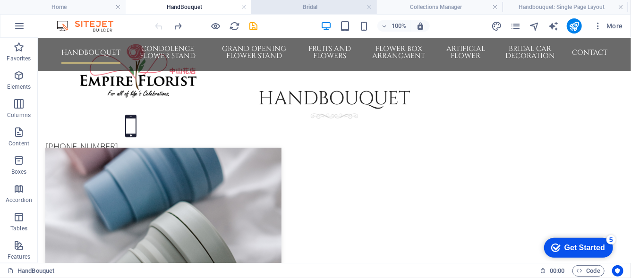
scroll to position [141, 0]
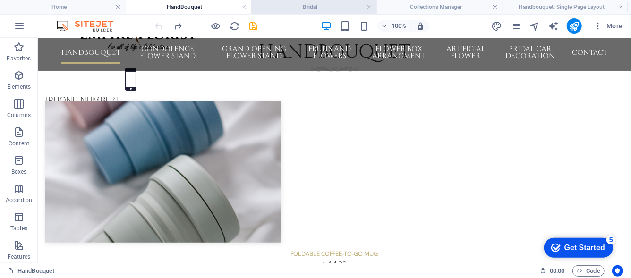
click at [313, 10] on h4 "Bridal" at bounding box center [314, 7] width 126 height 10
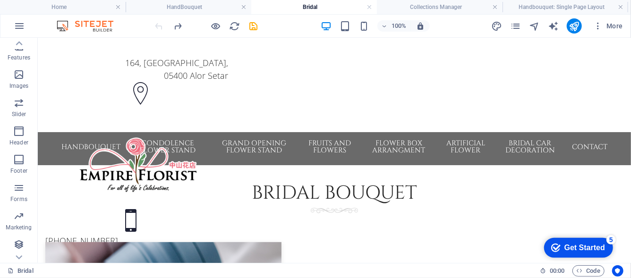
scroll to position [0, 0]
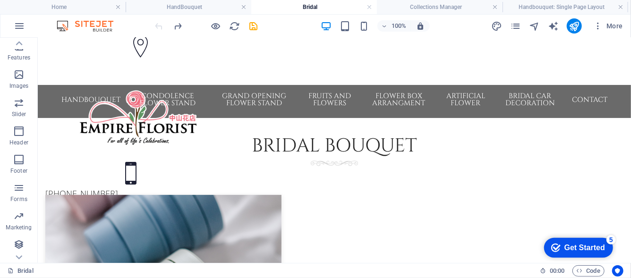
click at [312, 10] on h4 "Bridal" at bounding box center [314, 7] width 126 height 10
click at [620, 7] on link at bounding box center [621, 7] width 6 height 9
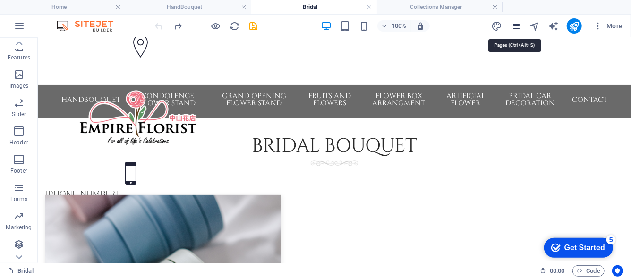
click at [518, 30] on icon "pages" at bounding box center [515, 26] width 11 height 11
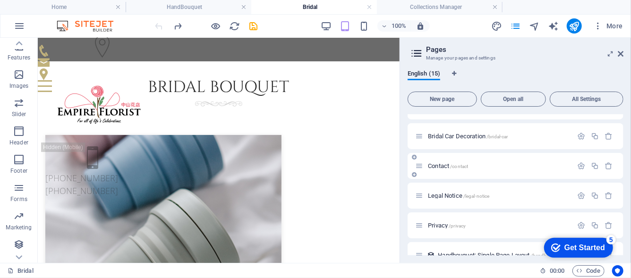
scroll to position [282, 0]
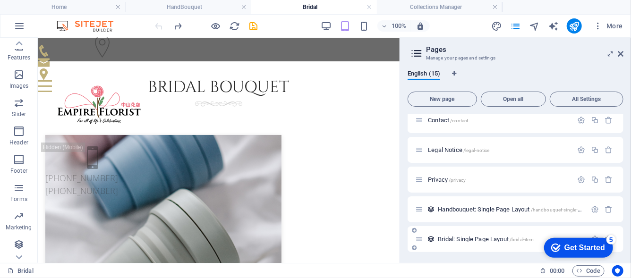
click at [485, 240] on span "Bridal: Single Page Layout /bridal-item" at bounding box center [486, 239] width 96 height 7
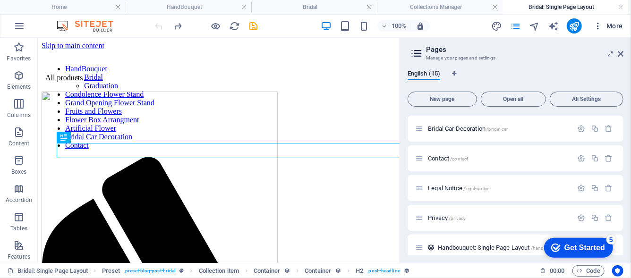
scroll to position [341, 0]
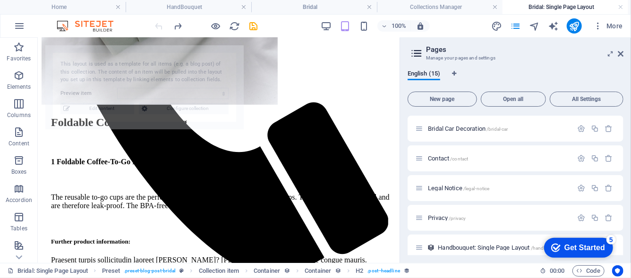
select select "68bab0a8294d9c52a10fdaf3"
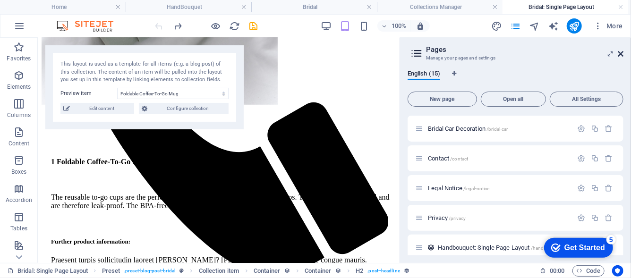
click at [623, 54] on aside "Pages Manage your pages and settings English (15) New page Open all All Setting…" at bounding box center [515, 150] width 231 height 225
click at [623, 55] on icon at bounding box center [621, 54] width 6 height 8
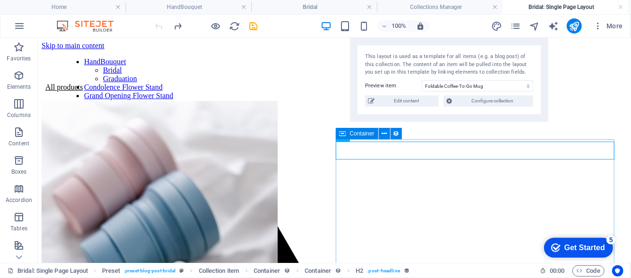
drag, startPoint x: 197, startPoint y: 77, endPoint x: 515, endPoint y: 40, distance: 319.7
click at [514, 40] on div "This layout is used as a template for all items (e.g. a blog post) of this coll…" at bounding box center [449, 80] width 198 height 84
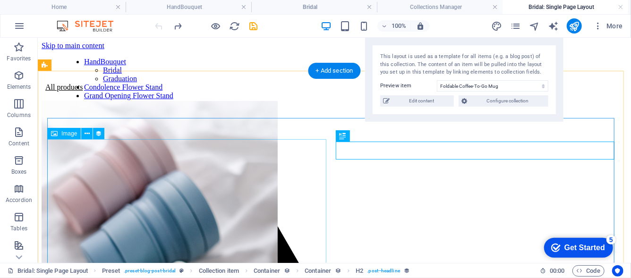
click at [277, 156] on figure at bounding box center [334, 279] width 586 height 356
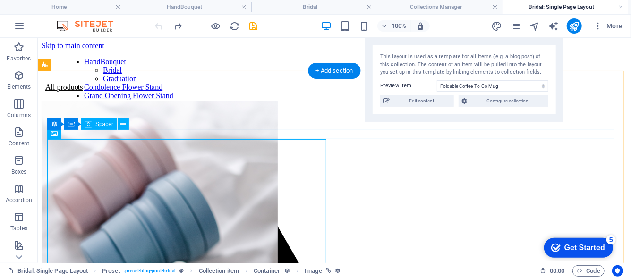
click at [173, 101] on div at bounding box center [334, 95] width 586 height 9
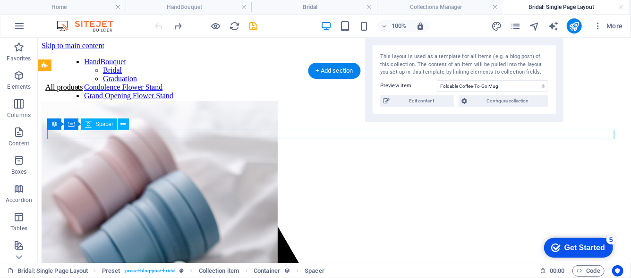
click at [173, 101] on div at bounding box center [334, 95] width 586 height 9
select select "px"
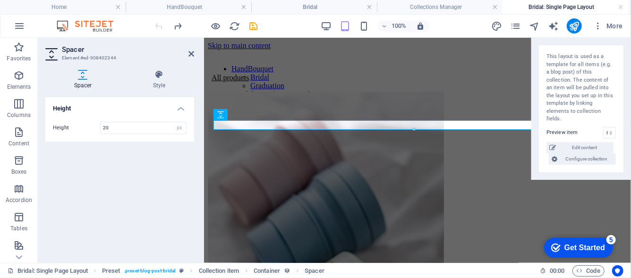
click at [191, 49] on h2 "Spacer" at bounding box center [128, 49] width 132 height 9
drag, startPoint x: 154, startPoint y: 14, endPoint x: 192, endPoint y: 52, distance: 53.4
click at [192, 52] on icon at bounding box center [191, 54] width 6 height 8
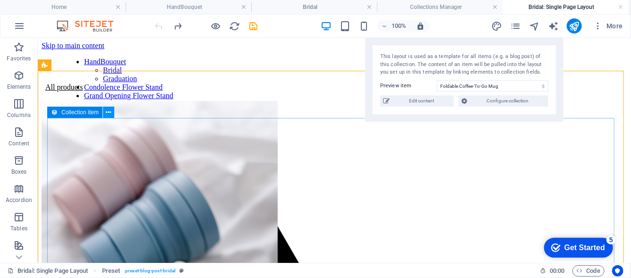
click at [106, 112] on icon at bounding box center [108, 113] width 5 height 10
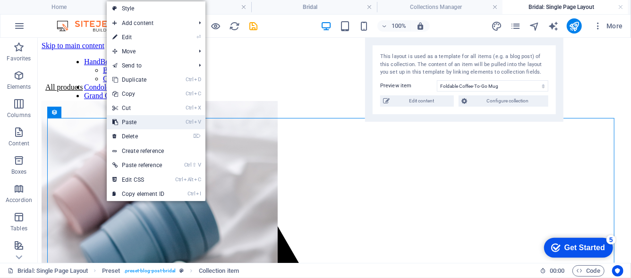
click at [127, 123] on link "Ctrl V Paste" at bounding box center [138, 122] width 63 height 14
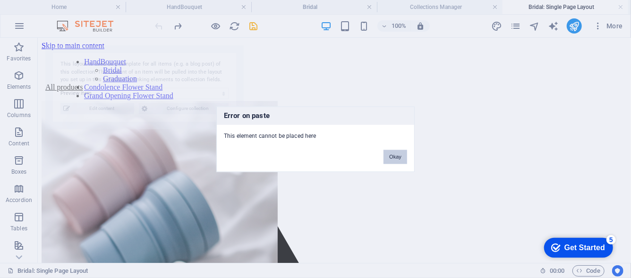
select select "68ba8b72b637faceac0edb0c"
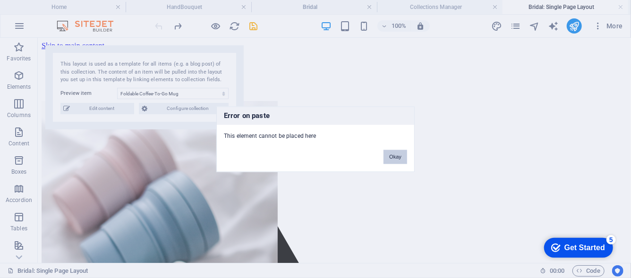
click at [406, 155] on button "Okay" at bounding box center [396, 157] width 24 height 14
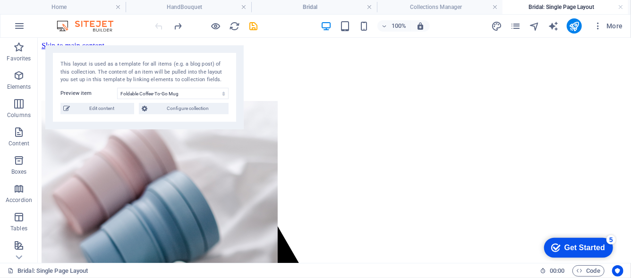
click at [509, 26] on div "More" at bounding box center [559, 25] width 136 height 15
click at [514, 26] on icon "pages" at bounding box center [515, 26] width 11 height 11
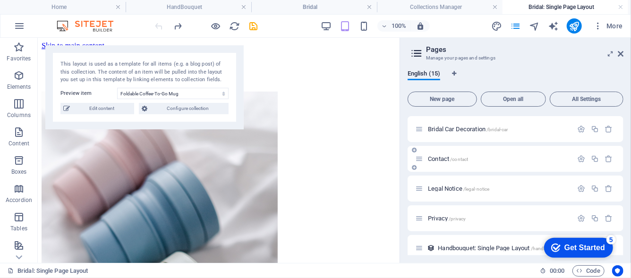
scroll to position [282, 0]
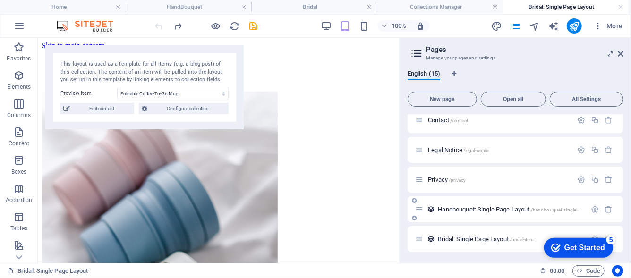
click at [480, 210] on span "Handbouquet: Single Page Layout /handbouquet-single-page-layout" at bounding box center [520, 209] width 165 height 7
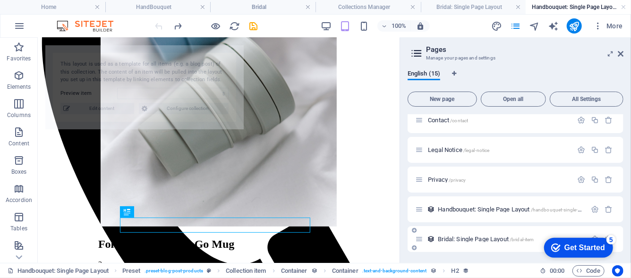
select select "68ba8b72b637faceac0edb0c"
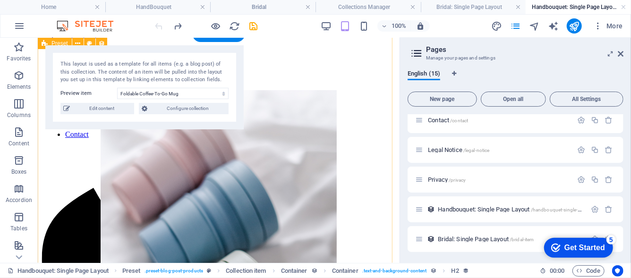
scroll to position [0, 0]
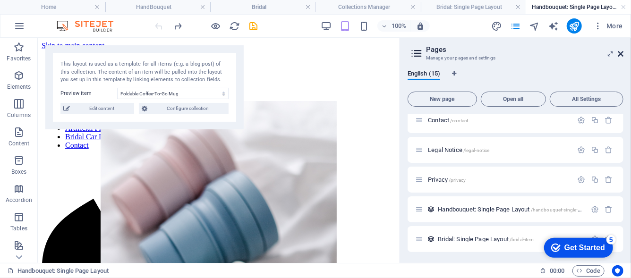
click at [622, 51] on icon at bounding box center [621, 54] width 6 height 8
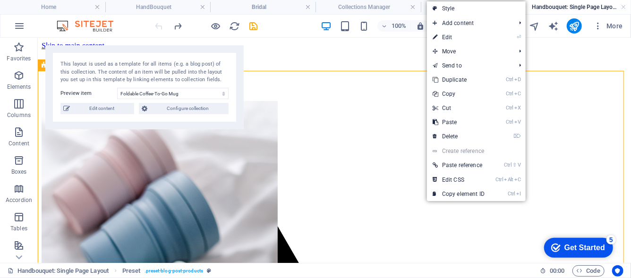
click at [462, 154] on link "Create reference" at bounding box center [476, 151] width 99 height 14
click at [461, 151] on link "Create reference" at bounding box center [476, 151] width 99 height 14
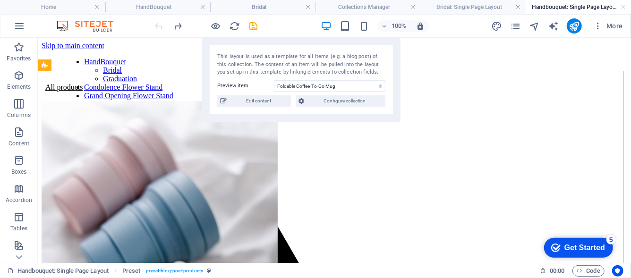
drag, startPoint x: 157, startPoint y: 72, endPoint x: 365, endPoint y: 56, distance: 208.5
click at [401, 52] on div "This layout is used as a template for all items (e.g. a blog post) of this coll…" at bounding box center [301, 80] width 198 height 84
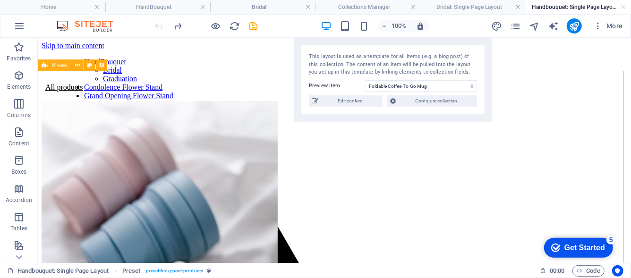
click at [61, 69] on div "Preset" at bounding box center [55, 65] width 34 height 11
click at [77, 66] on icon at bounding box center [77, 65] width 5 height 10
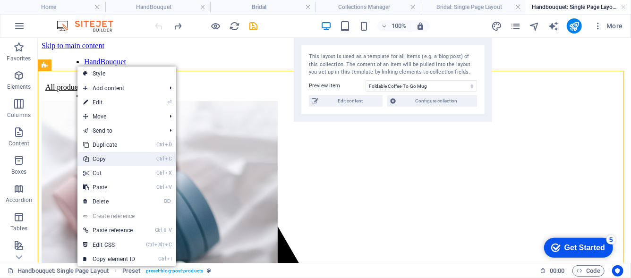
click at [119, 165] on link "Ctrl C Copy" at bounding box center [108, 159] width 63 height 14
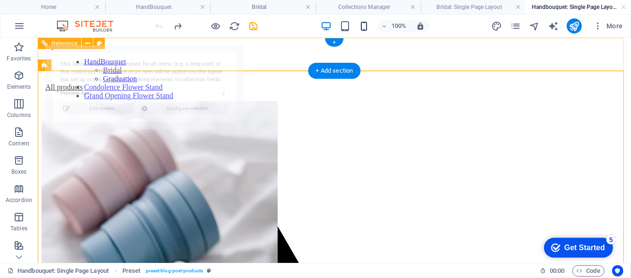
select select "68ba8b72b637faceac0edb0c"
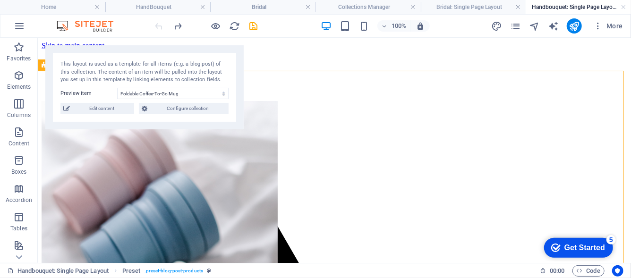
click at [472, 9] on h4 "Bridal: Single Page Layout" at bounding box center [473, 7] width 105 height 10
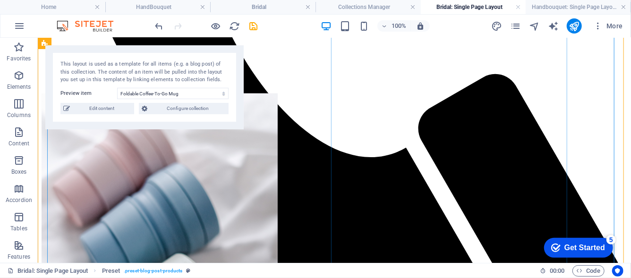
scroll to position [651, 0]
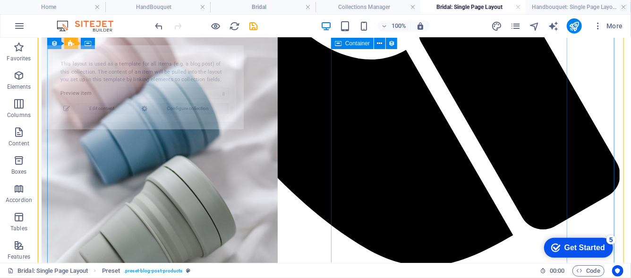
select select "68ba8b72b637faceac0edb0c"
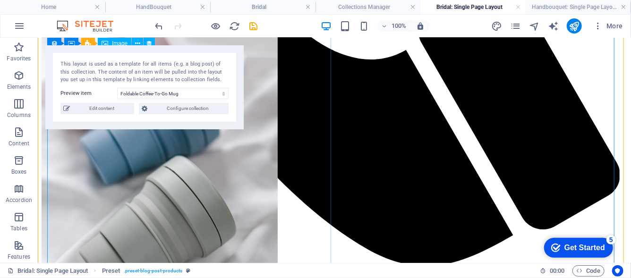
click at [209, 182] on figure at bounding box center [334, 173] width 586 height 356
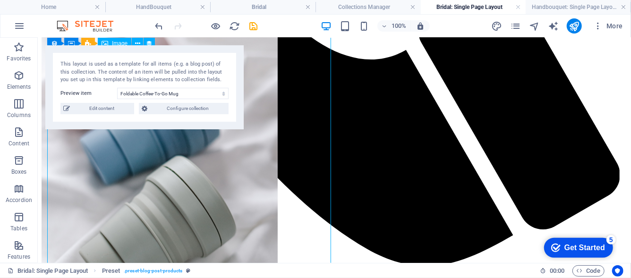
click at [209, 182] on figure at bounding box center [334, 173] width 586 height 356
select select "image"
select select "px"
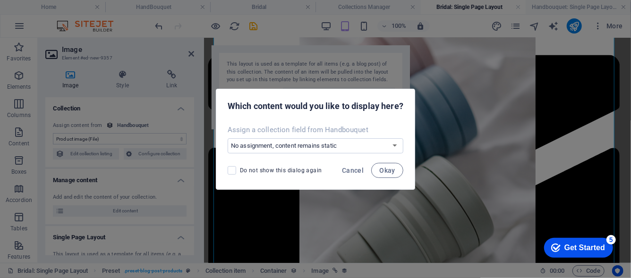
scroll to position [642, 0]
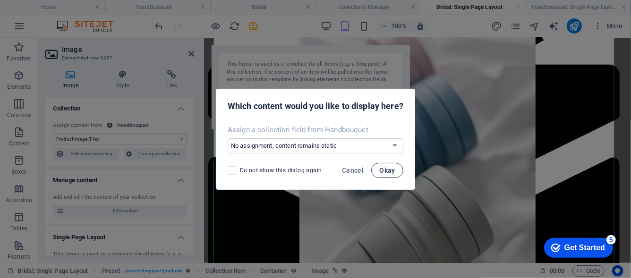
click at [385, 171] on span "Okay" at bounding box center [387, 171] width 16 height 8
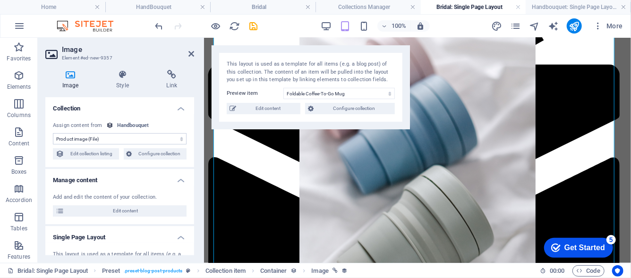
click at [143, 123] on div "Handbouquet" at bounding box center [133, 126] width 32 height 8
click at [100, 157] on span "Edit collection listing" at bounding box center [91, 153] width 49 height 11
select select "68ba8b71c5352606d603bb02"
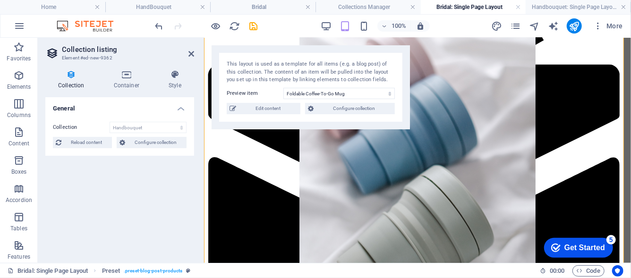
drag, startPoint x: 120, startPoint y: 130, endPoint x: 96, endPoint y: 185, distance: 59.7
click at [96, 185] on div "General Collection Bridal Handbouquet Sort by Created at (ascending) Created at…" at bounding box center [119, 176] width 149 height 158
click at [133, 144] on span "Configure collection" at bounding box center [156, 142] width 56 height 11
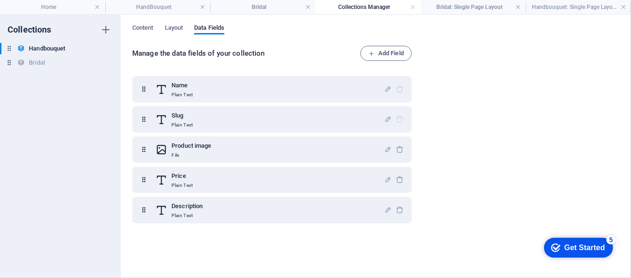
scroll to position [0, 0]
click at [538, 2] on h4 "Handbouquet: Single Page Layout" at bounding box center [578, 7] width 105 height 10
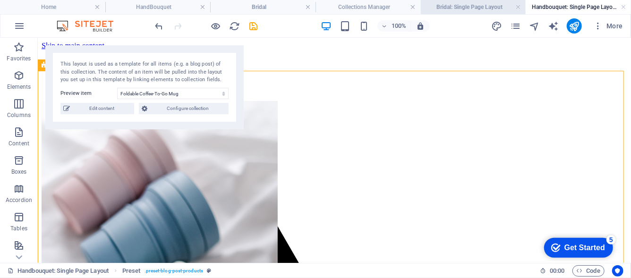
click at [491, 9] on h4 "Bridal: Single Page Layout" at bounding box center [473, 7] width 105 height 10
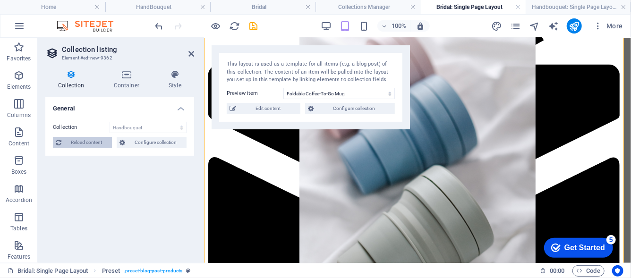
click at [104, 144] on span "Reload content" at bounding box center [86, 142] width 45 height 11
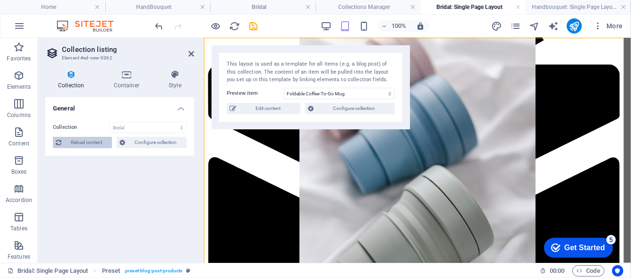
scroll to position [514, 0]
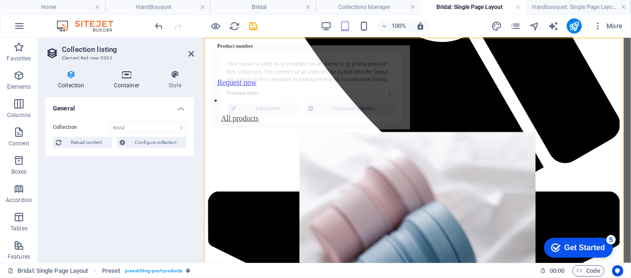
select select "68ba8b72b637faceac0edb0c"
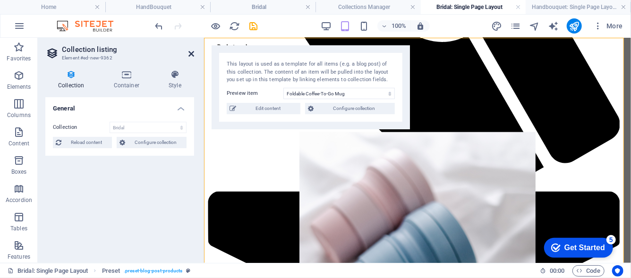
click at [188, 51] on icon at bounding box center [191, 54] width 6 height 8
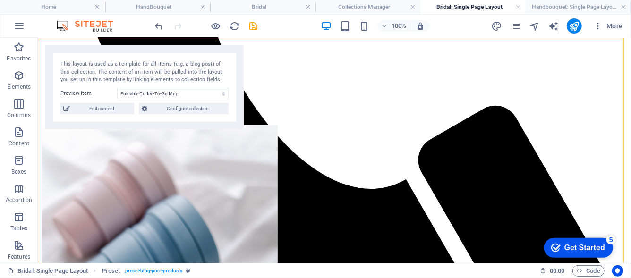
scroll to position [524, 0]
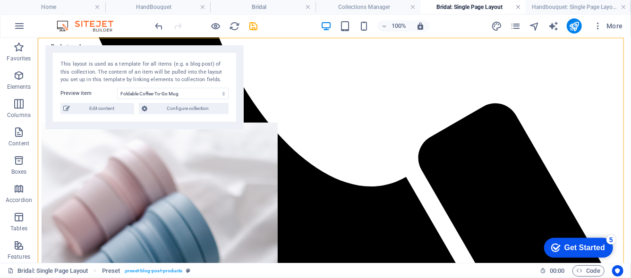
click at [515, 8] on link at bounding box center [518, 7] width 6 height 9
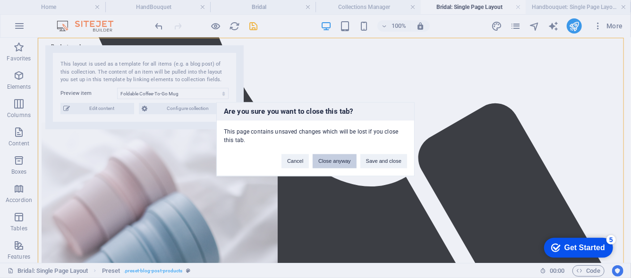
click at [323, 160] on button "Close anyway" at bounding box center [334, 161] width 43 height 14
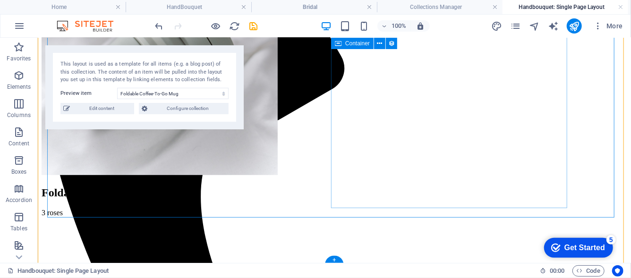
scroll to position [287, 0]
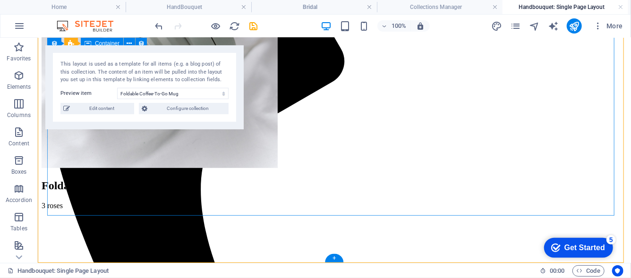
click at [609, 205] on div "All products Foldable Coffee-To-Go Mug 3 roses" at bounding box center [334, 7] width 586 height 424
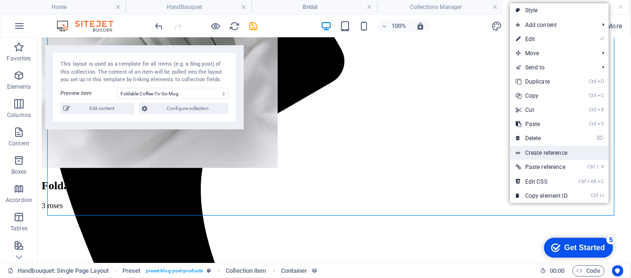
click at [577, 152] on link "Create reference" at bounding box center [559, 153] width 99 height 14
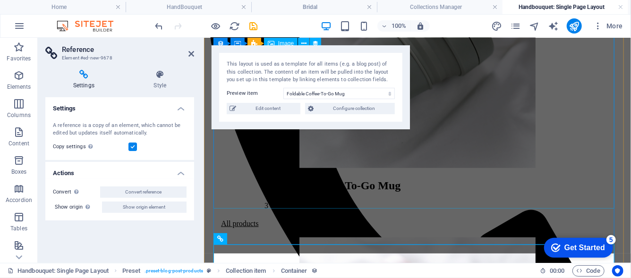
scroll to position [229, 0]
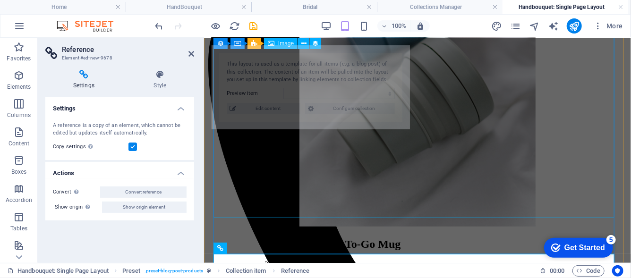
select select "68ba8b72b637faceac0edb0c"
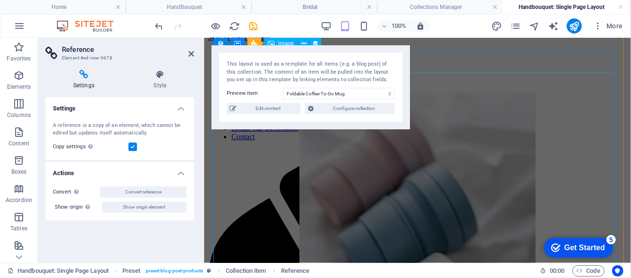
scroll to position [0, 0]
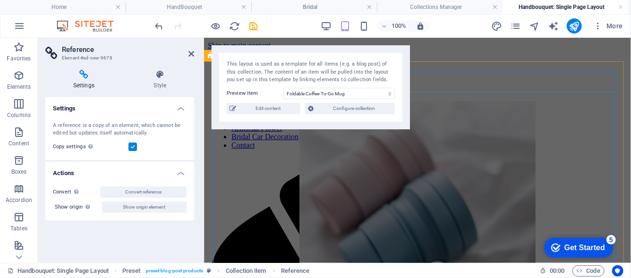
click at [563, 169] on figure at bounding box center [417, 279] width 401 height 356
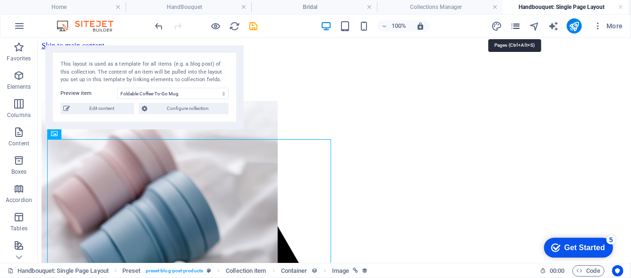
click at [517, 27] on icon "pages" at bounding box center [515, 26] width 11 height 11
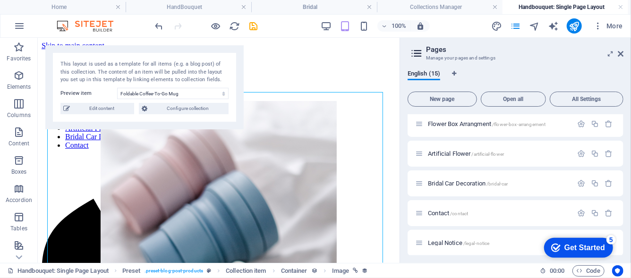
scroll to position [282, 0]
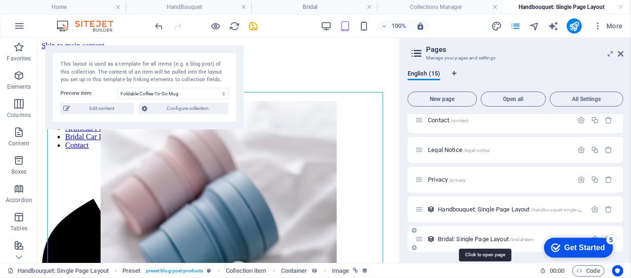
click at [484, 236] on span "Bridal: Single Page Layout /bridal-item" at bounding box center [486, 239] width 96 height 7
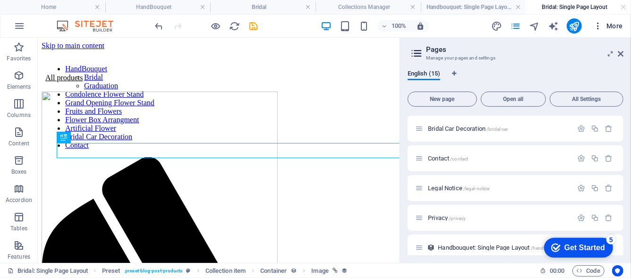
scroll to position [341, 0]
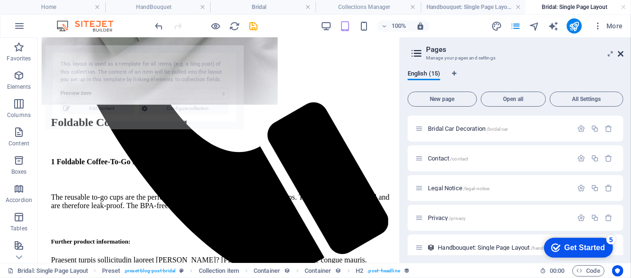
click at [620, 54] on icon at bounding box center [621, 54] width 6 height 8
select select "68bab0a8294d9c52a10fdaf3"
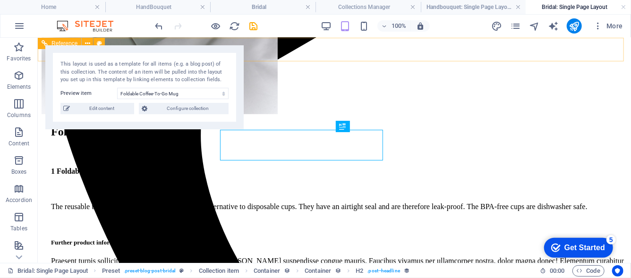
scroll to position [0, 0]
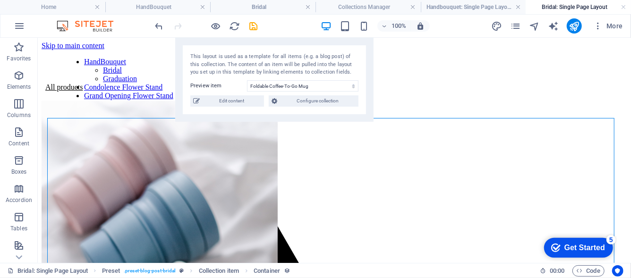
drag, startPoint x: 206, startPoint y: 76, endPoint x: 510, endPoint y: 39, distance: 305.6
click at [510, 39] on section "Favorites Elements Columns Content Boxes Accordion Tables Features Images Slide…" at bounding box center [315, 150] width 631 height 225
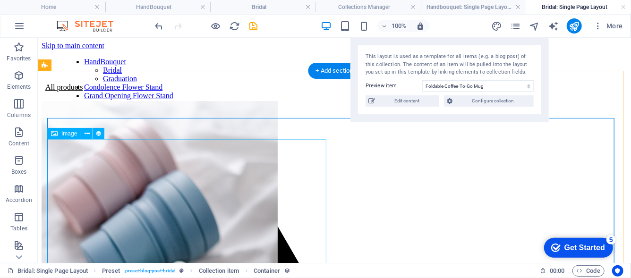
click at [107, 146] on figure at bounding box center [334, 279] width 586 height 356
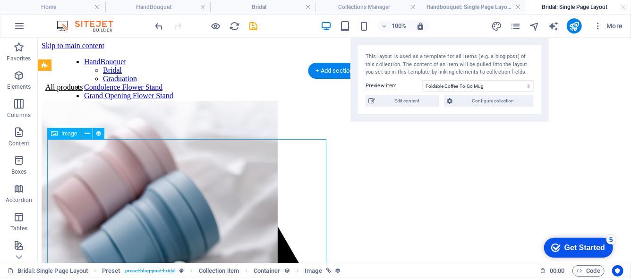
click at [107, 146] on figure at bounding box center [334, 279] width 586 height 356
select select "image"
select select "px"
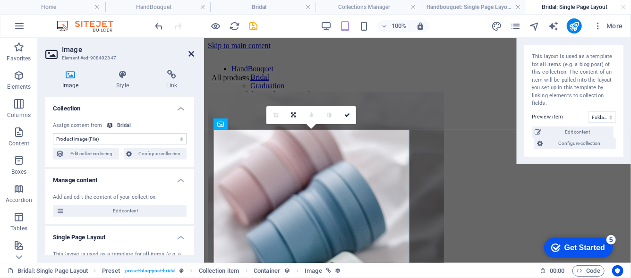
click at [189, 55] on icon at bounding box center [191, 54] width 6 height 8
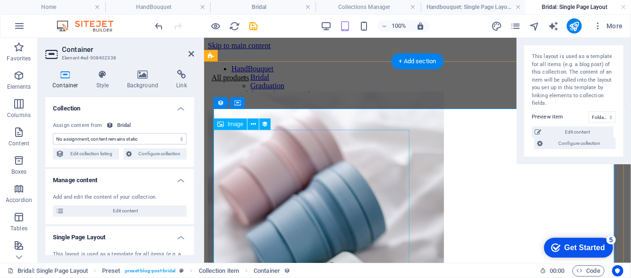
click at [315, 156] on figure at bounding box center [416, 269] width 419 height 356
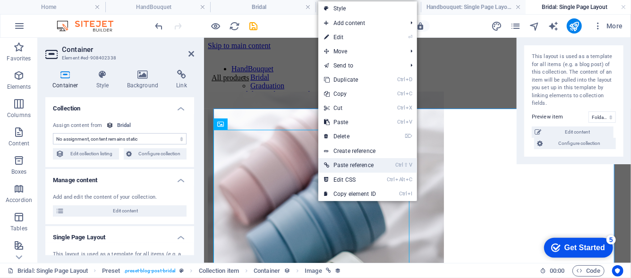
click at [332, 163] on link "Ctrl ⇧ V Paste reference" at bounding box center [349, 165] width 63 height 14
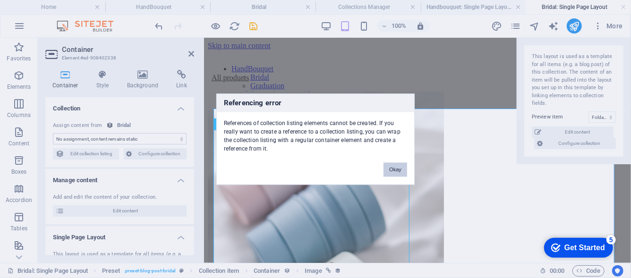
click at [398, 172] on button "Okay" at bounding box center [396, 170] width 24 height 14
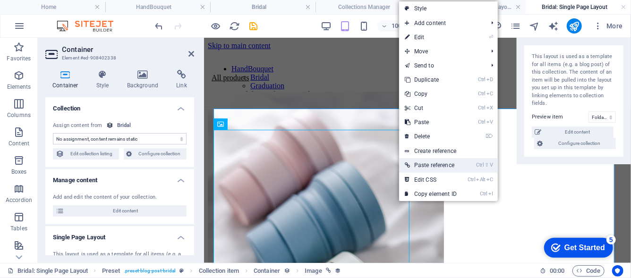
click at [410, 164] on link "Ctrl ⇧ V Paste reference" at bounding box center [430, 165] width 63 height 14
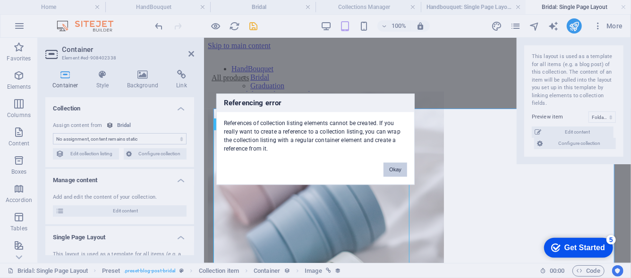
click at [399, 171] on button "Okay" at bounding box center [396, 170] width 24 height 14
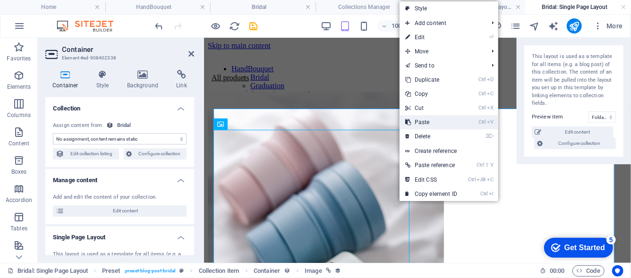
click at [440, 124] on link "Ctrl V Paste" at bounding box center [431, 122] width 63 height 14
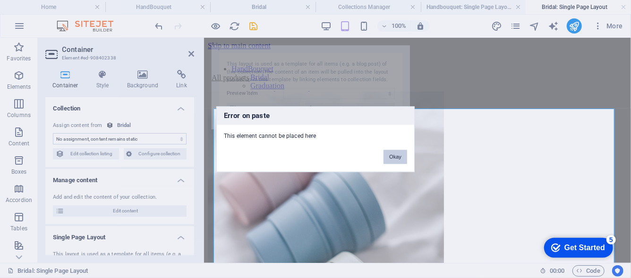
select select "68ba8b72b637faceac0edb0c"
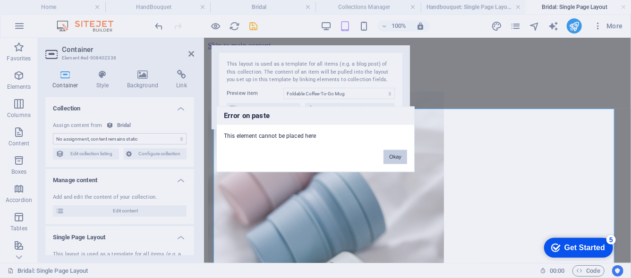
click at [387, 158] on button "Okay" at bounding box center [396, 157] width 24 height 14
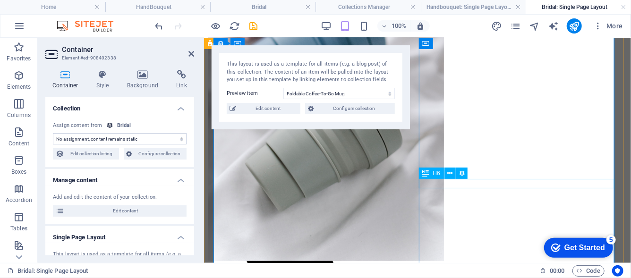
scroll to position [189, 0]
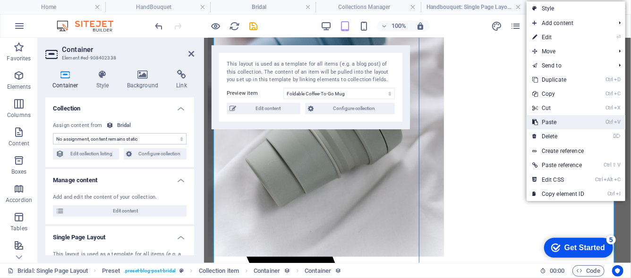
click at [538, 124] on link "Ctrl V Paste" at bounding box center [558, 122] width 63 height 14
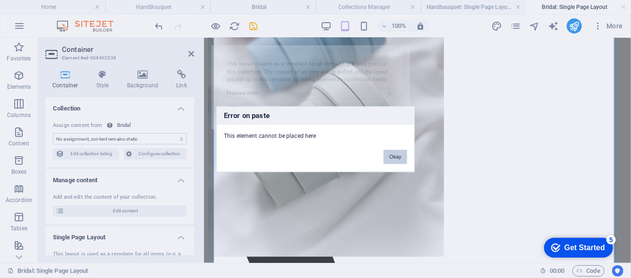
select select "68ba8b72b637faceac0edb0c"
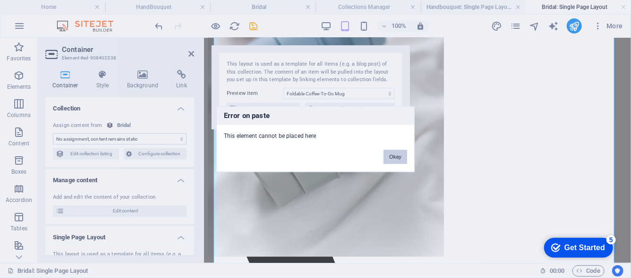
click at [398, 156] on button "Okay" at bounding box center [396, 157] width 24 height 14
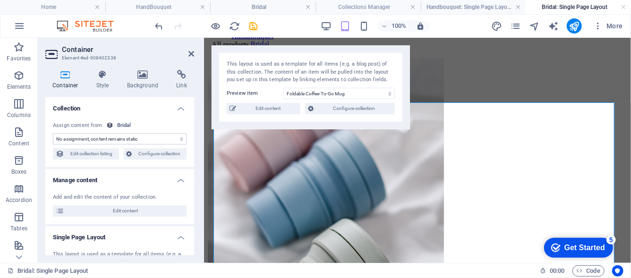
scroll to position [0, 0]
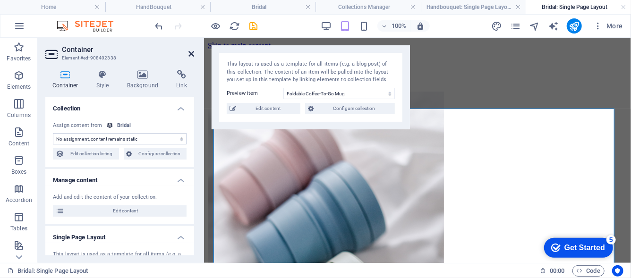
click at [190, 56] on icon at bounding box center [191, 54] width 6 height 8
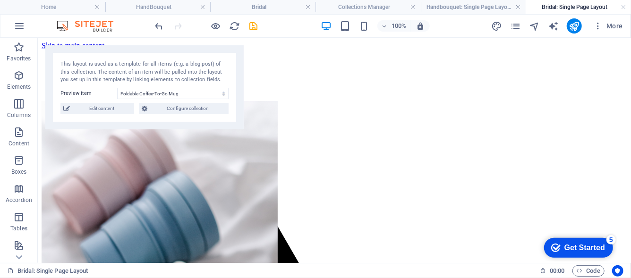
click at [626, 6] on h4 "Bridal: Single Page Layout" at bounding box center [578, 7] width 105 height 10
click at [626, 6] on link at bounding box center [624, 7] width 6 height 9
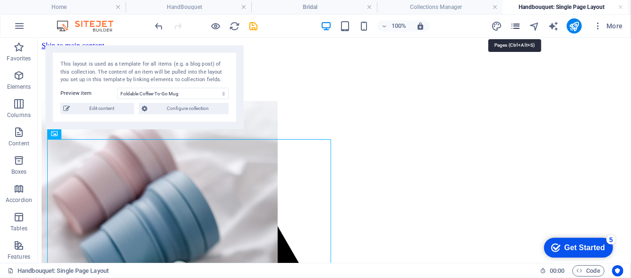
click at [513, 28] on icon "pages" at bounding box center [515, 26] width 11 height 11
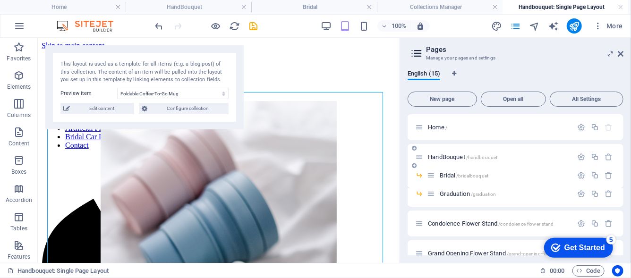
scroll to position [282, 0]
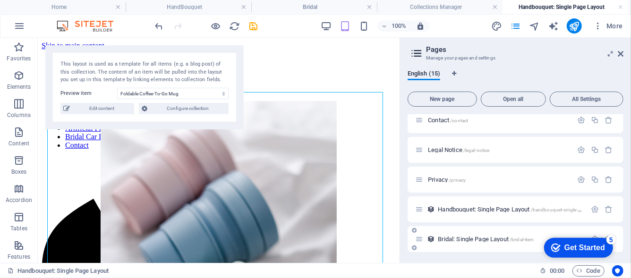
click at [474, 241] on span "Bridal: Single Page Layout /bridal-item" at bounding box center [486, 239] width 96 height 7
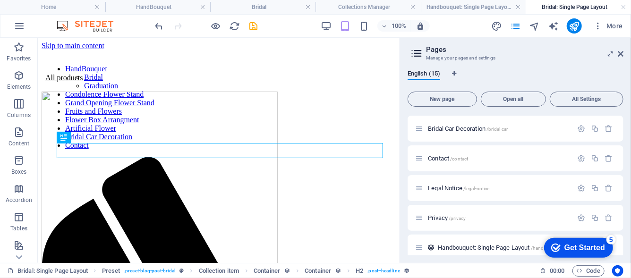
scroll to position [341, 0]
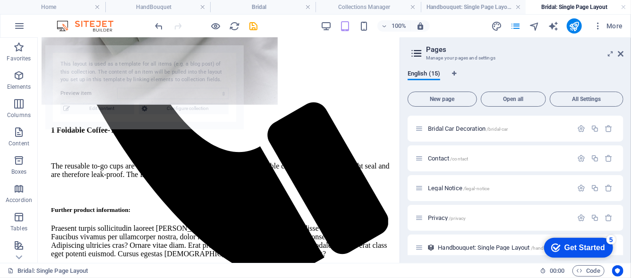
select select "68bab0a8294d9c52a10fdaf3"
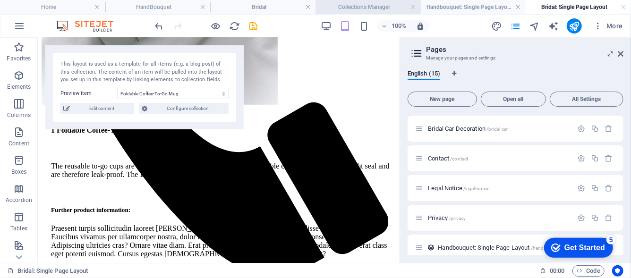
click at [370, 4] on h4 "Collections Manager" at bounding box center [368, 7] width 105 height 10
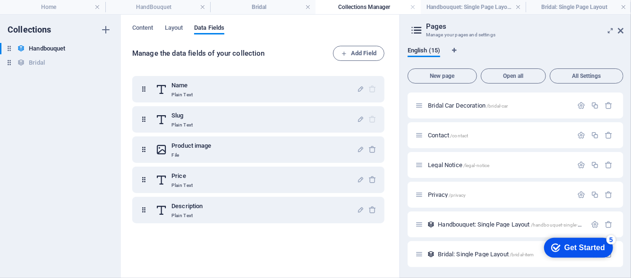
scroll to position [0, 0]
click at [51, 68] on div "Bridal Bridal" at bounding box center [55, 62] width 111 height 11
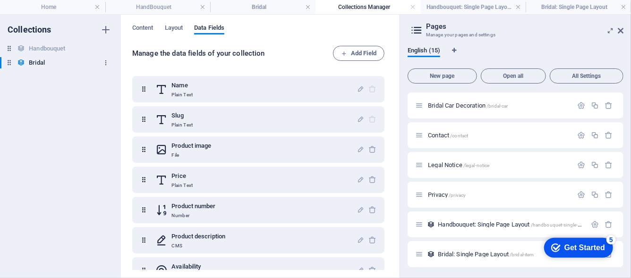
click at [103, 63] on icon "button" at bounding box center [106, 63] width 7 height 7
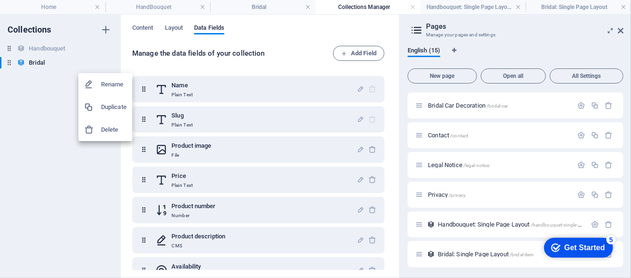
click at [104, 106] on h6 "Duplicate" at bounding box center [114, 107] width 26 height 11
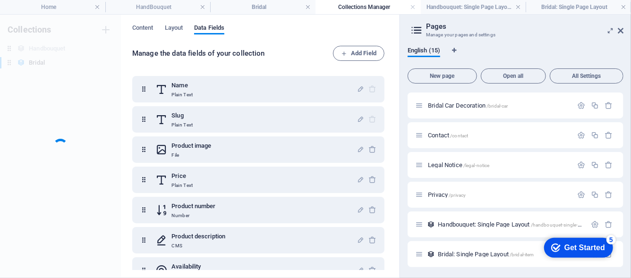
click at [103, 80] on div "Collections Handbouquet Handbouquet Bridal Bridal" at bounding box center [60, 147] width 121 height 264
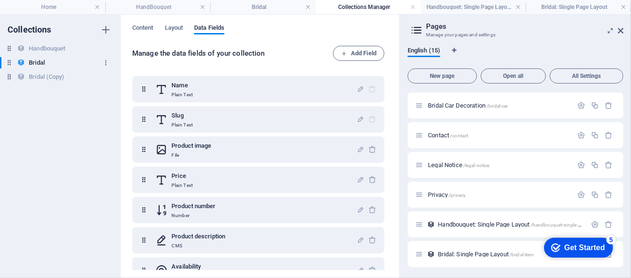
click at [109, 65] on icon "button" at bounding box center [106, 63] width 7 height 7
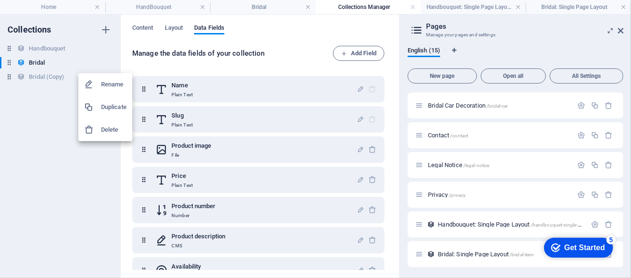
click at [114, 128] on h6 "Delete" at bounding box center [114, 129] width 26 height 11
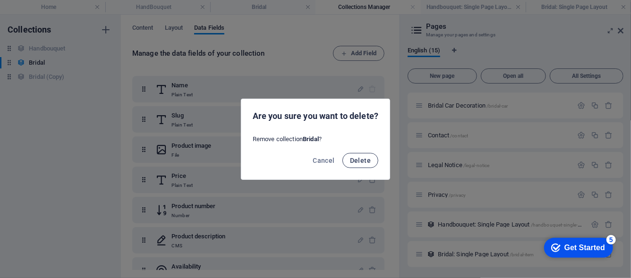
click at [372, 160] on button "Delete" at bounding box center [360, 160] width 36 height 15
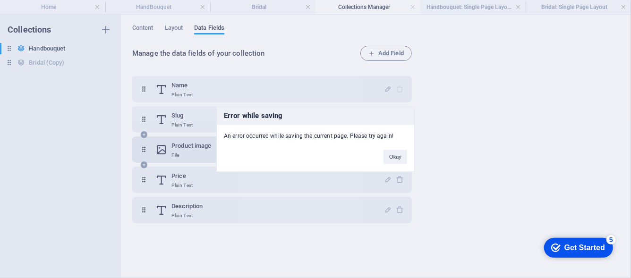
click at [391, 159] on button "Okay" at bounding box center [396, 157] width 24 height 14
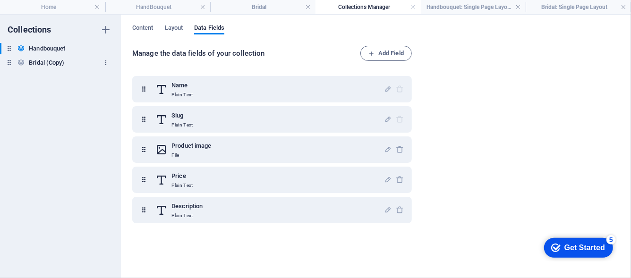
click at [104, 62] on icon "button" at bounding box center [106, 63] width 7 height 7
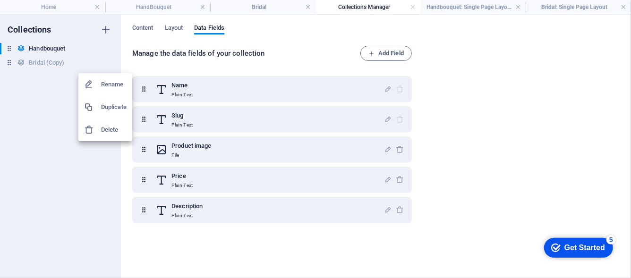
click at [114, 129] on h6 "Delete" at bounding box center [114, 129] width 26 height 11
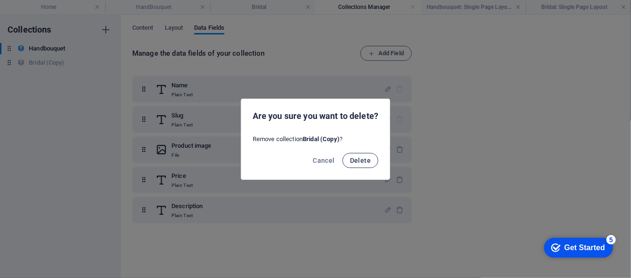
click at [359, 161] on span "Delete" at bounding box center [360, 161] width 21 height 8
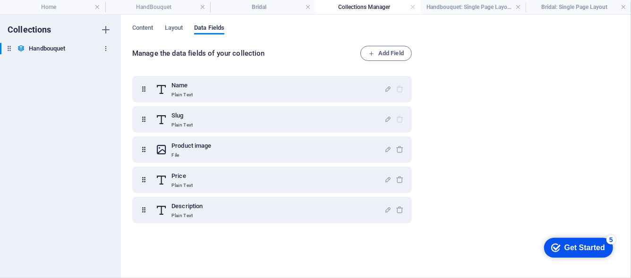
click at [103, 52] on icon "button" at bounding box center [106, 48] width 7 height 7
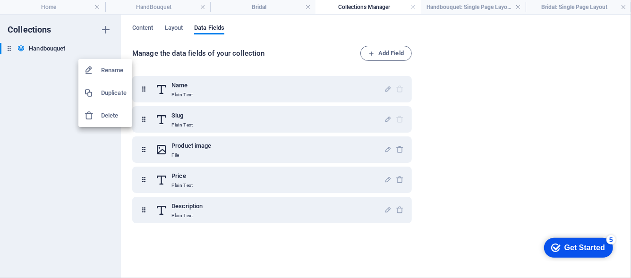
click at [110, 88] on h6 "Duplicate" at bounding box center [114, 92] width 26 height 11
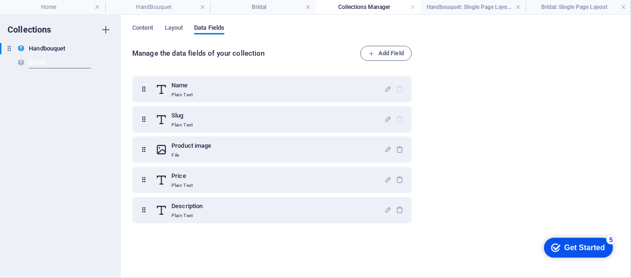
type input "Bridal"
click at [152, 27] on span "Content" at bounding box center [142, 28] width 21 height 13
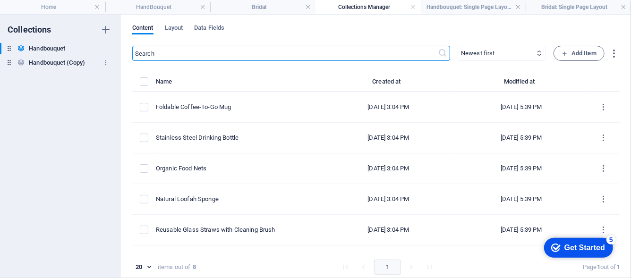
click at [80, 63] on h6 "Handbouquet (Copy)" at bounding box center [57, 62] width 56 height 11
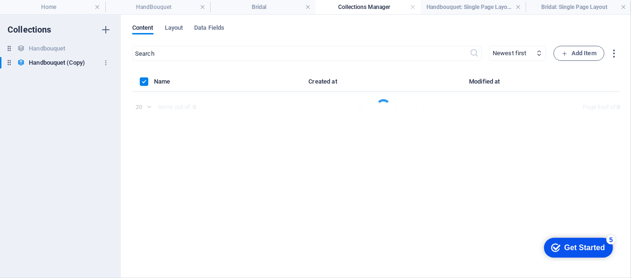
click at [80, 62] on h6 "Handbouquet (Copy)" at bounding box center [57, 62] width 56 height 11
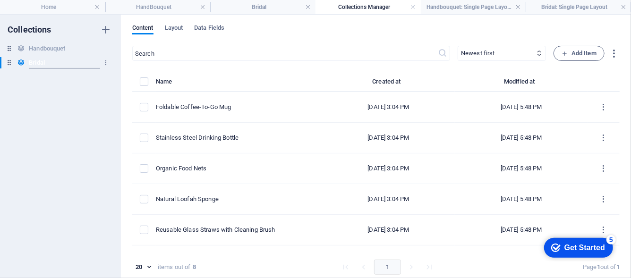
type input "Bridal"
click at [270, 11] on h4 "Bridal" at bounding box center [262, 7] width 105 height 10
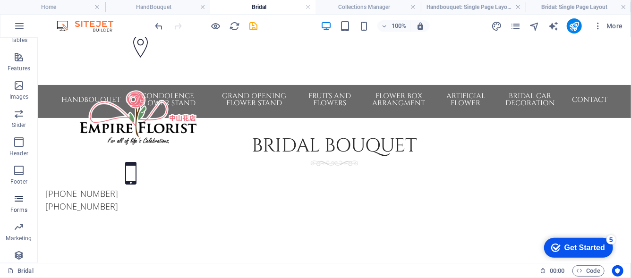
scroll to position [199, 0]
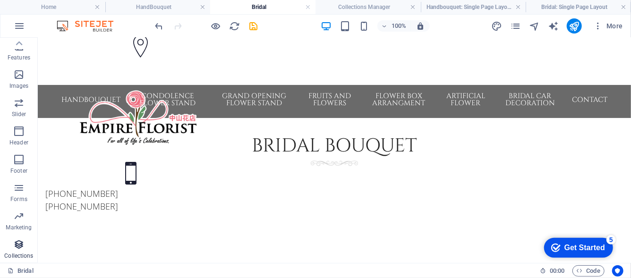
click at [31, 249] on span "Collections" at bounding box center [19, 250] width 38 height 23
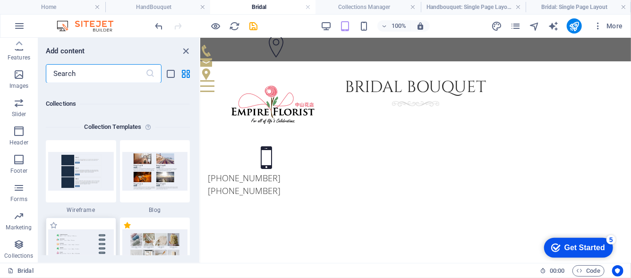
scroll to position [8725, 0]
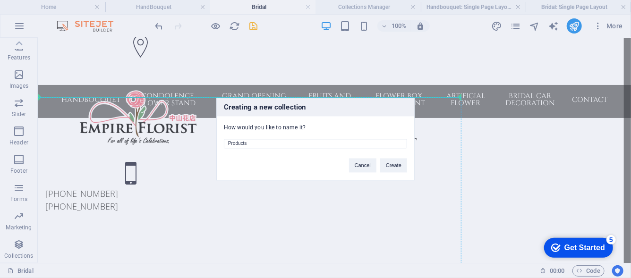
drag, startPoint x: 368, startPoint y: 145, endPoint x: 187, endPoint y: 154, distance: 181.1
click at [187, 154] on div "Creating a new collection How would you like to name it? Products Cancel Create" at bounding box center [315, 139] width 631 height 278
type input "Bridal"
click at [365, 164] on button "Cancel" at bounding box center [362, 165] width 27 height 14
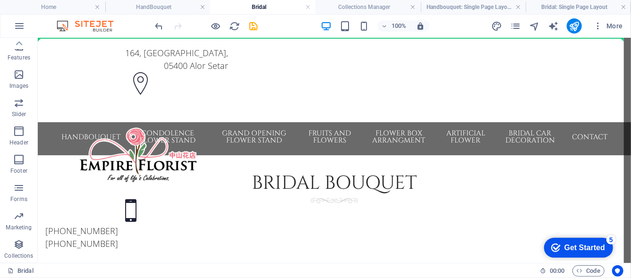
scroll to position [0, 0]
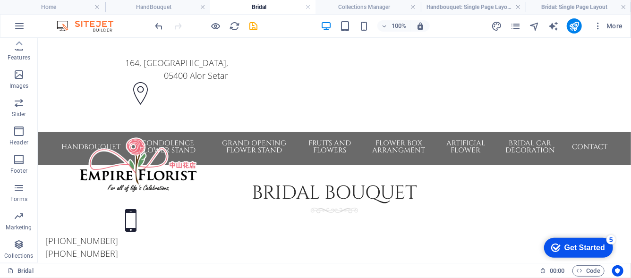
click at [180, 9] on h4 "HandBouquet" at bounding box center [157, 7] width 105 height 10
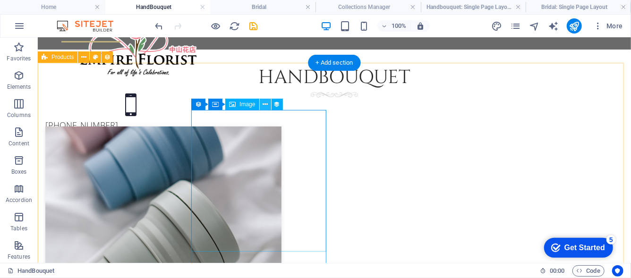
scroll to position [141, 0]
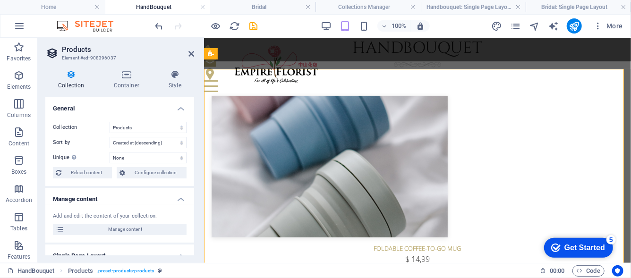
scroll to position [85, 0]
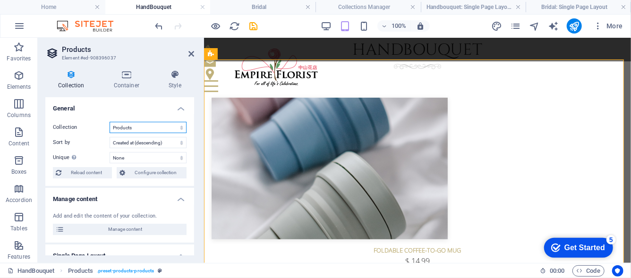
click at [157, 131] on select "Products" at bounding box center [148, 127] width 77 height 11
click at [156, 128] on select "Products" at bounding box center [148, 127] width 77 height 11
click at [85, 176] on span "Reload content" at bounding box center [86, 172] width 45 height 11
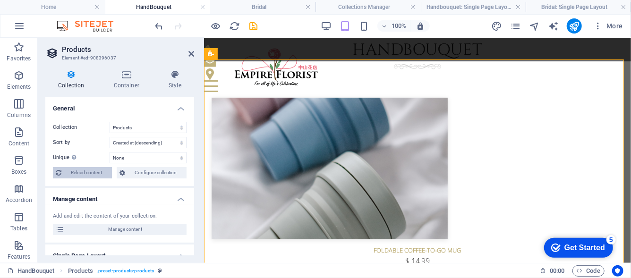
scroll to position [102, 0]
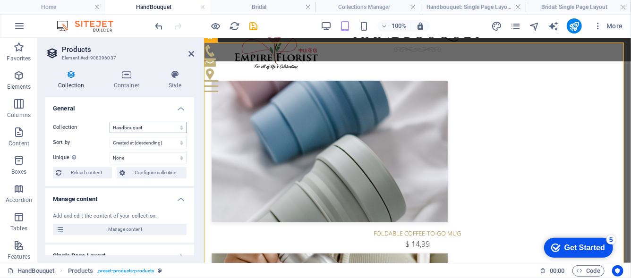
select select "createdAt_DESC"
click at [167, 127] on select "Handbouquet" at bounding box center [148, 127] width 77 height 11
drag, startPoint x: 167, startPoint y: 127, endPoint x: 188, endPoint y: 61, distance: 69.5
click at [167, 127] on select "Handbouquet" at bounding box center [148, 127] width 77 height 11
click at [164, 129] on select "Handbouquet" at bounding box center [148, 127] width 77 height 11
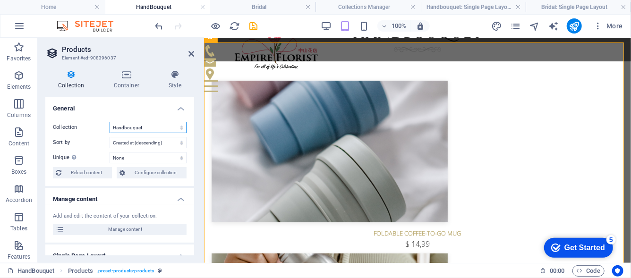
click at [164, 129] on select "Handbouquet" at bounding box center [148, 127] width 77 height 11
click at [571, 2] on h4 "Bridal: Single Page Layout" at bounding box center [578, 7] width 105 height 10
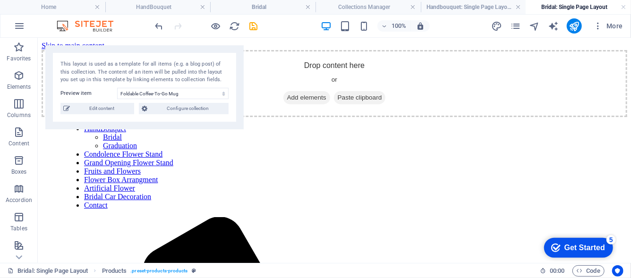
scroll to position [19, 0]
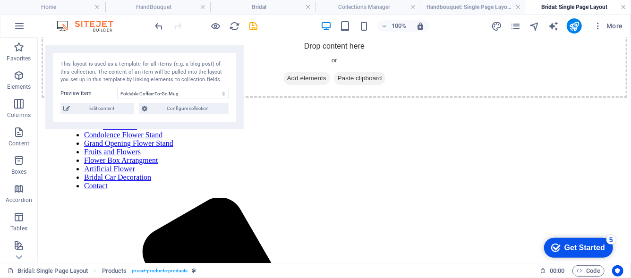
click at [626, 5] on link at bounding box center [624, 7] width 6 height 9
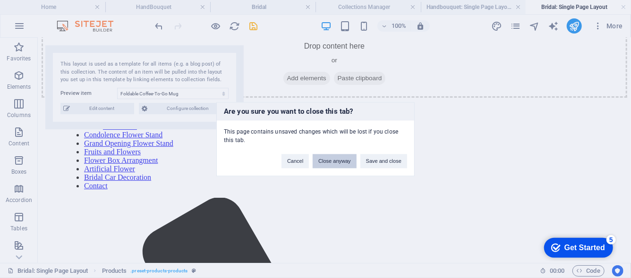
click at [332, 160] on button "Close anyway" at bounding box center [334, 161] width 43 height 14
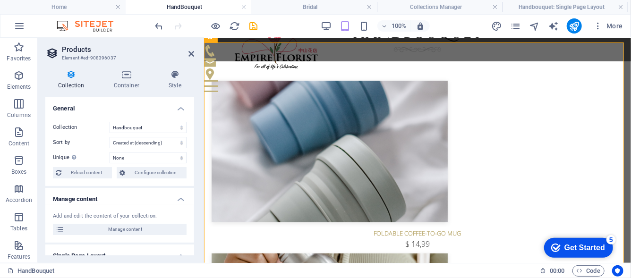
click at [518, 34] on div "More" at bounding box center [559, 25] width 136 height 15
click at [521, 28] on icon "pages" at bounding box center [515, 26] width 11 height 11
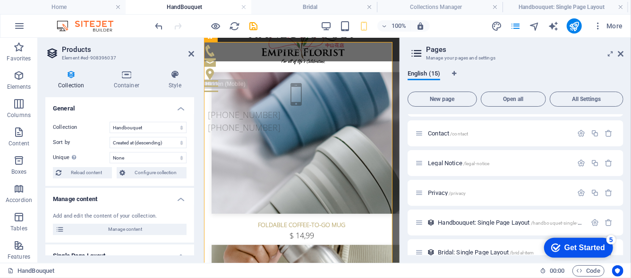
scroll to position [282, 0]
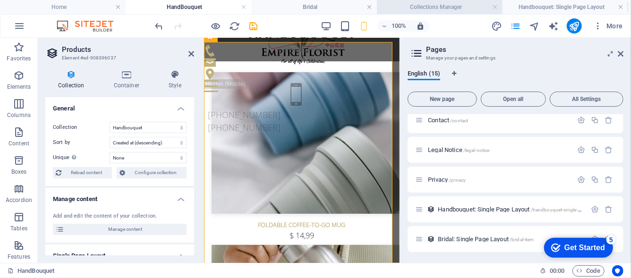
click at [450, 9] on h4 "Collections Manager" at bounding box center [440, 7] width 126 height 10
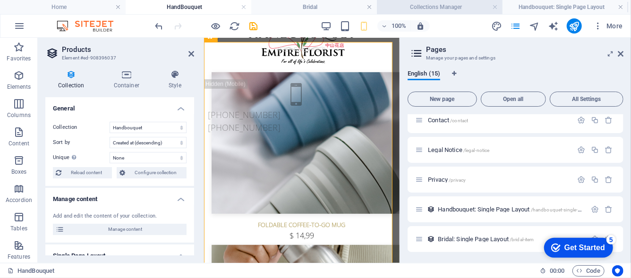
scroll to position [0, 0]
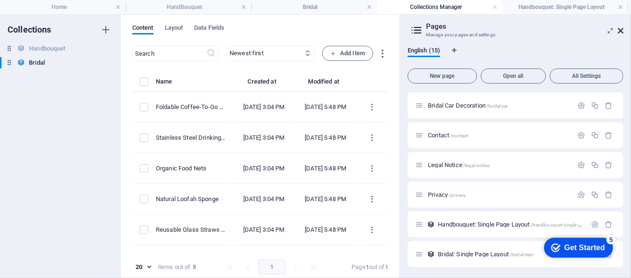
click at [621, 29] on icon at bounding box center [621, 31] width 6 height 8
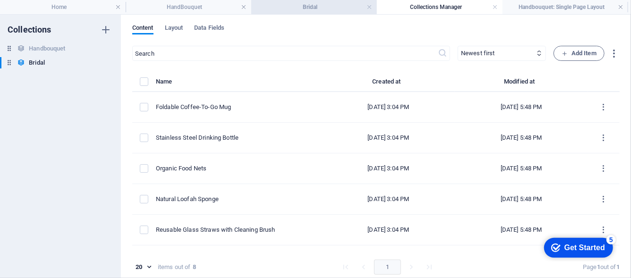
click at [272, 13] on li "Bridal" at bounding box center [314, 7] width 126 height 14
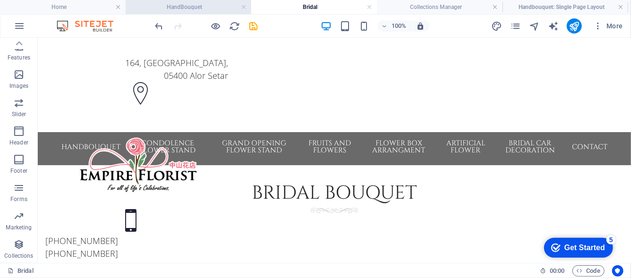
click at [206, 4] on h4 "HandBouquet" at bounding box center [189, 7] width 126 height 10
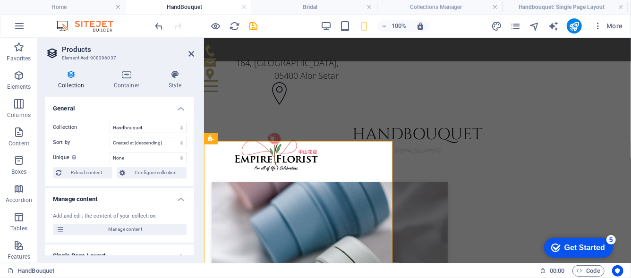
scroll to position [99, 0]
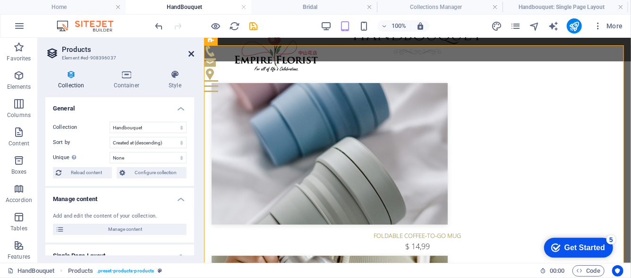
drag, startPoint x: 191, startPoint y: 53, endPoint x: 152, endPoint y: 19, distance: 51.2
click at [191, 53] on icon at bounding box center [191, 54] width 6 height 8
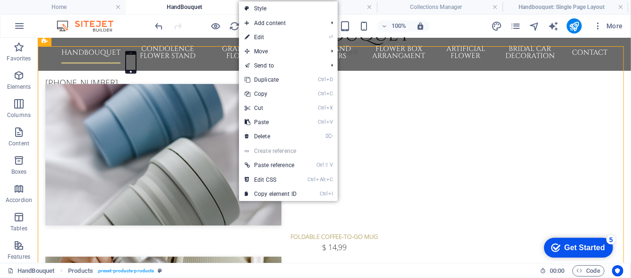
click at [255, 155] on link "Create reference" at bounding box center [288, 151] width 99 height 14
click at [254, 163] on link "Ctrl ⇧ V Paste reference" at bounding box center [270, 165] width 63 height 14
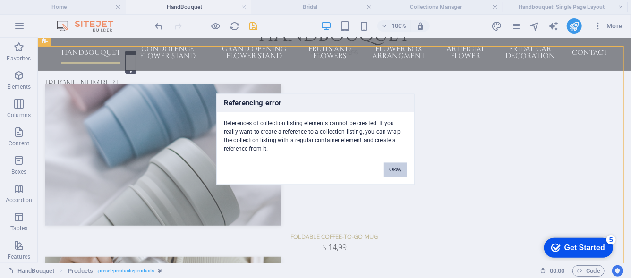
click at [394, 167] on button "Okay" at bounding box center [396, 170] width 24 height 14
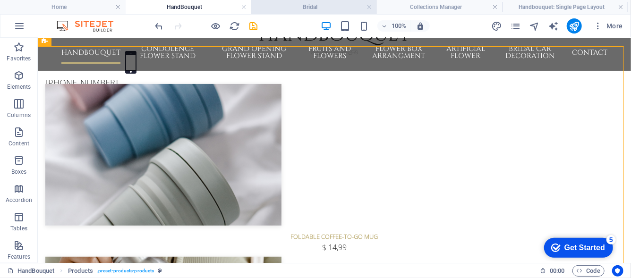
click at [327, 9] on h4 "Bridal" at bounding box center [314, 7] width 126 height 10
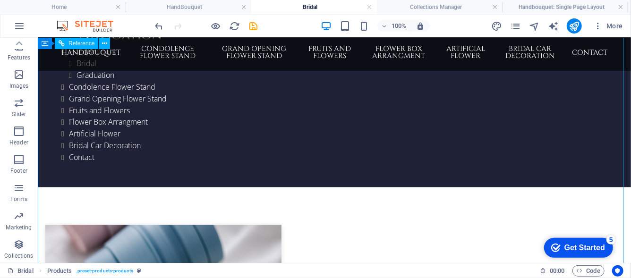
scroll to position [836, 0]
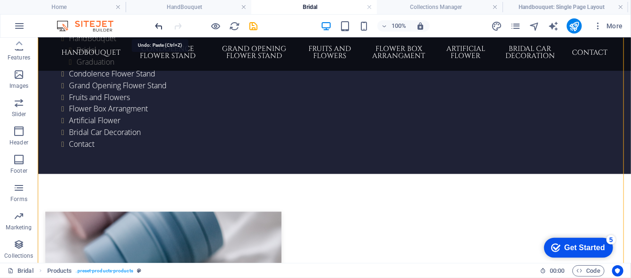
click at [165, 23] on icon "undo" at bounding box center [159, 26] width 11 height 11
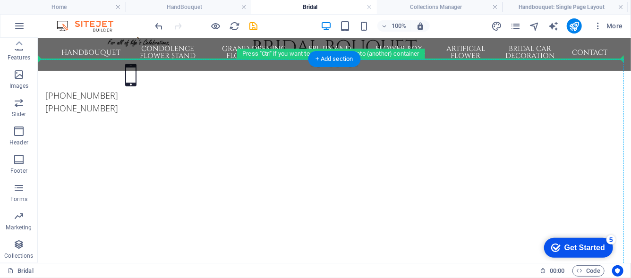
scroll to position [127, 0]
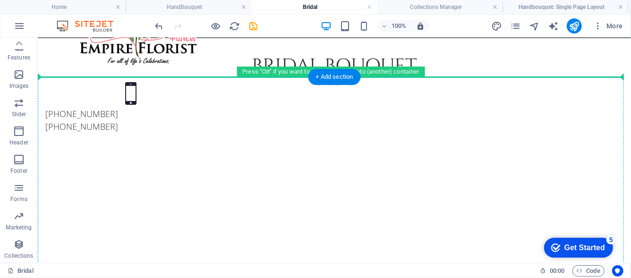
drag, startPoint x: 198, startPoint y: 215, endPoint x: 229, endPoint y: 118, distance: 102.2
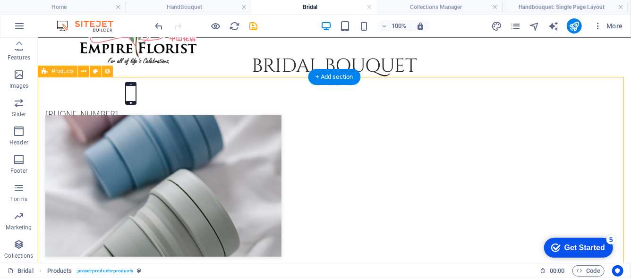
click at [59, 72] on span "Products" at bounding box center [62, 71] width 22 height 6
select select "68ba8b71c5352606d603bb02"
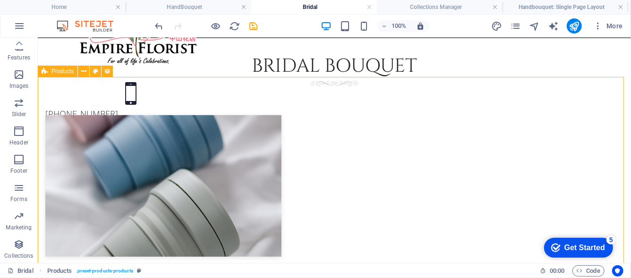
select select "createdAt_DESC"
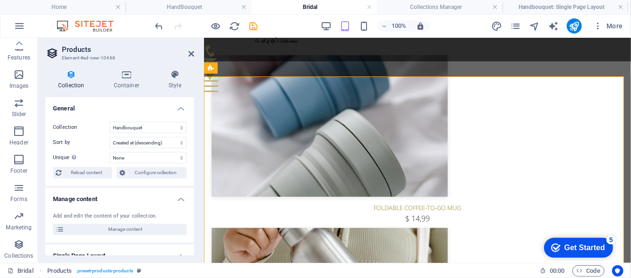
scroll to position [71, 0]
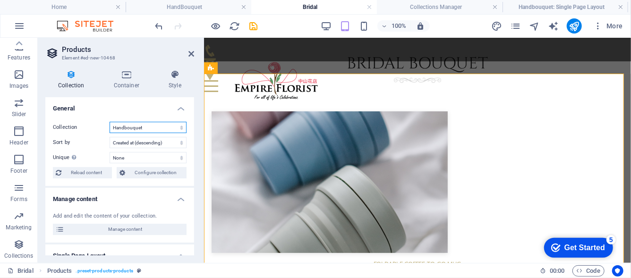
click at [135, 130] on select "Bridal Handbouquet" at bounding box center [148, 127] width 77 height 11
click at [110, 122] on select "Bridal Handbouquet" at bounding box center [148, 127] width 77 height 11
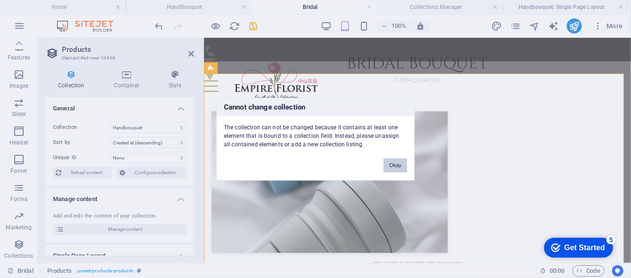
click at [402, 171] on button "Okay" at bounding box center [396, 165] width 24 height 14
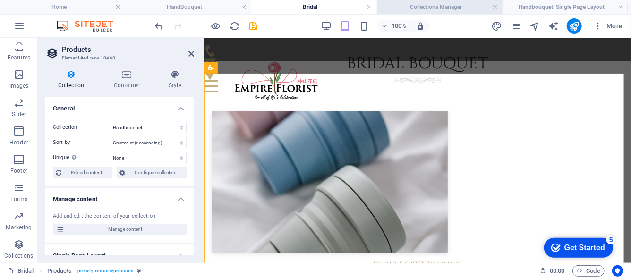
click at [448, 5] on h4 "Collections Manager" at bounding box center [440, 7] width 126 height 10
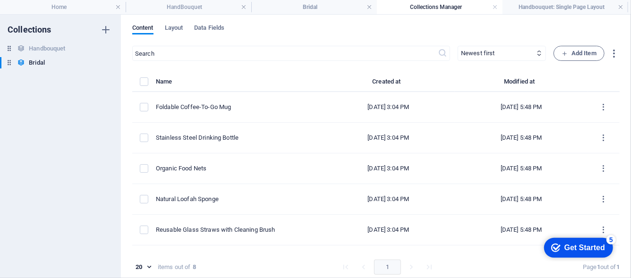
scroll to position [0, 0]
click at [108, 66] on icon "button" at bounding box center [106, 63] width 7 height 7
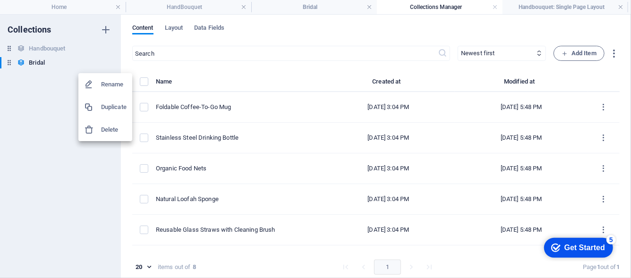
click at [216, 27] on div at bounding box center [315, 139] width 631 height 278
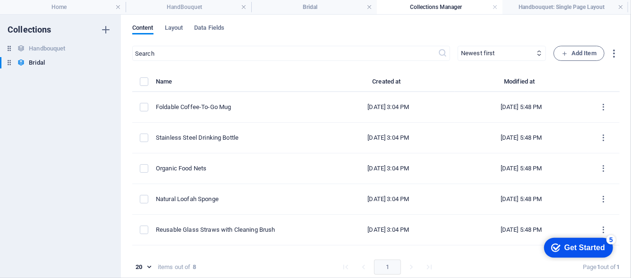
click at [216, 27] on span "Data Fields" at bounding box center [209, 28] width 30 height 13
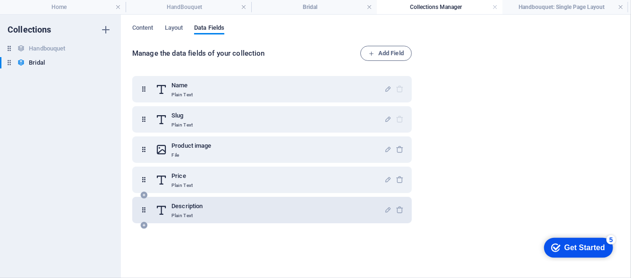
click at [349, 210] on div "Description Plain Text" at bounding box center [269, 210] width 229 height 19
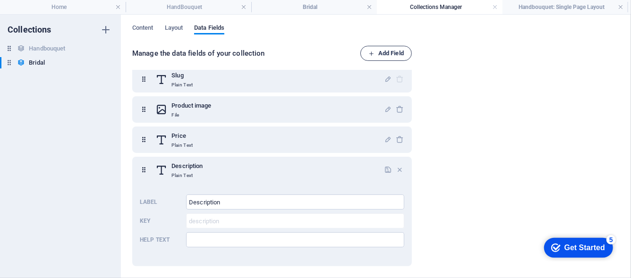
scroll to position [40, 0]
click at [428, 9] on h4 "Collections Manager" at bounding box center [440, 7] width 126 height 10
click at [107, 65] on icon "button" at bounding box center [106, 63] width 7 height 7
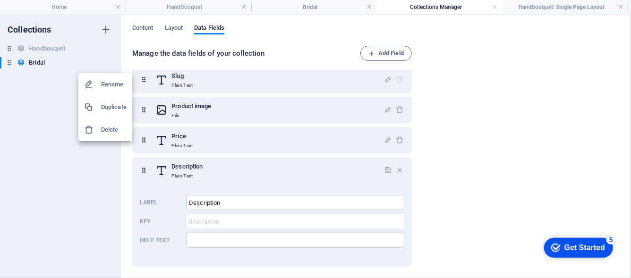
click at [104, 128] on h6 "Delete" at bounding box center [114, 129] width 26 height 11
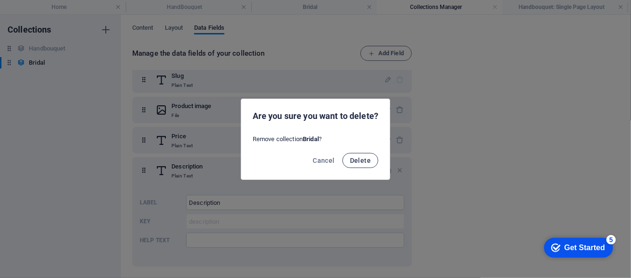
click at [354, 157] on span "Delete" at bounding box center [360, 161] width 21 height 8
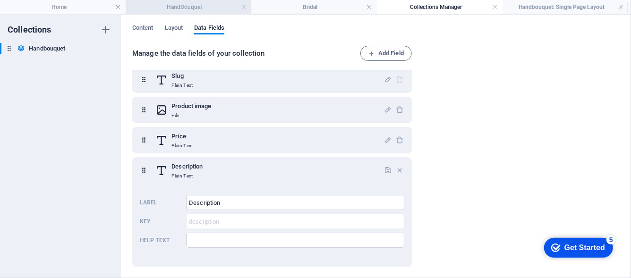
click at [193, 6] on h4 "HandBouquet" at bounding box center [189, 7] width 126 height 10
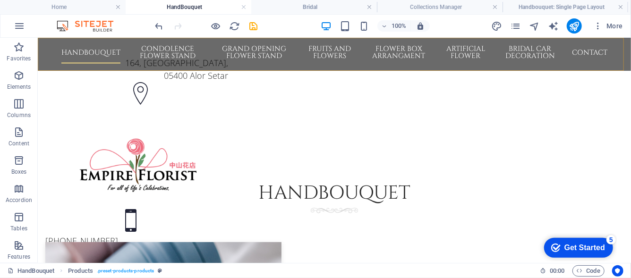
scroll to position [158, 0]
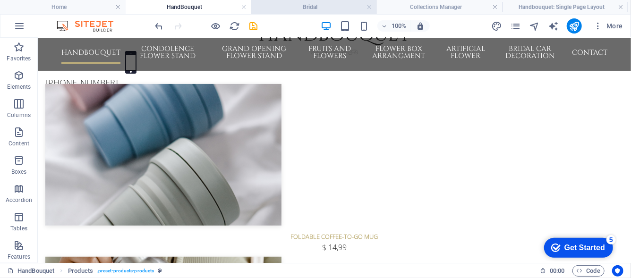
click at [286, 8] on h4 "Bridal" at bounding box center [314, 7] width 126 height 10
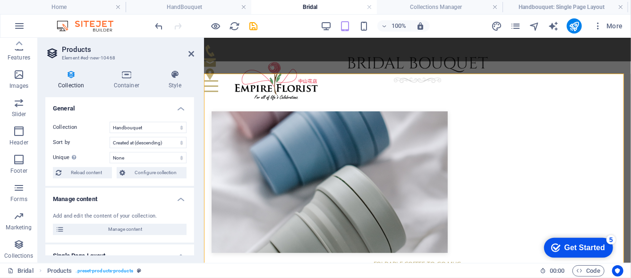
scroll to position [0, 0]
click at [165, 127] on select "Bridal Handbouquet" at bounding box center [148, 127] width 77 height 11
click at [110, 122] on select "Bridal Handbouquet" at bounding box center [148, 127] width 77 height 11
select select "68ba8b71c5352606d603bb02"
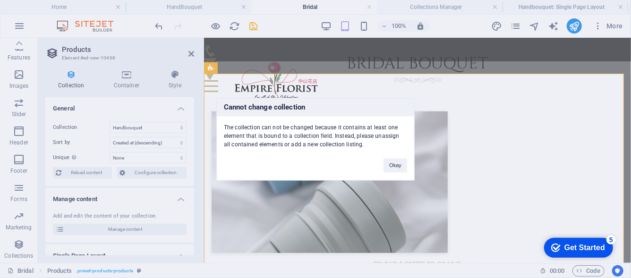
click at [89, 175] on div "Cannot change collection The collection can not be changed because it contains …" at bounding box center [315, 139] width 631 height 278
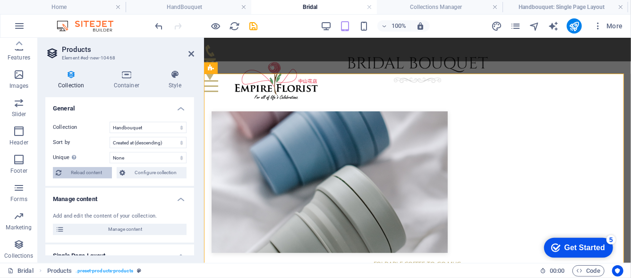
click at [101, 175] on span "Reload content" at bounding box center [86, 172] width 45 height 11
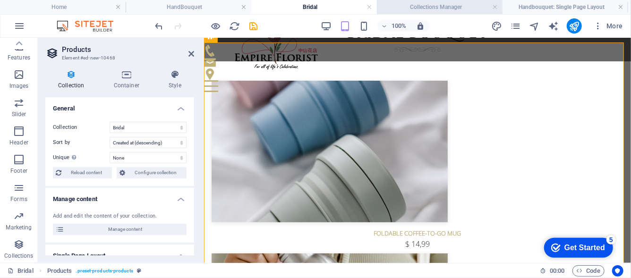
click at [452, 4] on h4 "Collections Manager" at bounding box center [440, 7] width 126 height 10
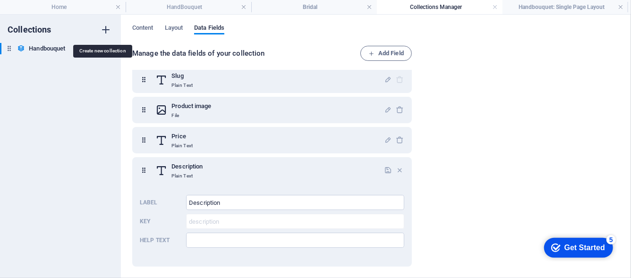
click at [102, 30] on icon "button" at bounding box center [105, 29] width 11 height 11
type input "Bridal"
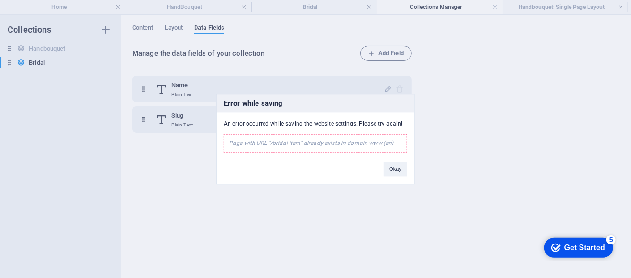
click at [296, 148] on div "Page with URL "/bridal-item" already exists in domain www (en)" at bounding box center [315, 143] width 183 height 19
click at [399, 171] on button "Okay" at bounding box center [396, 169] width 24 height 14
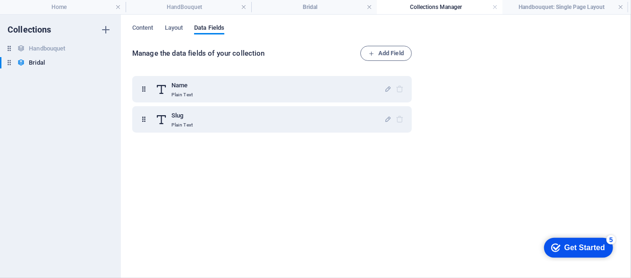
click at [399, 171] on div "Name Plain Text Slug Plain Text" at bounding box center [273, 168] width 283 height 197
click at [129, 27] on div "Content Layout Data Fields Manage the data fields of your collection Add Field …" at bounding box center [376, 147] width 510 height 264
click at [136, 24] on span "Content" at bounding box center [142, 28] width 21 height 13
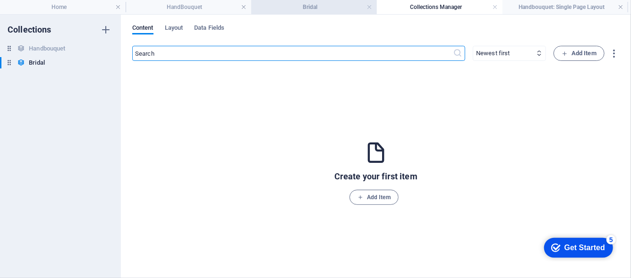
click at [282, 9] on h4 "Bridal" at bounding box center [314, 7] width 126 height 10
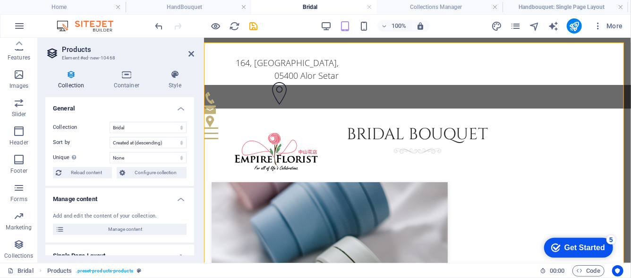
scroll to position [102, 0]
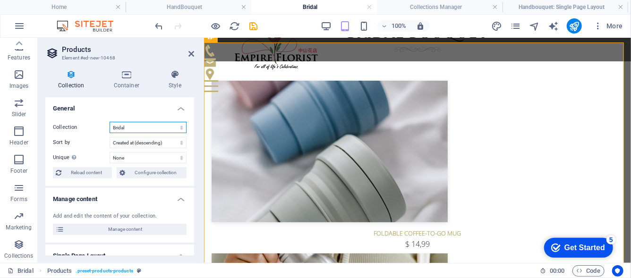
click at [125, 128] on select "Bridal Handbouquet" at bounding box center [148, 127] width 77 height 11
click at [110, 122] on select "Bridal Handbouquet" at bounding box center [148, 127] width 77 height 11
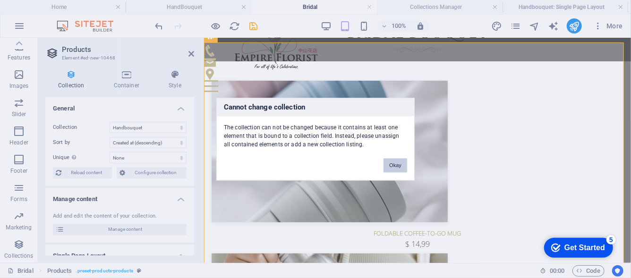
click at [402, 163] on button "Okay" at bounding box center [396, 165] width 24 height 14
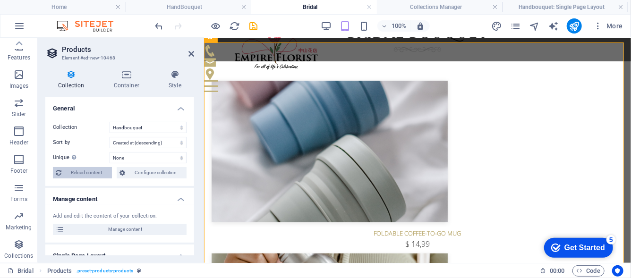
click at [100, 169] on span "Reload content" at bounding box center [86, 172] width 45 height 11
click at [147, 128] on select "Bridal Handbouquet" at bounding box center [148, 127] width 77 height 11
click at [110, 122] on select "Bridal Handbouquet" at bounding box center [148, 127] width 77 height 11
select select "68ba8b71c5352606d603bb02"
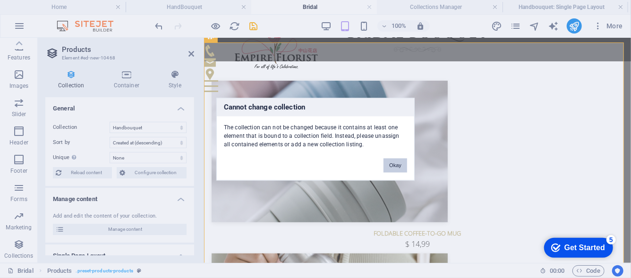
click at [400, 167] on button "Okay" at bounding box center [396, 165] width 24 height 14
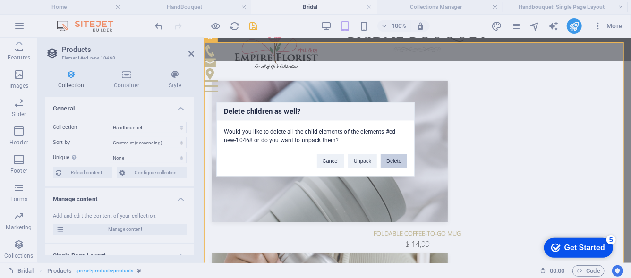
drag, startPoint x: 385, startPoint y: 162, endPoint x: 367, endPoint y: 63, distance: 100.9
click at [385, 162] on button "Delete" at bounding box center [394, 161] width 26 height 14
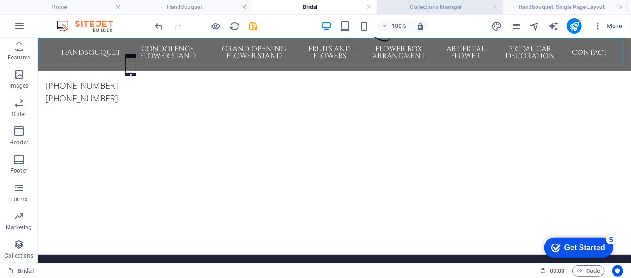
scroll to position [161, 0]
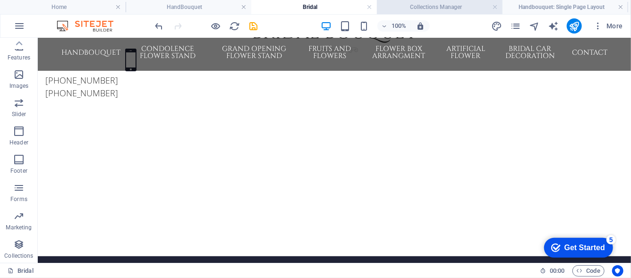
click at [425, 5] on h4 "Collections Manager" at bounding box center [440, 7] width 126 height 10
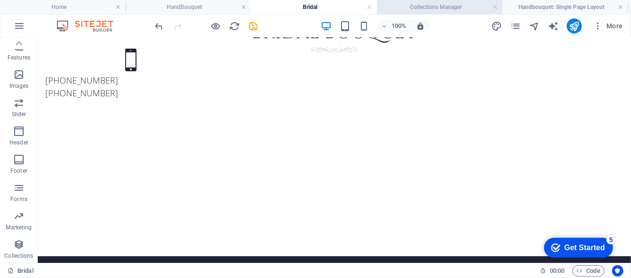
scroll to position [0, 0]
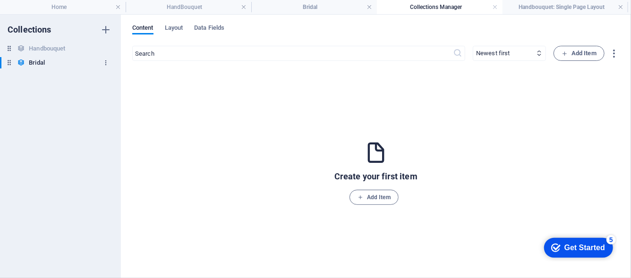
click at [102, 67] on button "button" at bounding box center [105, 62] width 11 height 15
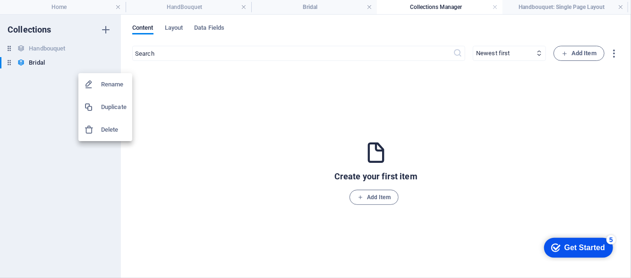
click at [117, 133] on h6 "Delete" at bounding box center [114, 129] width 26 height 11
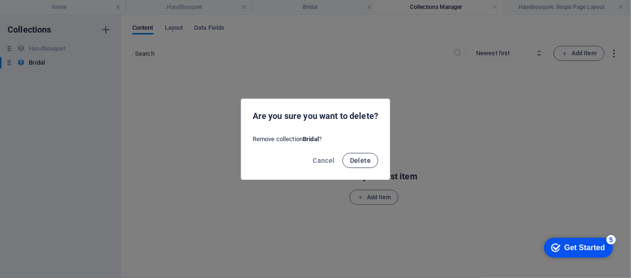
click at [357, 159] on span "Delete" at bounding box center [360, 161] width 21 height 8
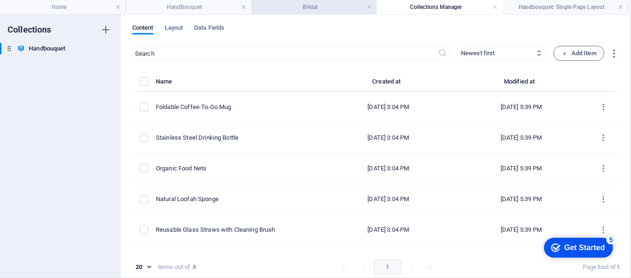
click at [287, 8] on h4 "Bridal" at bounding box center [314, 7] width 126 height 10
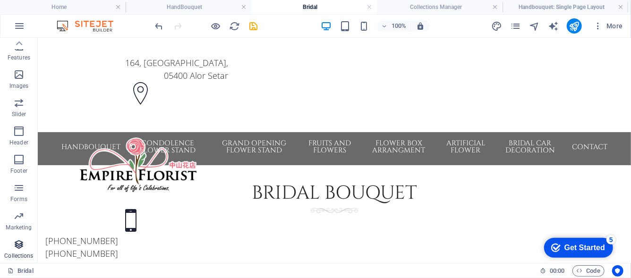
click at [27, 240] on span "Collections" at bounding box center [19, 250] width 38 height 23
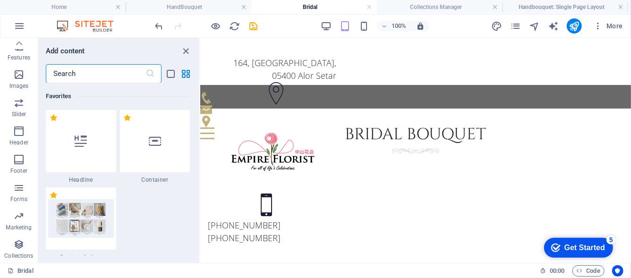
scroll to position [8725, 0]
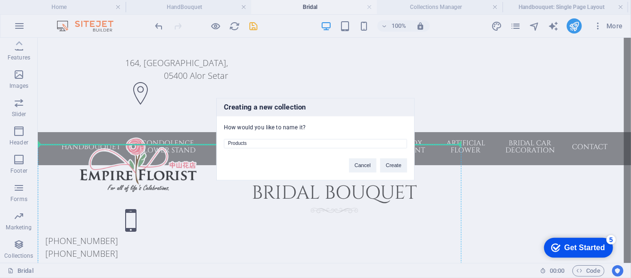
drag, startPoint x: 337, startPoint y: 141, endPoint x: 179, endPoint y: 156, distance: 159.0
click at [179, 156] on div "Creating a new collection How would you like to name it? Products Cancel Create" at bounding box center [315, 139] width 631 height 278
click at [233, 145] on input "Btidal" at bounding box center [315, 143] width 183 height 9
type input "Bridal"
click at [389, 164] on button "Create" at bounding box center [393, 165] width 27 height 14
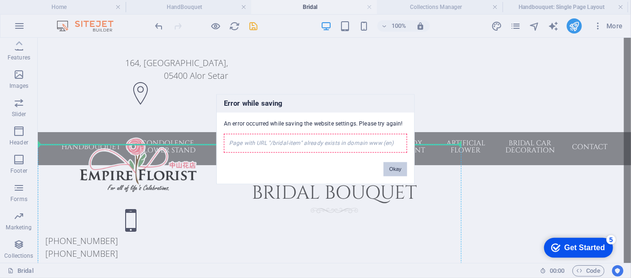
click at [401, 168] on button "Okay" at bounding box center [396, 169] width 24 height 14
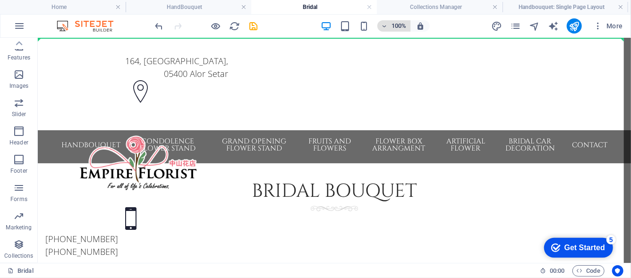
scroll to position [0, 0]
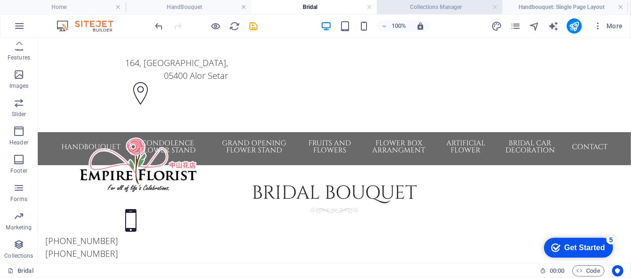
click at [422, 3] on h4 "Collections Manager" at bounding box center [440, 7] width 126 height 10
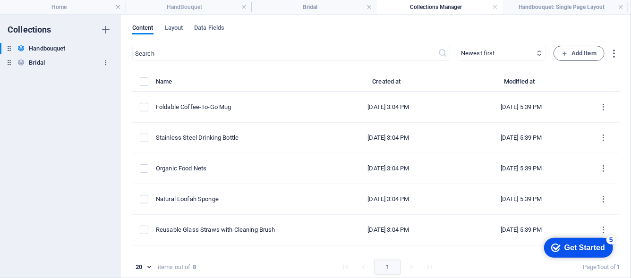
click at [105, 65] on icon "button" at bounding box center [106, 63] width 7 height 7
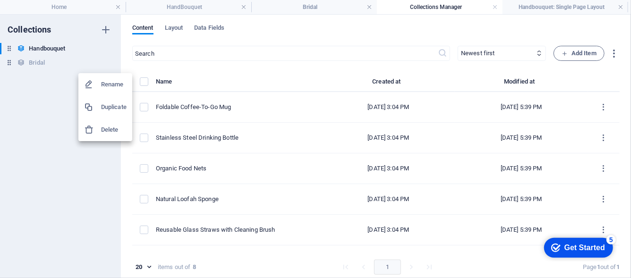
click at [110, 134] on h6 "Delete" at bounding box center [114, 129] width 26 height 11
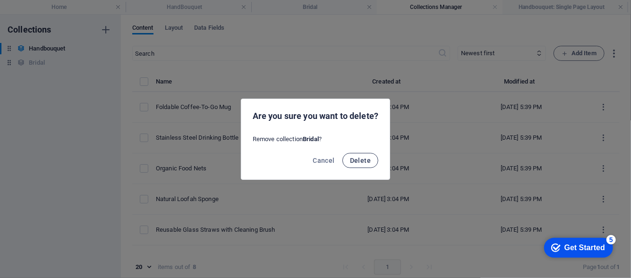
click at [364, 159] on span "Delete" at bounding box center [360, 161] width 21 height 8
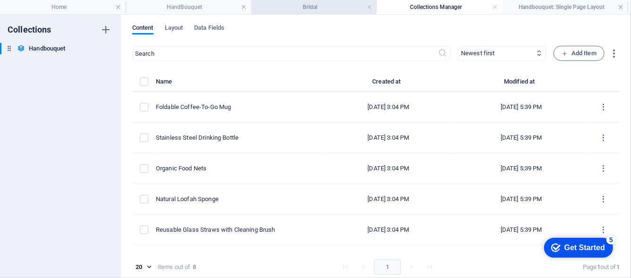
click at [311, 4] on h4 "Bridal" at bounding box center [314, 7] width 126 height 10
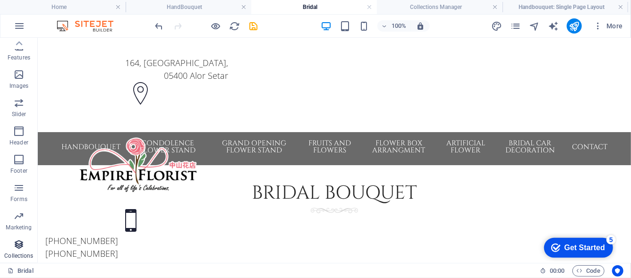
click at [16, 257] on p "Collections" at bounding box center [18, 256] width 29 height 8
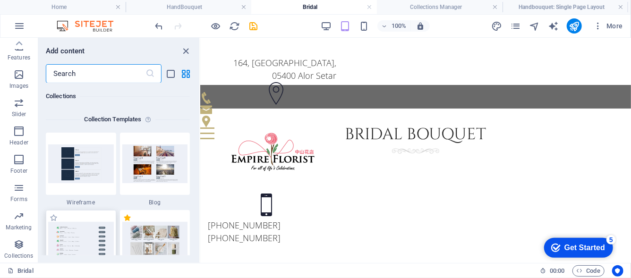
scroll to position [8725, 0]
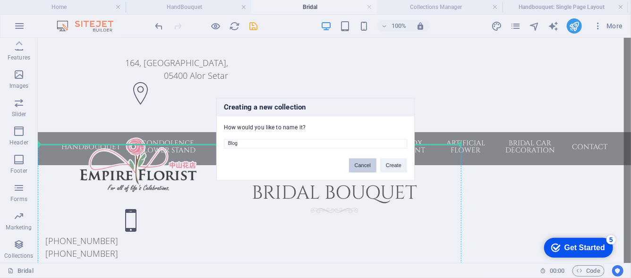
click at [364, 165] on button "Cancel" at bounding box center [362, 165] width 27 height 14
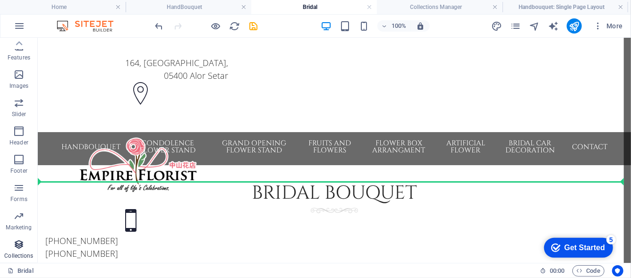
click at [23, 249] on icon "button" at bounding box center [18, 244] width 11 height 11
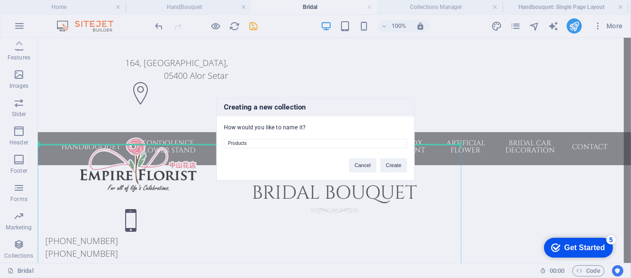
drag, startPoint x: 334, startPoint y: 142, endPoint x: 118, endPoint y: 141, distance: 215.4
click at [118, 141] on div "Creating a new collection How would you like to name it? Products Cancel Create" at bounding box center [315, 139] width 631 height 278
type input "Bridal"
click at [394, 170] on button "Create" at bounding box center [393, 165] width 27 height 14
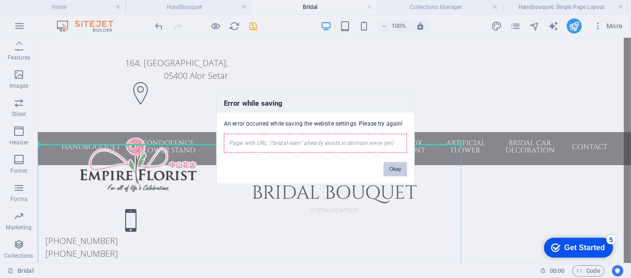
click at [393, 168] on button "Okay" at bounding box center [396, 169] width 24 height 14
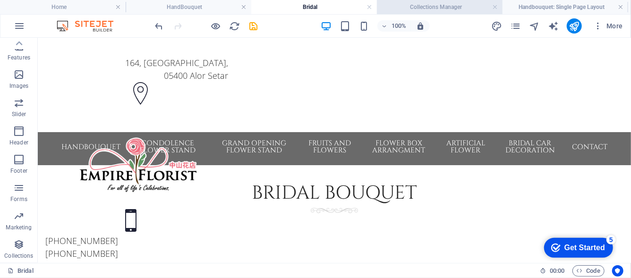
click at [445, 13] on li "Collections Manager" at bounding box center [440, 7] width 126 height 14
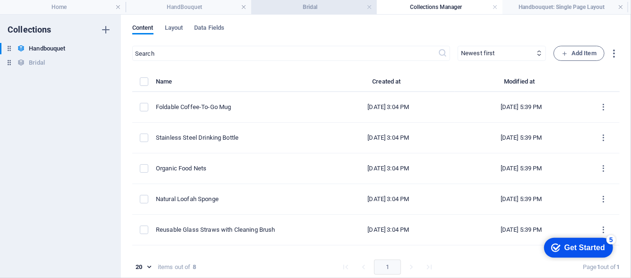
click at [318, 10] on h4 "Bridal" at bounding box center [314, 7] width 126 height 10
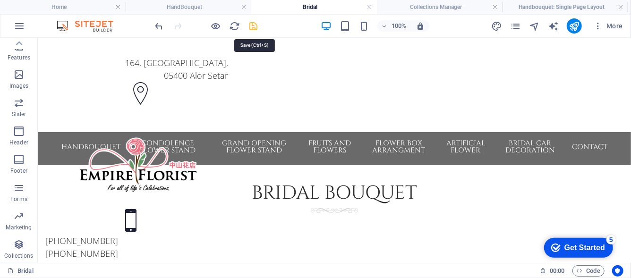
click at [254, 26] on icon "save" at bounding box center [253, 26] width 11 height 11
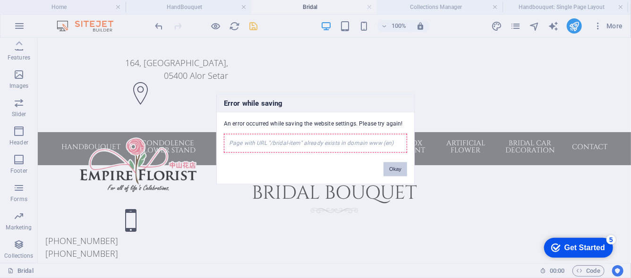
click at [401, 171] on button "Okay" at bounding box center [396, 169] width 24 height 14
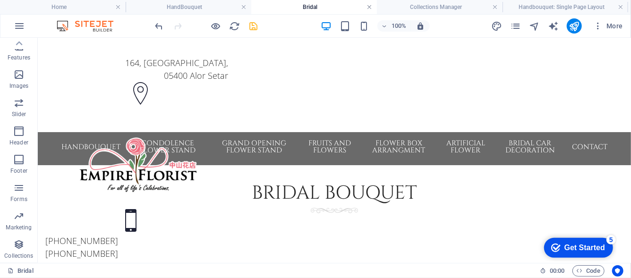
click at [372, 6] on link at bounding box center [370, 7] width 6 height 9
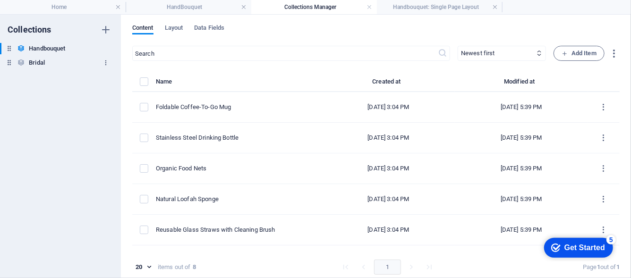
click at [104, 66] on icon "button" at bounding box center [106, 63] width 7 height 7
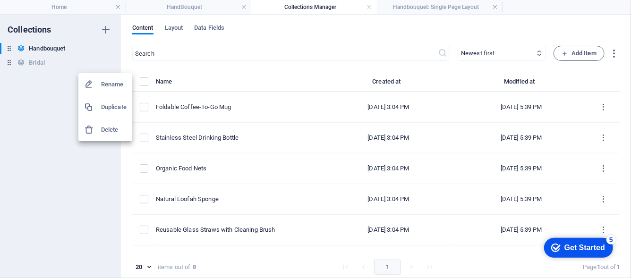
click at [105, 127] on h6 "Delete" at bounding box center [114, 129] width 26 height 11
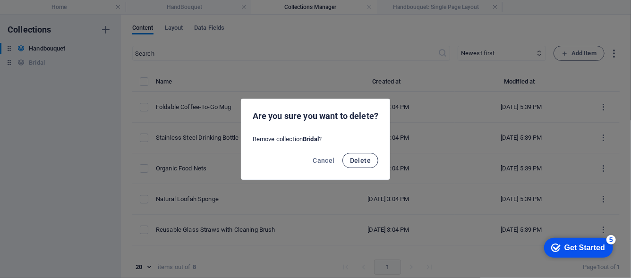
click at [353, 154] on button "Delete" at bounding box center [360, 160] width 36 height 15
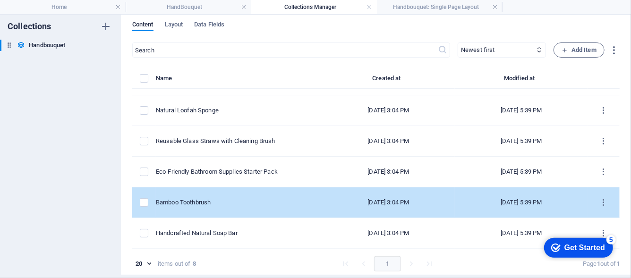
scroll to position [4, 0]
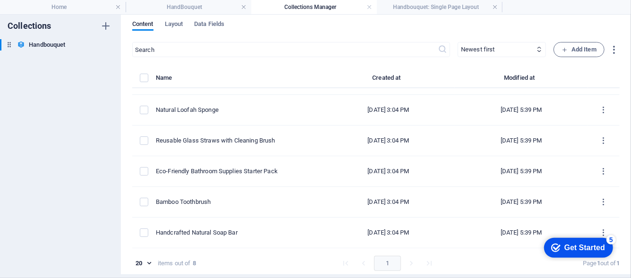
click at [47, 52] on div "Handbouquet Handbouquet" at bounding box center [60, 45] width 121 height 13
click at [199, 2] on h4 "HandBouquet" at bounding box center [189, 7] width 126 height 10
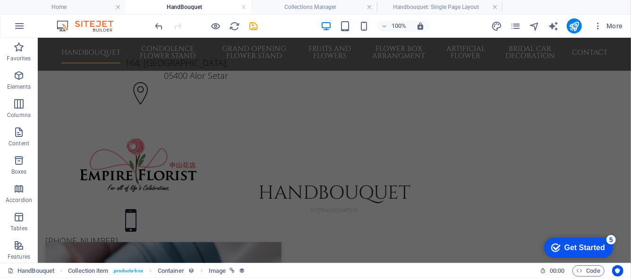
click at [199, 2] on h4 "HandBouquet" at bounding box center [189, 7] width 126 height 10
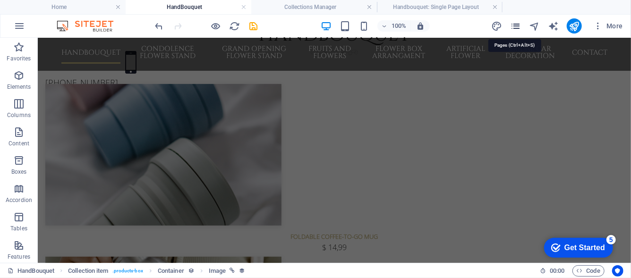
click at [516, 26] on icon "pages" at bounding box center [515, 26] width 11 height 11
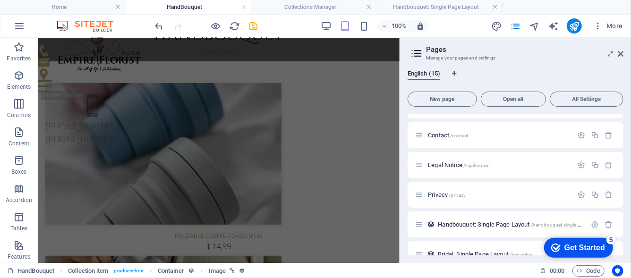
scroll to position [282, 0]
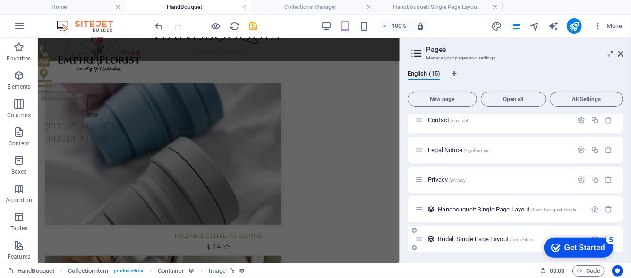
click at [506, 241] on span "Bridal: Single Page Layout /bridal-item" at bounding box center [486, 239] width 96 height 7
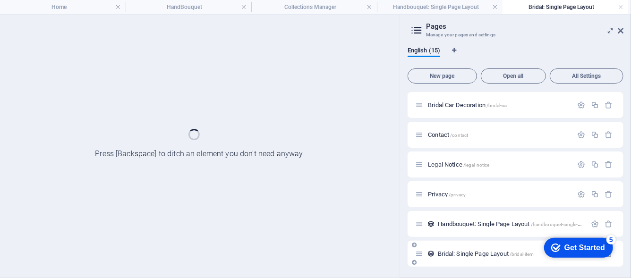
scroll to position [244, 0]
click at [617, 261] on div "Bridal: Single Page Layout /bridal-item" at bounding box center [516, 254] width 216 height 26
click at [609, 256] on div "checkmark Get Started 5 First Steps in the Editor Let's guide you through the t…" at bounding box center [575, 247] width 81 height 28
click at [609, 263] on appcues-checklist "Contextual help checklist present on screen" at bounding box center [576, 248] width 81 height 31
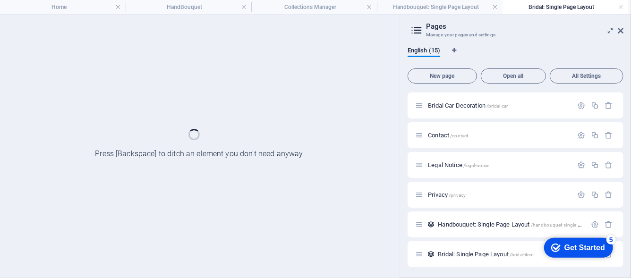
click at [609, 263] on appcues-checklist "Contextual help checklist present on screen" at bounding box center [576, 248] width 81 height 31
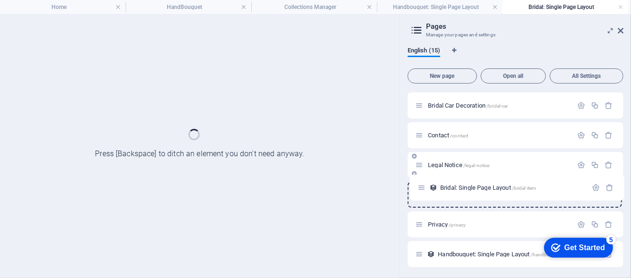
drag, startPoint x: 418, startPoint y: 251, endPoint x: 423, endPoint y: 177, distance: 74.3
click at [423, 177] on div "Home / HandBouquet /handbouquet Bridal /bridalbouquet Graduation /graduation Co…" at bounding box center [516, 42] width 216 height 390
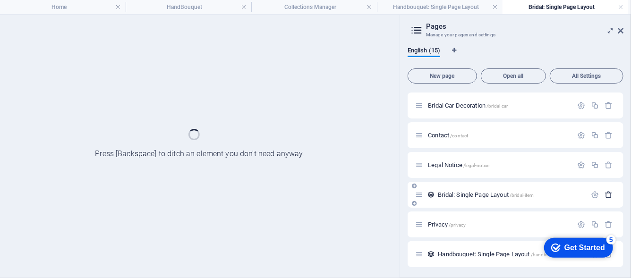
click at [607, 192] on icon "button" at bounding box center [609, 195] width 8 height 8
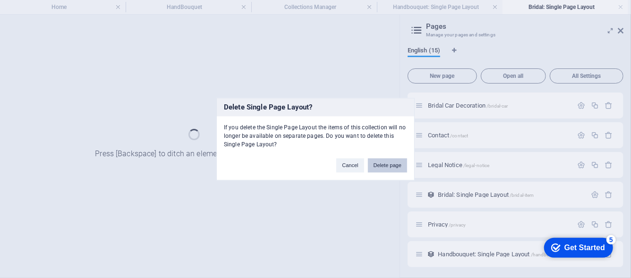
click at [380, 165] on button "Delete page" at bounding box center [387, 165] width 39 height 14
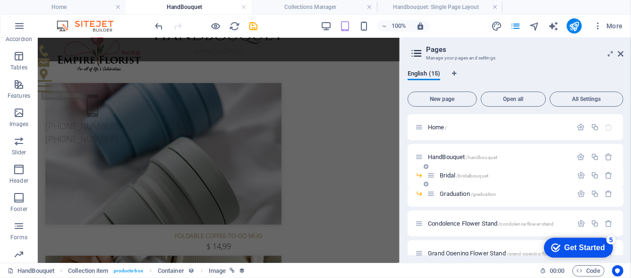
click at [449, 178] on span "Bridal /bridalbouquet" at bounding box center [464, 175] width 49 height 7
click at [449, 175] on span "Bridal /bridalbouquet" at bounding box center [464, 175] width 49 height 7
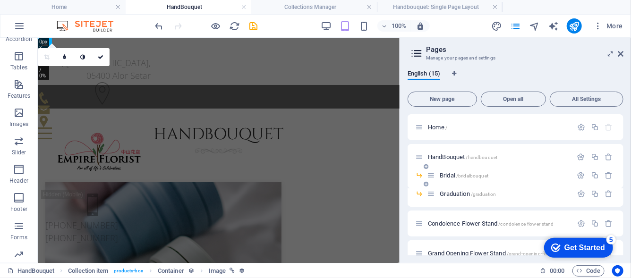
click at [455, 177] on span "Bridal /bridalbouquet" at bounding box center [464, 175] width 49 height 7
drag, startPoint x: 619, startPoint y: 55, endPoint x: 582, endPoint y: 18, distance: 52.8
click at [619, 55] on icon at bounding box center [621, 54] width 6 height 8
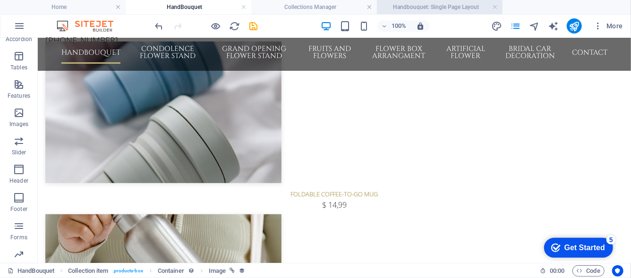
scroll to position [283, 0]
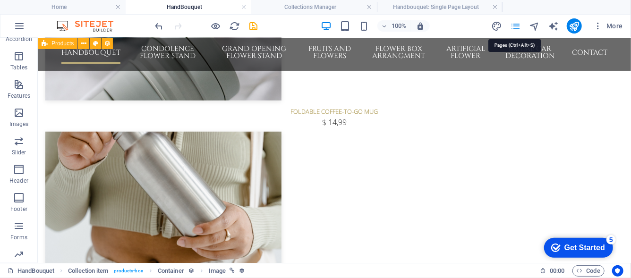
click at [513, 26] on icon "pages" at bounding box center [515, 26] width 11 height 11
click at [256, 27] on icon "save" at bounding box center [253, 26] width 11 height 11
click at [251, 26] on icon "save" at bounding box center [253, 26] width 11 height 11
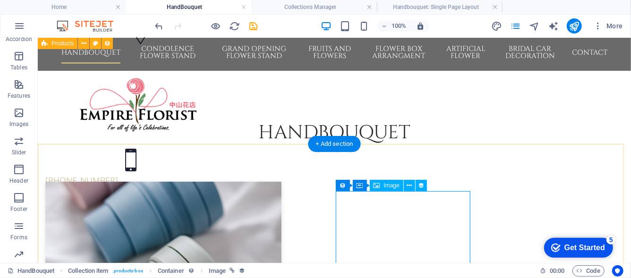
scroll to position [0, 0]
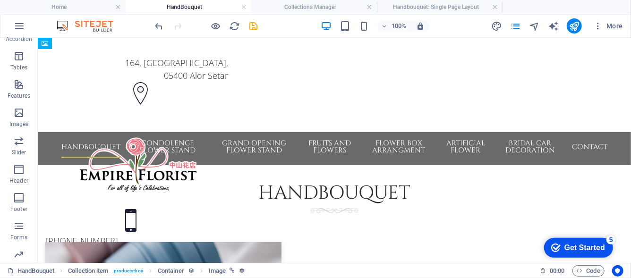
click at [265, 26] on div "100% More" at bounding box center [390, 25] width 473 height 15
click at [257, 28] on icon "save" at bounding box center [253, 26] width 11 height 11
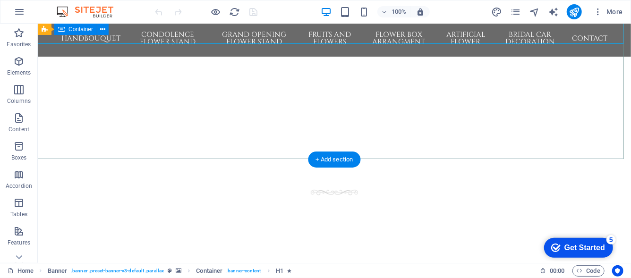
scroll to position [236, 0]
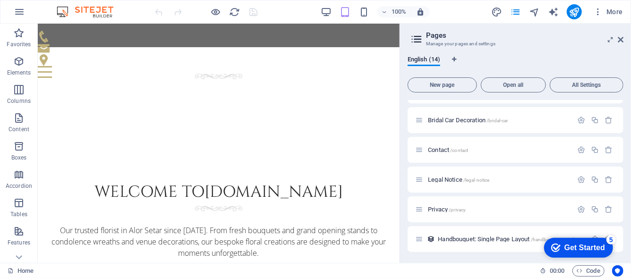
scroll to position [239, 0]
click at [478, 241] on span "Handbouquet: Single Page Layout /handbouquet-single-page-layout" at bounding box center [520, 238] width 165 height 7
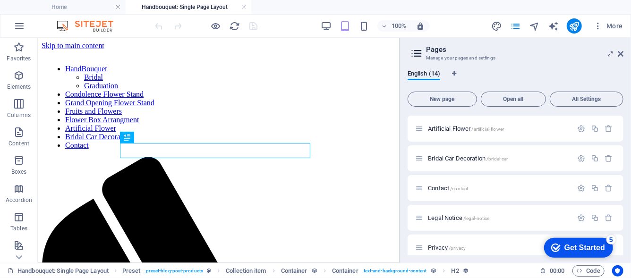
scroll to position [303, 0]
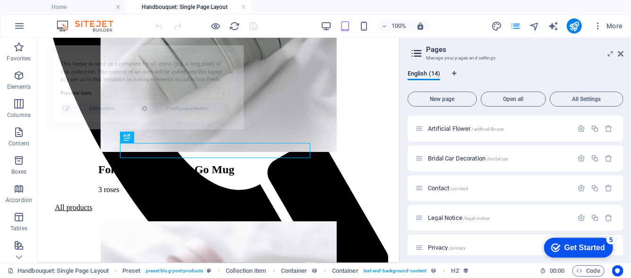
select select "68ba8b72b637faceac0edb0c"
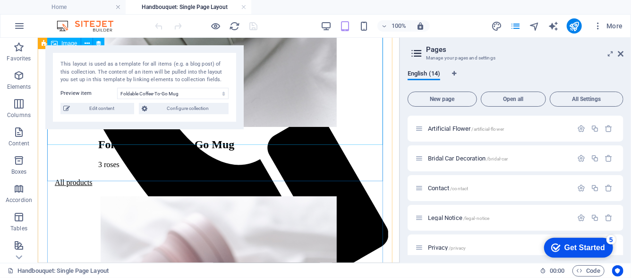
scroll to position [330, 0]
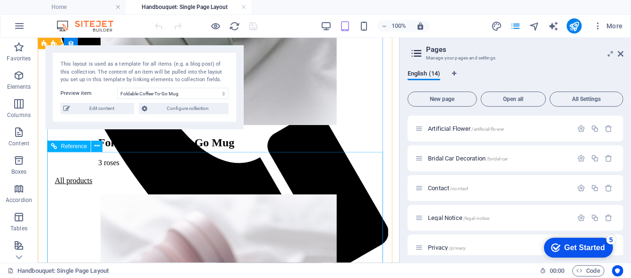
click at [336, 185] on div at bounding box center [218, 189] width 335 height 9
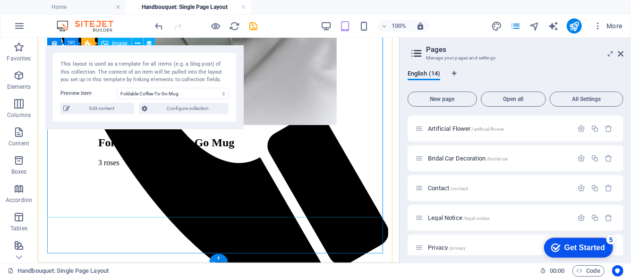
scroll to position [229, 0]
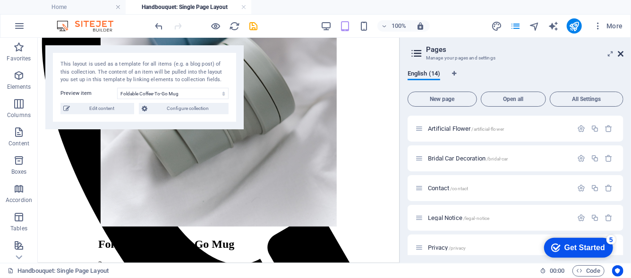
click at [620, 54] on icon at bounding box center [621, 54] width 6 height 8
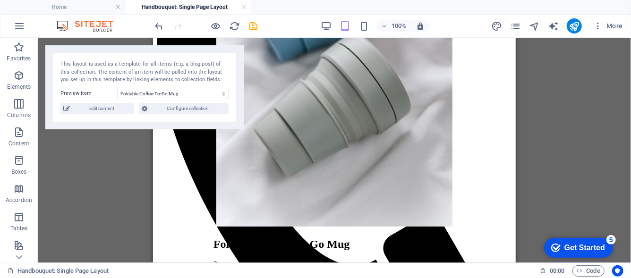
click at [125, 152] on div "Drag here to replace the existing content. Press “Ctrl” if you want to create a…" at bounding box center [334, 150] width 593 height 225
click at [517, 31] on icon "pages" at bounding box center [515, 26] width 11 height 11
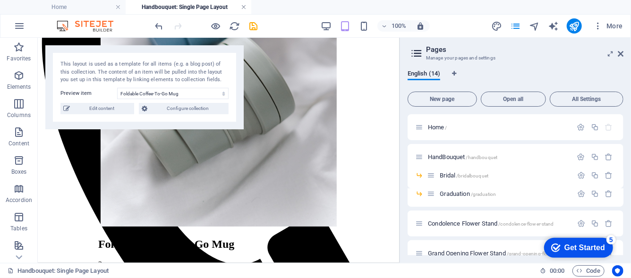
click at [245, 7] on link at bounding box center [244, 7] width 6 height 9
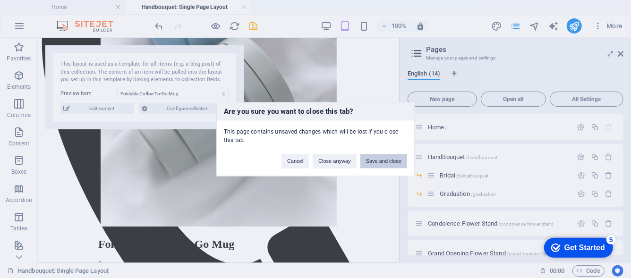
click at [389, 163] on button "Save and close" at bounding box center [383, 161] width 47 height 14
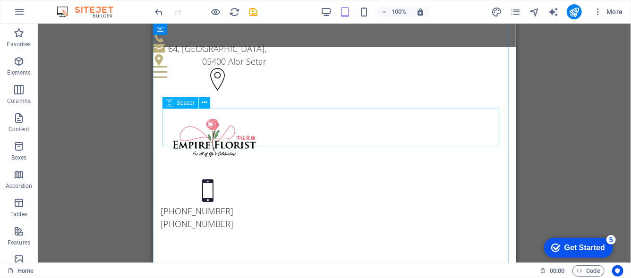
scroll to position [236, 0]
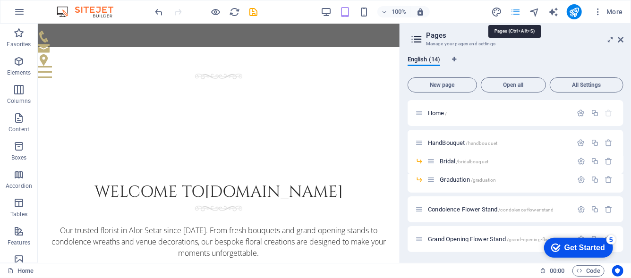
scroll to position [236, 0]
click at [462, 165] on div "Bridal /bridalbouquet" at bounding box center [499, 161] width 145 height 11
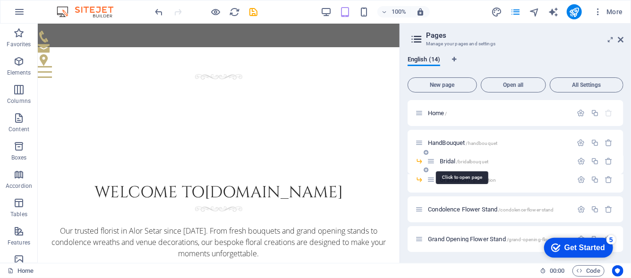
click at [461, 160] on span "/bridalbouquet" at bounding box center [472, 161] width 32 height 5
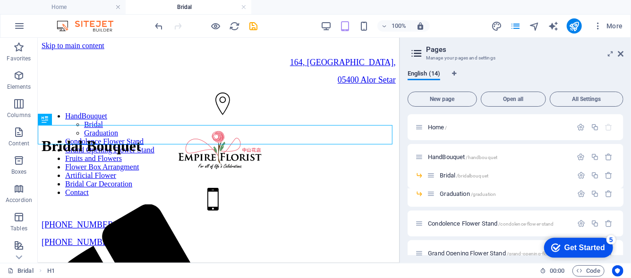
scroll to position [0, 0]
click at [623, 51] on icon at bounding box center [621, 54] width 6 height 8
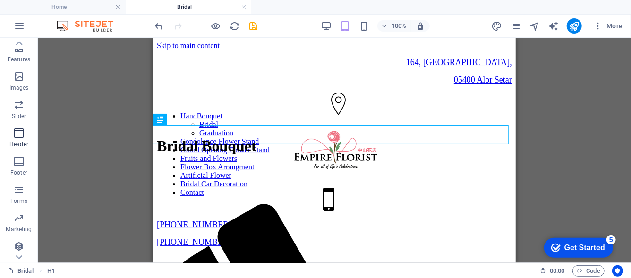
scroll to position [199, 0]
click at [513, 29] on icon "pages" at bounding box center [515, 26] width 11 height 11
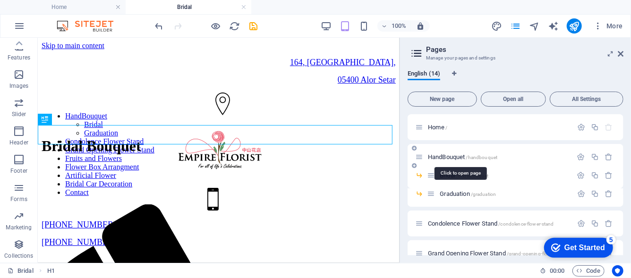
click at [488, 158] on span "/handbouquet" at bounding box center [482, 157] width 32 height 5
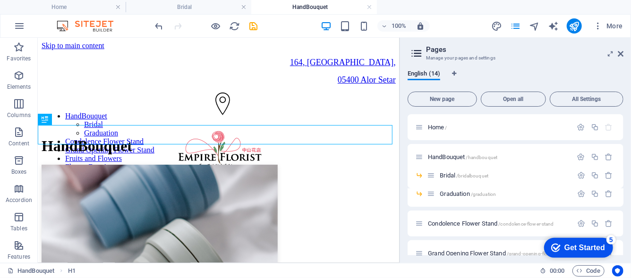
scroll to position [0, 0]
click at [618, 50] on icon at bounding box center [621, 54] width 6 height 8
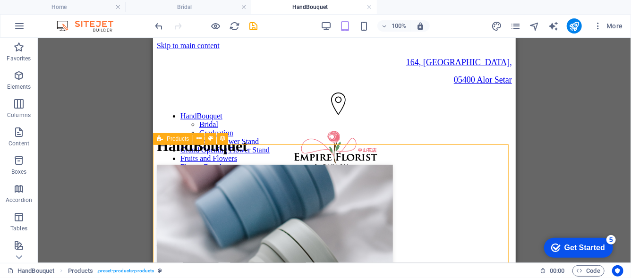
click at [168, 140] on span "Products" at bounding box center [178, 139] width 22 height 6
click at [195, 139] on button at bounding box center [198, 138] width 11 height 11
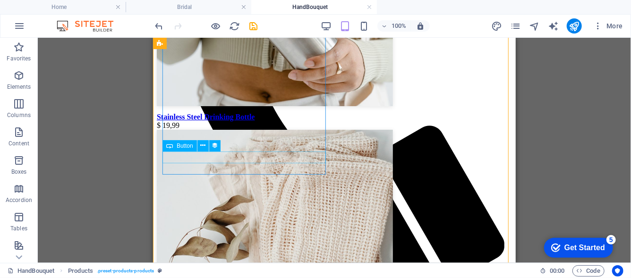
scroll to position [236, 0]
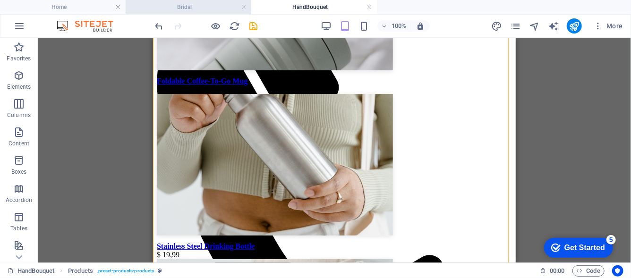
click at [191, 6] on h4 "Bridal" at bounding box center [189, 7] width 126 height 10
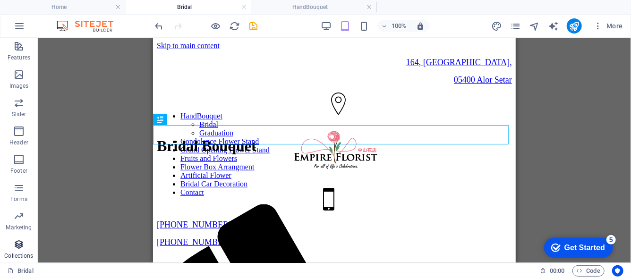
scroll to position [199, 0]
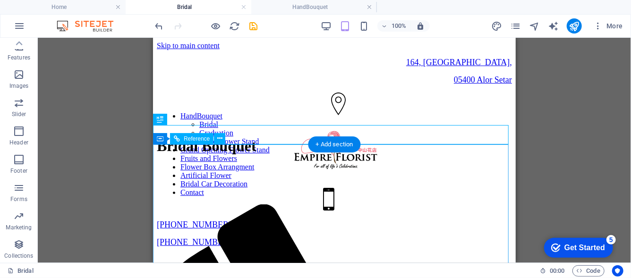
drag, startPoint x: 171, startPoint y: 285, endPoint x: 275, endPoint y: 145, distance: 174.9
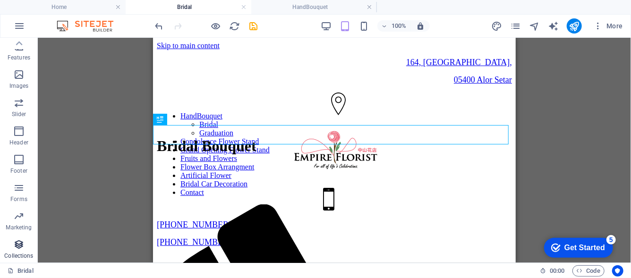
click at [15, 248] on icon "button" at bounding box center [18, 244] width 11 height 11
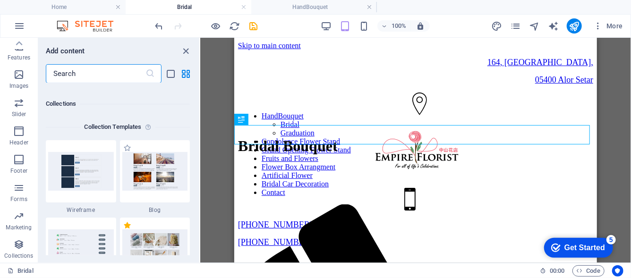
scroll to position [8725, 0]
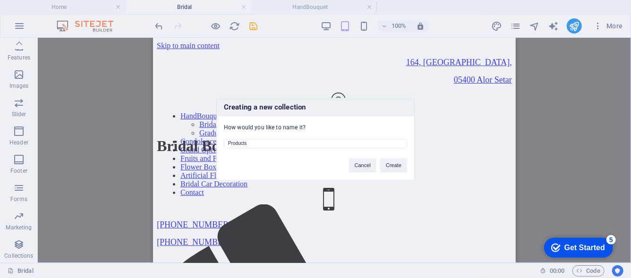
drag, startPoint x: 343, startPoint y: 142, endPoint x: 159, endPoint y: 171, distance: 186.9
click at [159, 171] on div "Creating a new collection How would you like to name it? Products Cancel Create" at bounding box center [315, 139] width 631 height 278
type input "Bridal"
click at [387, 170] on button "Create" at bounding box center [393, 165] width 27 height 14
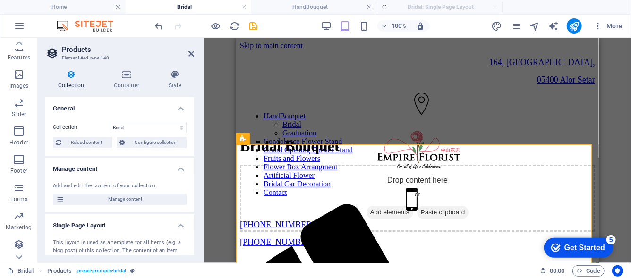
select select "createdAt_DESC"
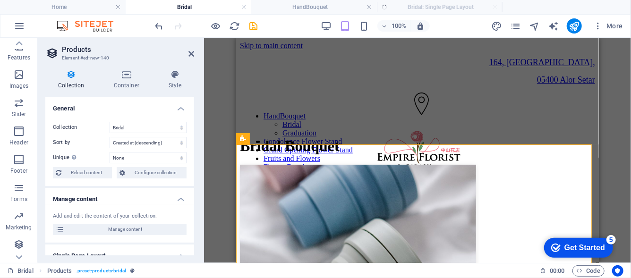
scroll to position [0, 0]
click at [189, 57] on icon at bounding box center [191, 54] width 6 height 8
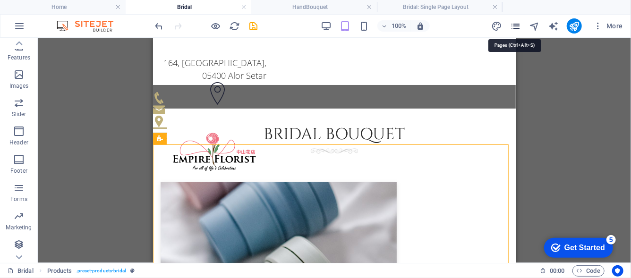
click at [518, 30] on icon "pages" at bounding box center [515, 26] width 11 height 11
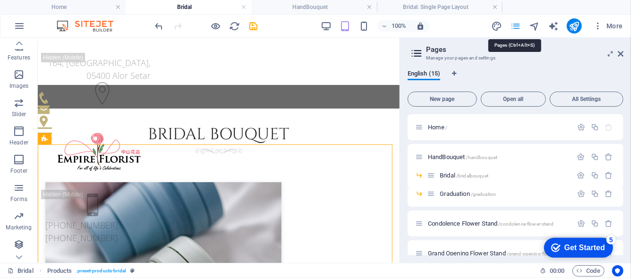
click at [517, 31] on icon "pages" at bounding box center [515, 26] width 11 height 11
click at [622, 55] on icon at bounding box center [621, 54] width 6 height 8
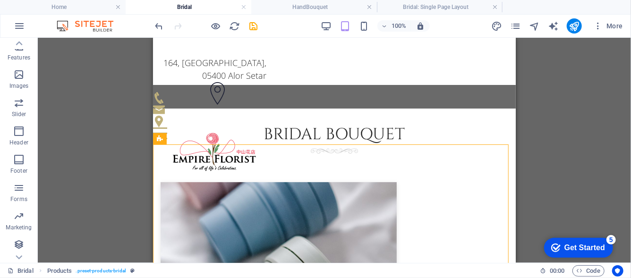
click at [608, 36] on div "100% More" at bounding box center [315, 26] width 630 height 23
click at [607, 31] on span "More" at bounding box center [608, 25] width 30 height 9
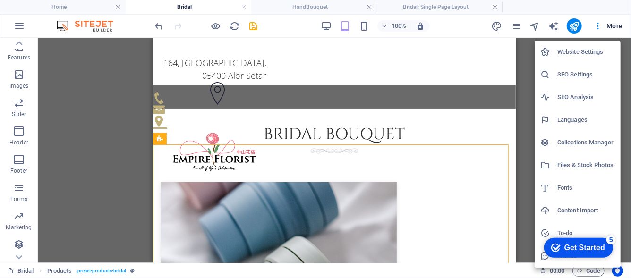
click at [602, 145] on h6 "Collections Manager" at bounding box center [586, 142] width 58 height 11
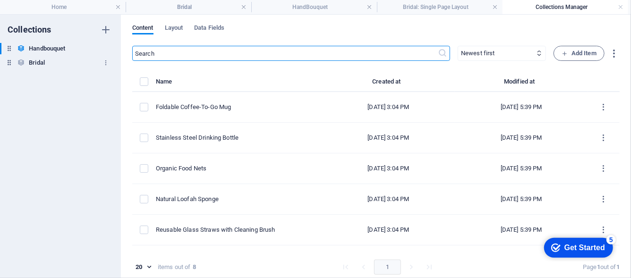
click at [82, 68] on div "Bridal Bridal" at bounding box center [55, 62] width 111 height 11
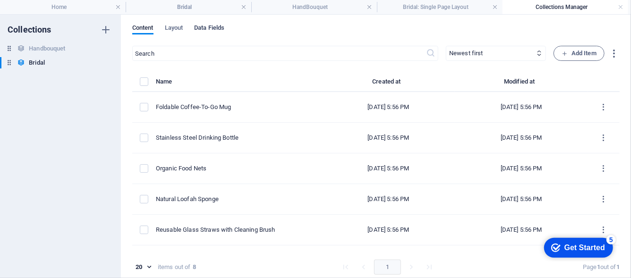
click at [206, 33] on span "Data Fields" at bounding box center [209, 28] width 30 height 13
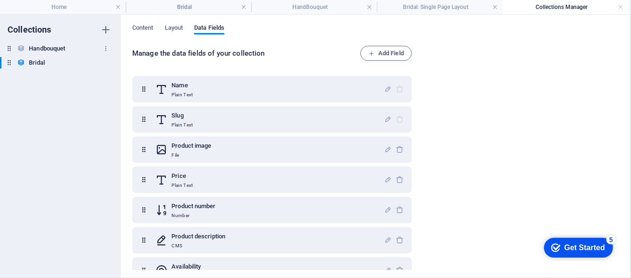
click at [81, 50] on div "Handbouquet Handbouquet" at bounding box center [55, 48] width 111 height 11
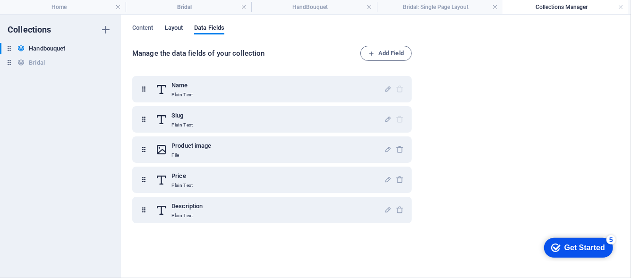
click at [174, 26] on span "Layout" at bounding box center [174, 28] width 18 height 13
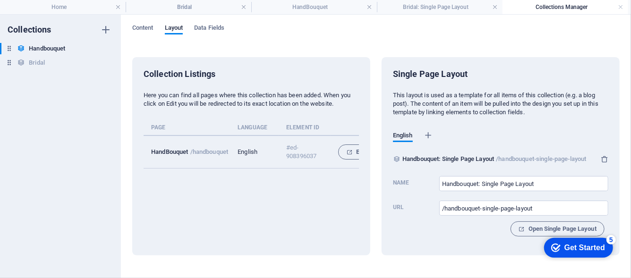
scroll to position [0, 28]
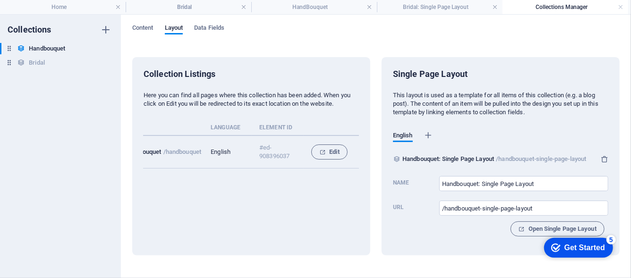
click at [491, 227] on div "Open Single Page Layout" at bounding box center [500, 229] width 215 height 15
click at [516, 223] on button "Open Single Page Layout" at bounding box center [558, 229] width 94 height 15
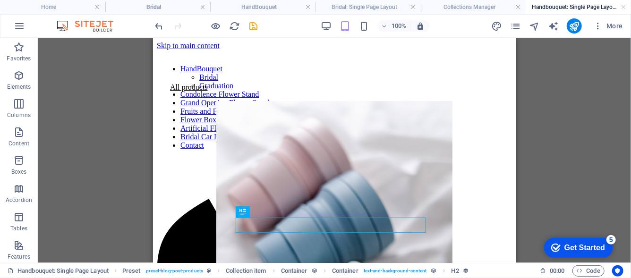
scroll to position [229, 0]
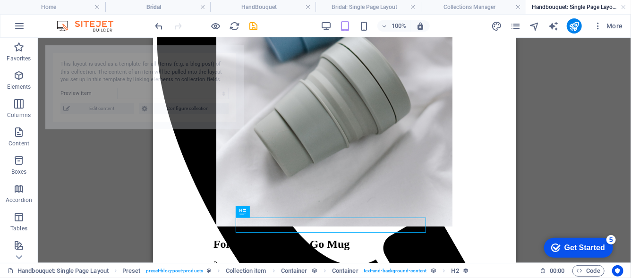
select select "68ba8b72b637faceac0edb0c"
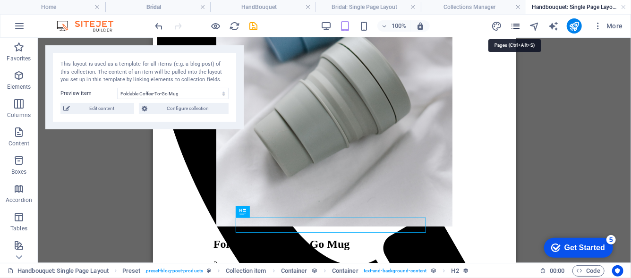
click at [519, 29] on icon "pages" at bounding box center [515, 26] width 11 height 11
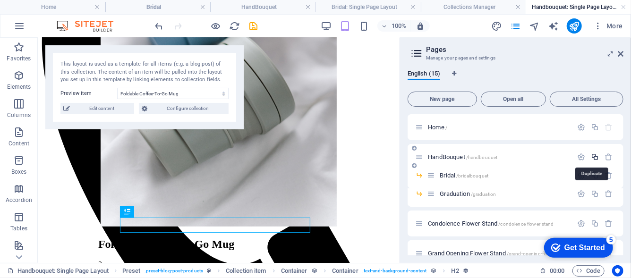
click at [595, 156] on icon "button" at bounding box center [595, 157] width 8 height 8
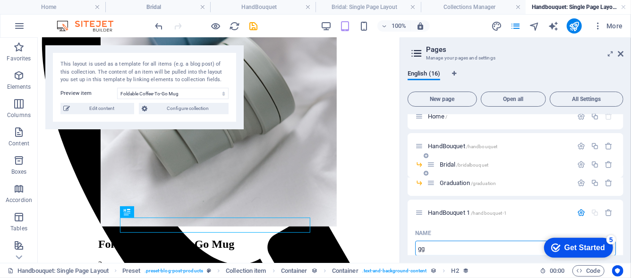
type input "gg"
type input "/gg"
type input "gg"
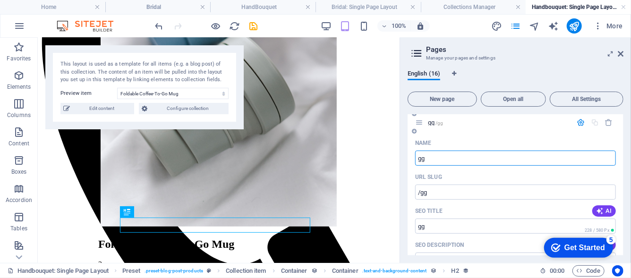
scroll to position [58, 0]
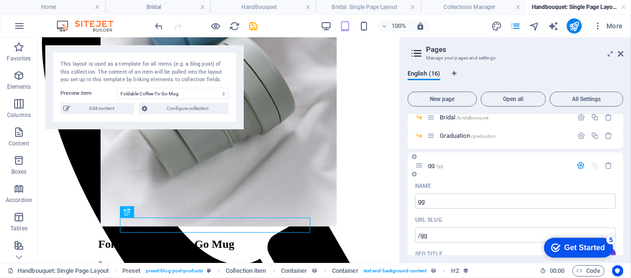
click at [531, 162] on div "gg /gg" at bounding box center [493, 165] width 157 height 11
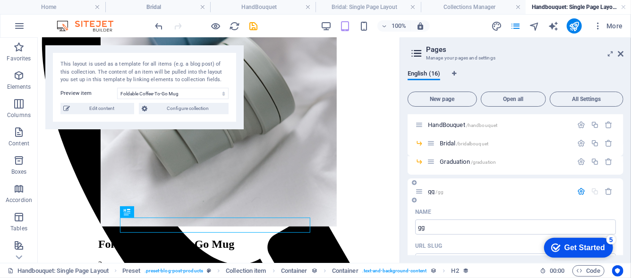
scroll to position [0, 0]
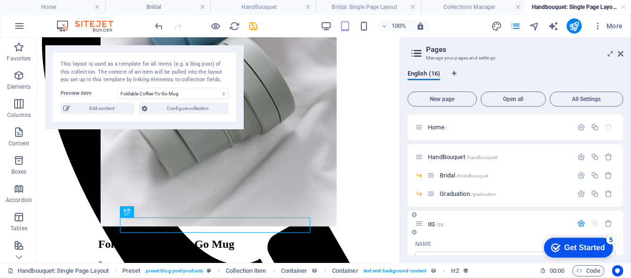
click at [469, 227] on div "gg /gg" at bounding box center [493, 223] width 157 height 11
click at [441, 222] on span "/gg" at bounding box center [440, 224] width 8 height 5
click at [454, 222] on p "gg /gg" at bounding box center [499, 224] width 142 height 6
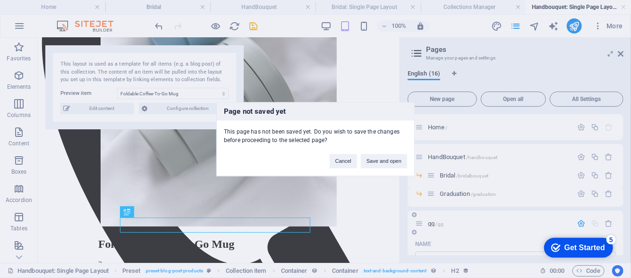
click at [454, 222] on div "Page not saved yet This page has not been saved yet. Do you wish to save the ch…" at bounding box center [315, 139] width 631 height 278
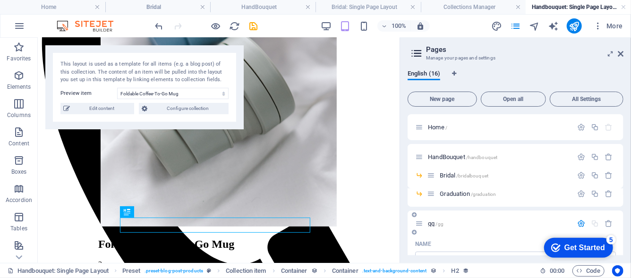
click at [454, 222] on p "gg /gg" at bounding box center [499, 224] width 142 height 6
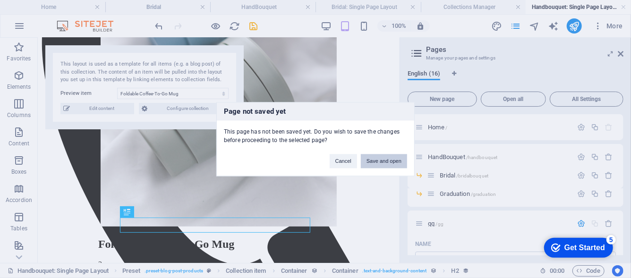
click at [375, 163] on button "Save and open" at bounding box center [384, 161] width 46 height 14
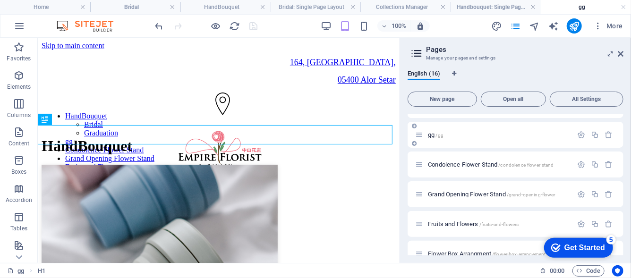
scroll to position [76, 0]
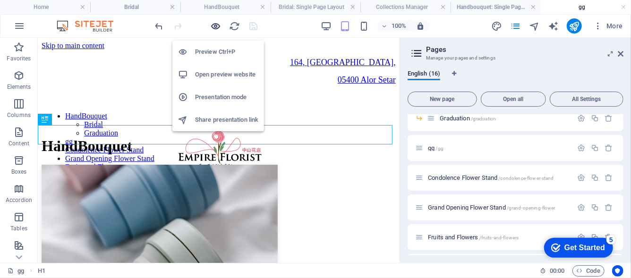
click at [216, 30] on icon "button" at bounding box center [216, 26] width 11 height 11
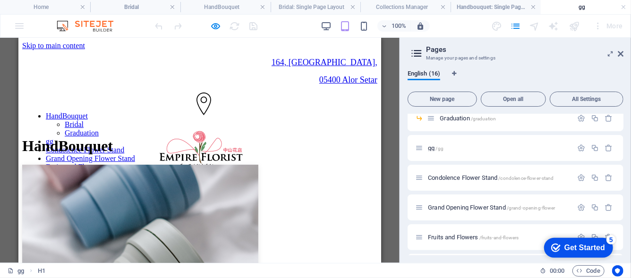
click at [155, 212] on img at bounding box center [140, 235] width 236 height 142
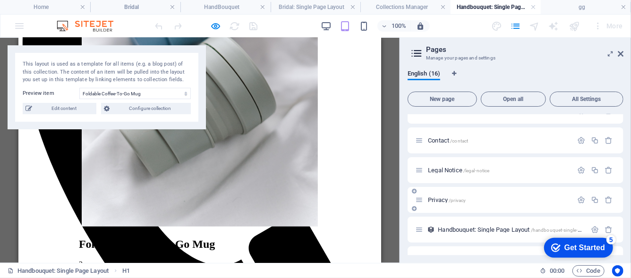
scroll to position [312, 0]
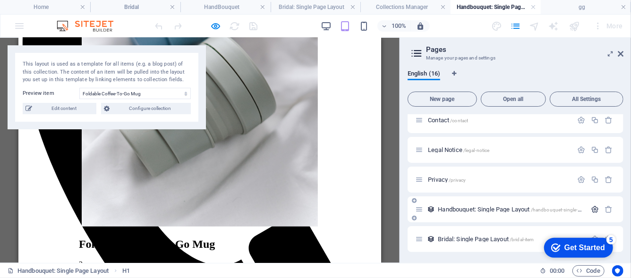
click at [597, 211] on icon "button" at bounding box center [595, 209] width 8 height 8
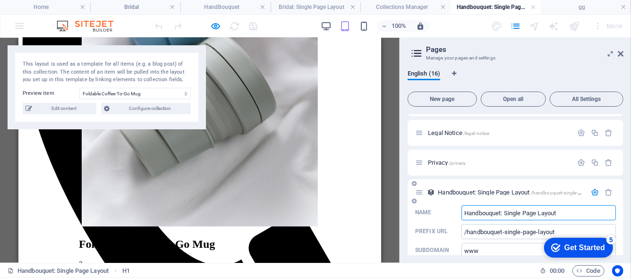
click at [591, 188] on icon "button" at bounding box center [595, 192] width 8 height 8
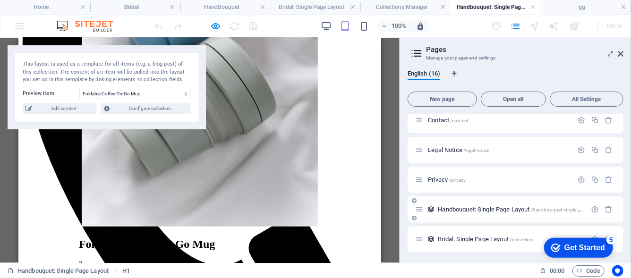
click at [502, 213] on div "Handbouquet: Single Page Layout /handbouquet-single-page-layout" at bounding box center [500, 209] width 171 height 11
click at [618, 54] on icon at bounding box center [621, 54] width 6 height 8
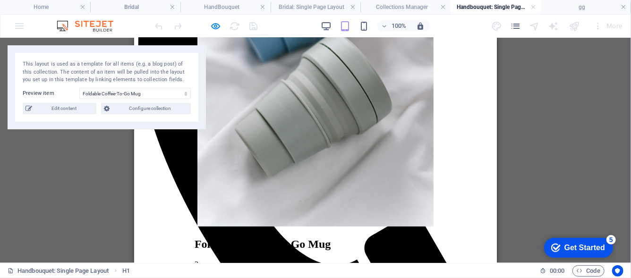
scroll to position [0, 0]
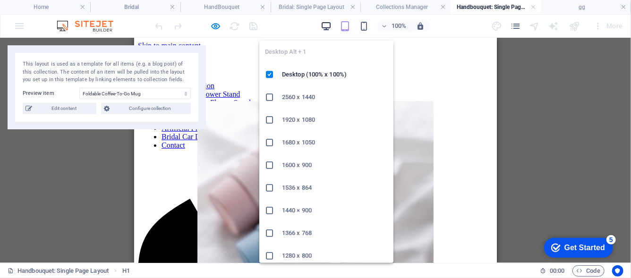
click at [327, 28] on icon "button" at bounding box center [326, 26] width 11 height 11
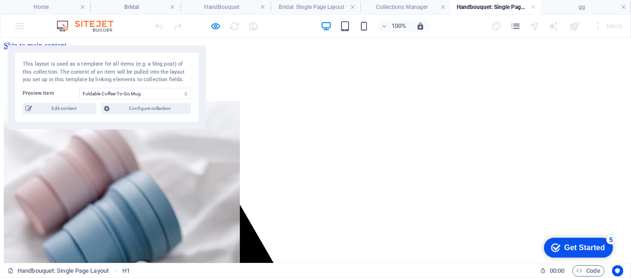
click at [489, 91] on div "All products" at bounding box center [316, 87] width 624 height 9
click at [159, 66] on div "This layout is used as a template for all items (e.g. a blog post) of this coll…" at bounding box center [107, 72] width 168 height 24
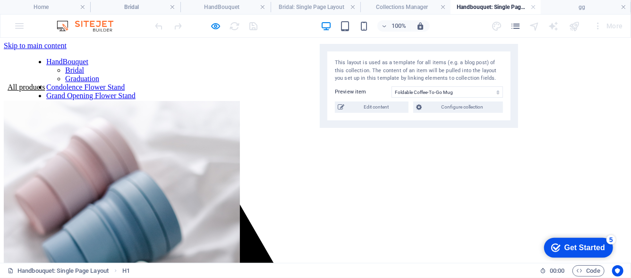
drag, startPoint x: 176, startPoint y: 81, endPoint x: 488, endPoint y: 76, distance: 311.8
click at [488, 76] on div "This layout is used as a template for all items (e.g. a blog post) of this coll…" at bounding box center [419, 71] width 168 height 24
click at [230, 140] on img at bounding box center [122, 278] width 236 height 354
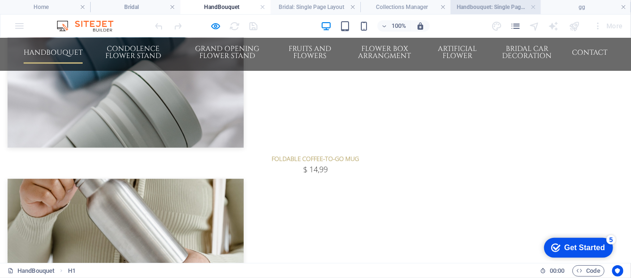
click at [481, 6] on h4 "Handbouquet: Single Page Layout" at bounding box center [496, 7] width 90 height 10
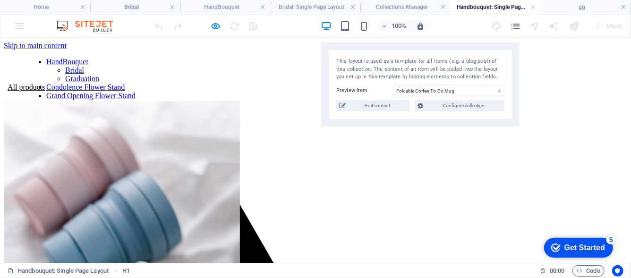
scroll to position [0, 0]
click at [265, 101] on div at bounding box center [316, 95] width 624 height 9
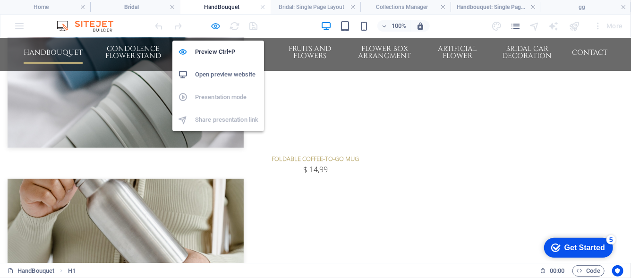
click at [216, 31] on icon "button" at bounding box center [216, 26] width 11 height 11
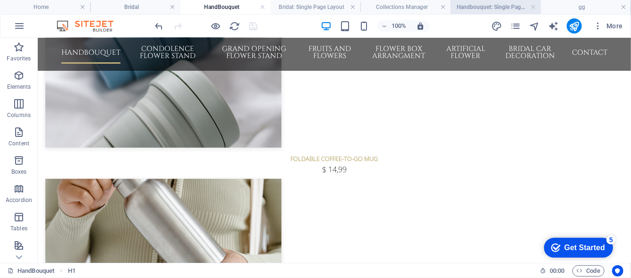
click at [470, 7] on h4 "Handbouquet: Single Page Layout" at bounding box center [496, 7] width 90 height 10
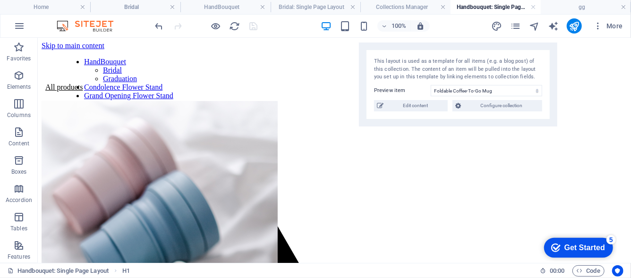
scroll to position [0, 0]
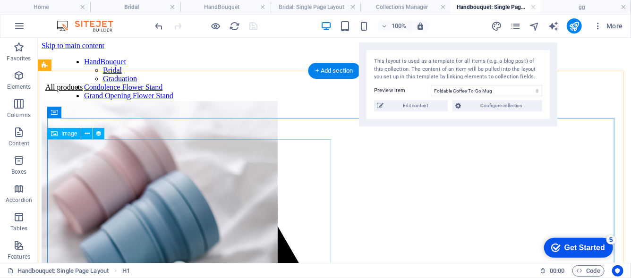
click at [329, 139] on figure at bounding box center [334, 279] width 586 height 356
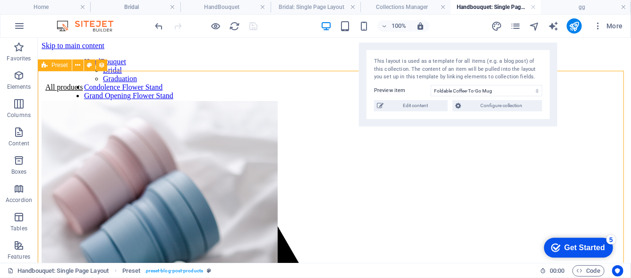
click at [54, 68] on span "Preset" at bounding box center [59, 65] width 17 height 6
select select "68ba8b71c5352606d603bb02"
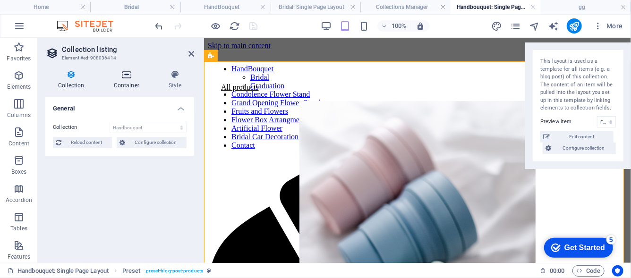
click at [137, 75] on icon at bounding box center [126, 74] width 51 height 9
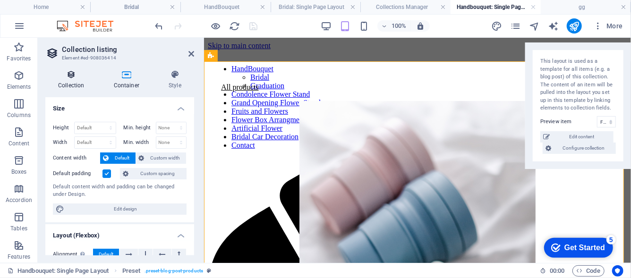
click at [80, 77] on icon at bounding box center [71, 74] width 52 height 9
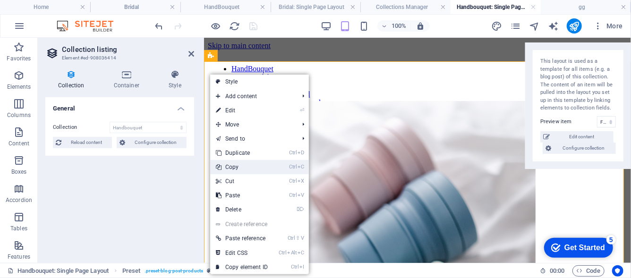
click at [240, 164] on link "Ctrl C Copy" at bounding box center [241, 167] width 63 height 14
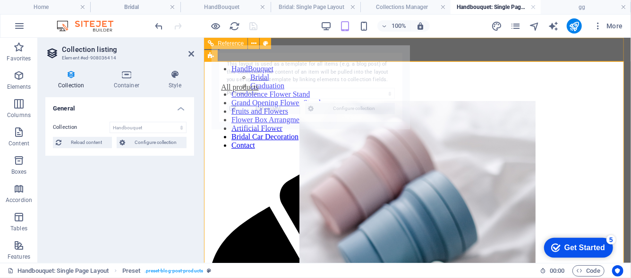
select select "68ba8b72b637faceac0edb0c"
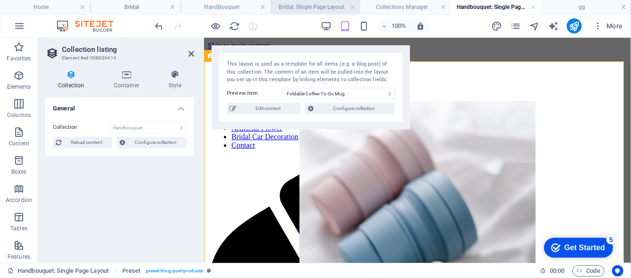
click at [298, 8] on h4 "Bridal: Single Page Layout" at bounding box center [316, 7] width 90 height 10
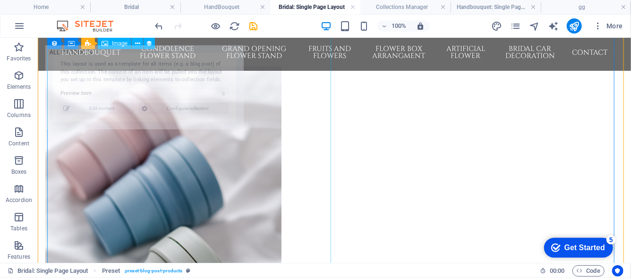
select select "68ba8b72b637faceac0edb0c"
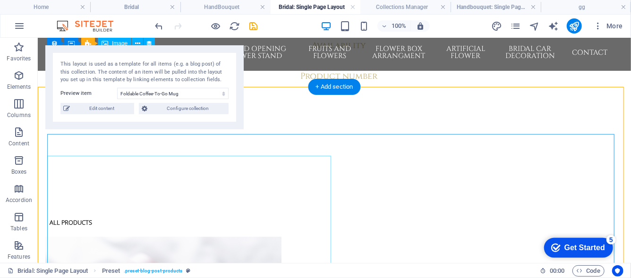
scroll to position [462, 0]
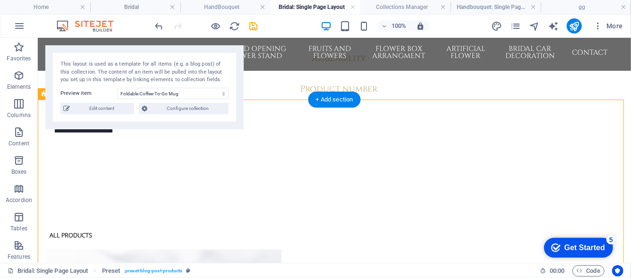
scroll to position [453, 0]
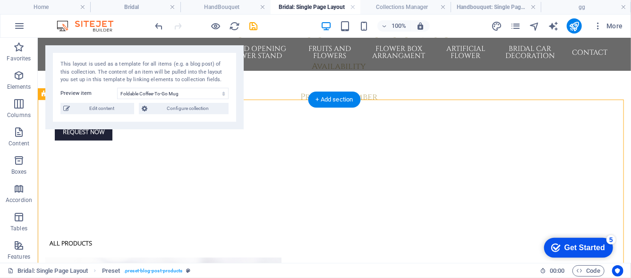
select select "68ba8b71c5352606d603bb02"
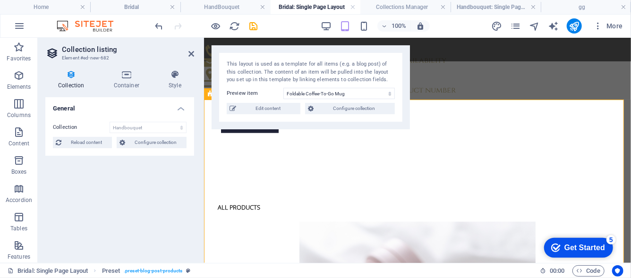
click at [186, 52] on h2 "Collection listing" at bounding box center [128, 49] width 132 height 9
click at [189, 51] on icon at bounding box center [191, 54] width 6 height 8
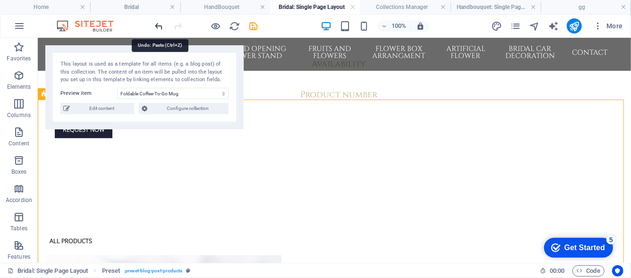
click at [163, 27] on icon "undo" at bounding box center [159, 26] width 11 height 11
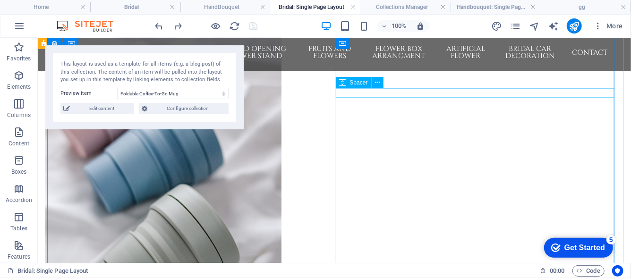
scroll to position [189, 0]
